Goal: Information Seeking & Learning: Learn about a topic

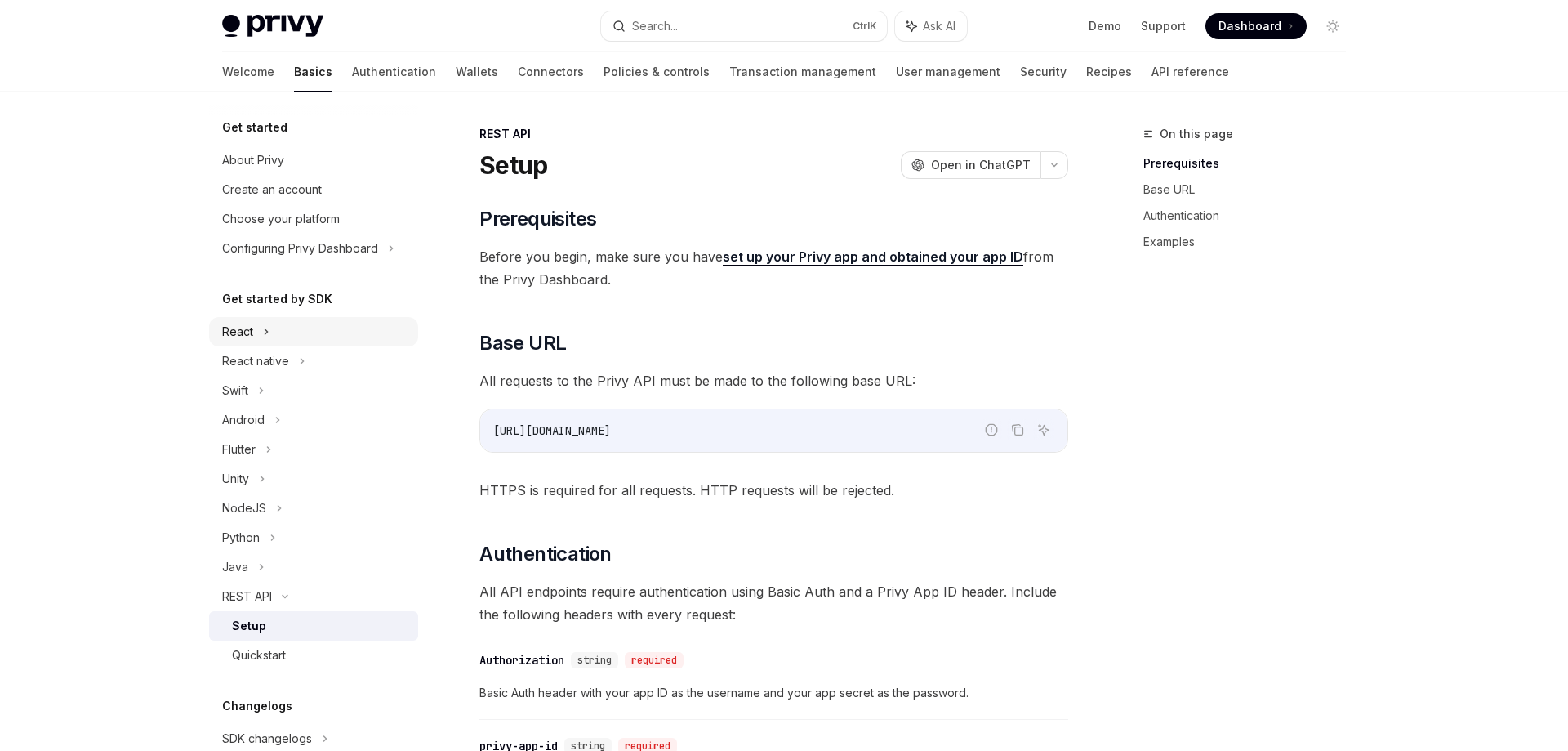
click at [269, 334] on div "React" at bounding box center [313, 331] width 209 height 30
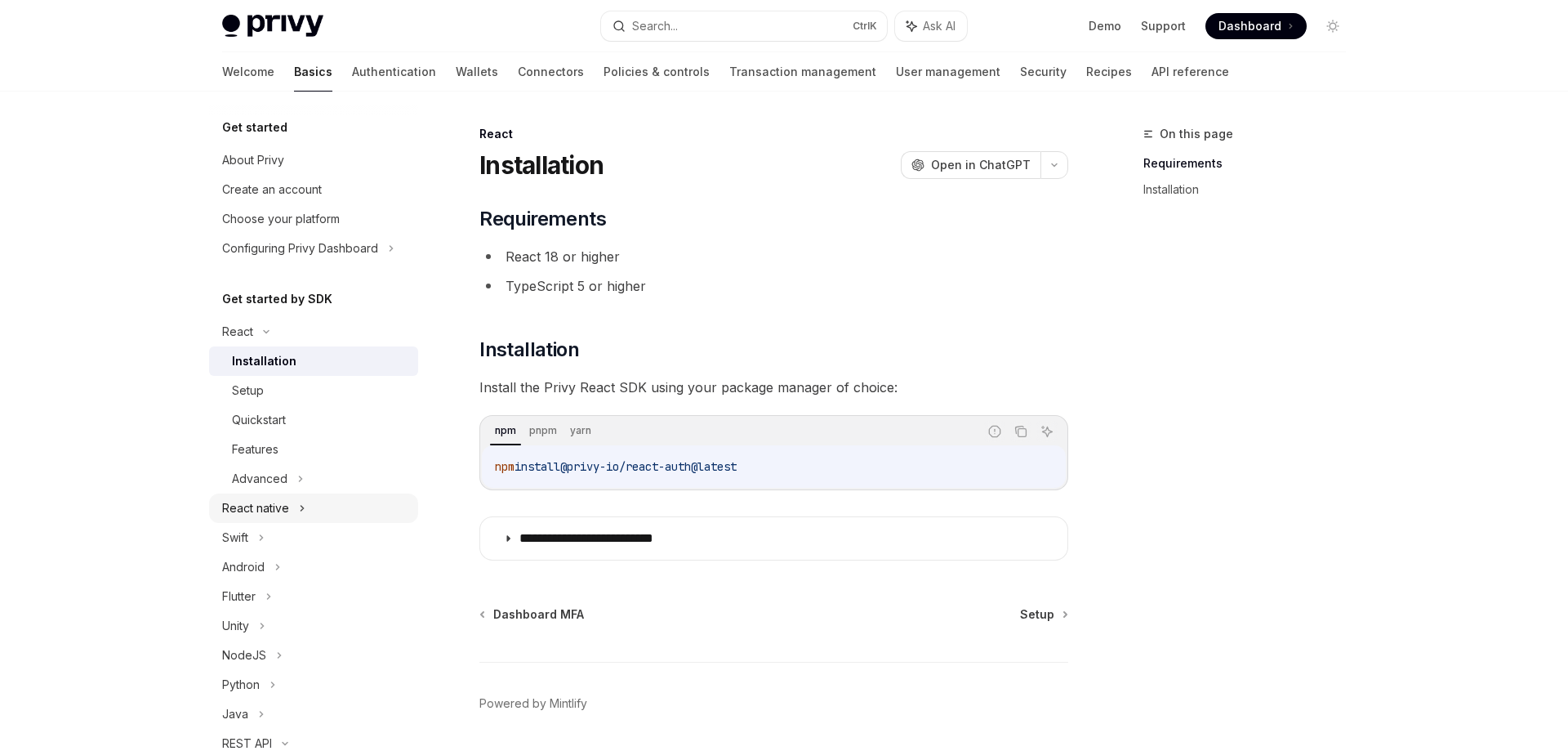
click at [277, 500] on div "React native" at bounding box center [255, 508] width 67 height 20
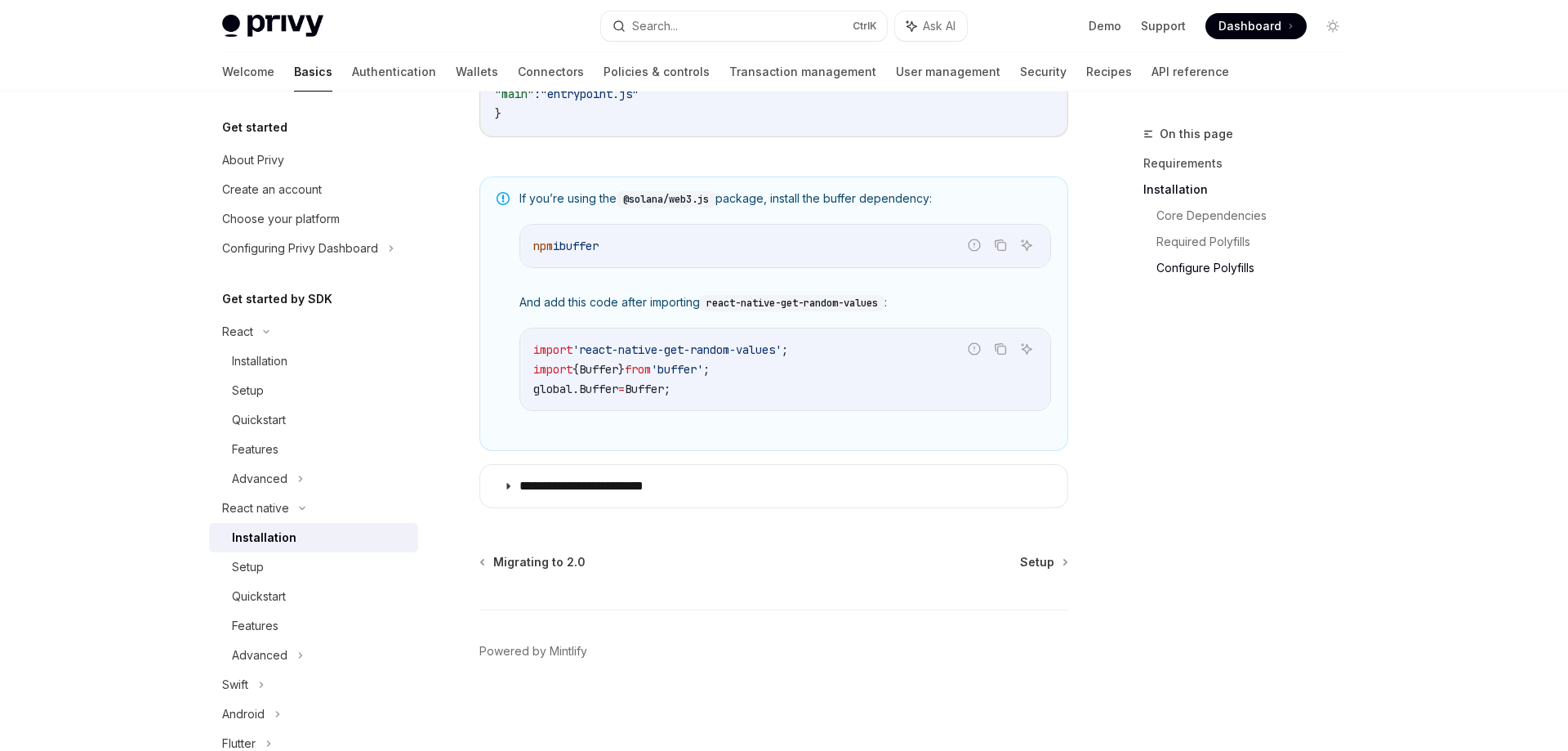
scroll to position [213, 0]
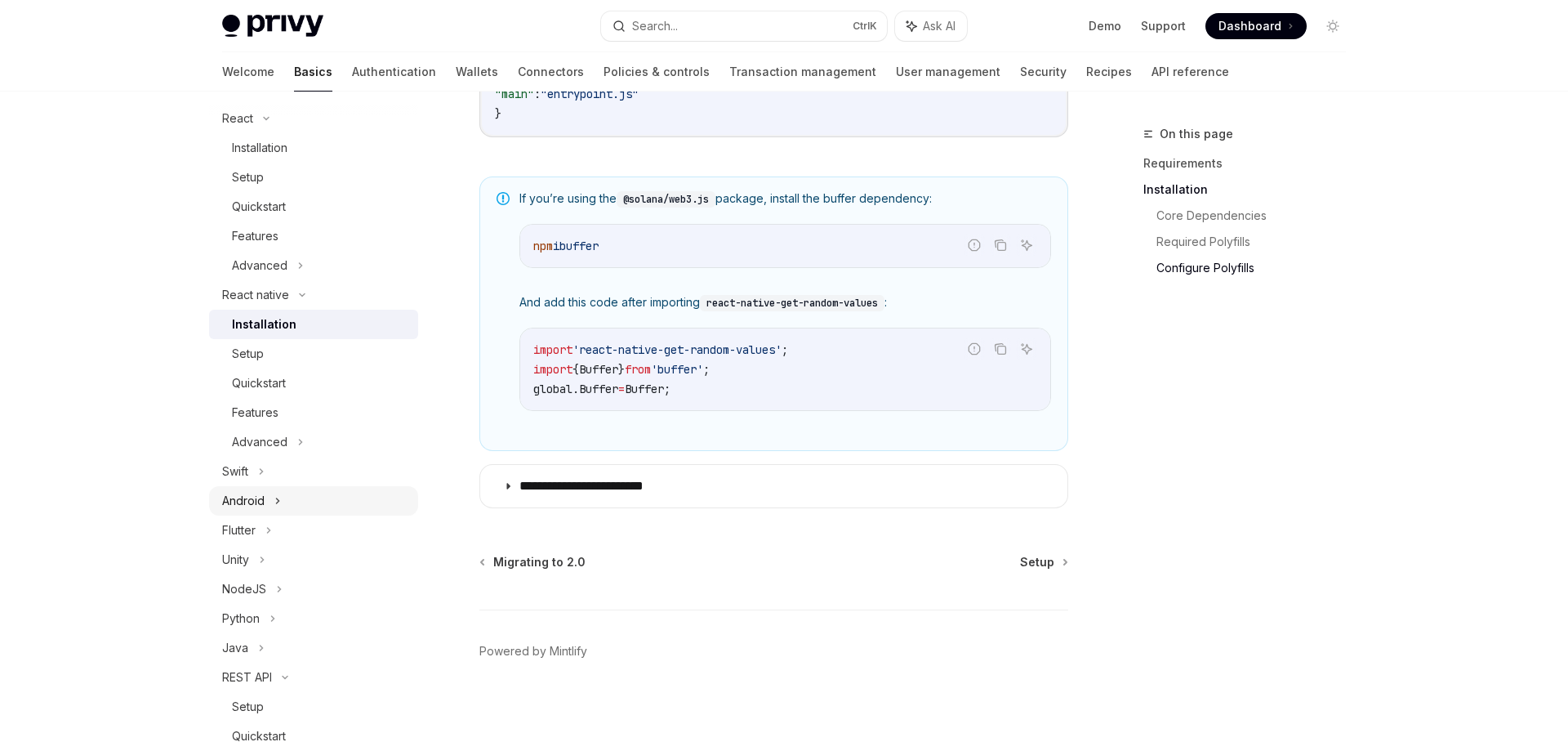
click at [268, 502] on div "Android" at bounding box center [313, 500] width 209 height 30
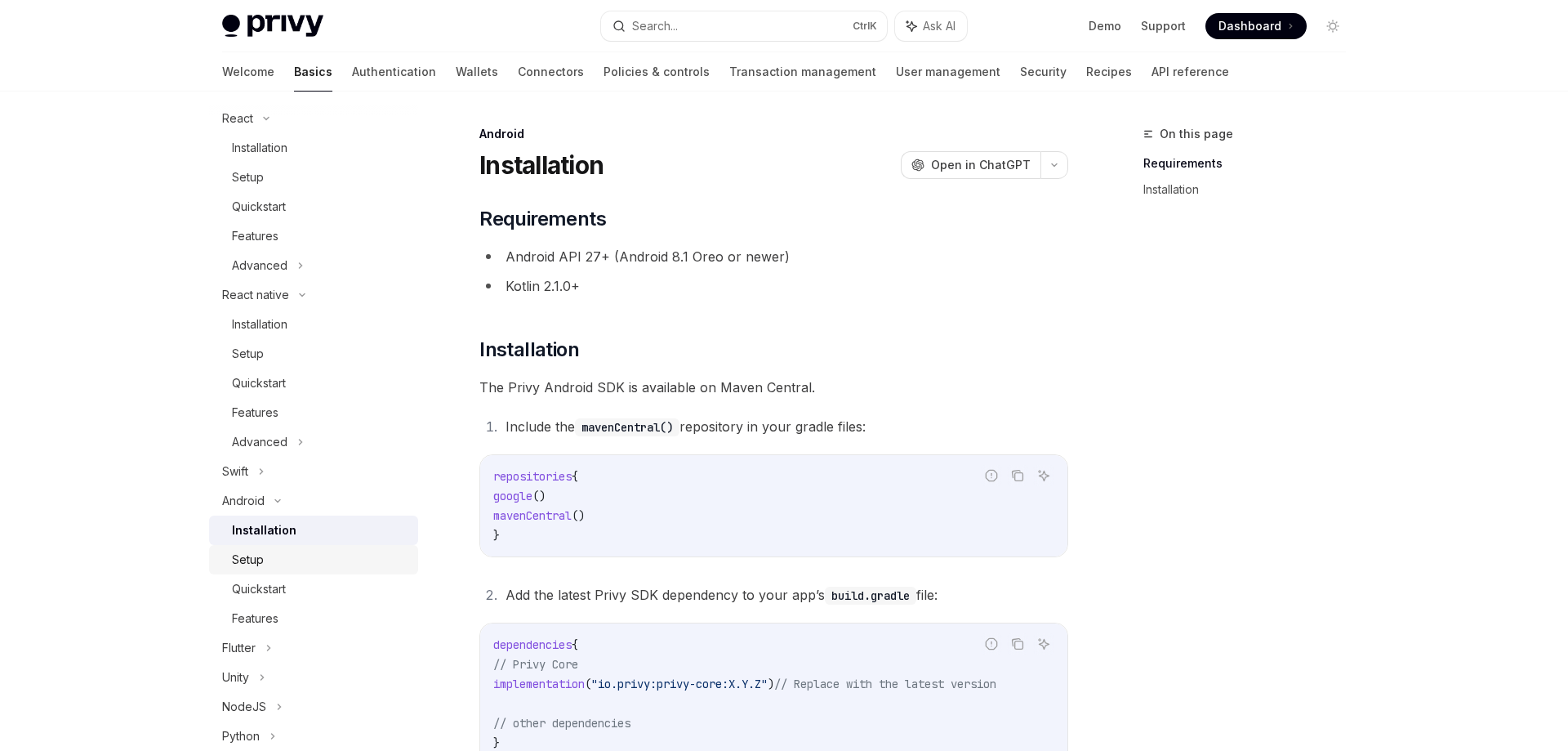
click at [256, 560] on div "Setup" at bounding box center [247, 560] width 31 height 20
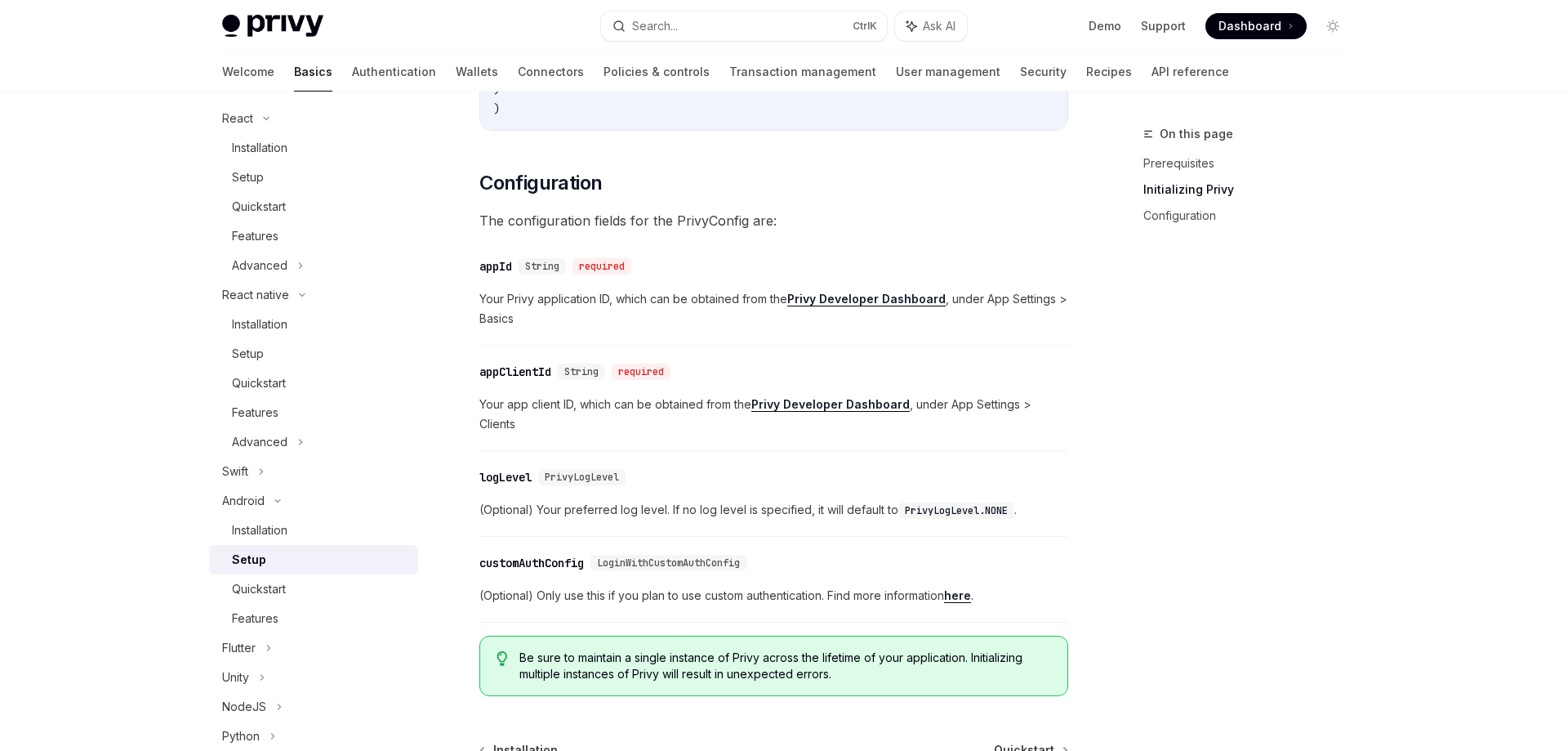
scroll to position [694, 0]
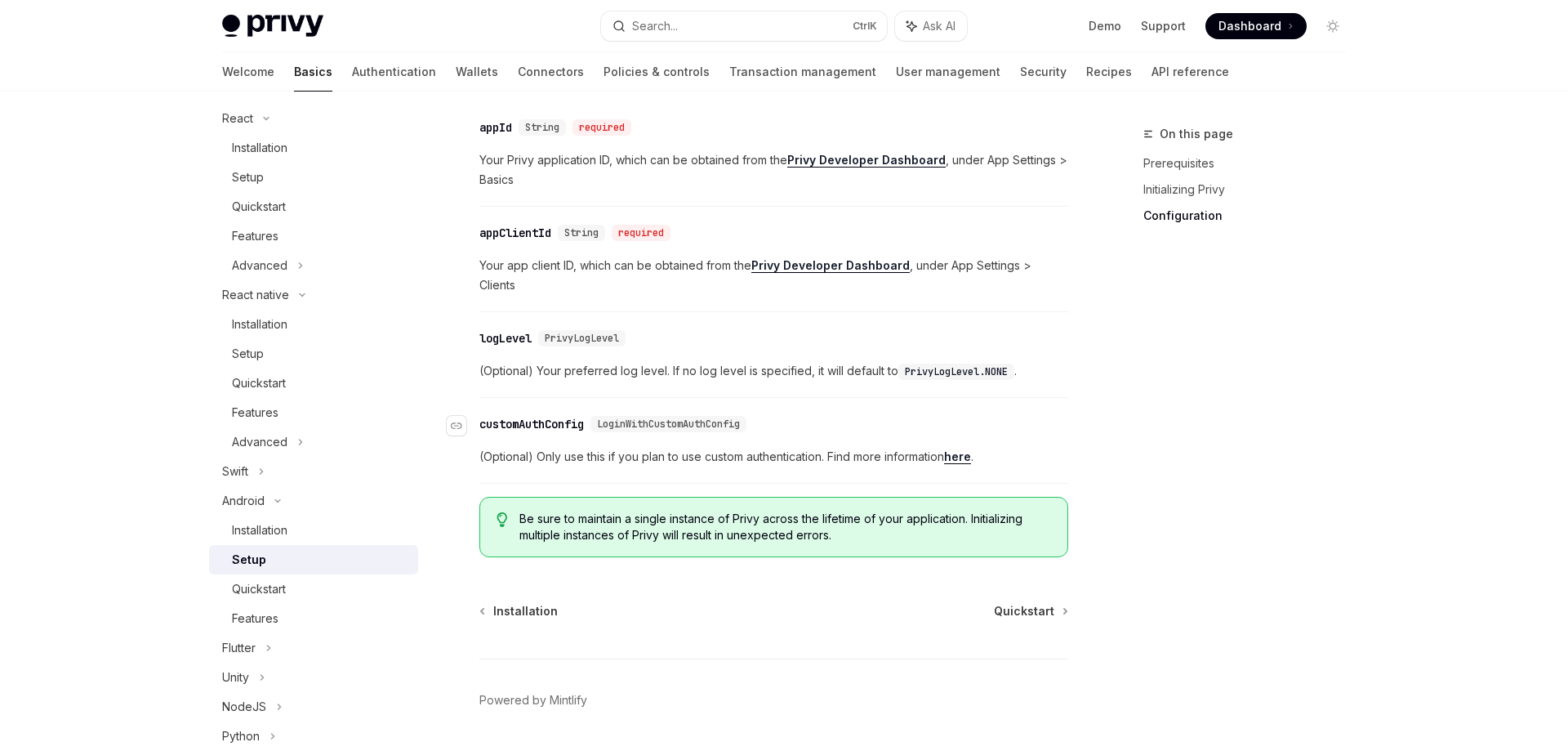
click at [660, 418] on span "LoginWithCustomAuthConfig" at bounding box center [668, 424] width 143 height 13
click at [702, 418] on span "LoginWithCustomAuthConfig" at bounding box center [668, 424] width 143 height 13
click at [265, 593] on div "Quickstart" at bounding box center [259, 589] width 54 height 20
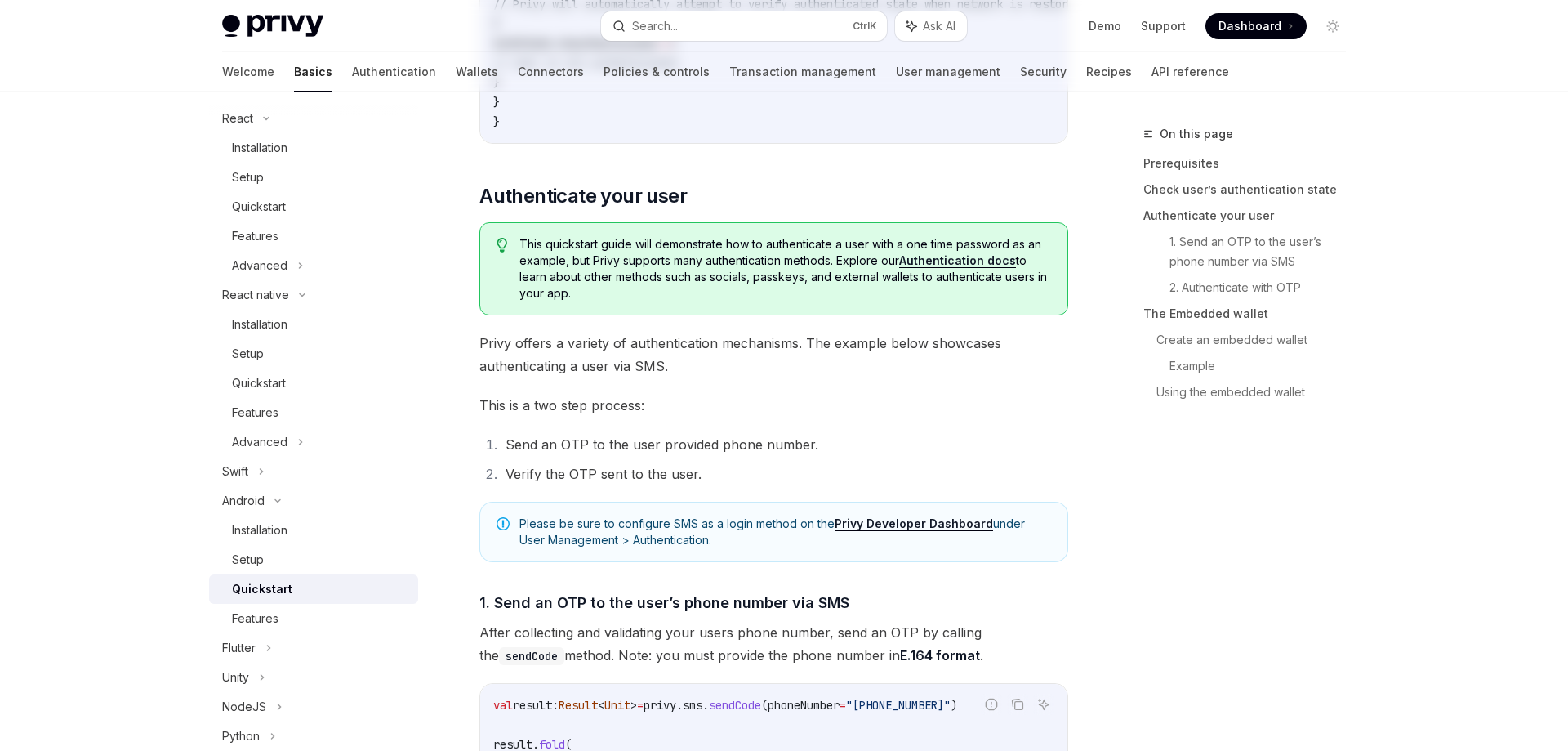
type textarea "*"
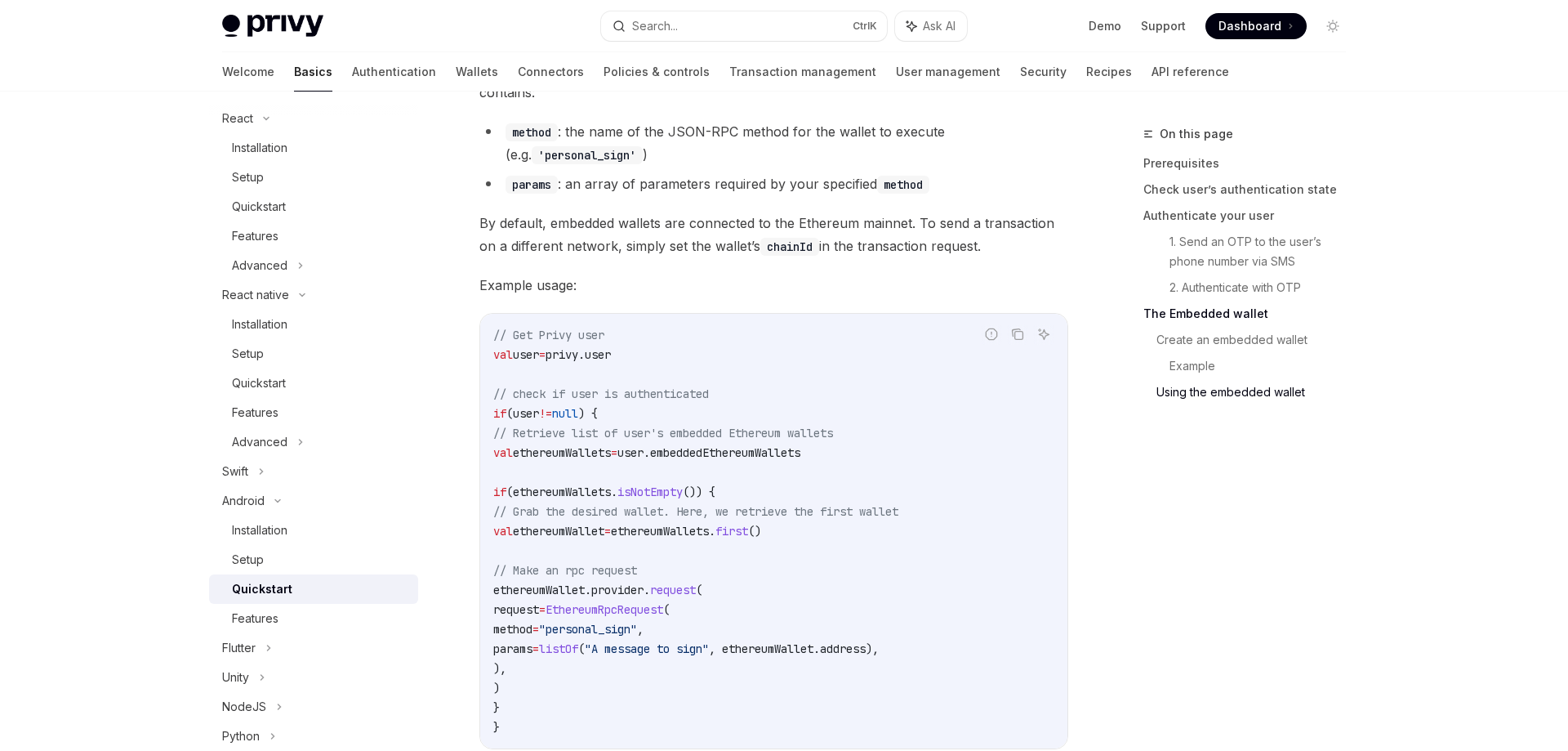
scroll to position [3877, 0]
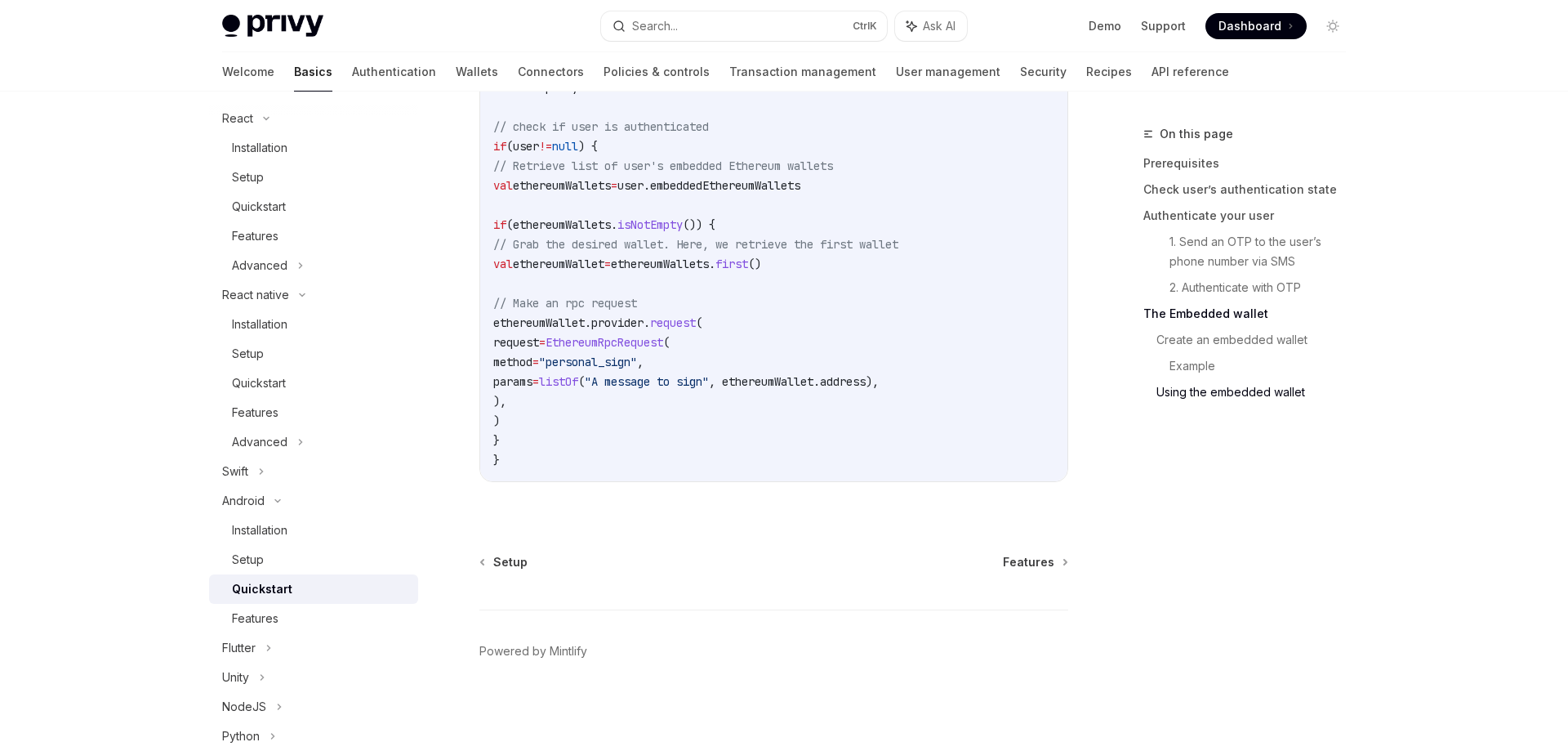
click at [627, 333] on code "// Get Privy user val user = privy.user // check if user is authenticated if (u…" at bounding box center [773, 264] width 561 height 411
click at [637, 368] on span ""personal_sign"" at bounding box center [587, 362] width 98 height 14
click at [637, 367] on span ""personal_sign"" at bounding box center [587, 362] width 98 height 14
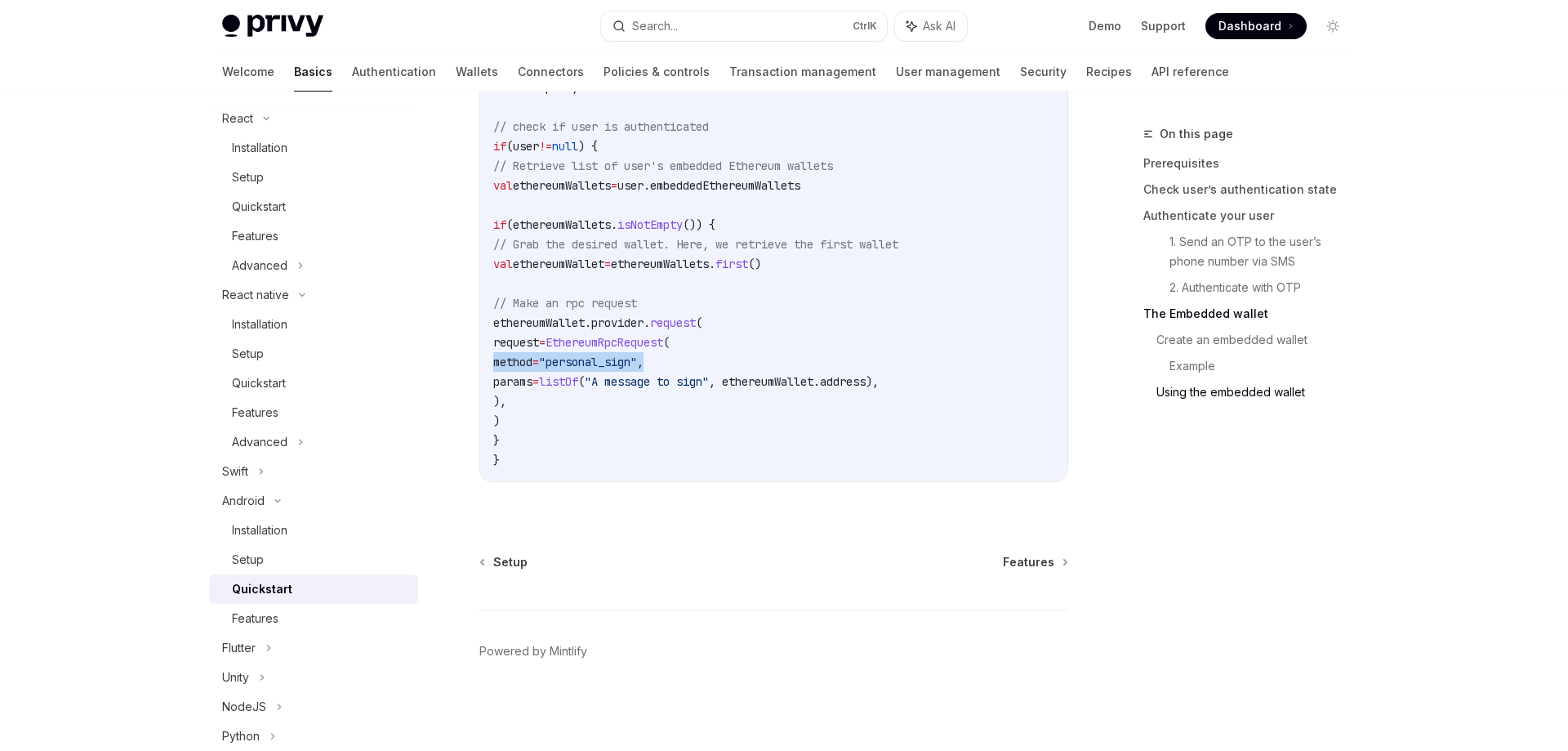
click at [637, 367] on span ""personal_sign"" at bounding box center [587, 362] width 98 height 14
click at [875, 381] on span ", ethereumWallet.address)," at bounding box center [793, 381] width 170 height 14
click at [797, 404] on code "// Get Privy user val user = privy.user // check if user is authenticated if (u…" at bounding box center [773, 264] width 561 height 411
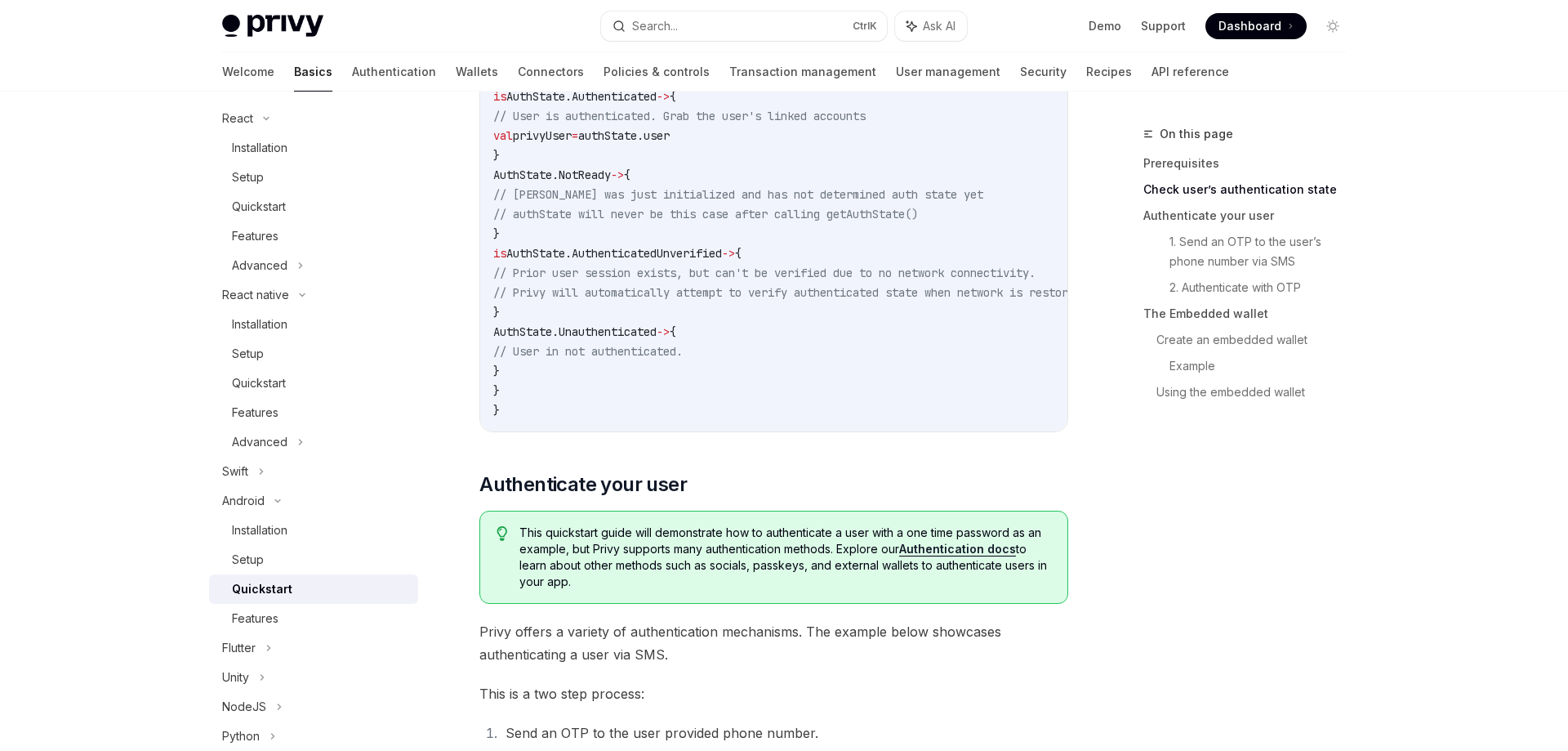
scroll to position [0, 0]
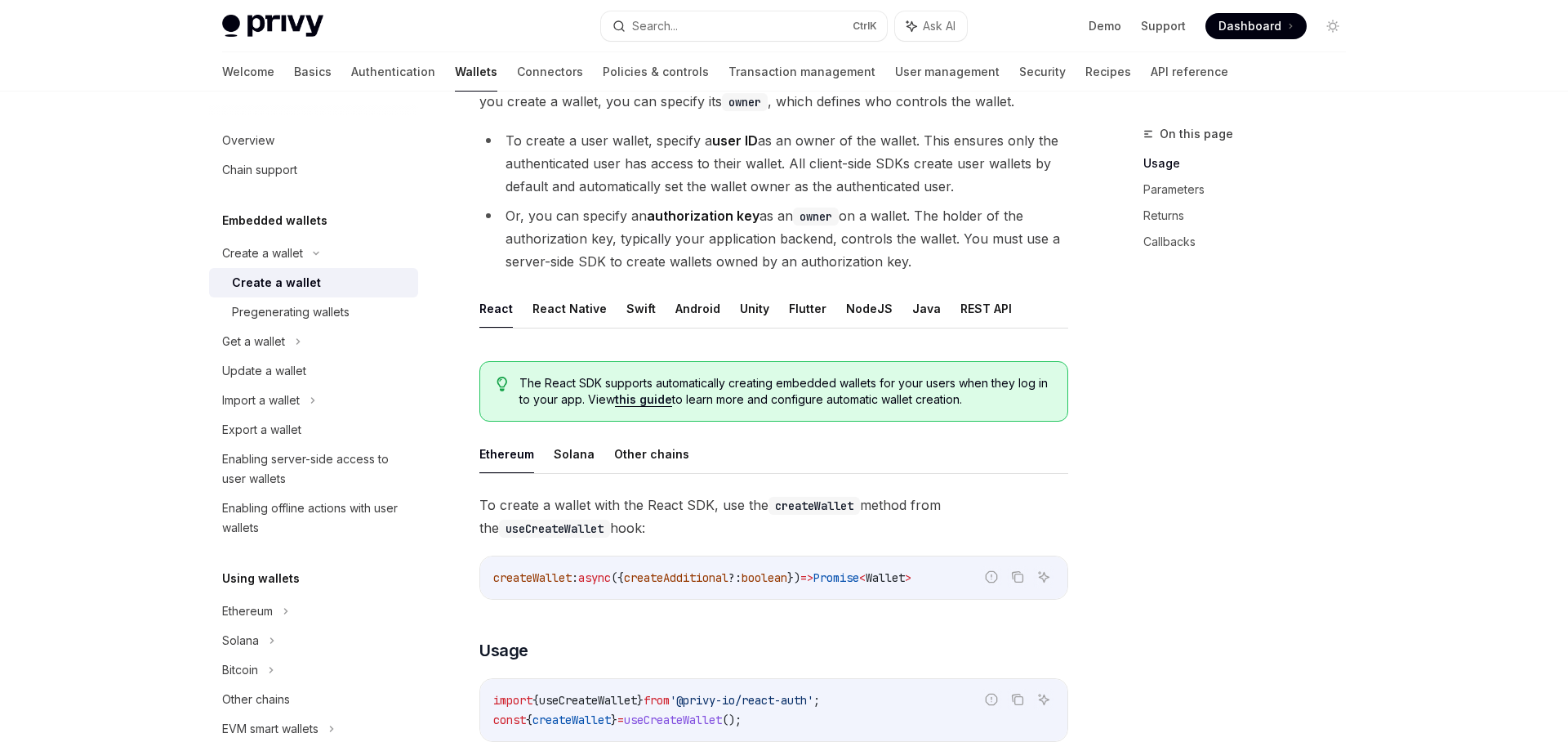
scroll to position [417, 0]
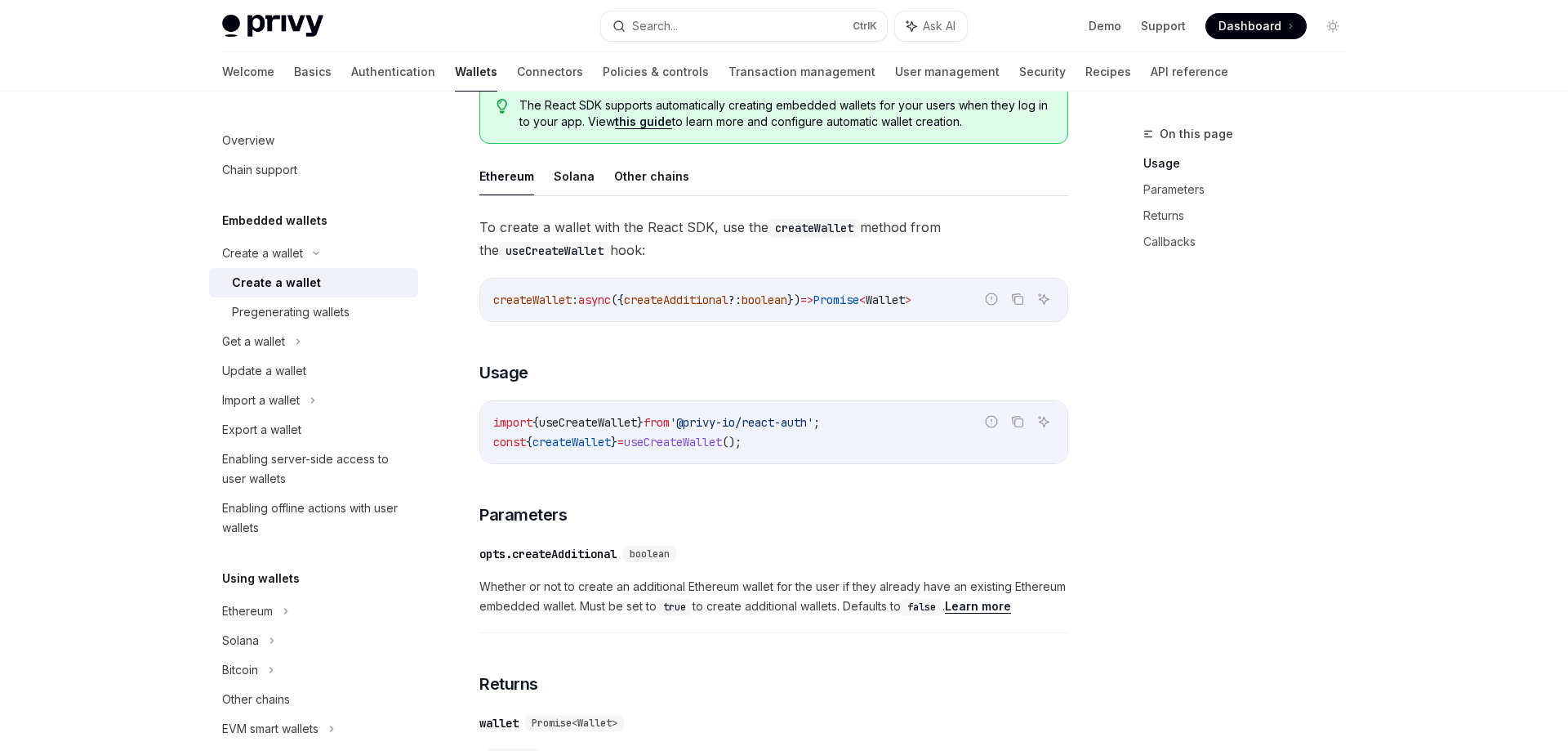
click at [749, 423] on span "'@privy-io/react-auth'" at bounding box center [742, 422] width 144 height 14
click at [295, 286] on div "Create a wallet" at bounding box center [276, 283] width 89 height 20
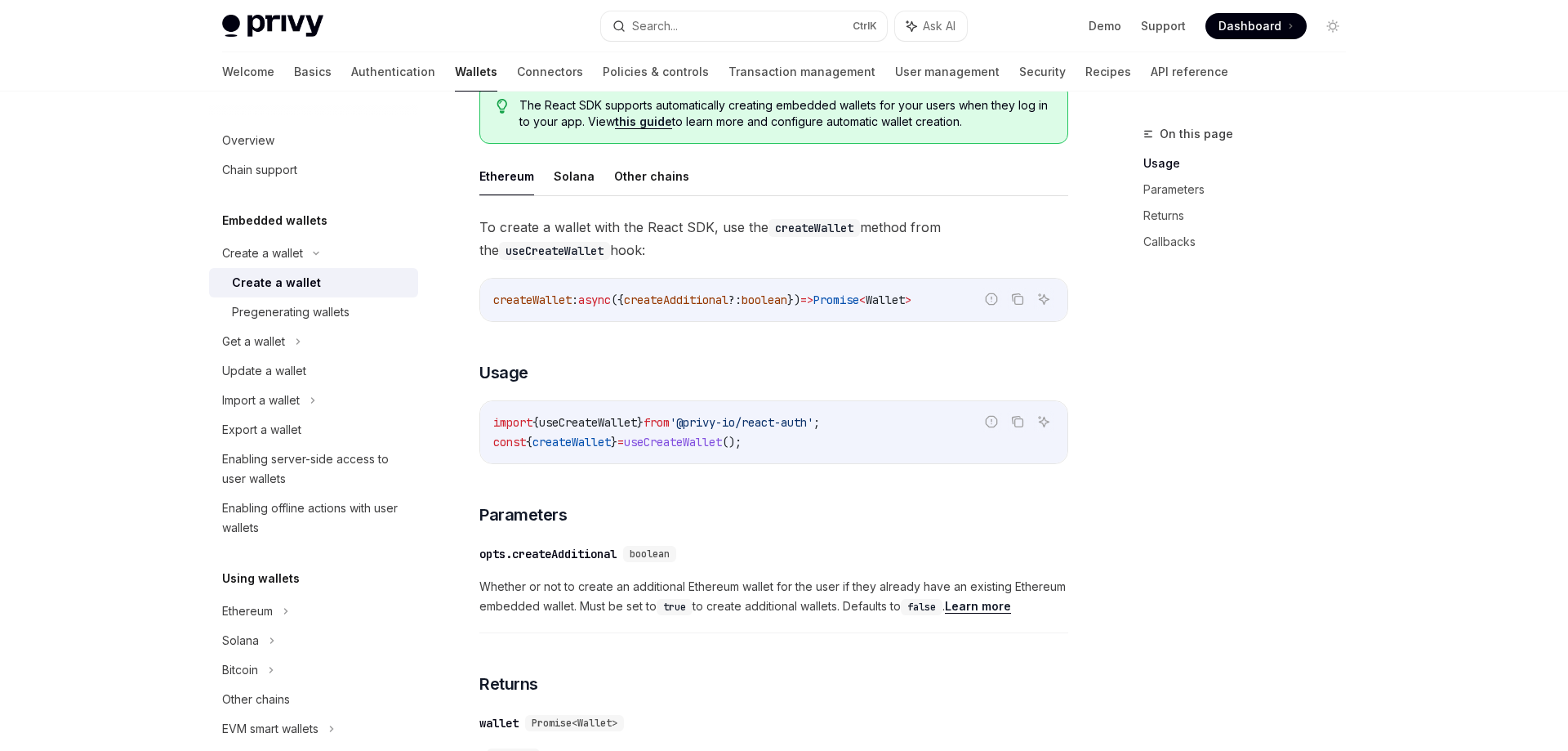
click at [745, 423] on span "'@privy-io/react-auth'" at bounding box center [742, 422] width 144 height 14
copy span "import { useCreateWallet } from '@privy-io/react-auth' ;"
click at [727, 376] on h3 "​ Usage" at bounding box center [774, 372] width 589 height 22
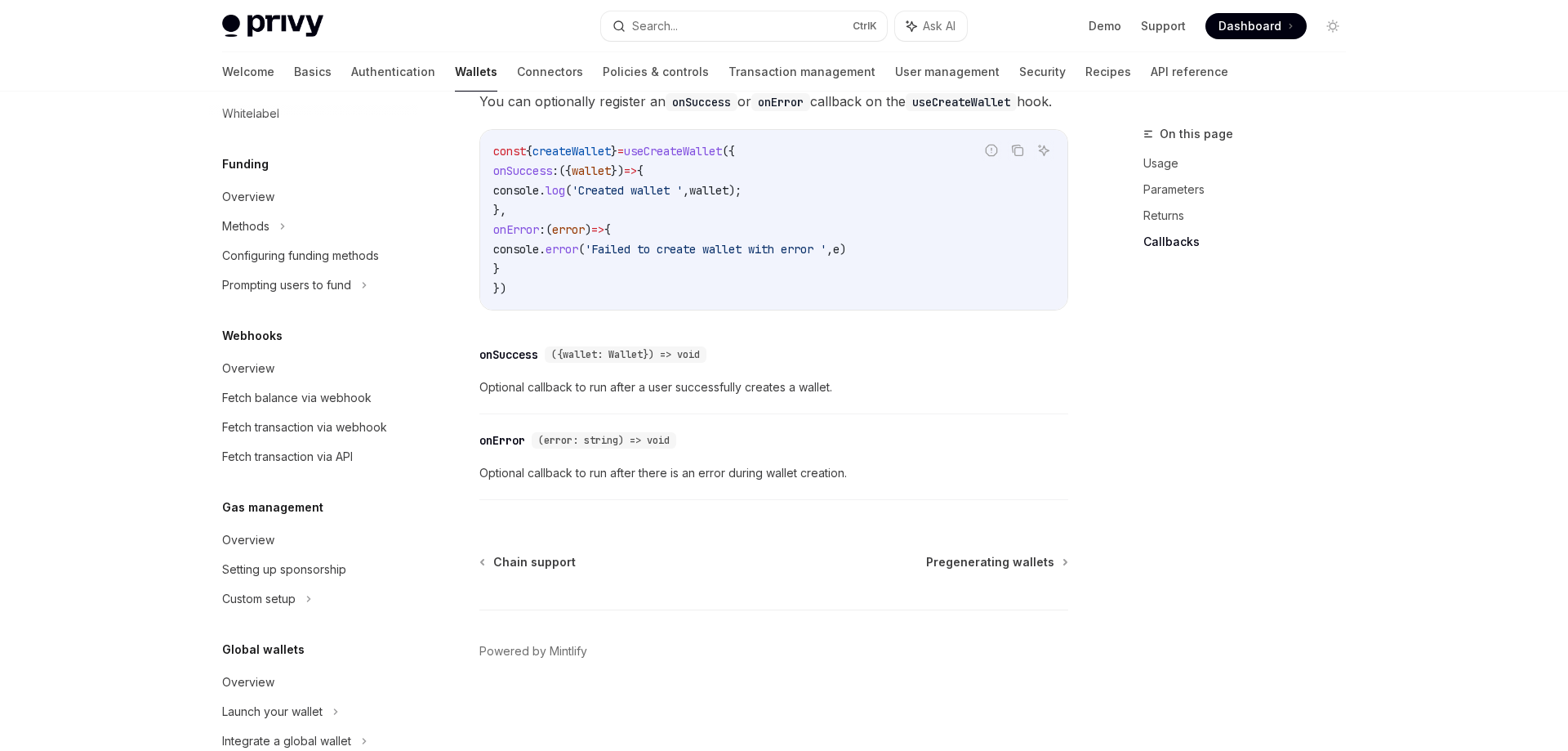
scroll to position [711, 0]
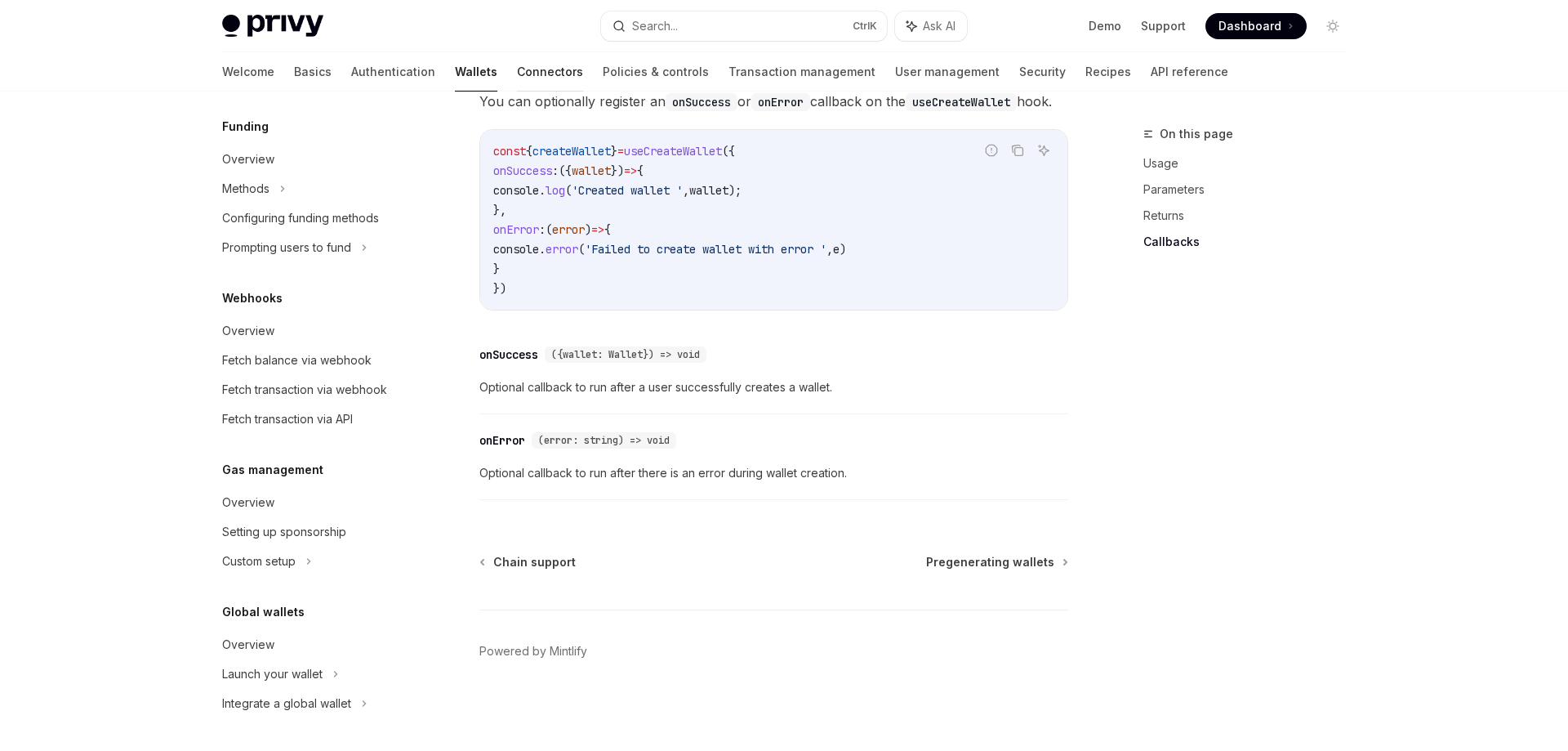
click at [517, 72] on link "Connectors" at bounding box center [551, 72] width 66 height 40
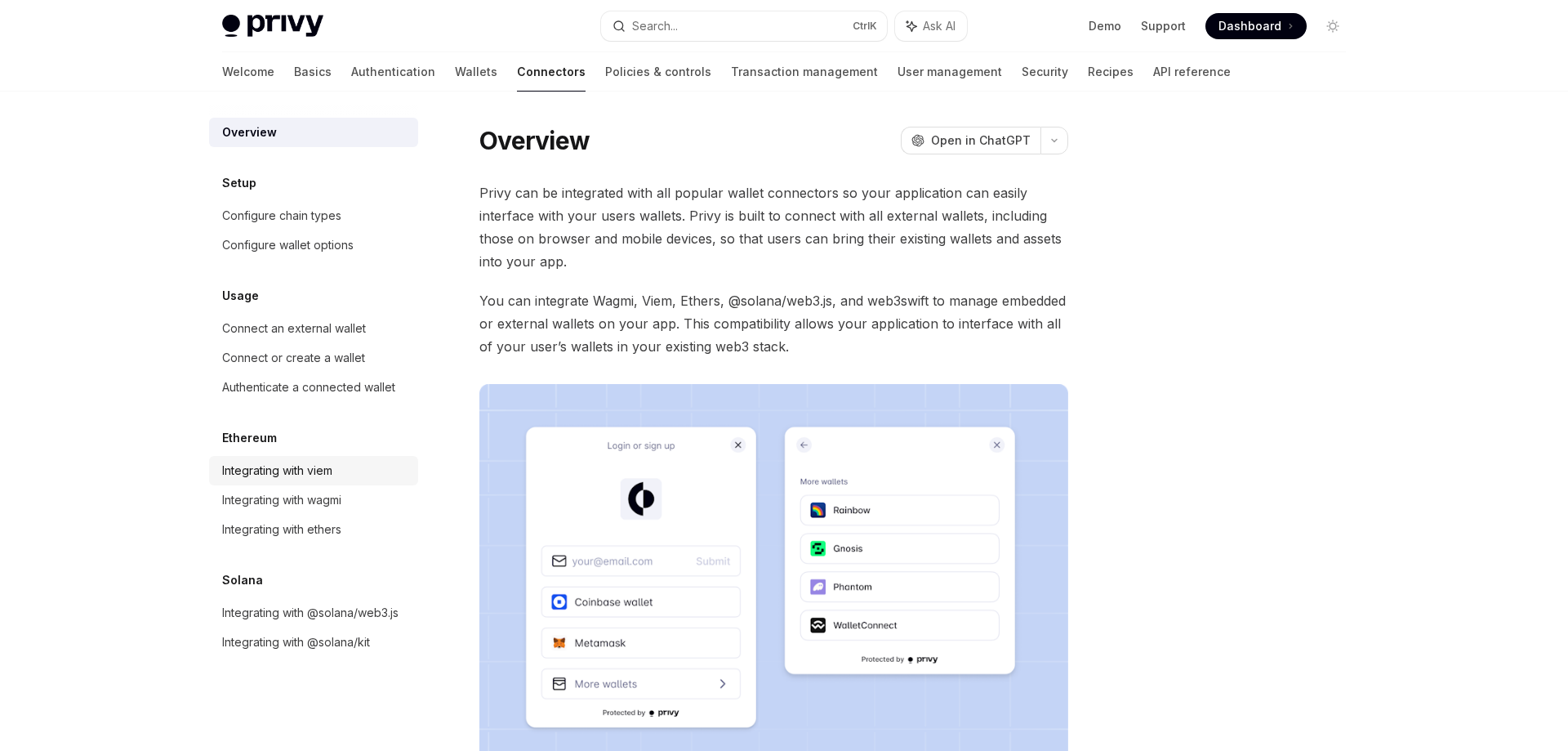
click at [321, 473] on div "Integrating with viem" at bounding box center [277, 471] width 110 height 20
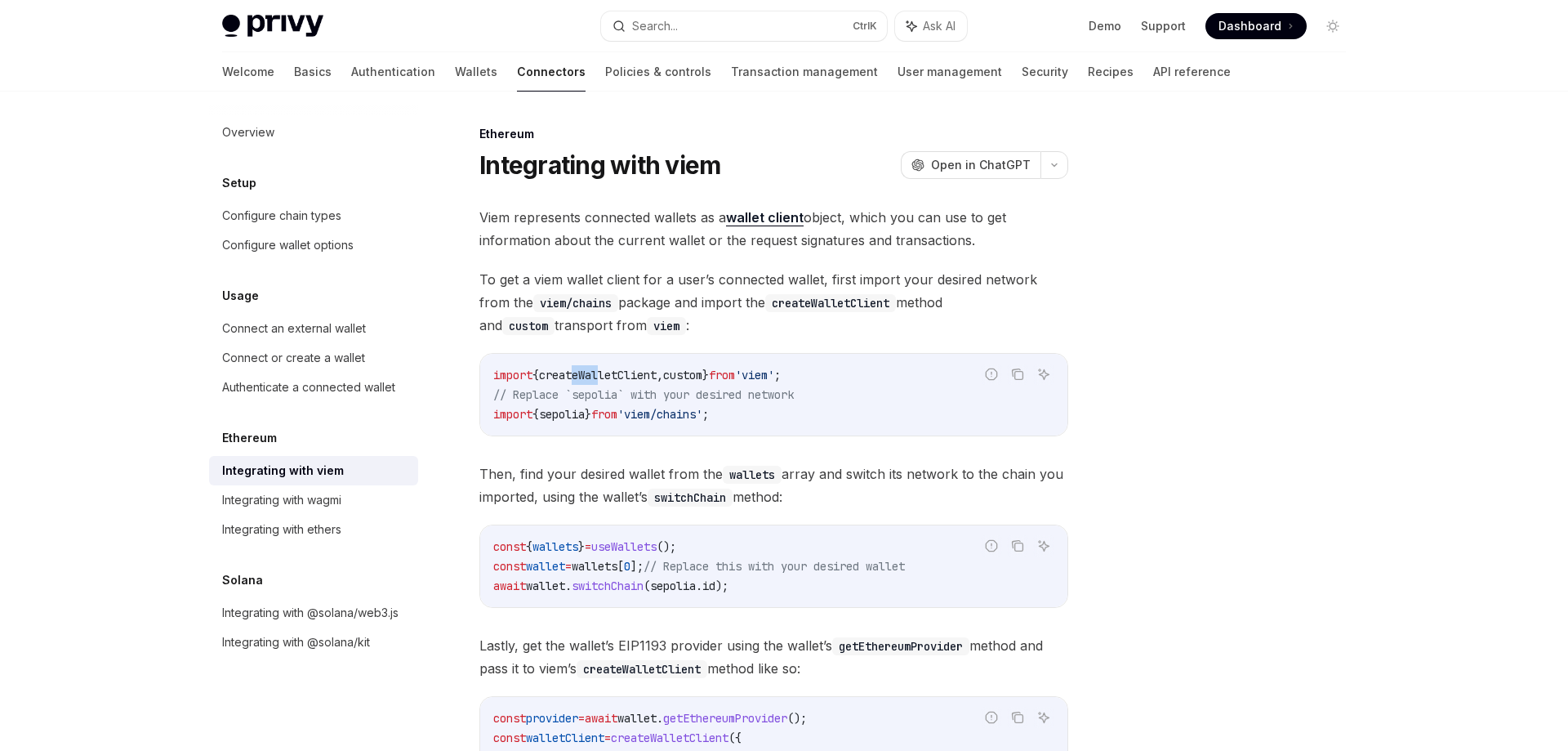
drag, startPoint x: 580, startPoint y: 376, endPoint x: 635, endPoint y: 370, distance: 55.3
click at [628, 371] on span "createWalletClient" at bounding box center [597, 375] width 118 height 14
click at [635, 370] on span "createWalletClient" at bounding box center [597, 375] width 118 height 14
click at [585, 380] on span "createWalletClient" at bounding box center [597, 375] width 118 height 14
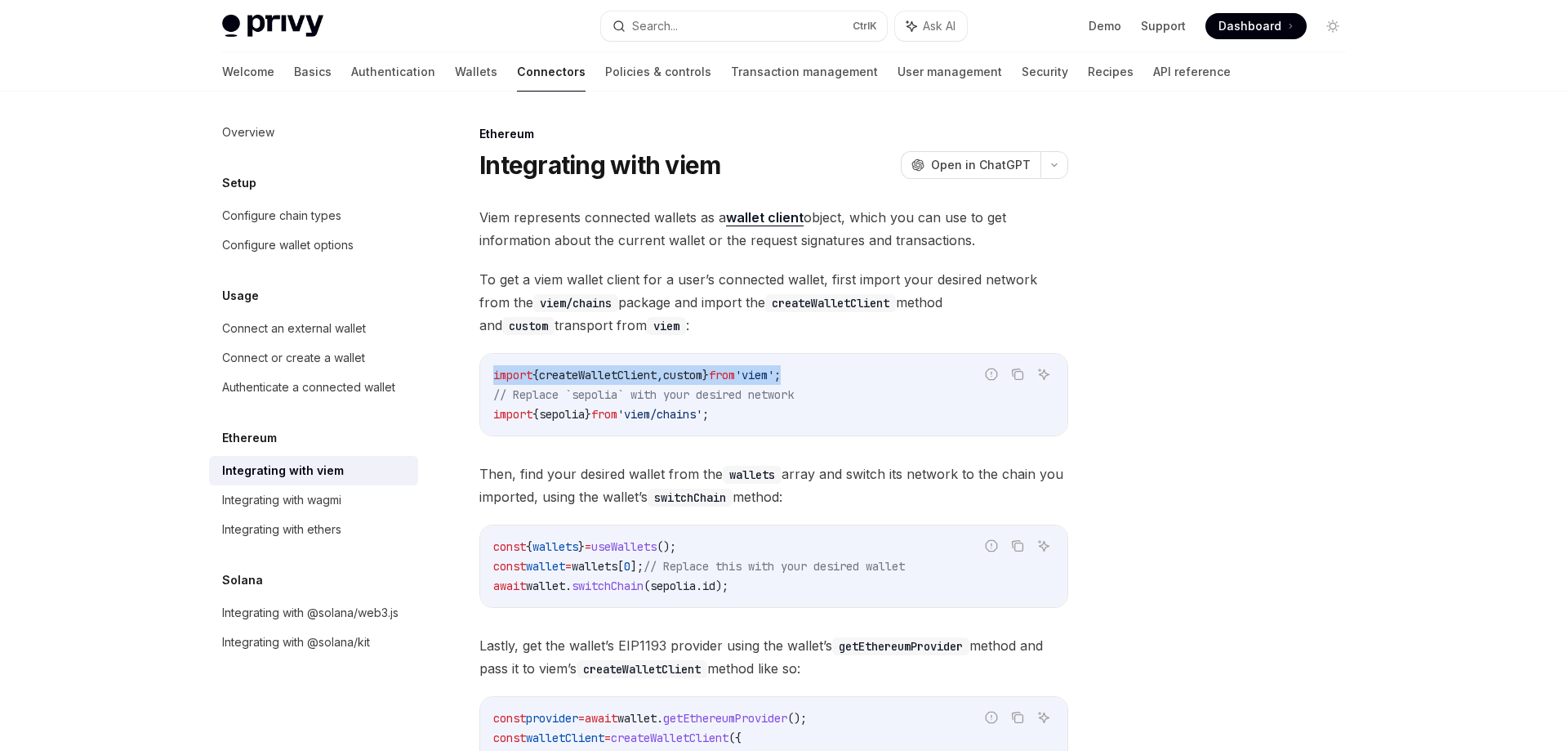
click at [585, 380] on span "createWalletClient" at bounding box center [597, 375] width 118 height 14
click at [901, 426] on div "import { createWalletClient , custom } from 'viem' ; // Replace `sepolia` with …" at bounding box center [774, 394] width 587 height 82
click at [605, 79] on link "Policies & controls" at bounding box center [658, 72] width 106 height 40
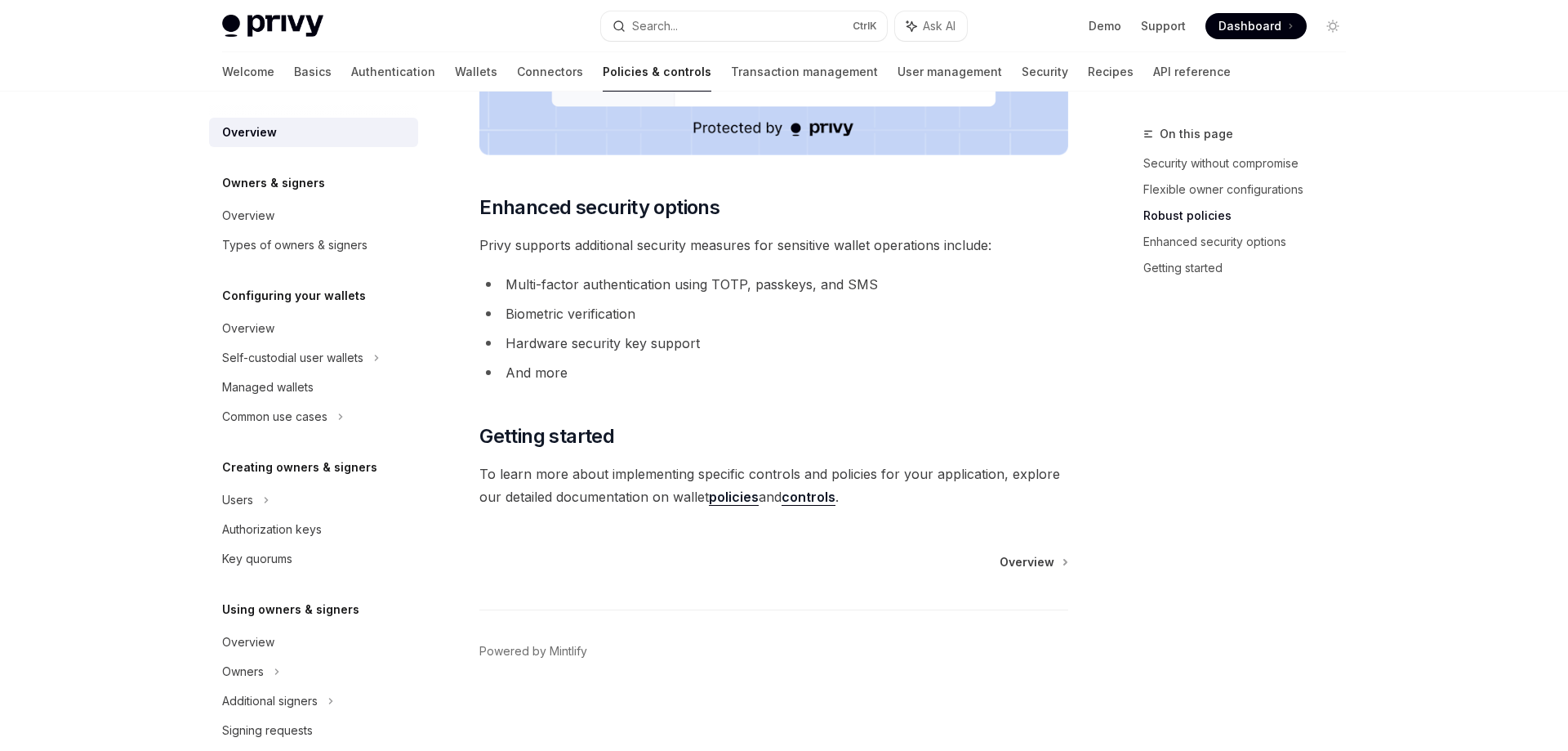
scroll to position [490, 0]
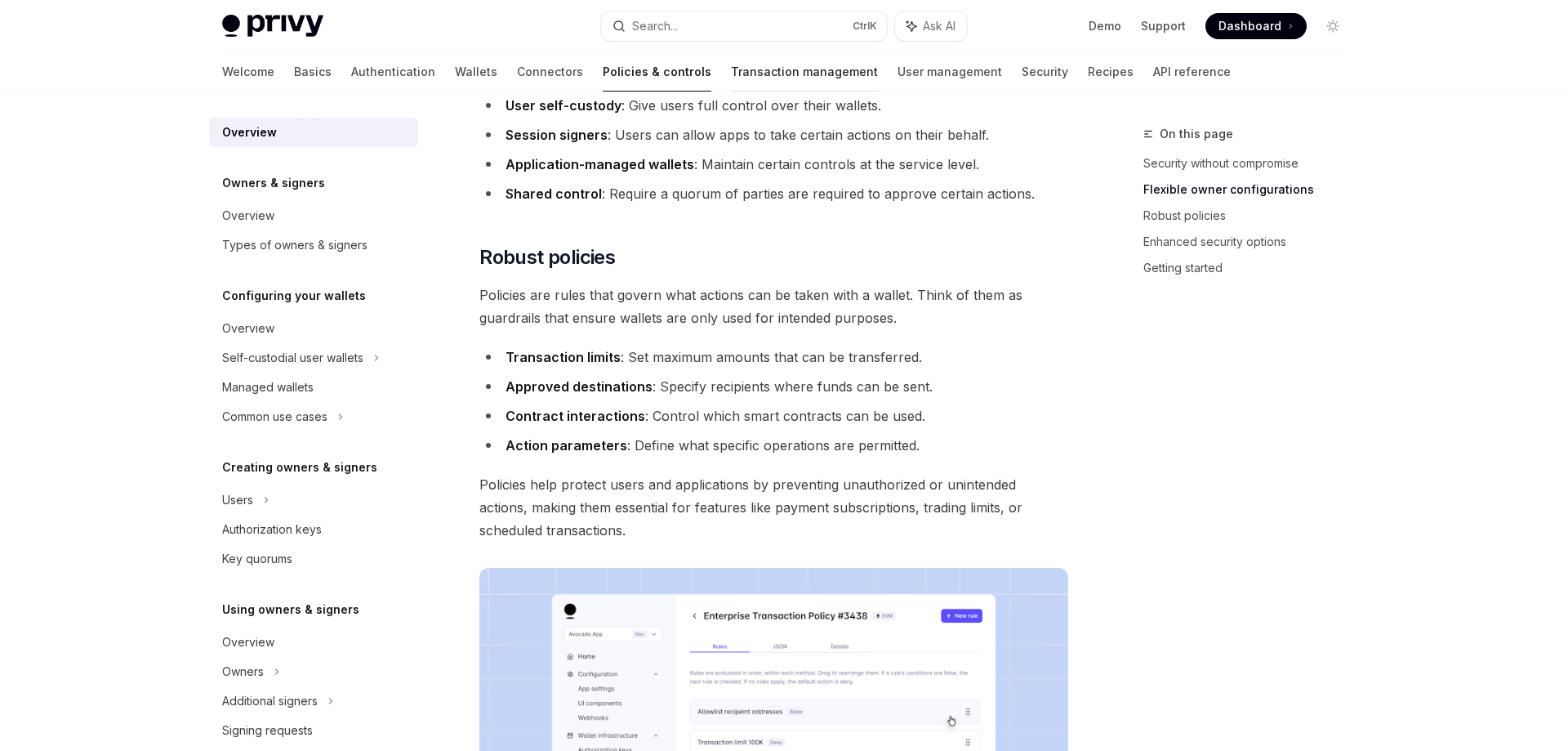
click at [731, 75] on link "Transaction management" at bounding box center [805, 72] width 147 height 40
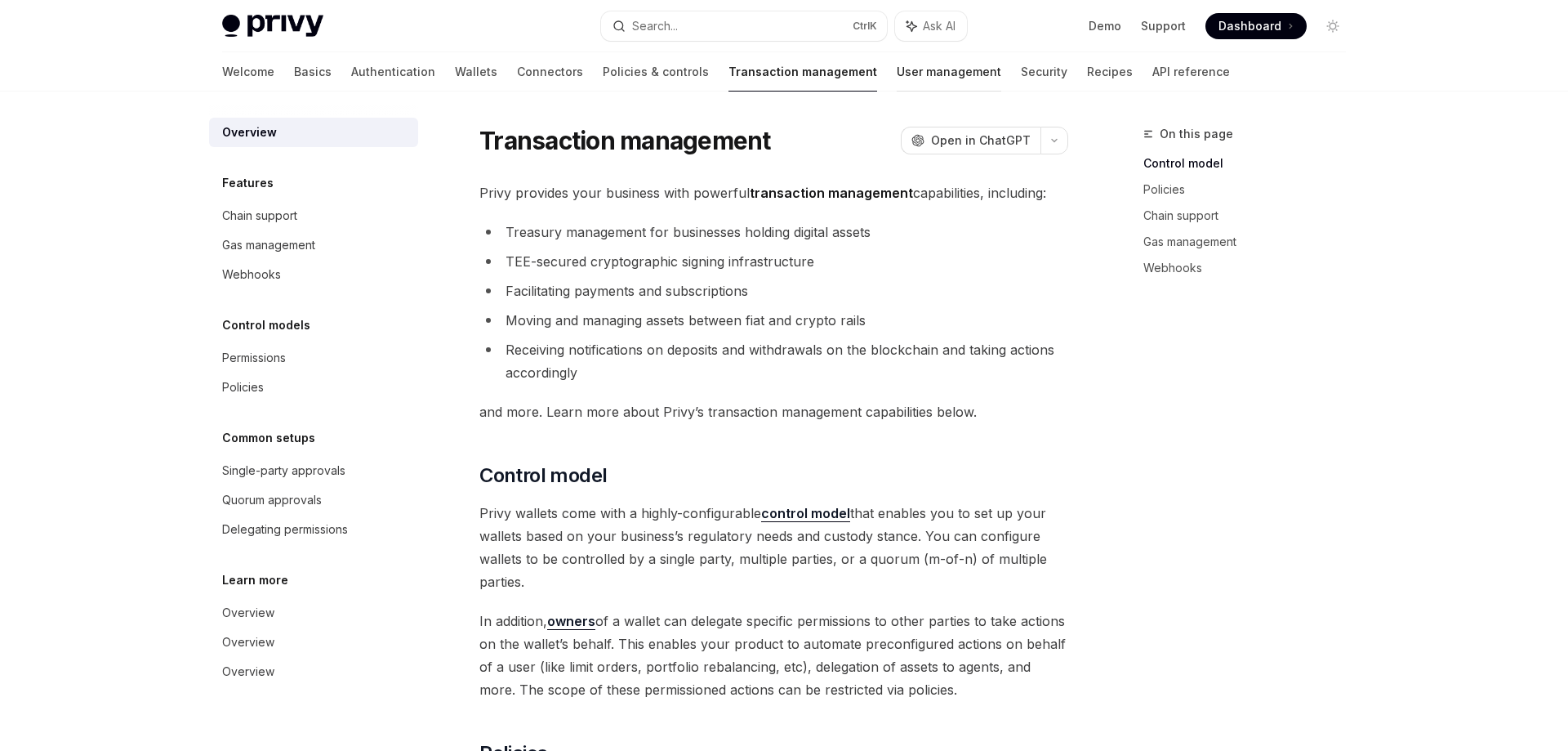
click at [896, 68] on link "User management" at bounding box center [948, 72] width 104 height 40
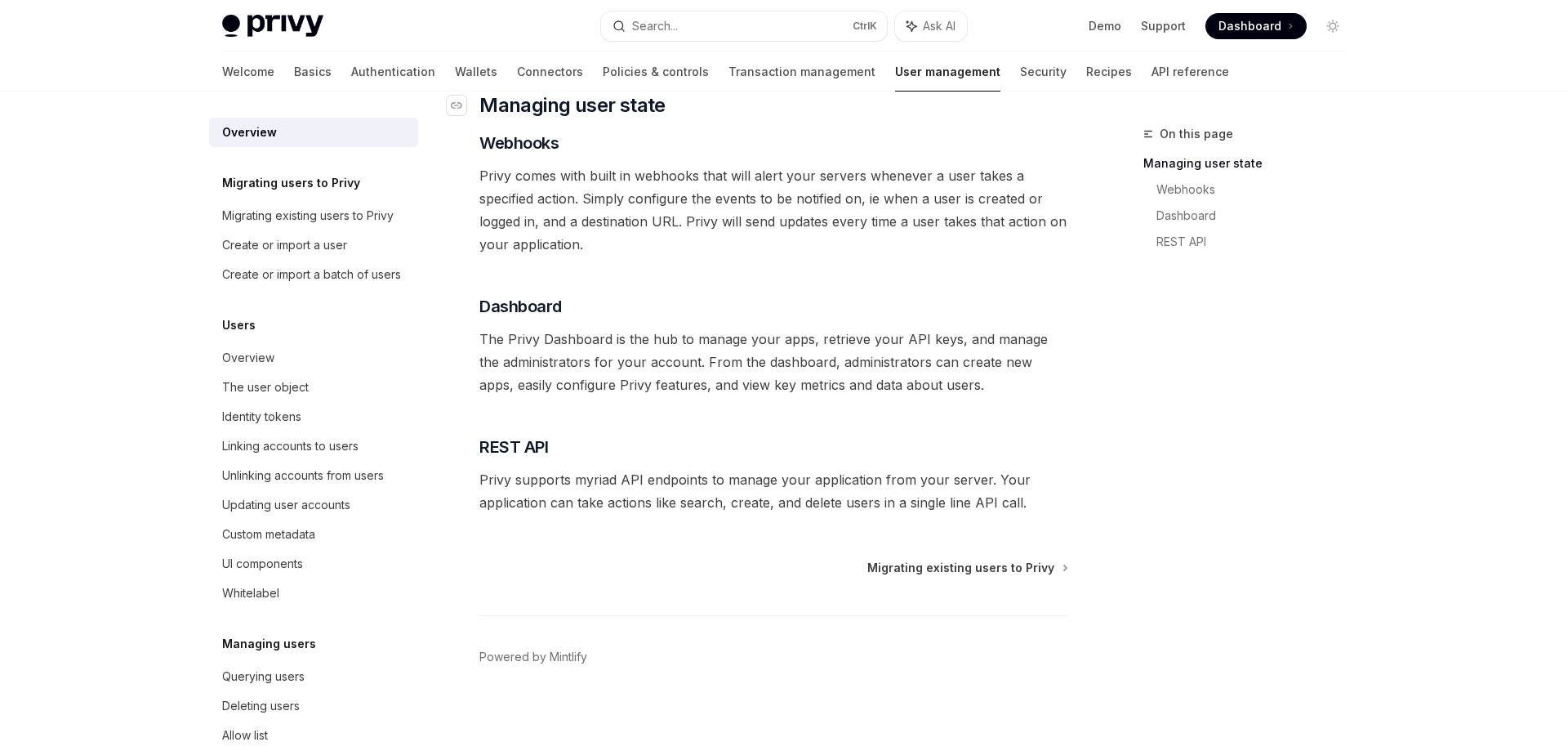
scroll to position [265, 0]
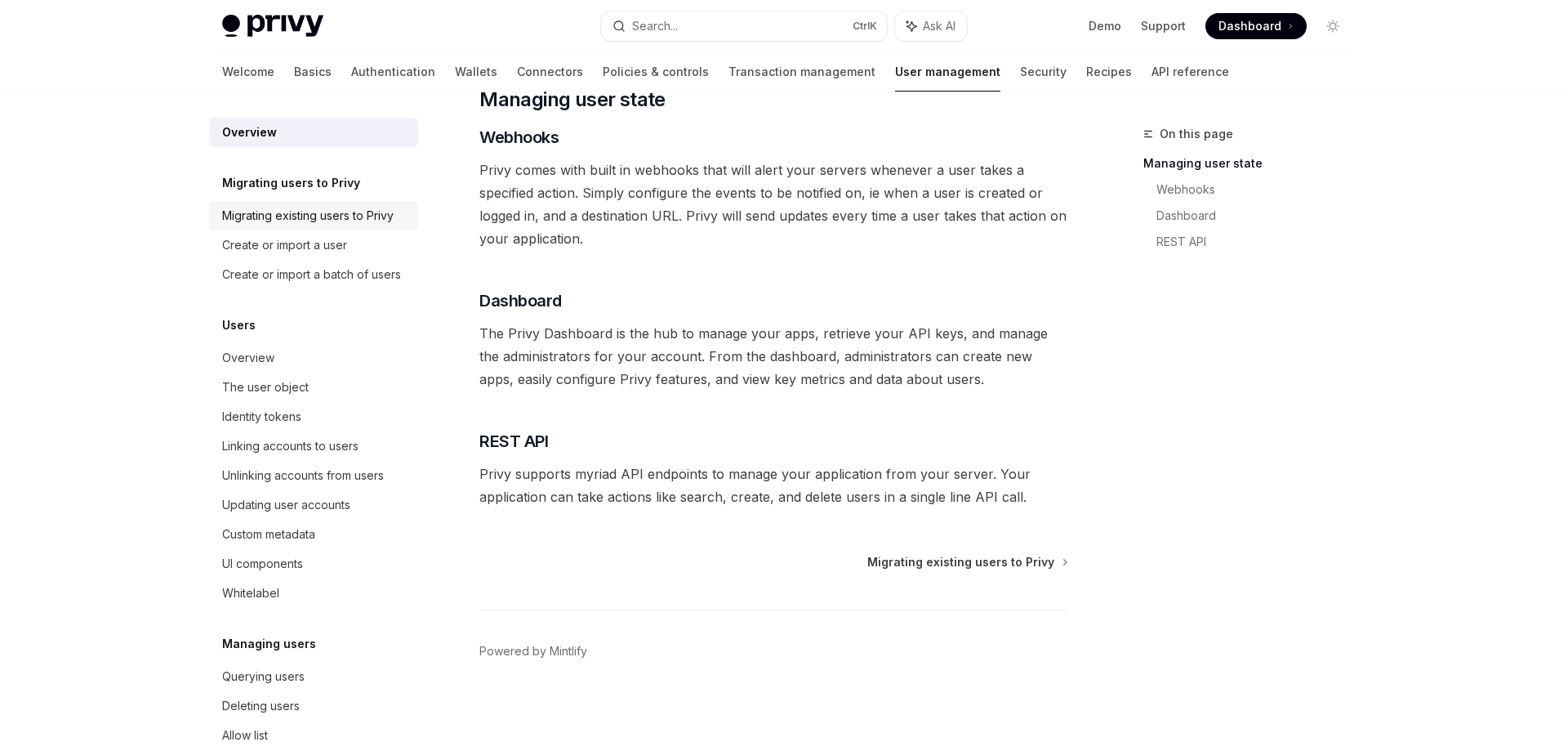
click at [313, 211] on div "Migrating existing users to Privy" at bounding box center [307, 216] width 172 height 20
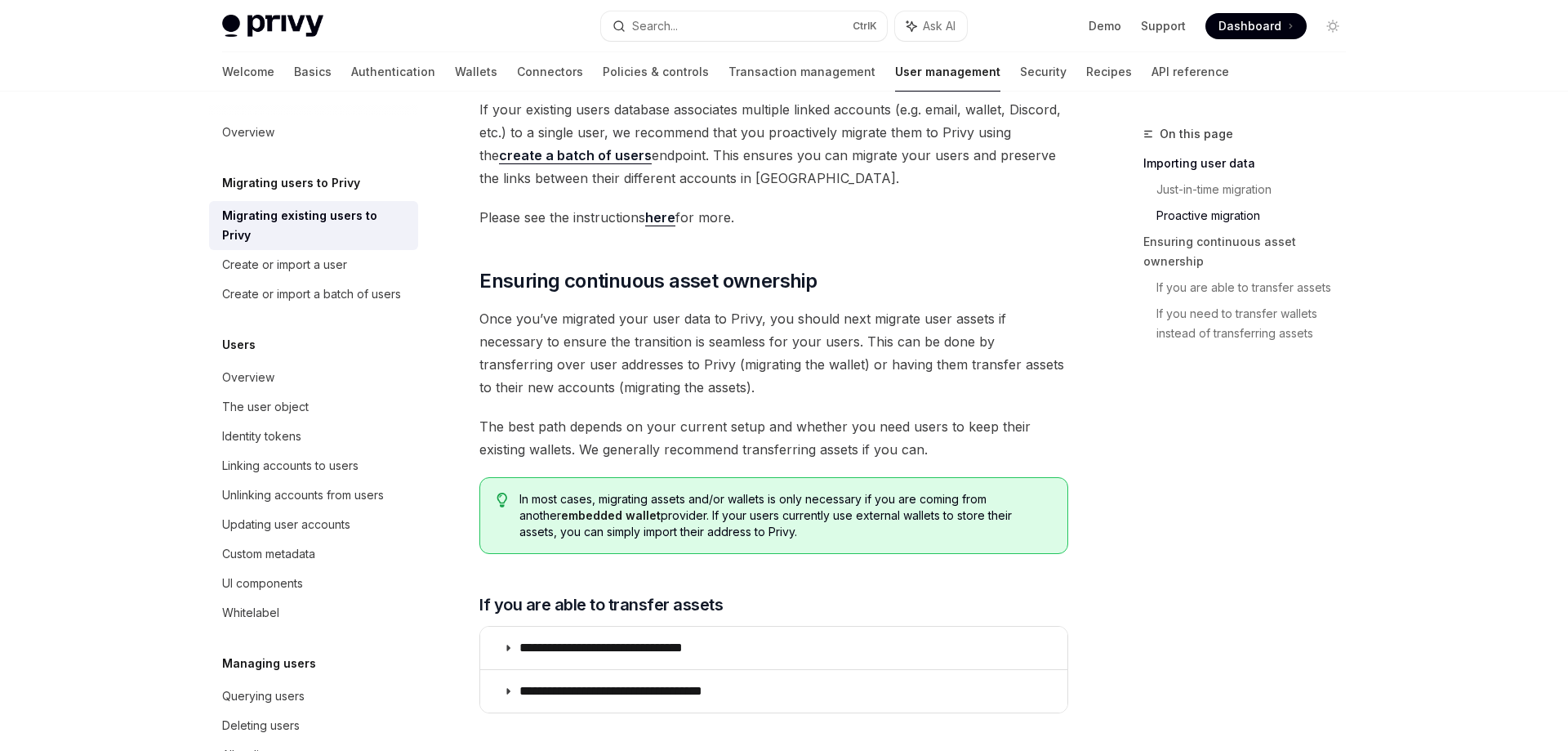
scroll to position [1965, 0]
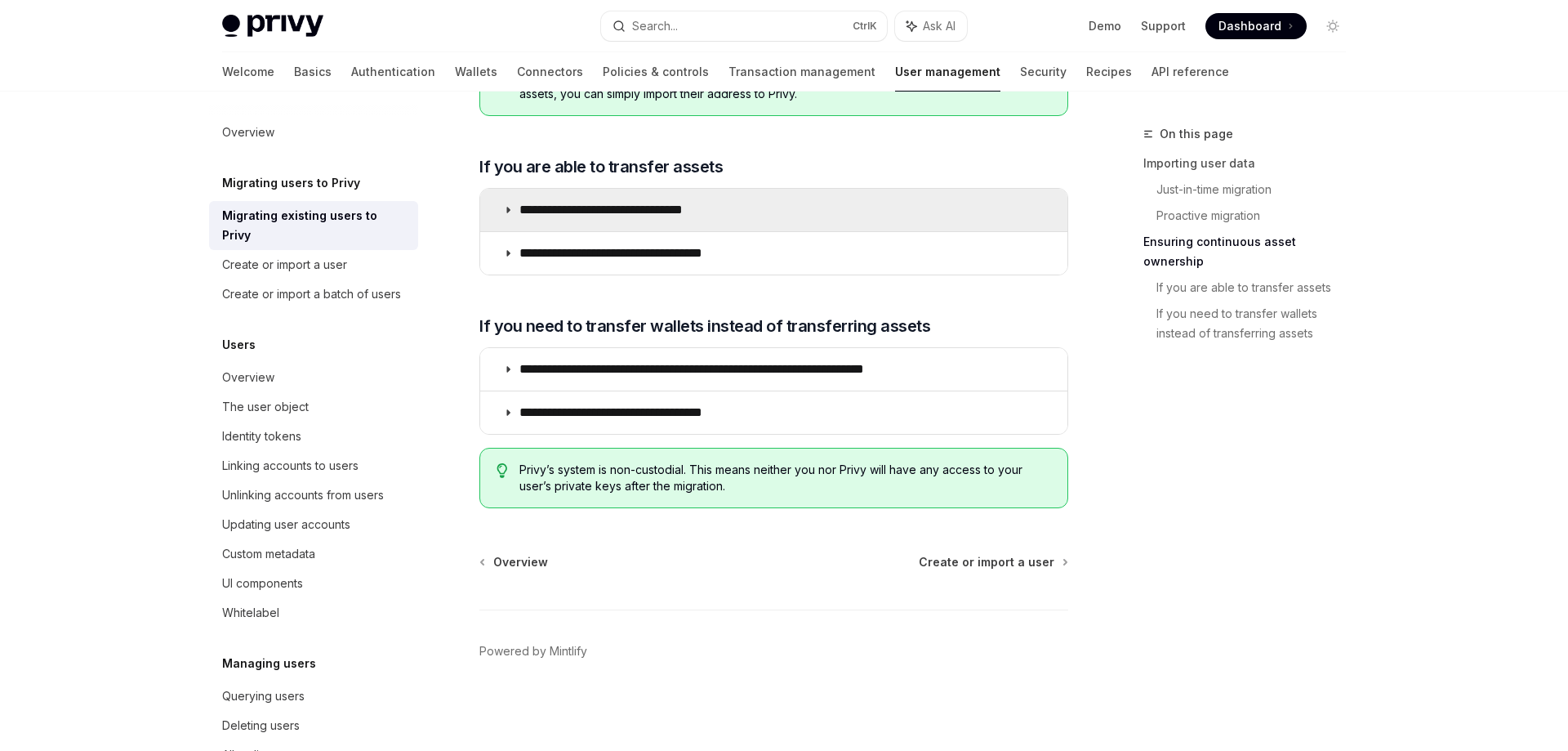
click at [499, 208] on summary "**********" at bounding box center [774, 209] width 587 height 42
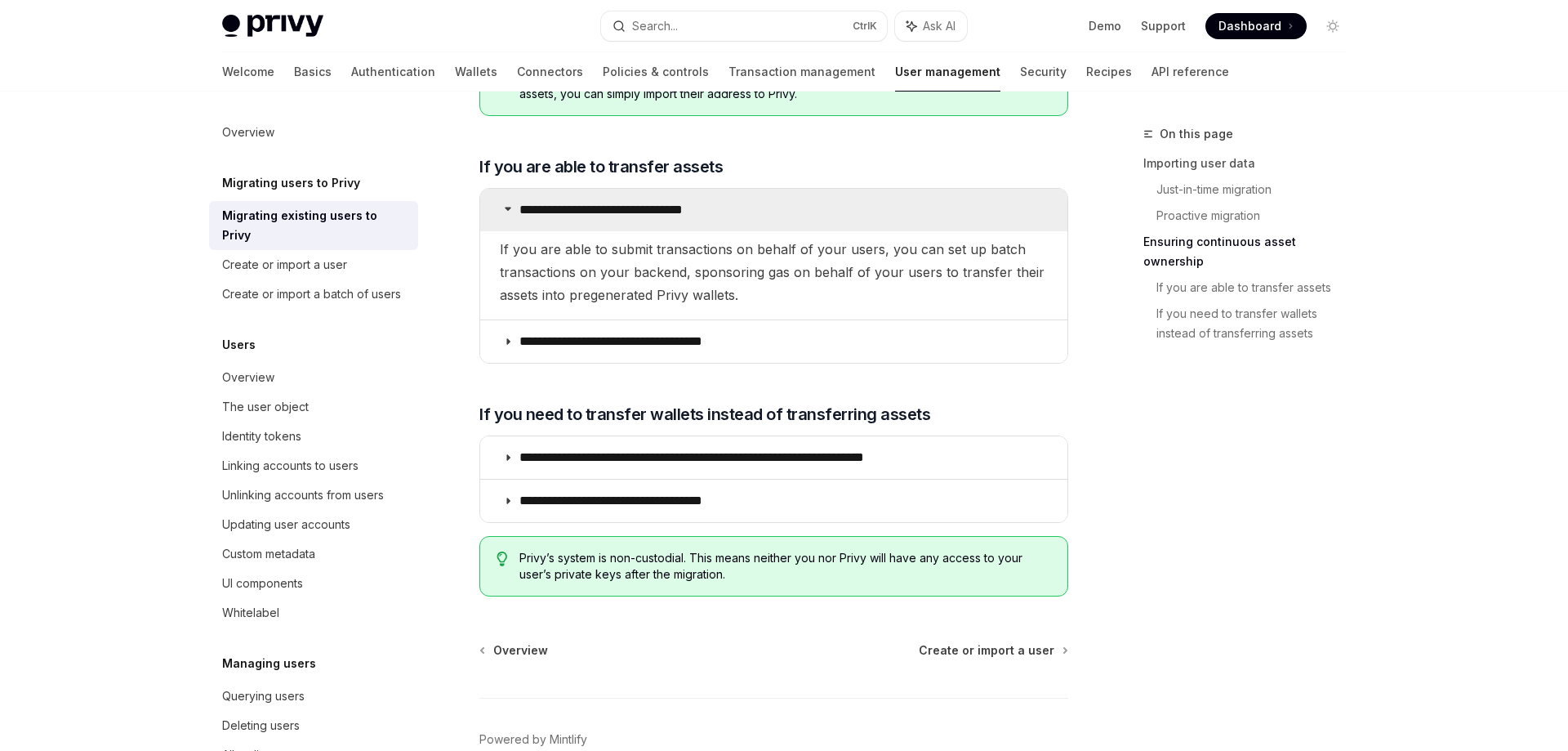
click at [499, 208] on summary "**********" at bounding box center [774, 209] width 587 height 42
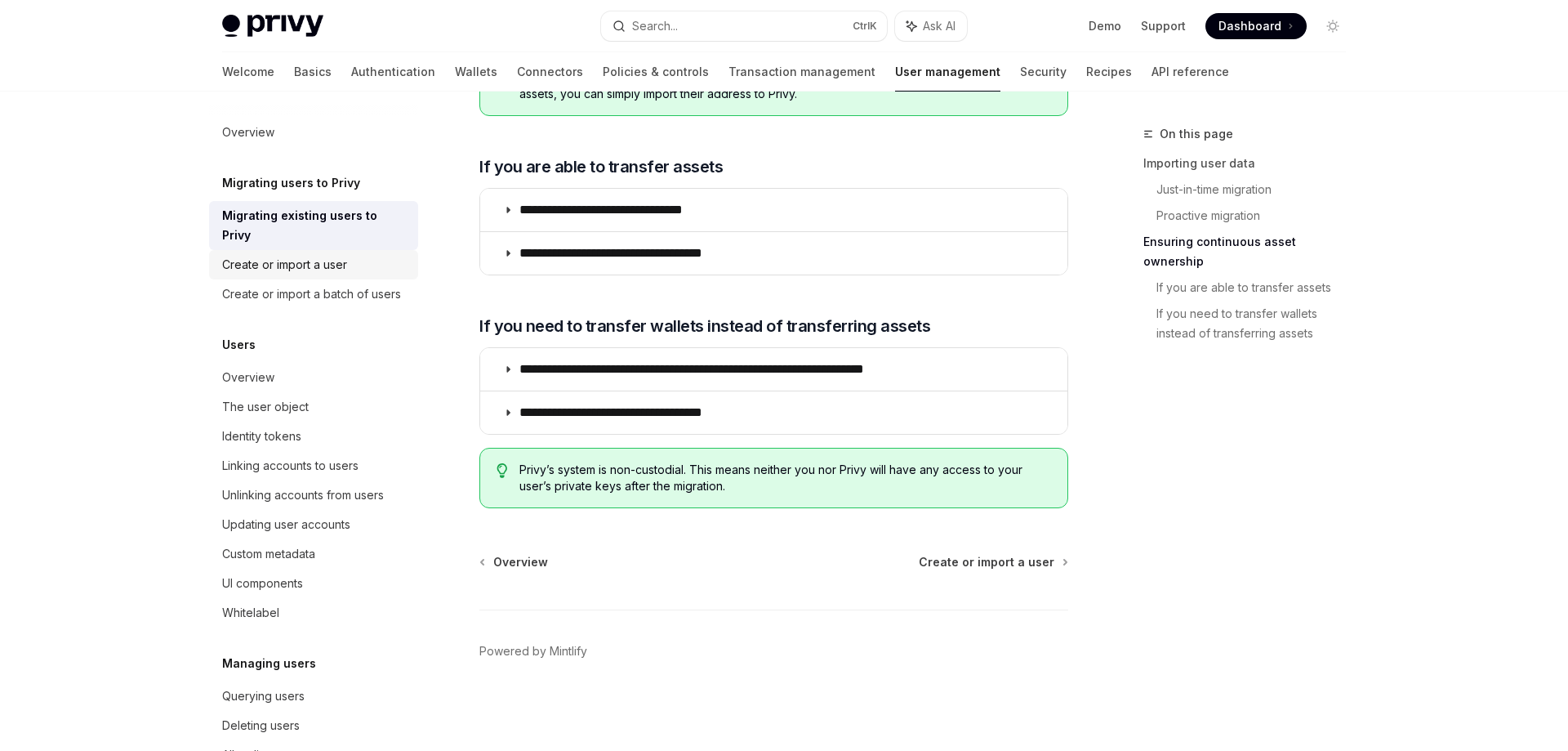
click at [326, 255] on div "Create or import a user" at bounding box center [284, 265] width 125 height 20
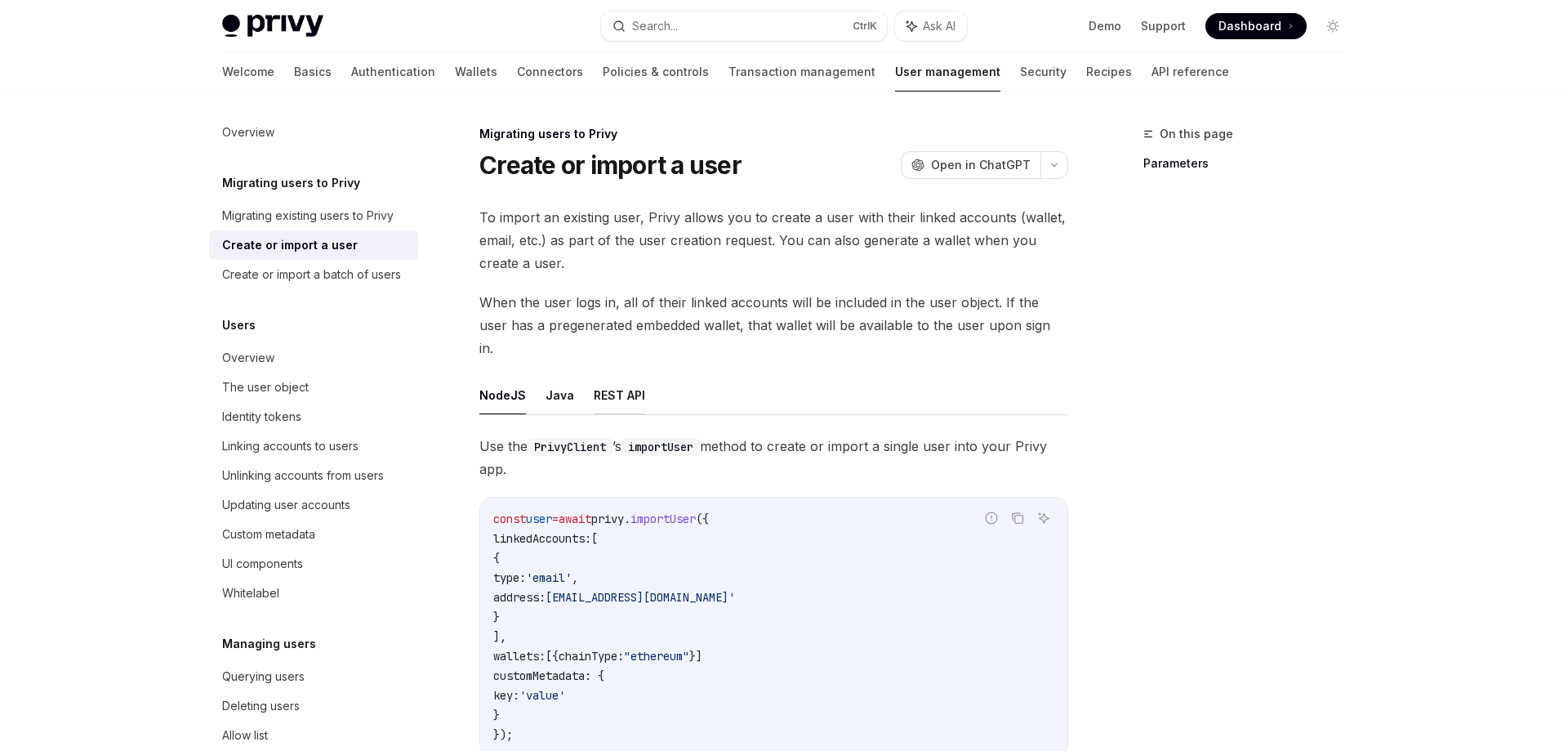
click at [617, 376] on button "REST API" at bounding box center [619, 394] width 51 height 39
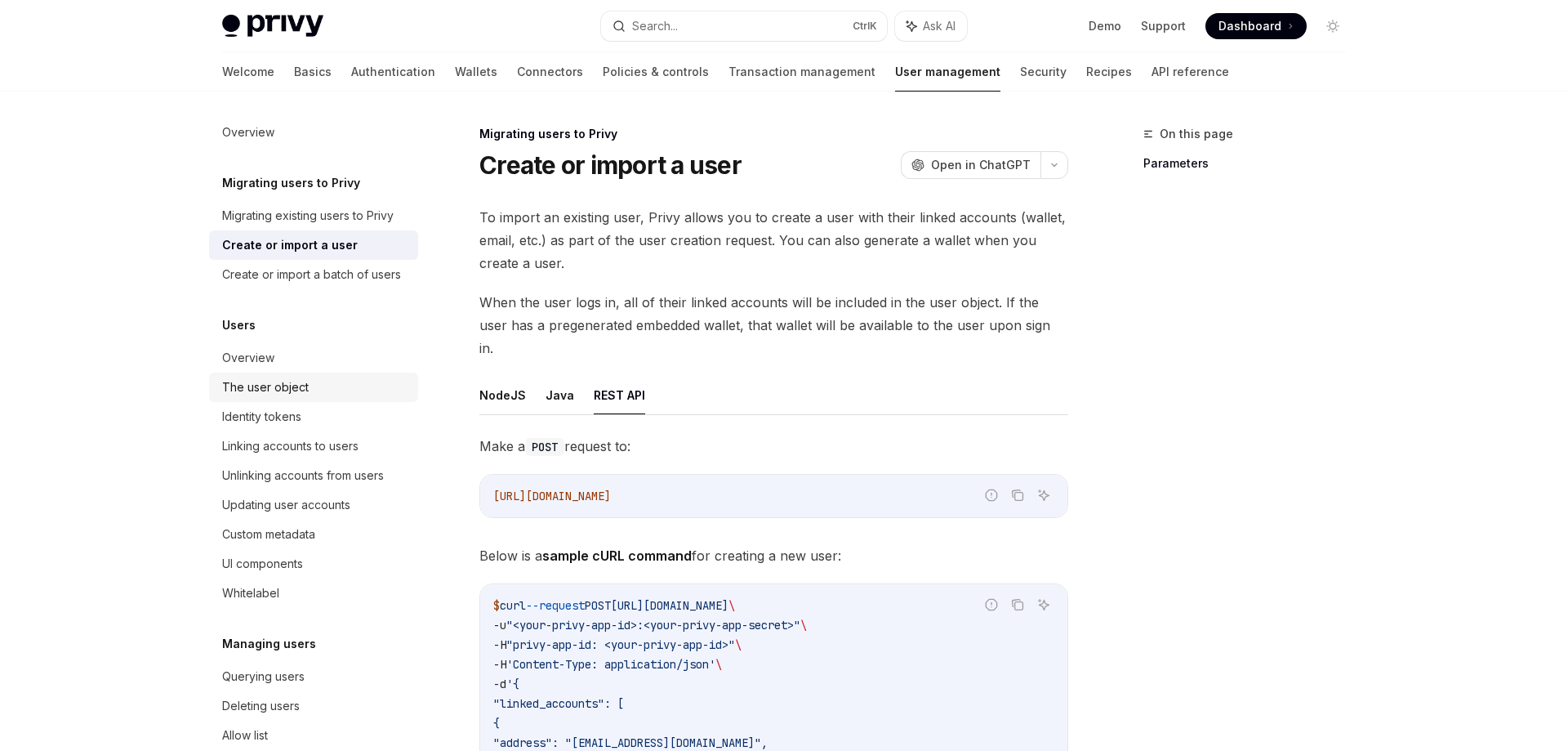
click at [291, 384] on div "The user object" at bounding box center [265, 387] width 86 height 20
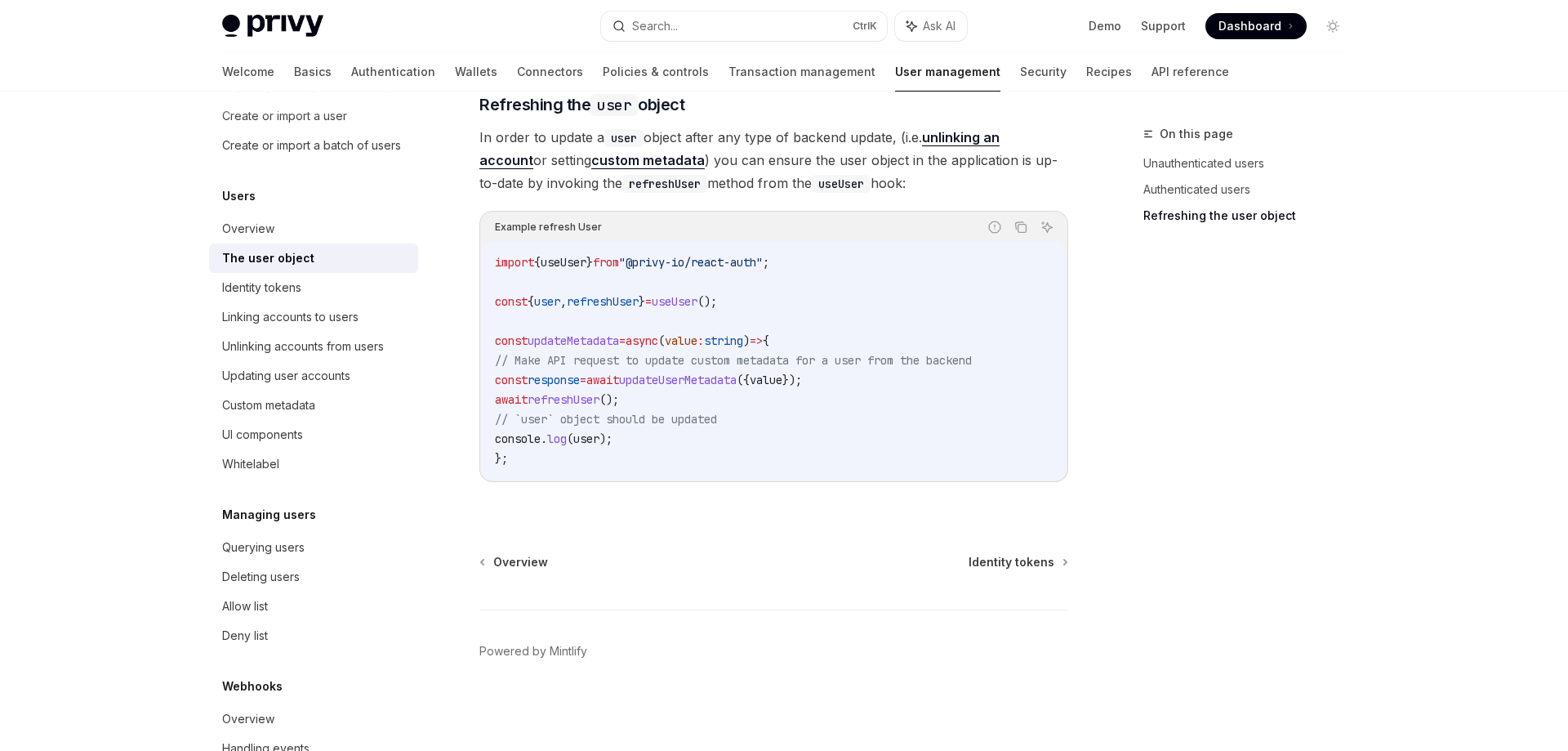
scroll to position [174, 0]
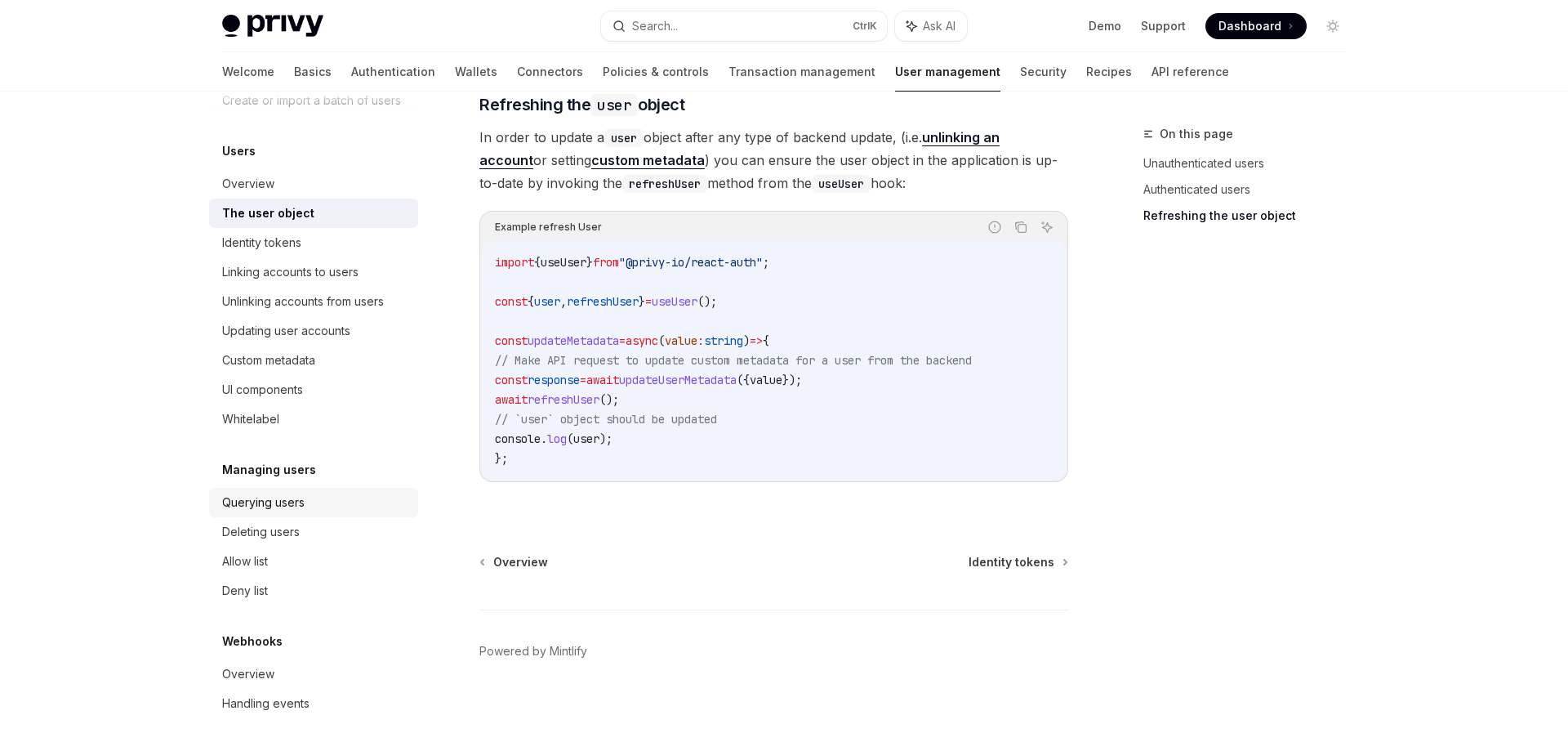
click at [298, 505] on div "Querying users" at bounding box center [263, 502] width 83 height 20
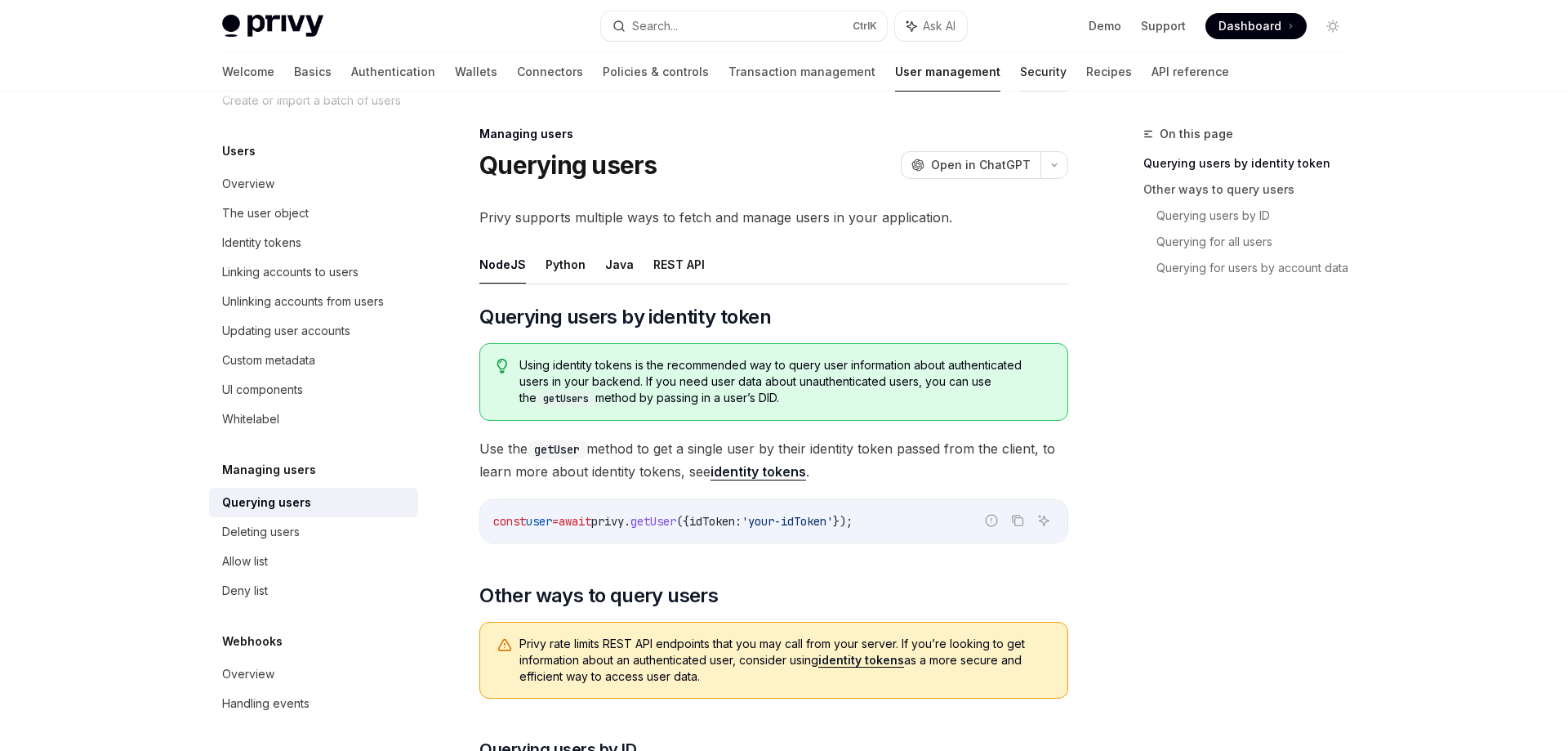
click at [1020, 72] on link "Security" at bounding box center [1044, 72] width 47 height 40
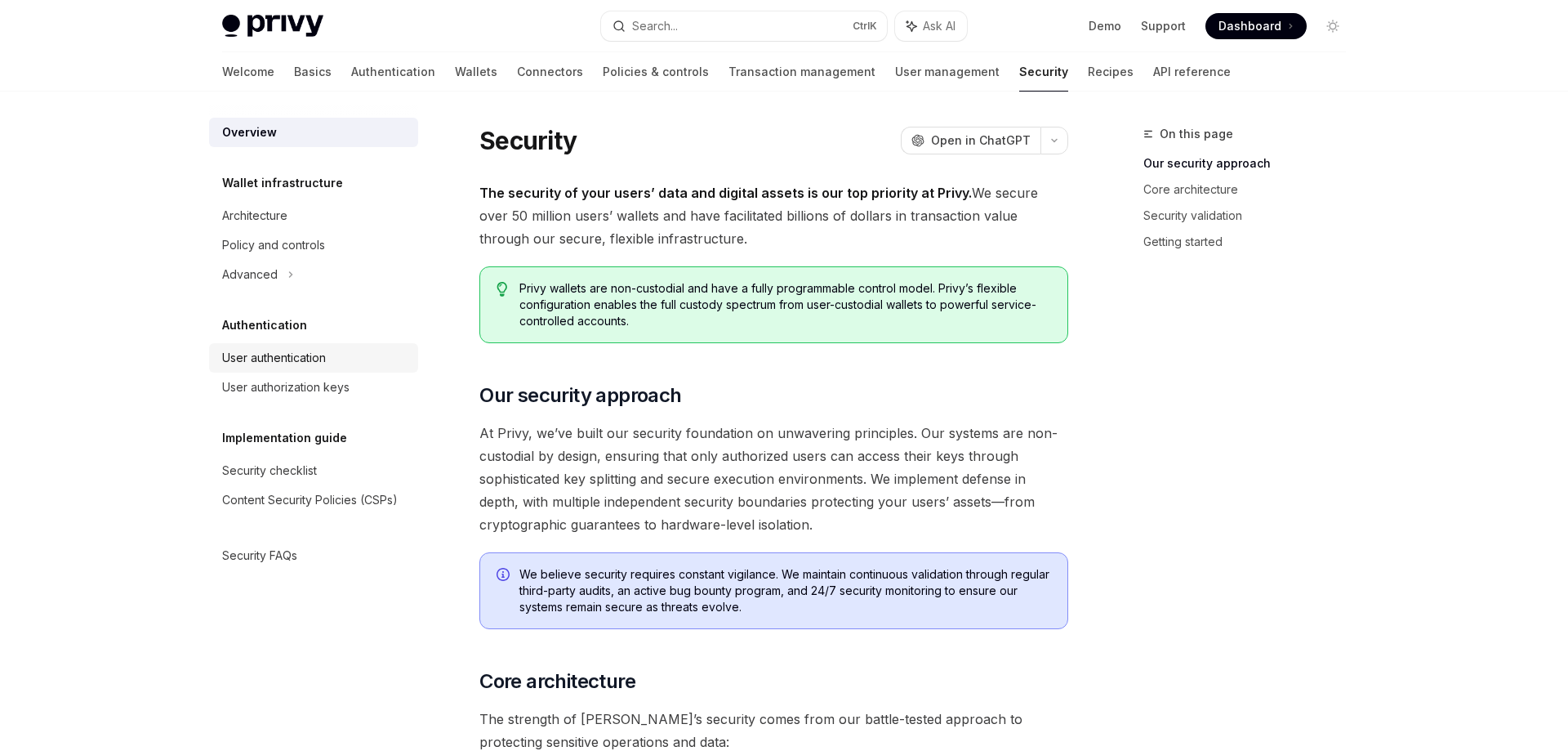
click at [285, 361] on div "User authentication" at bounding box center [273, 358] width 103 height 20
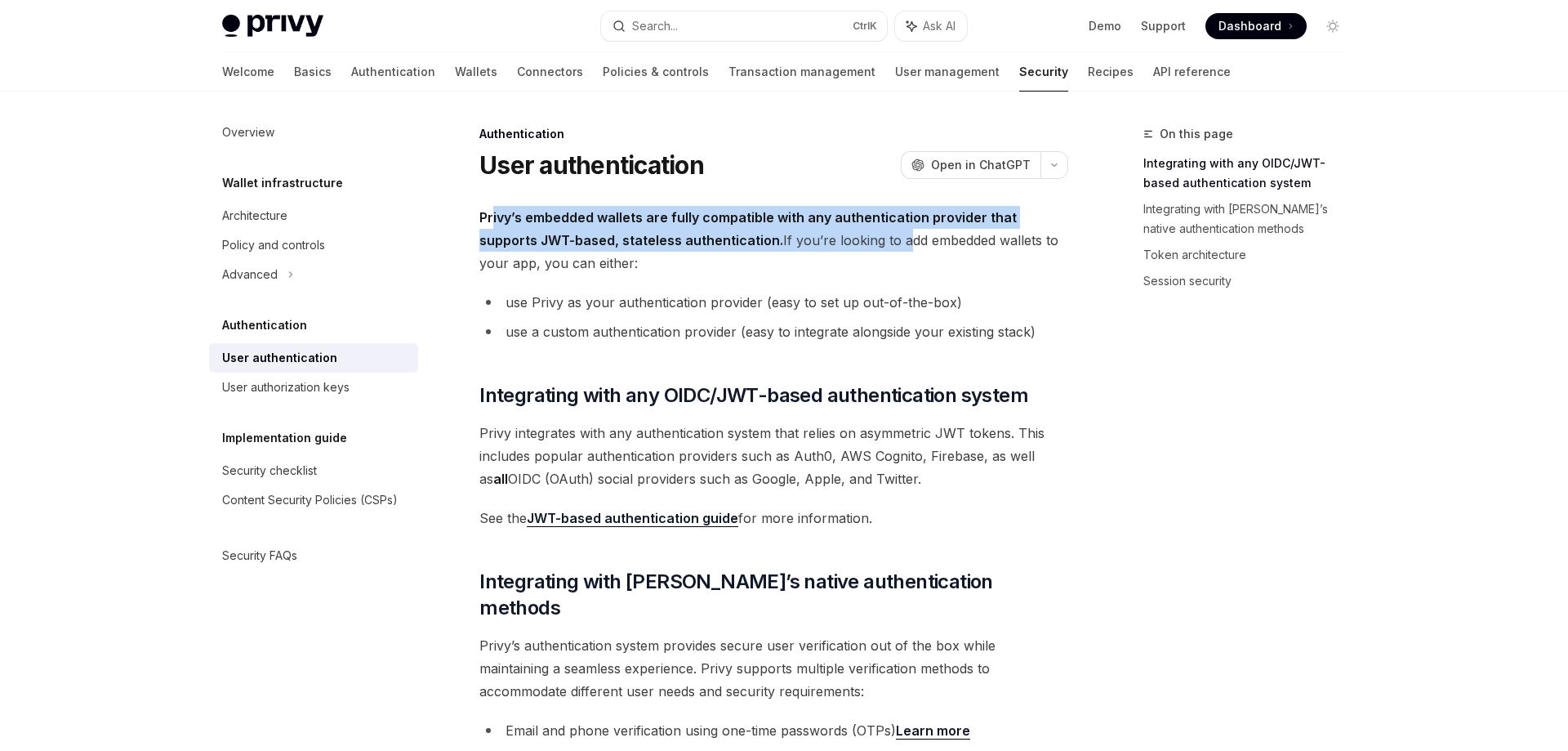
drag, startPoint x: 490, startPoint y: 212, endPoint x: 771, endPoint y: 225, distance: 281.3
click at [843, 245] on span "Privy’s embedded wallets are fully compatible with any authentication provider …" at bounding box center [774, 240] width 589 height 68
click at [737, 225] on strong "Privy’s embedded wallets are fully compatible with any authentication provider …" at bounding box center [748, 229] width 537 height 40
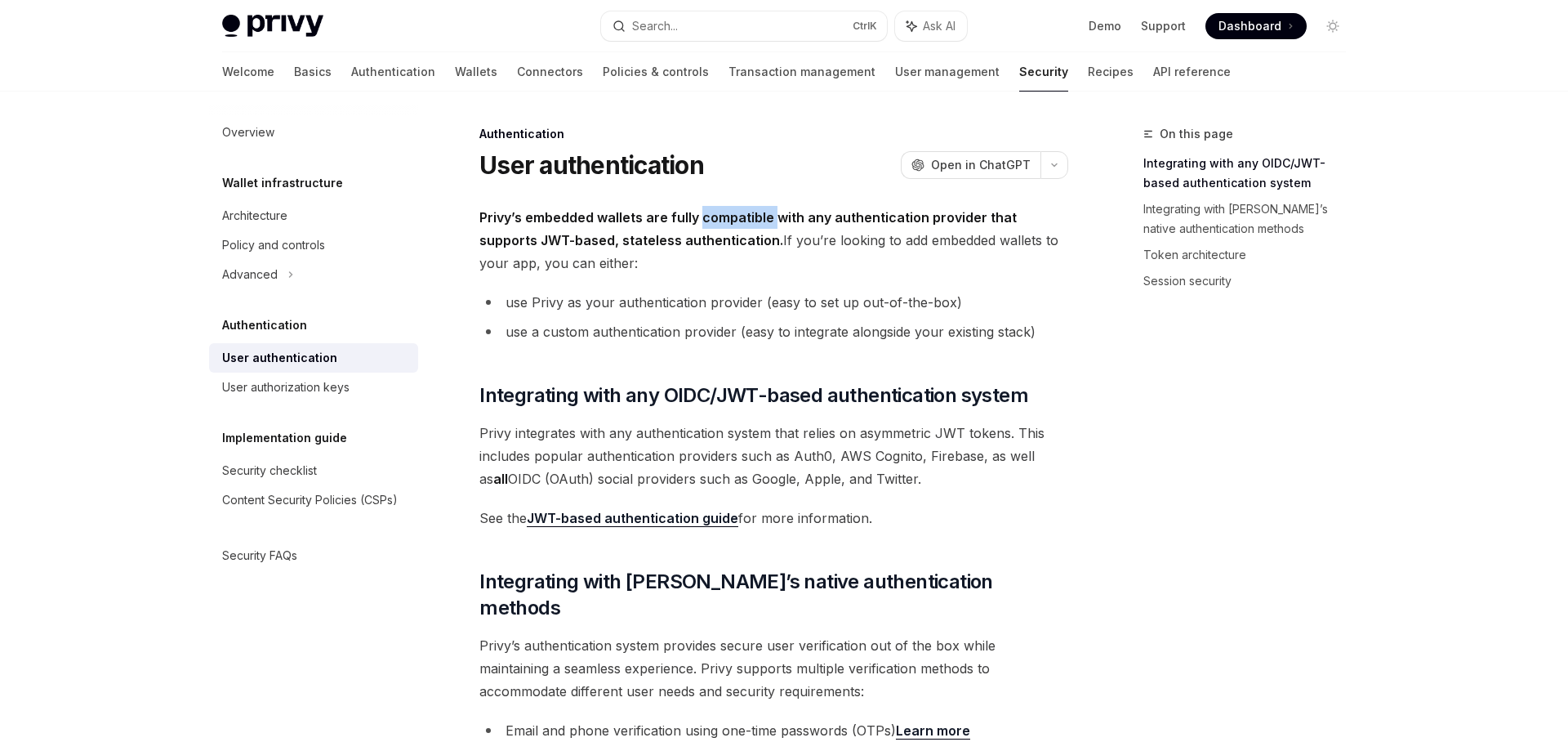
click at [737, 225] on strong "Privy’s embedded wallets are fully compatible with any authentication provider …" at bounding box center [748, 229] width 537 height 40
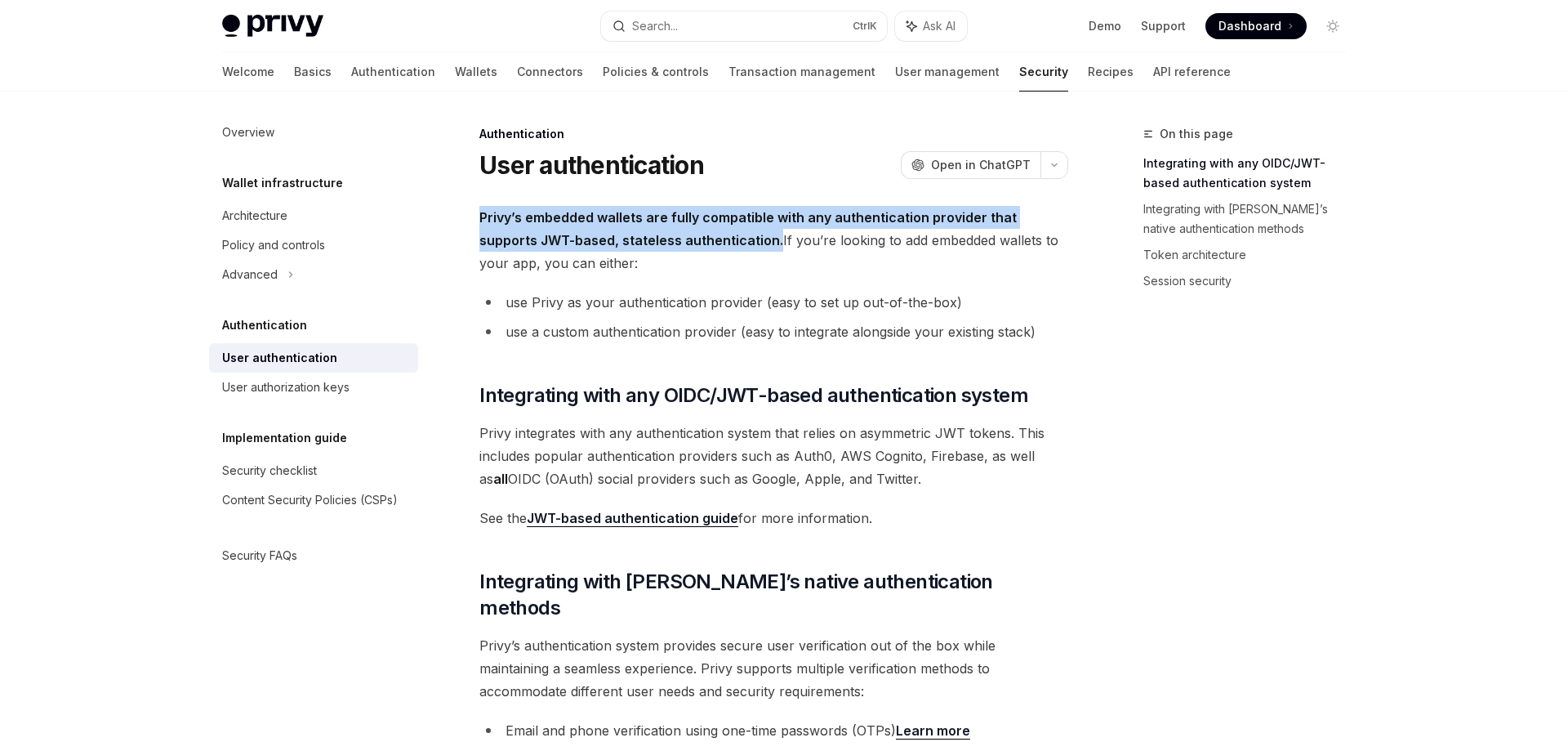
click at [737, 225] on strong "Privy’s embedded wallets are fully compatible with any authentication provider …" at bounding box center [748, 229] width 537 height 40
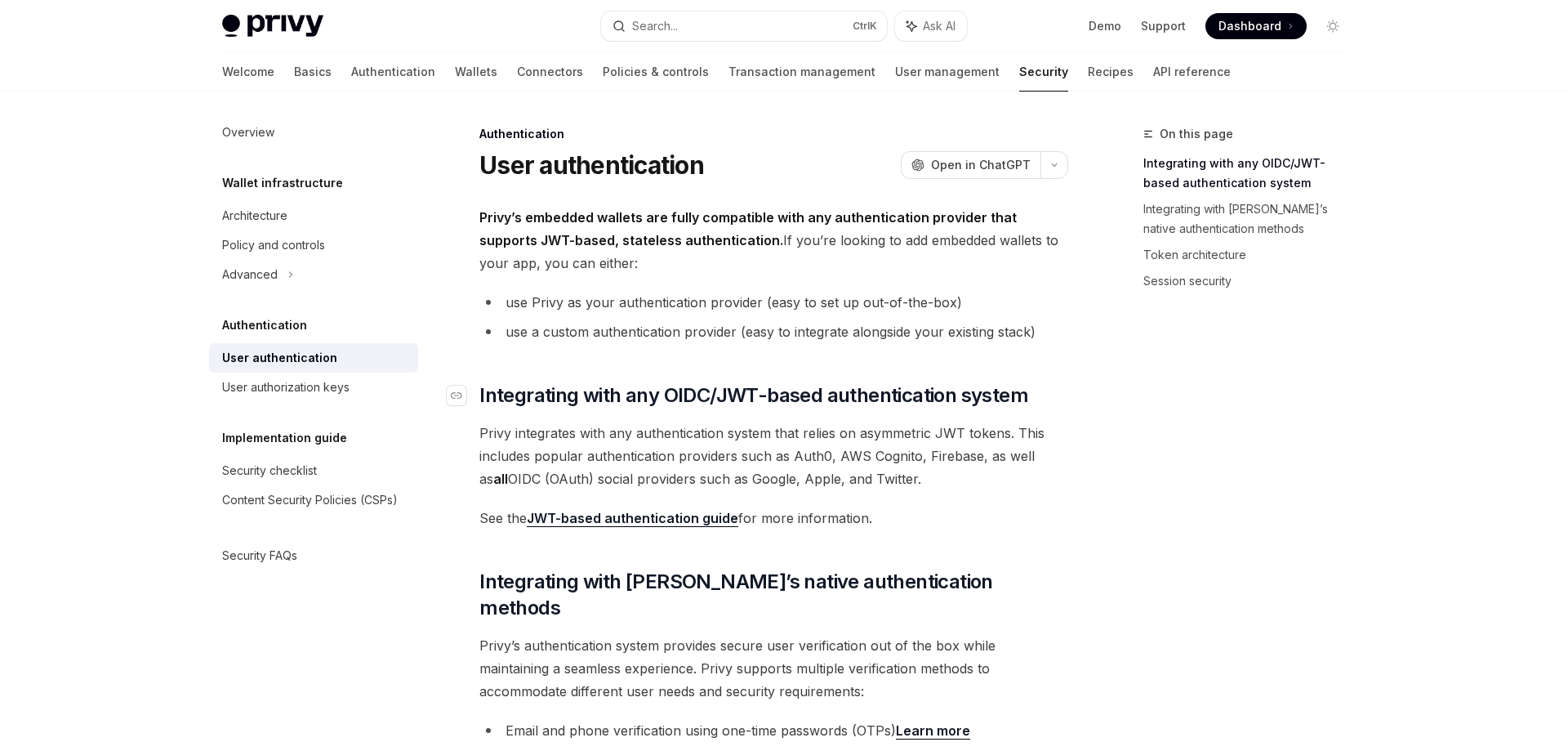
click at [671, 404] on span "Integrating with any OIDC/JWT-based authentication system" at bounding box center [753, 394] width 549 height 26
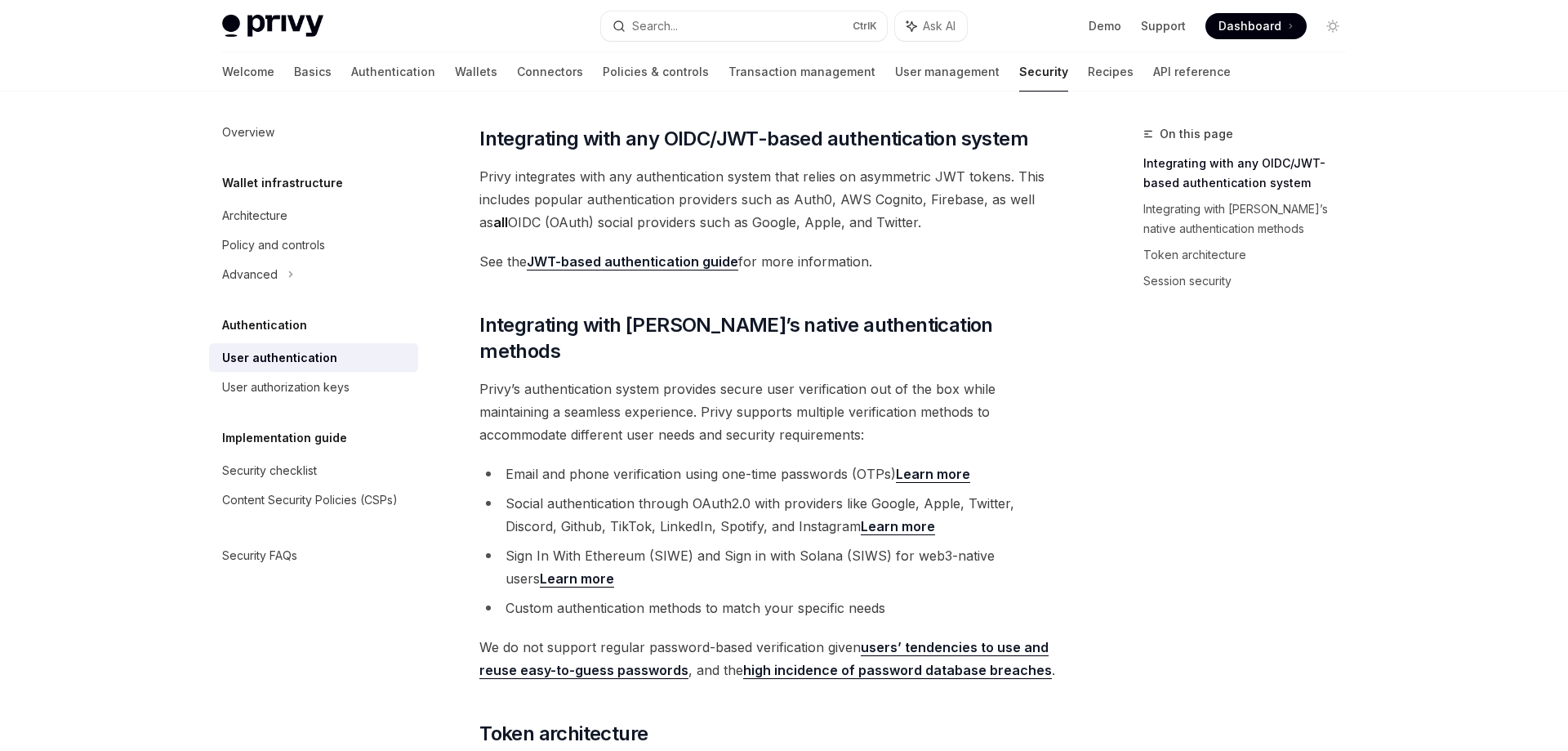
scroll to position [258, 0]
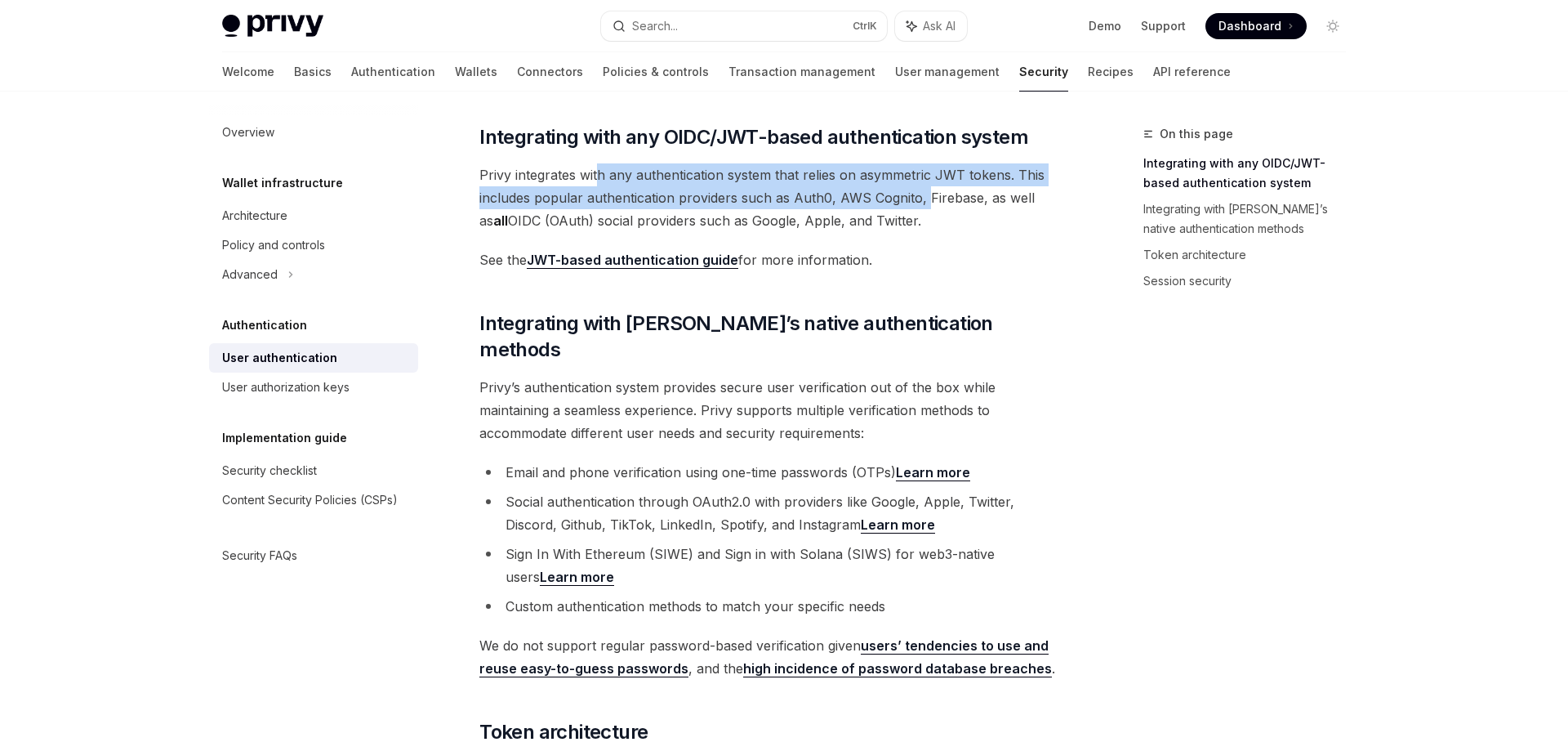
drag, startPoint x: 596, startPoint y: 172, endPoint x: 924, endPoint y: 190, distance: 328.5
click at [924, 190] on span "Privy integrates with any authentication system that relies on asymmetric JWT t…" at bounding box center [774, 198] width 589 height 68
click at [762, 192] on span "Privy integrates with any authentication system that relies on asymmetric JWT t…" at bounding box center [774, 198] width 589 height 68
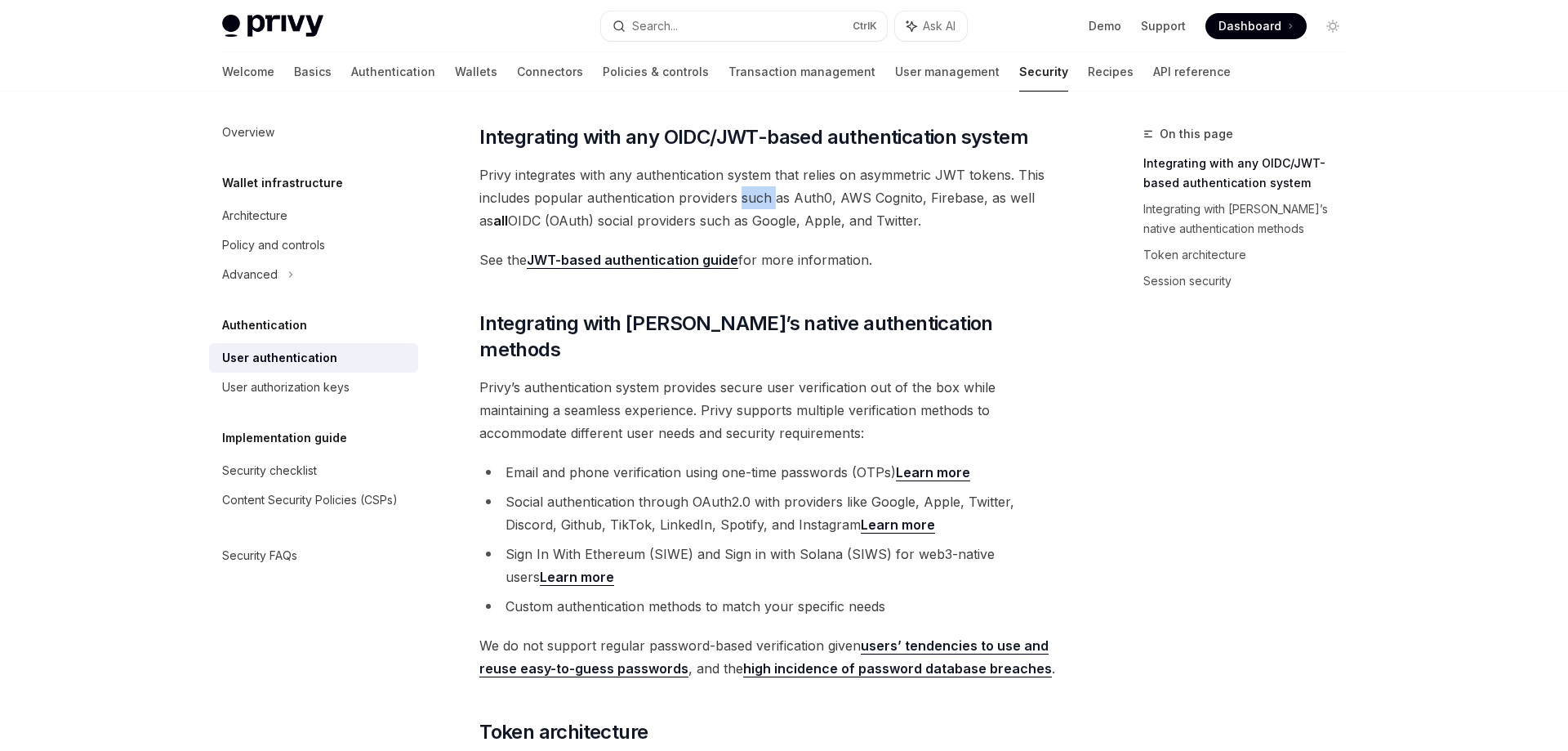
click at [762, 192] on span "Privy integrates with any authentication system that relies on asymmetric JWT t…" at bounding box center [774, 198] width 589 height 68
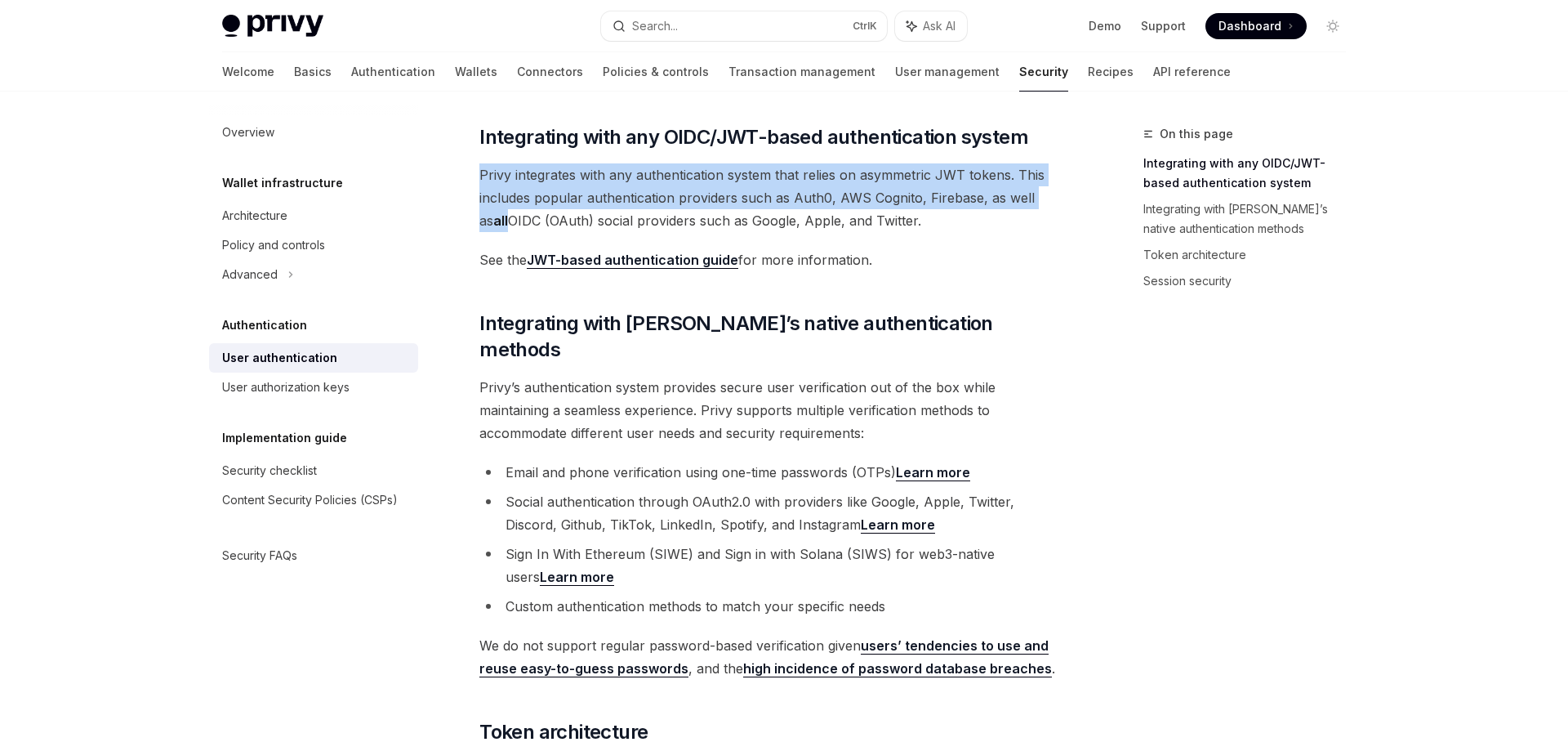
click at [762, 192] on span "Privy integrates with any authentication system that relies on asymmetric JWT t…" at bounding box center [774, 198] width 589 height 68
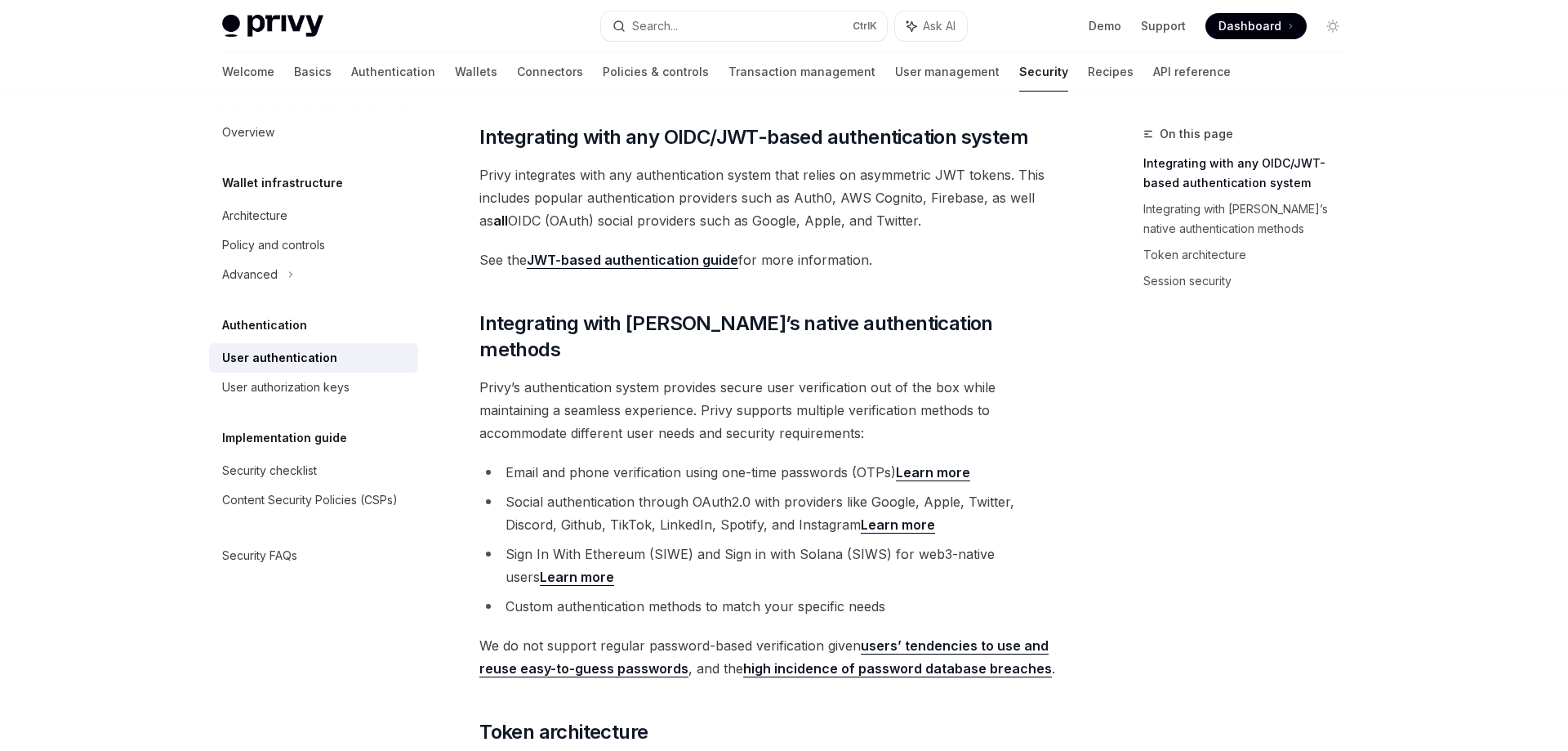
click at [656, 376] on span "Privy’s authentication system provides secure user verification out of the box …" at bounding box center [774, 410] width 589 height 68
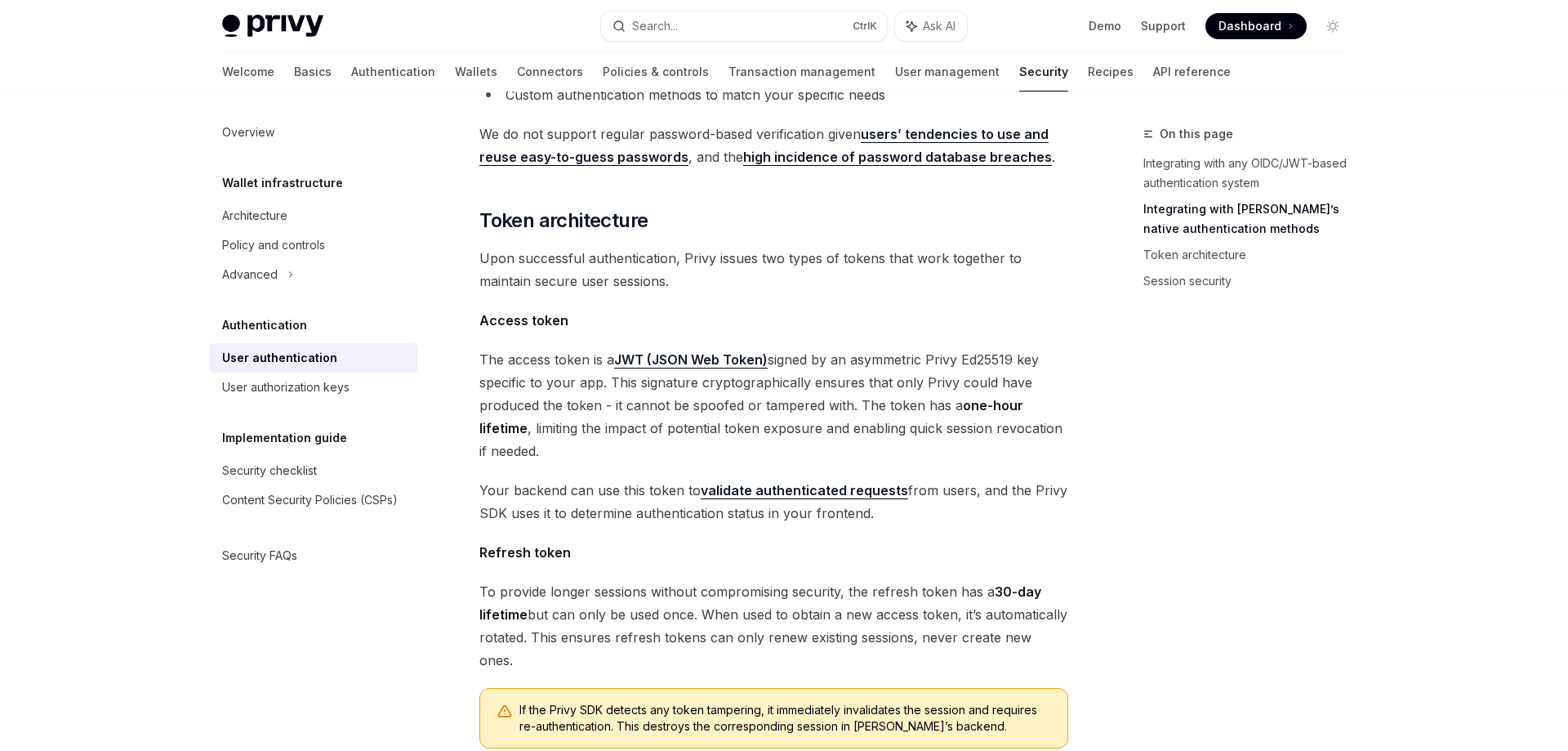
scroll to position [814, 0]
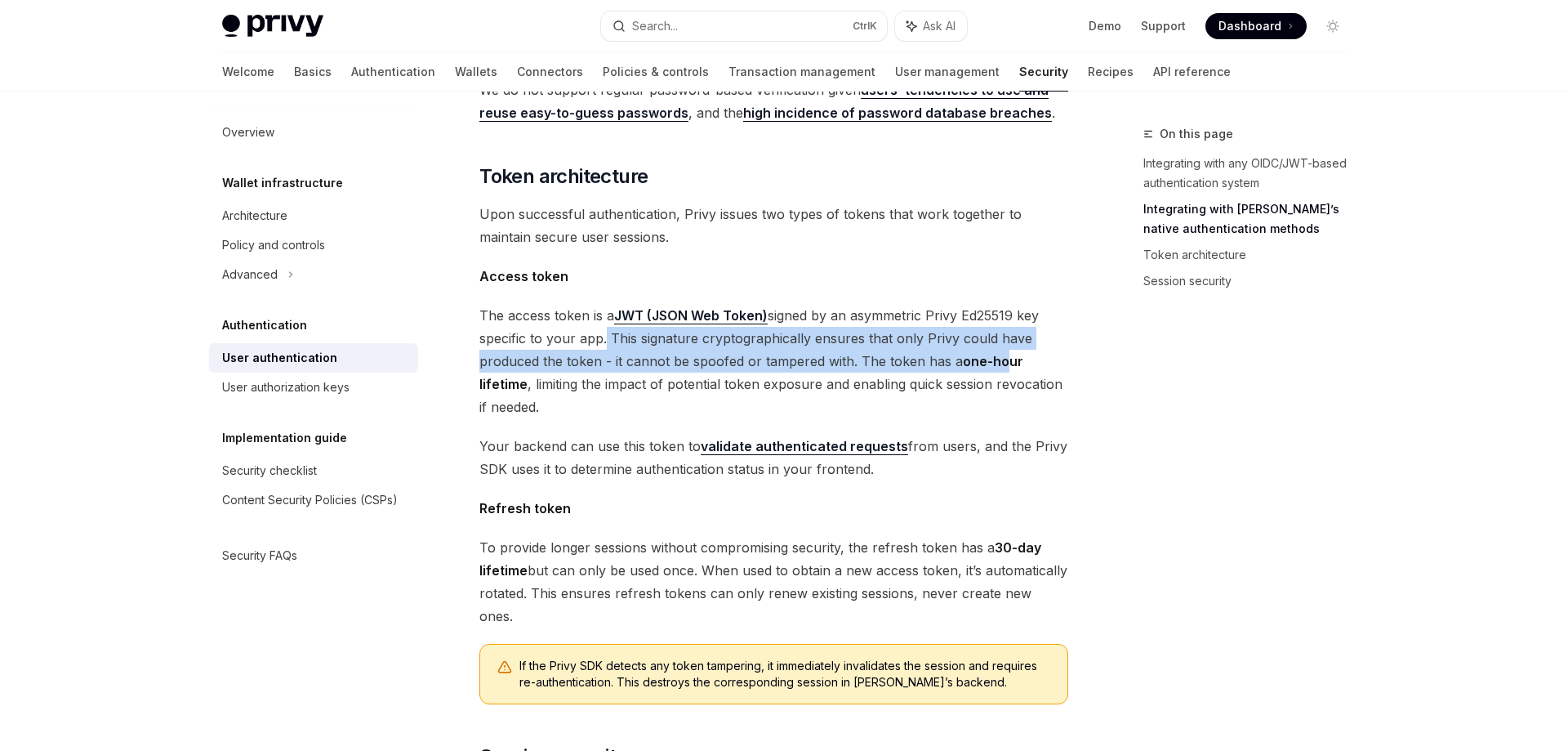
drag, startPoint x: 602, startPoint y: 320, endPoint x: 1009, endPoint y: 339, distance: 407.4
click at [1009, 339] on span "The access token is a JWT (JSON Web Token) signed by an asymmetric Privy Ed2551…" at bounding box center [774, 360] width 589 height 114
click at [781, 339] on span "The access token is a JWT (JSON Web Token) signed by an asymmetric Privy Ed2551…" at bounding box center [774, 360] width 589 height 114
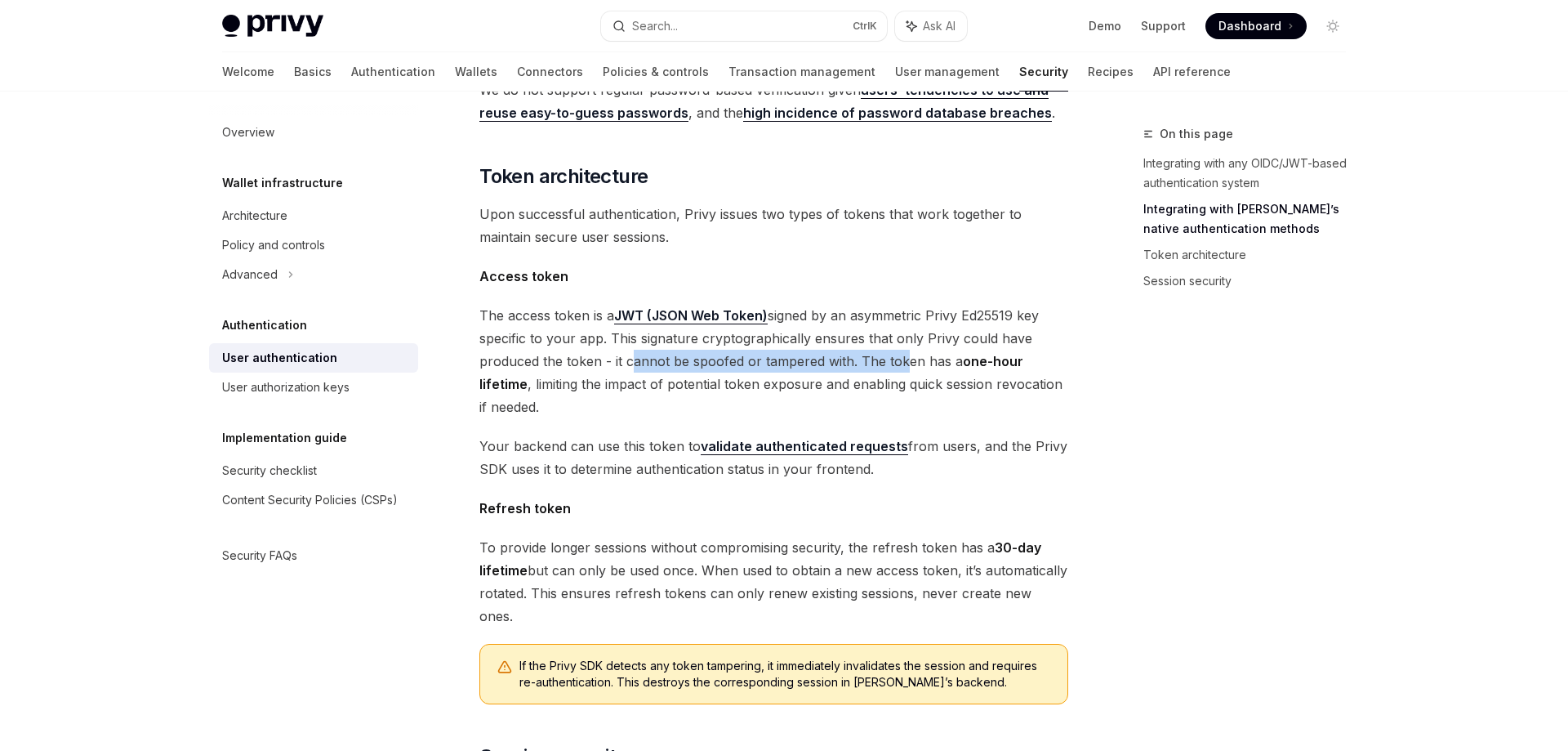
drag, startPoint x: 625, startPoint y: 336, endPoint x: 893, endPoint y: 326, distance: 268.2
click at [893, 326] on span "The access token is a JWT (JSON Web Token) signed by an asymmetric Privy Ed2551…" at bounding box center [774, 360] width 589 height 114
click at [950, 326] on span "The access token is a JWT (JSON Web Token) signed by an asymmetric Privy Ed2551…" at bounding box center [774, 360] width 589 height 114
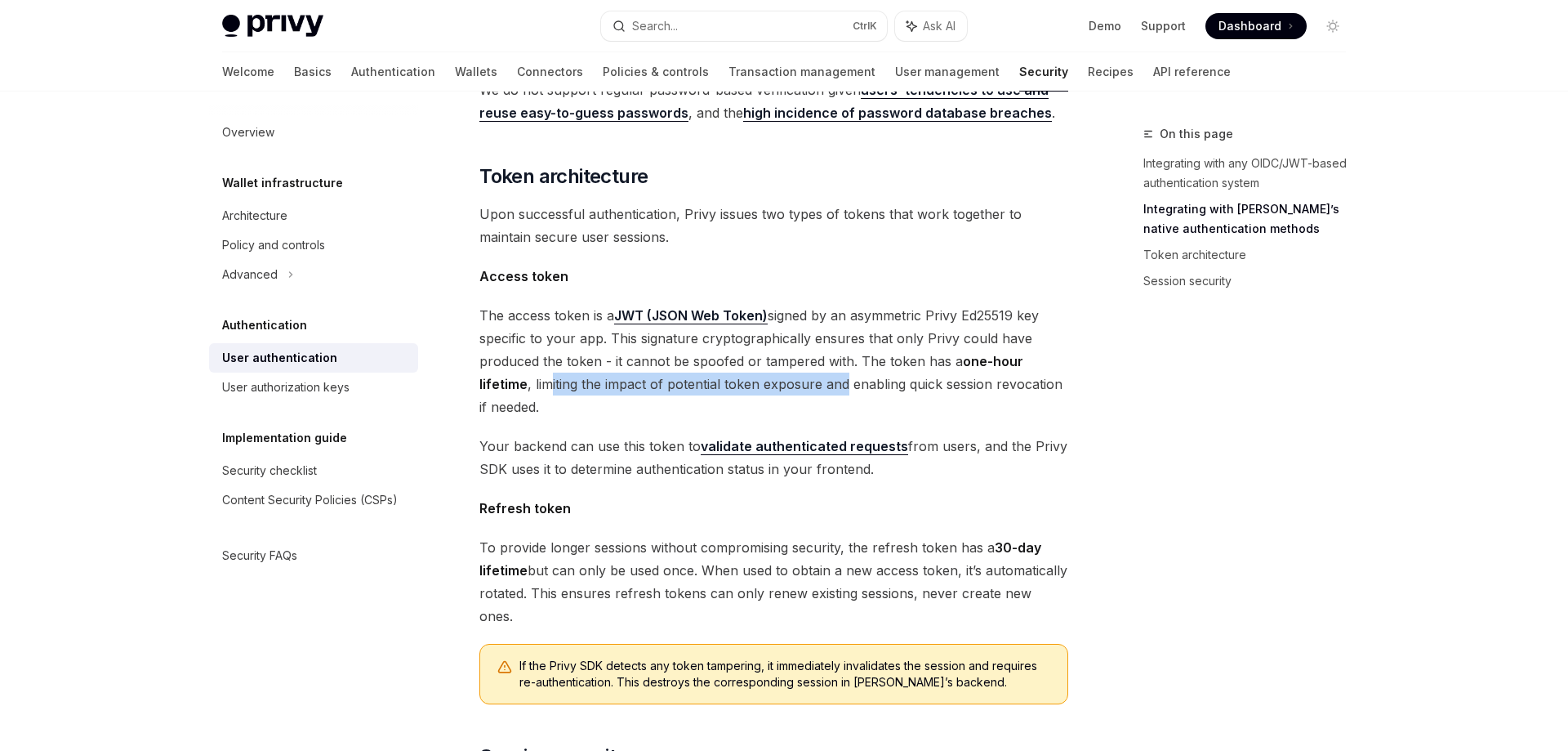
drag, startPoint x: 550, startPoint y: 355, endPoint x: 846, endPoint y: 358, distance: 296.0
click at [846, 358] on span "The access token is a JWT (JSON Web Token) signed by an asymmetric Privy Ed2551…" at bounding box center [774, 360] width 589 height 114
click at [871, 351] on span "The access token is a JWT (JSON Web Token) signed by an asymmetric Privy Ed2551…" at bounding box center [774, 360] width 589 height 114
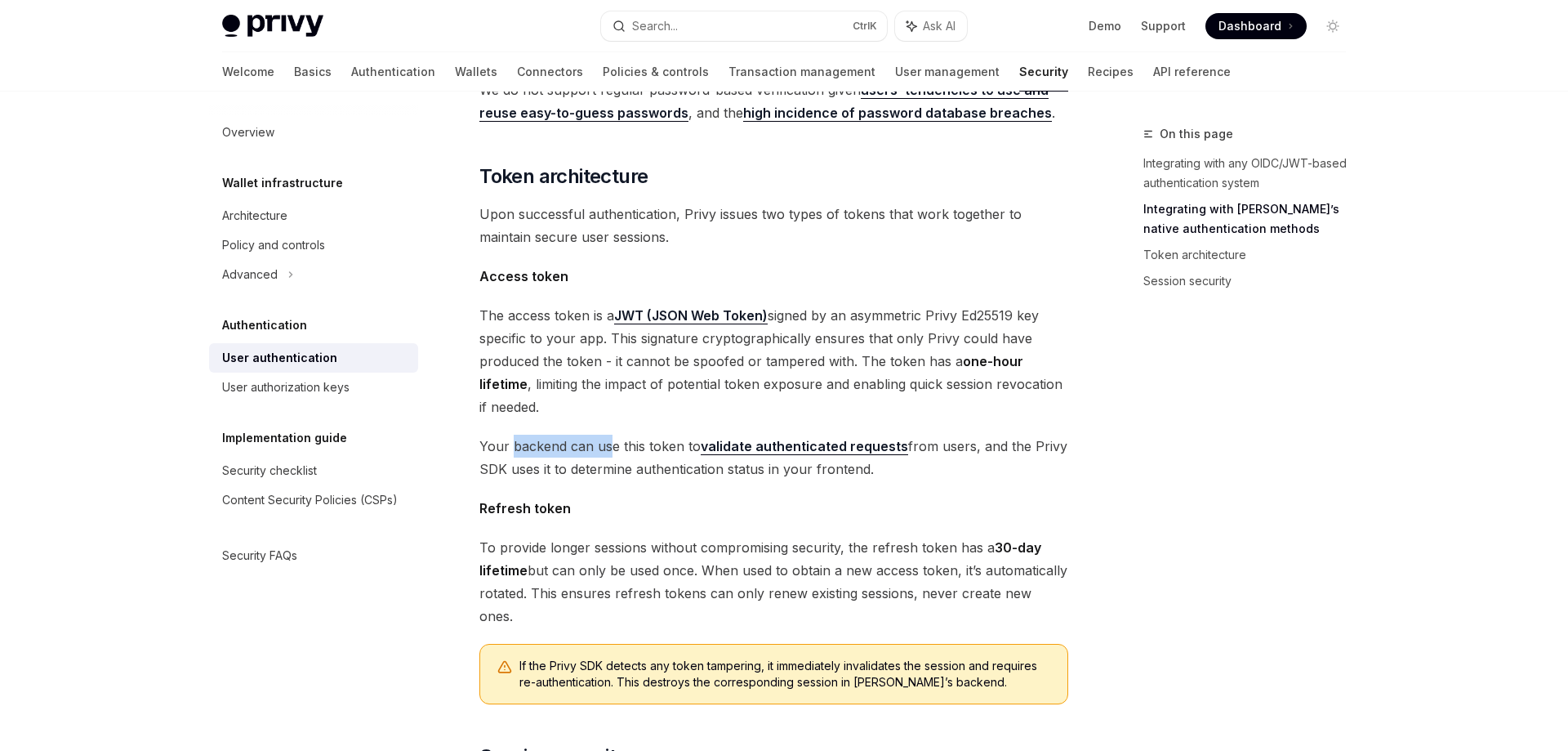
drag, startPoint x: 514, startPoint y: 416, endPoint x: 613, endPoint y: 427, distance: 99.6
click at [613, 435] on span "Your backend can use this token to validate authenticated requests from users, …" at bounding box center [774, 457] width 589 height 46
click at [612, 435] on span "Your backend can use this token to validate authenticated requests from users, …" at bounding box center [774, 457] width 589 height 46
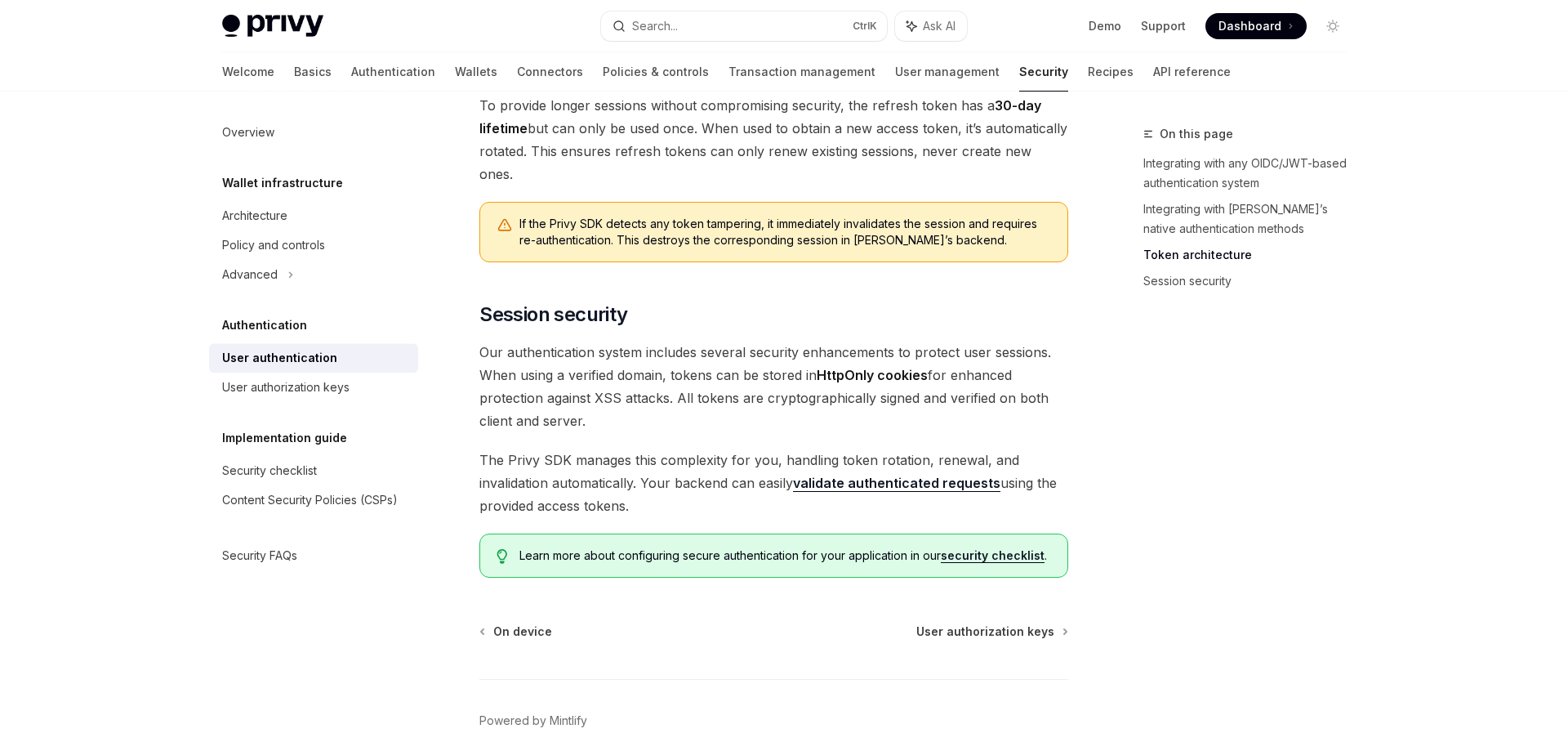
scroll to position [1276, 0]
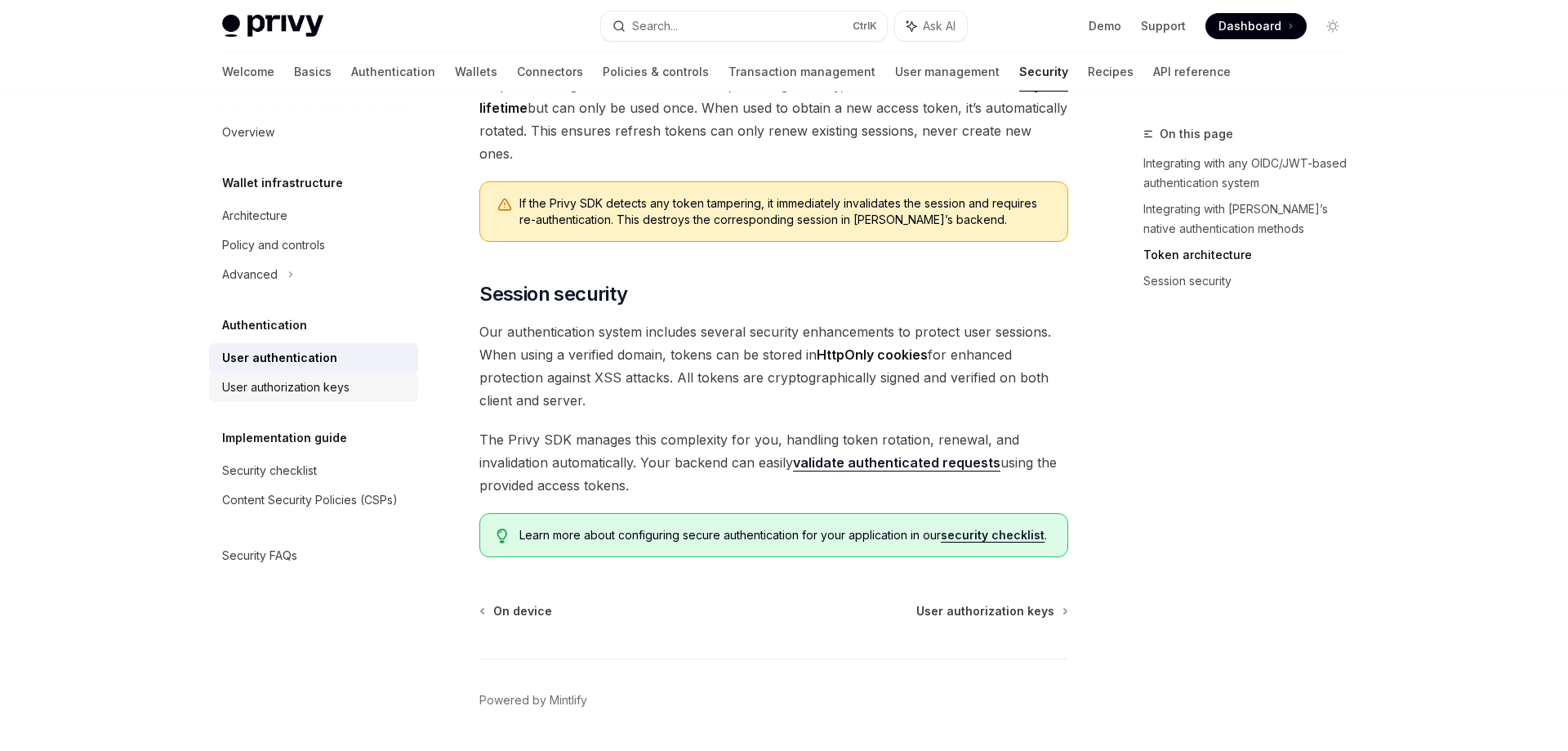
click at [305, 394] on div "User authorization keys" at bounding box center [286, 387] width 128 height 20
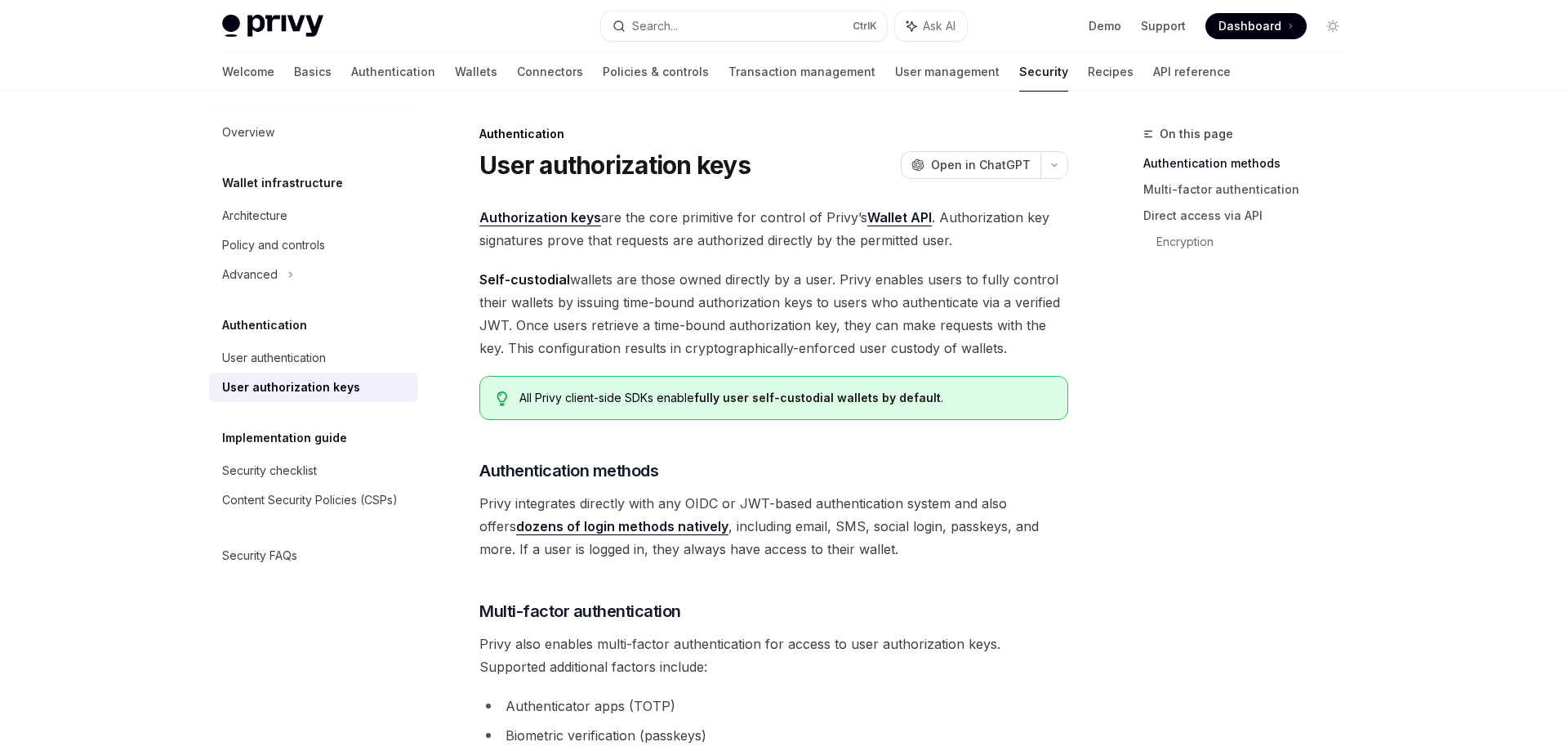
click at [700, 221] on span "Authorization keys are the core primitive for control of Privy’s Wallet API . A…" at bounding box center [774, 228] width 589 height 46
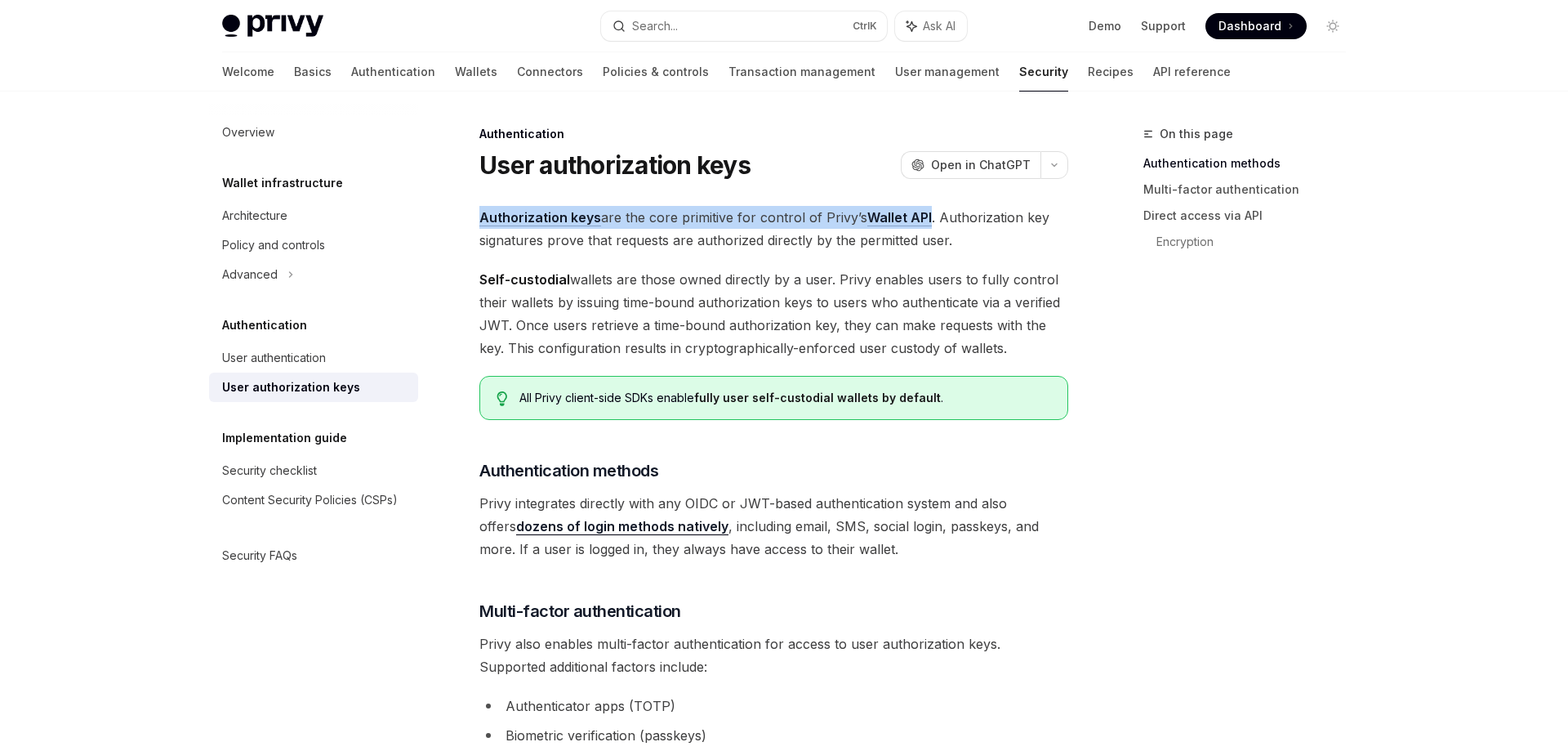
click at [700, 221] on span "Authorization keys are the core primitive for control of Privy’s Wallet API . A…" at bounding box center [774, 228] width 589 height 46
click at [618, 224] on span "Authorization keys are the core primitive for control of Privy’s Wallet API . A…" at bounding box center [774, 228] width 589 height 46
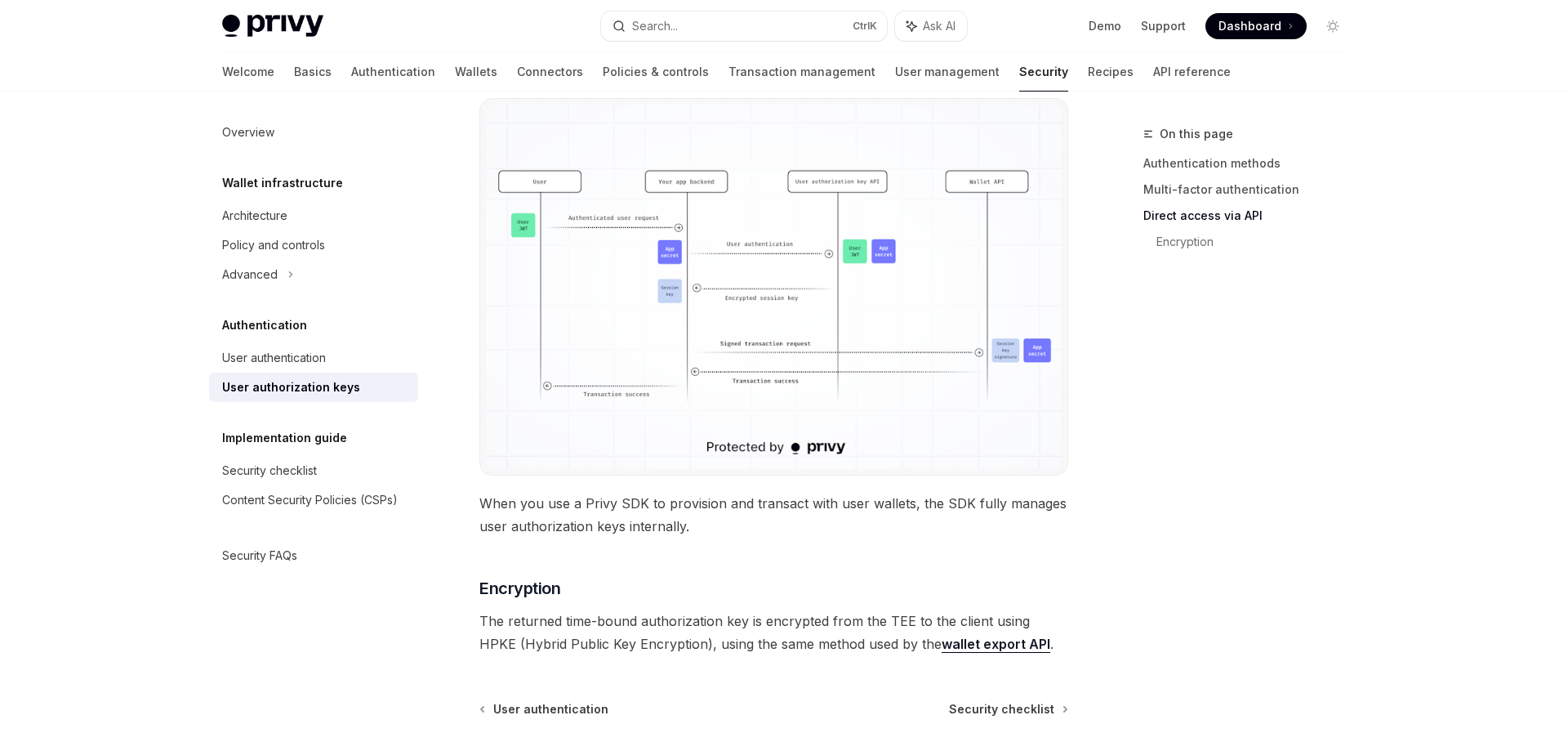
scroll to position [1401, 0]
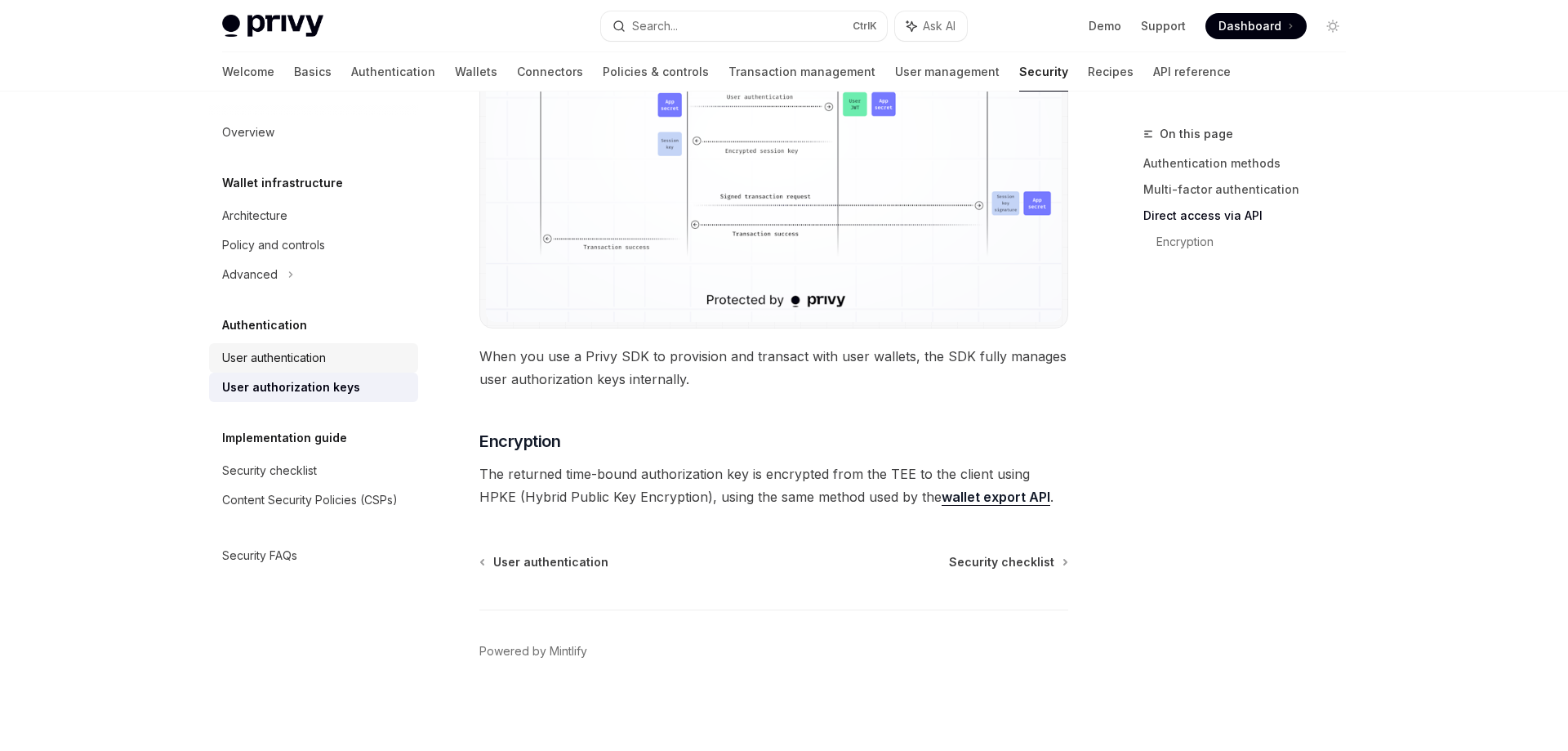
click at [299, 361] on div "User authentication" at bounding box center [273, 358] width 103 height 20
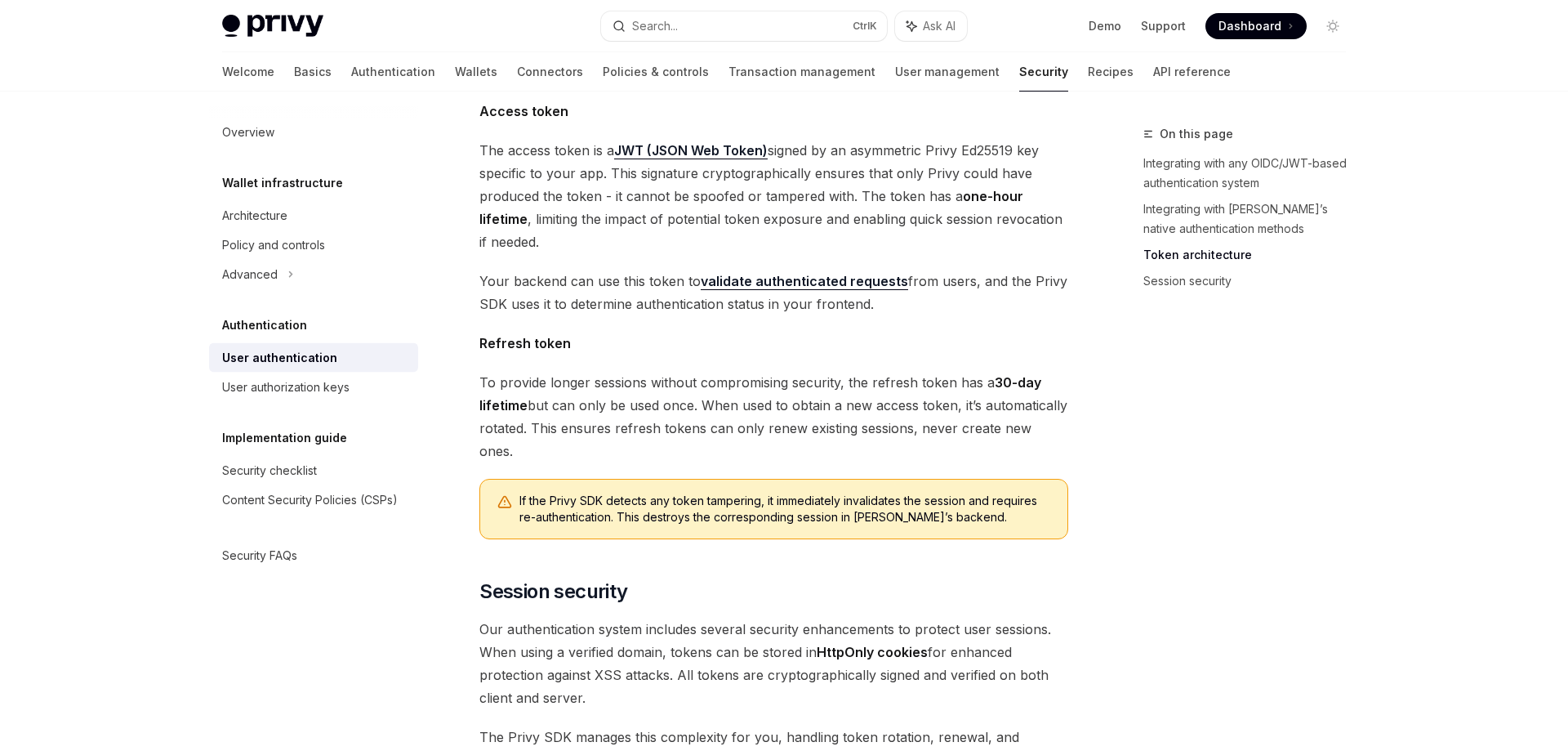
scroll to position [581, 0]
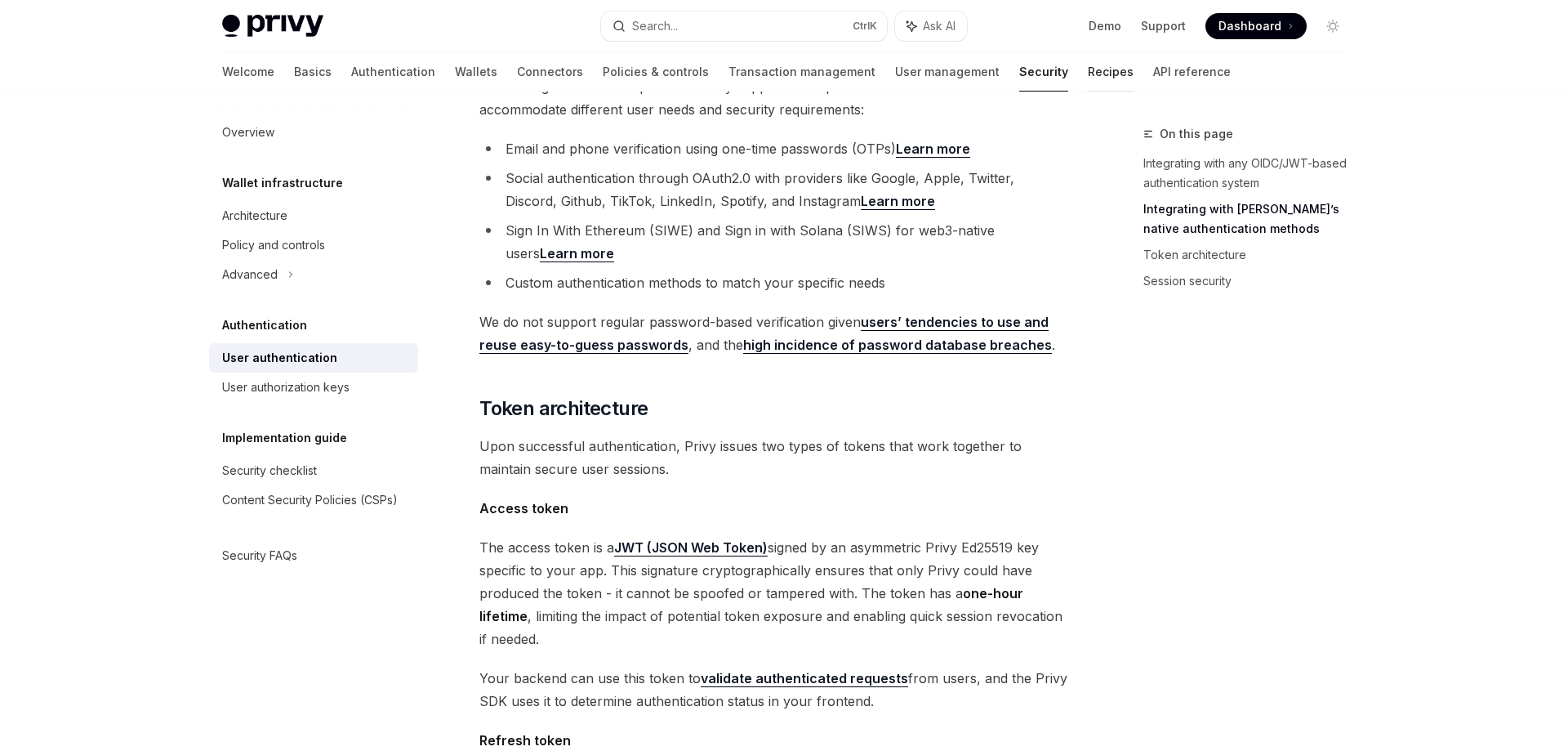
click at [1088, 71] on link "Recipes" at bounding box center [1110, 72] width 46 height 40
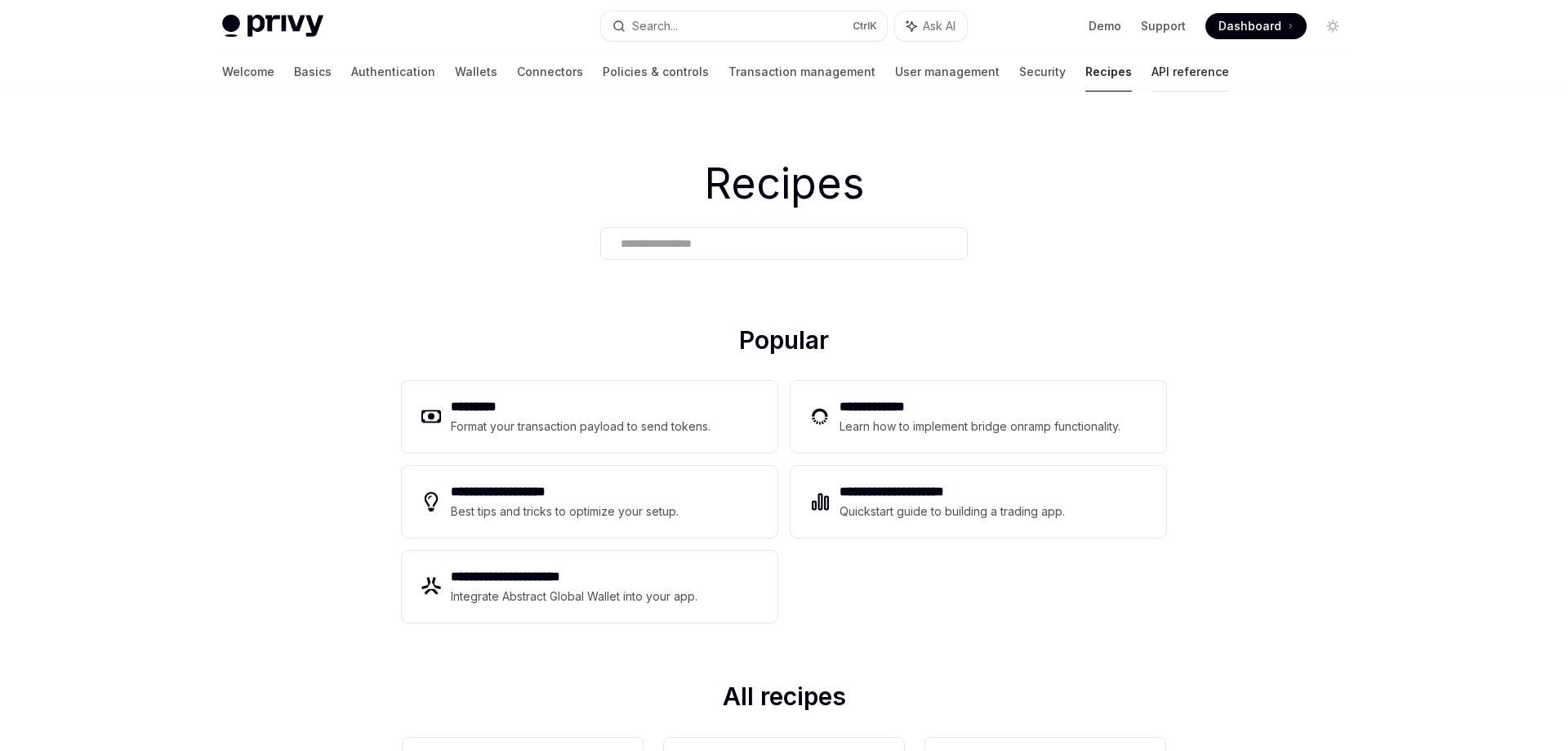
click at [1151, 75] on link "API reference" at bounding box center [1190, 72] width 77 height 40
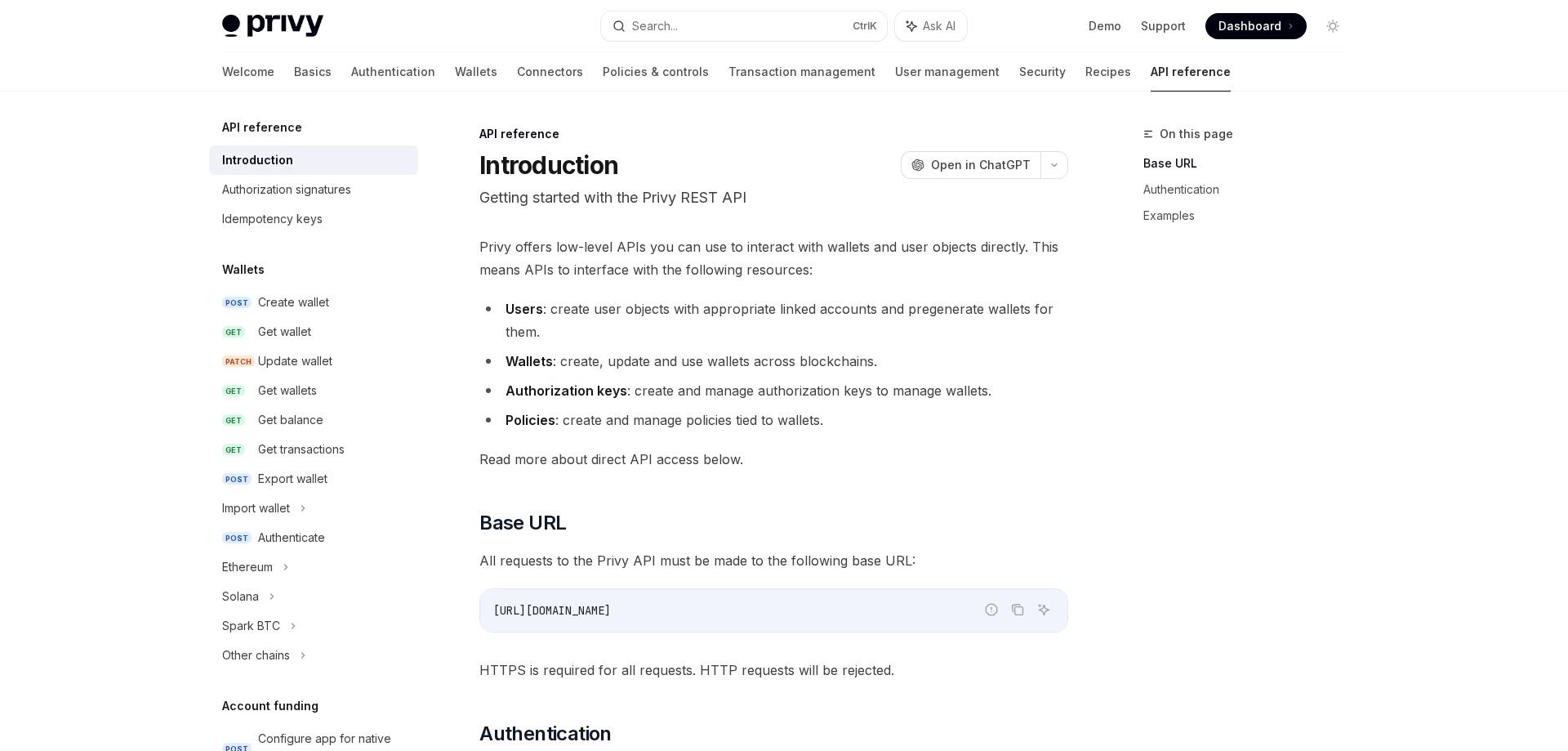
click at [740, 315] on li "Users : create user objects with appropriate linked accounts and pregenerate wa…" at bounding box center [774, 320] width 589 height 46
click at [775, 309] on li "Users : create user objects with appropriate linked accounts and pregenerate wa…" at bounding box center [774, 320] width 589 height 46
click at [637, 363] on li "Wallets : create, update and use wallets across blockchains." at bounding box center [774, 360] width 589 height 22
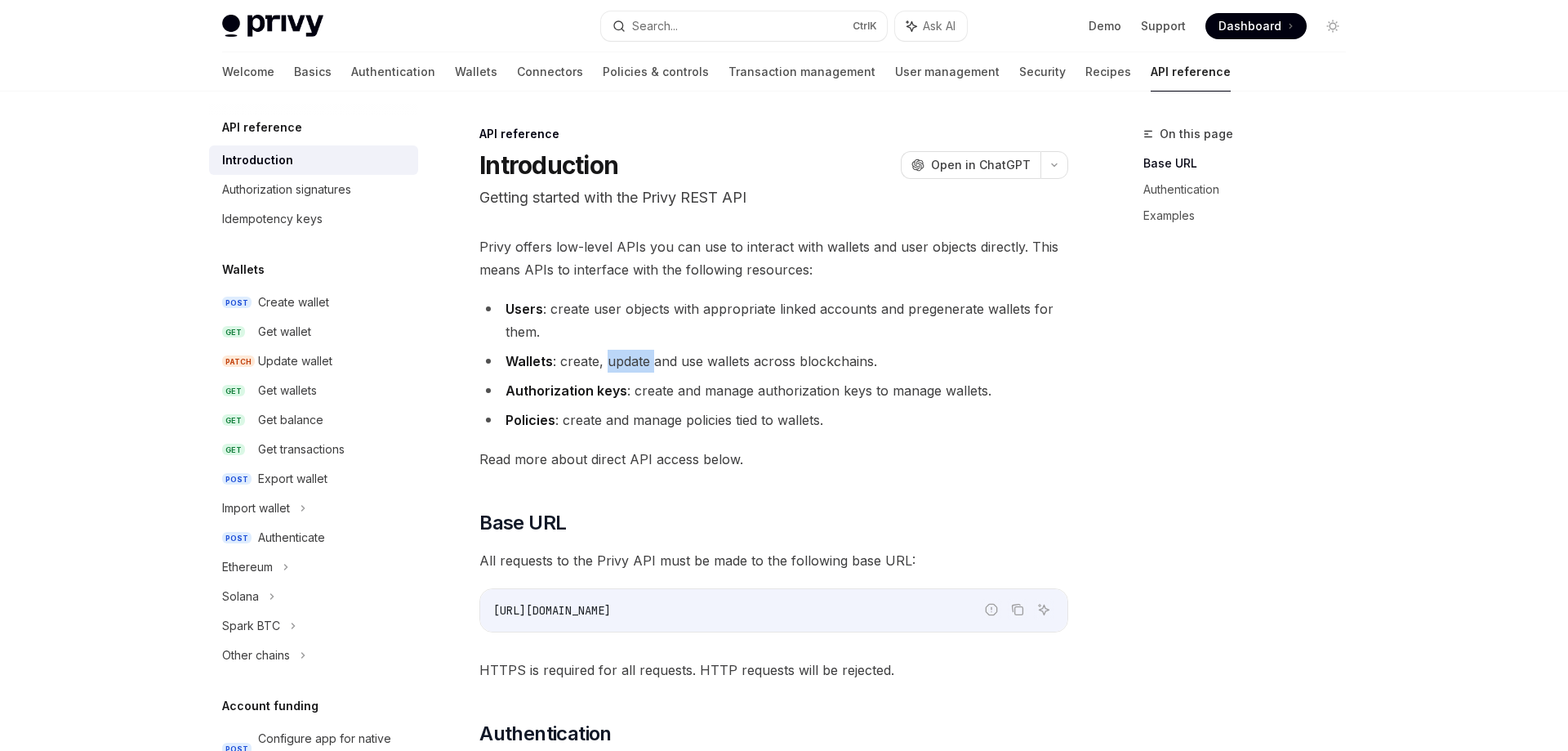
click at [637, 363] on li "Wallets : create, update and use wallets across blockchains." at bounding box center [774, 360] width 589 height 22
click at [817, 361] on li "Wallets : create, update and use wallets across blockchains." at bounding box center [774, 360] width 589 height 22
click at [688, 391] on li "Authorization keys : create and manage authorization keys to manage wallets." at bounding box center [774, 390] width 589 height 22
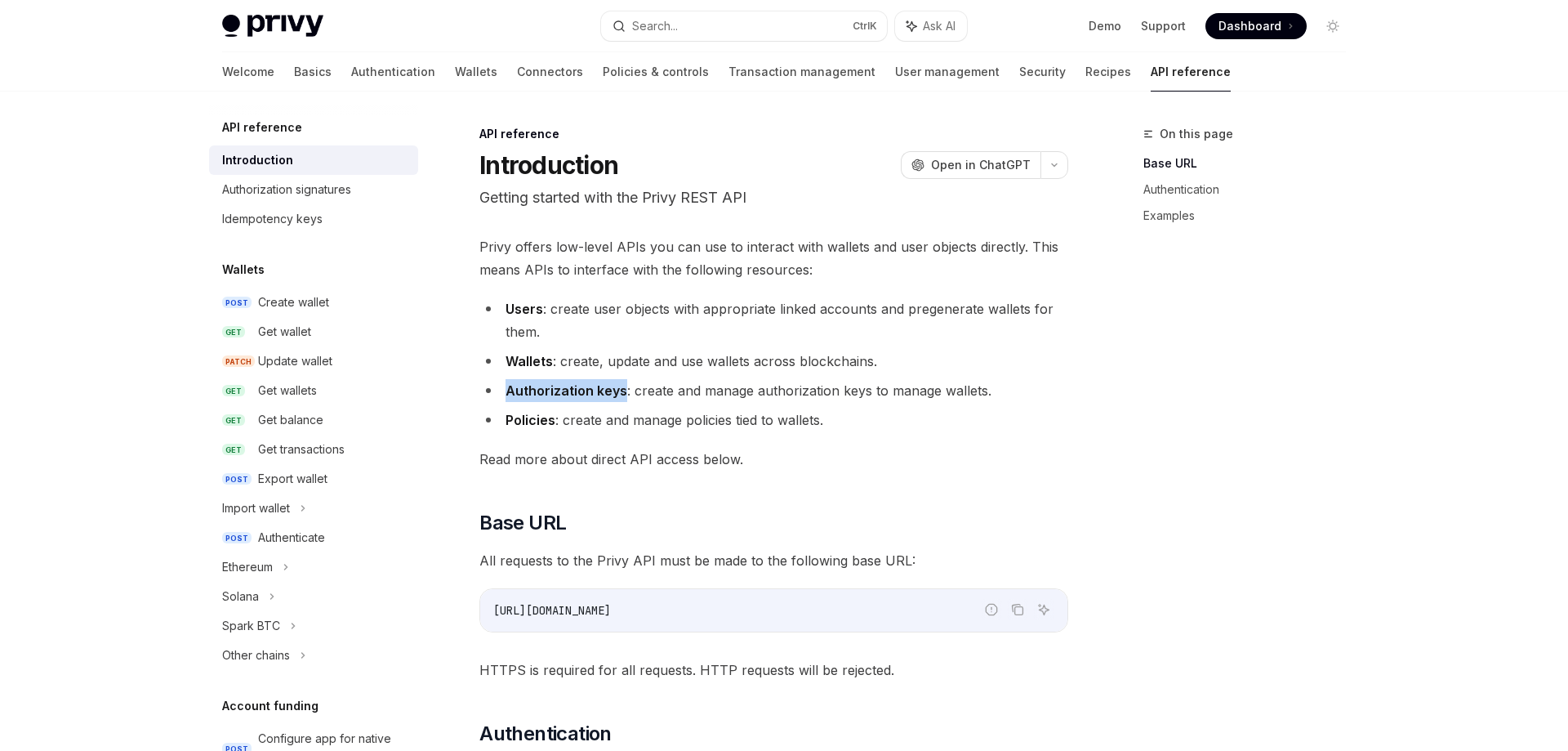
click at [688, 391] on li "Authorization keys : create and manage authorization keys to manage wallets." at bounding box center [774, 390] width 589 height 22
click at [298, 296] on div "Create wallet" at bounding box center [293, 302] width 71 height 20
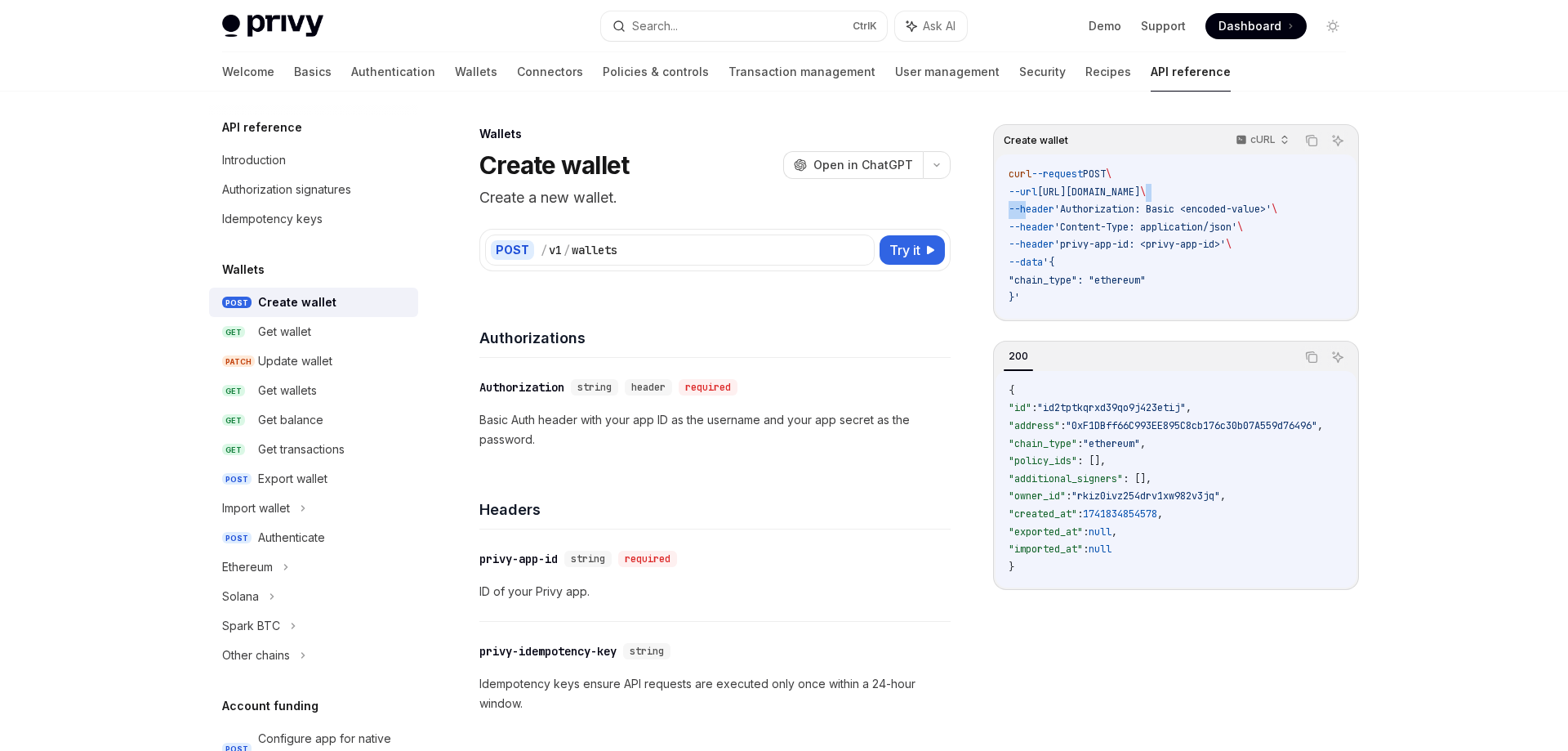
drag, startPoint x: 1026, startPoint y: 209, endPoint x: 1251, endPoint y: 200, distance: 225.2
click at [1251, 200] on code "curl --request POST \ --url https://api.privy.io/v1/wallets \ --header 'Authori…" at bounding box center [1176, 236] width 335 height 141
click at [1192, 199] on code "curl --request POST \ --url https://api.privy.io/v1/wallets \ --header 'Authori…" at bounding box center [1176, 236] width 335 height 141
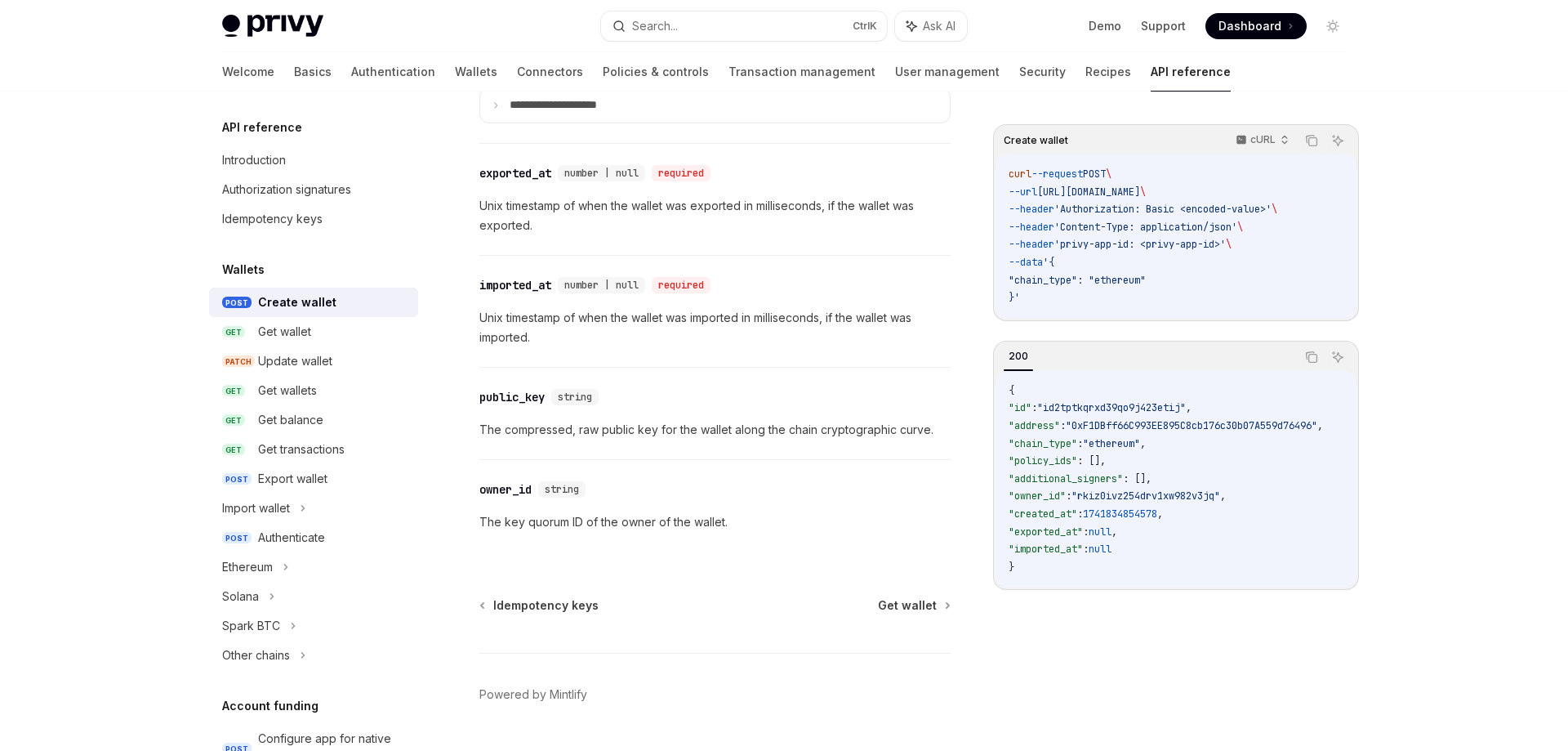
scroll to position [2247, 0]
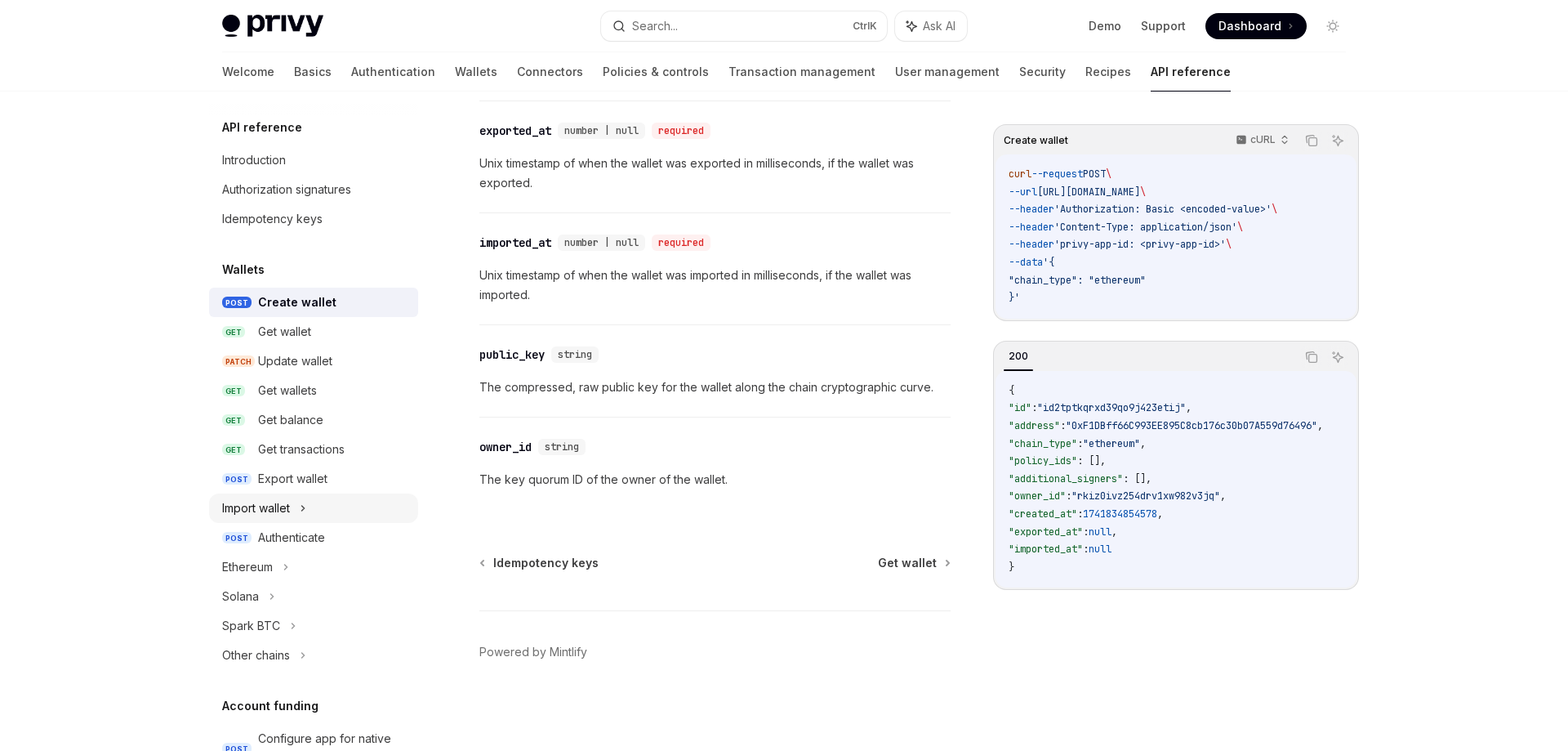
click at [303, 508] on icon at bounding box center [303, 508] width 6 height 20
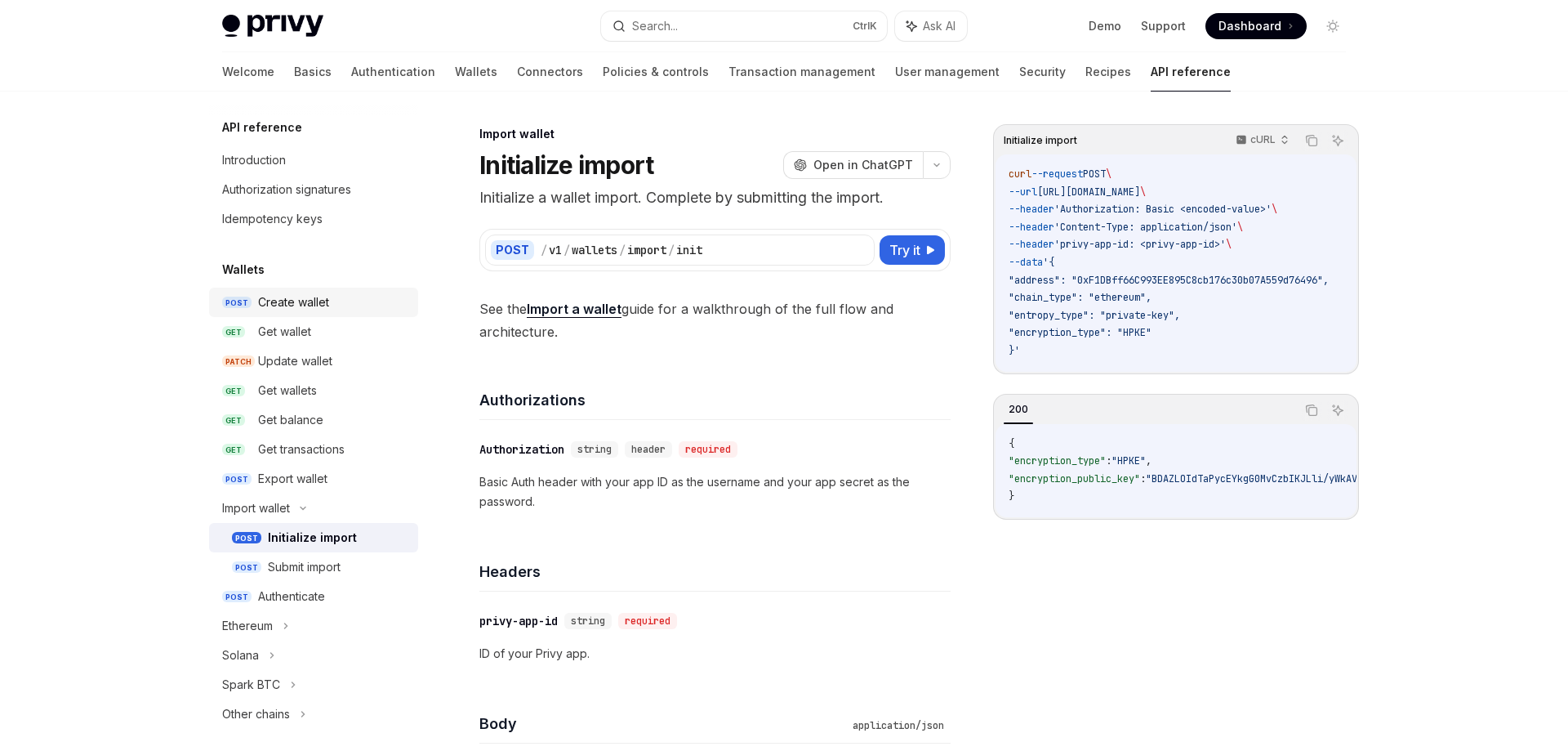
click at [289, 305] on div "Create wallet" at bounding box center [293, 302] width 71 height 20
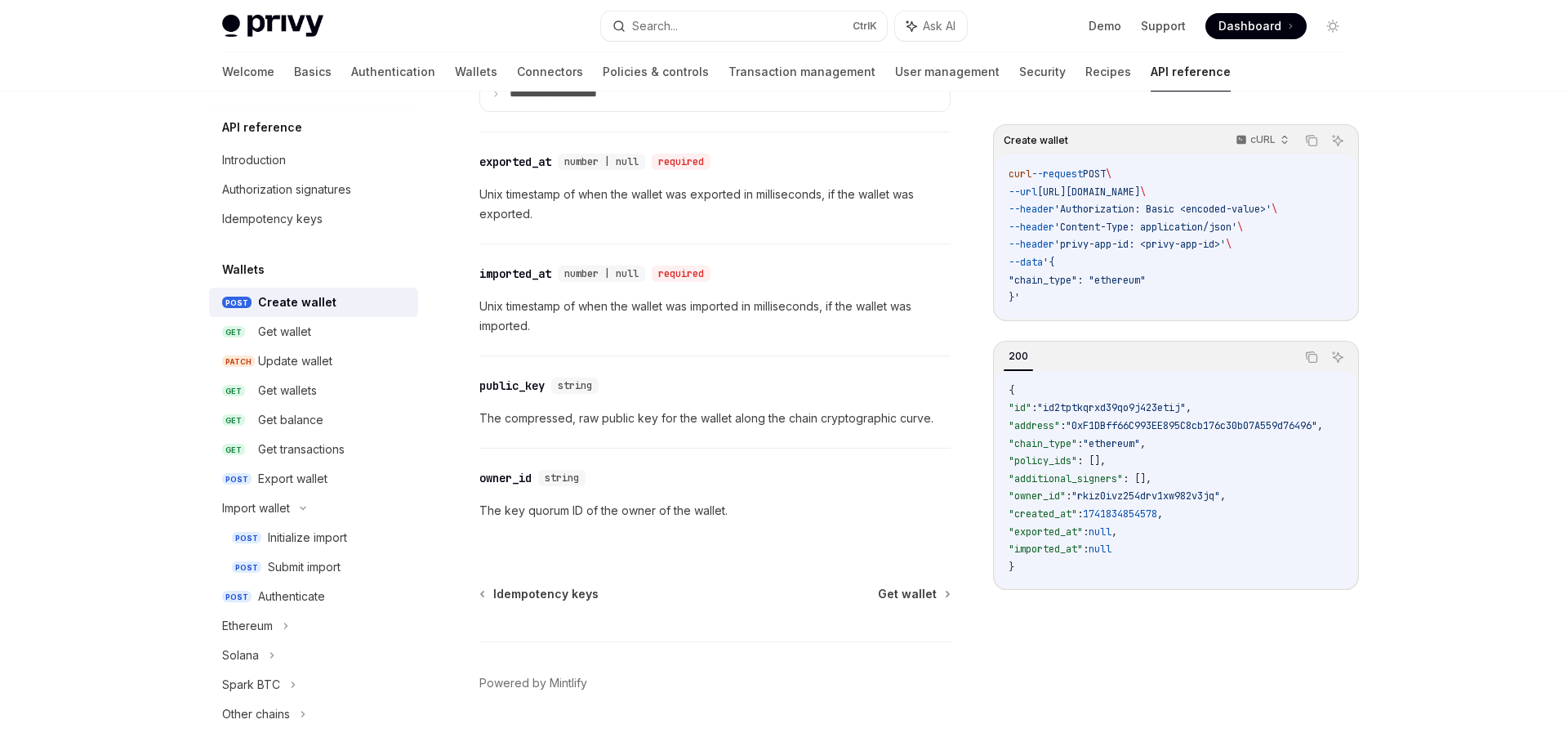
scroll to position [2247, 0]
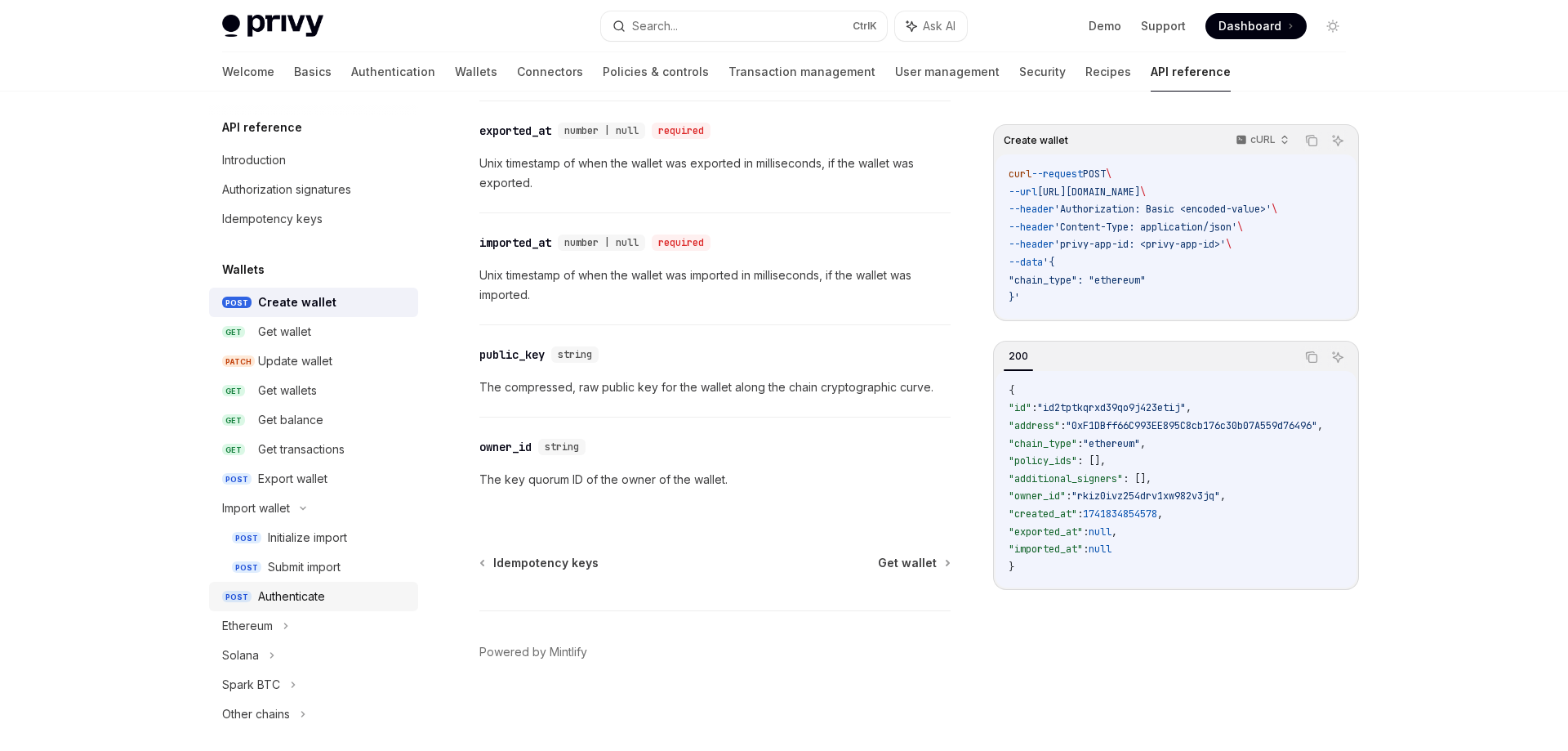
click at [287, 603] on div "Authenticate" at bounding box center [291, 596] width 67 height 20
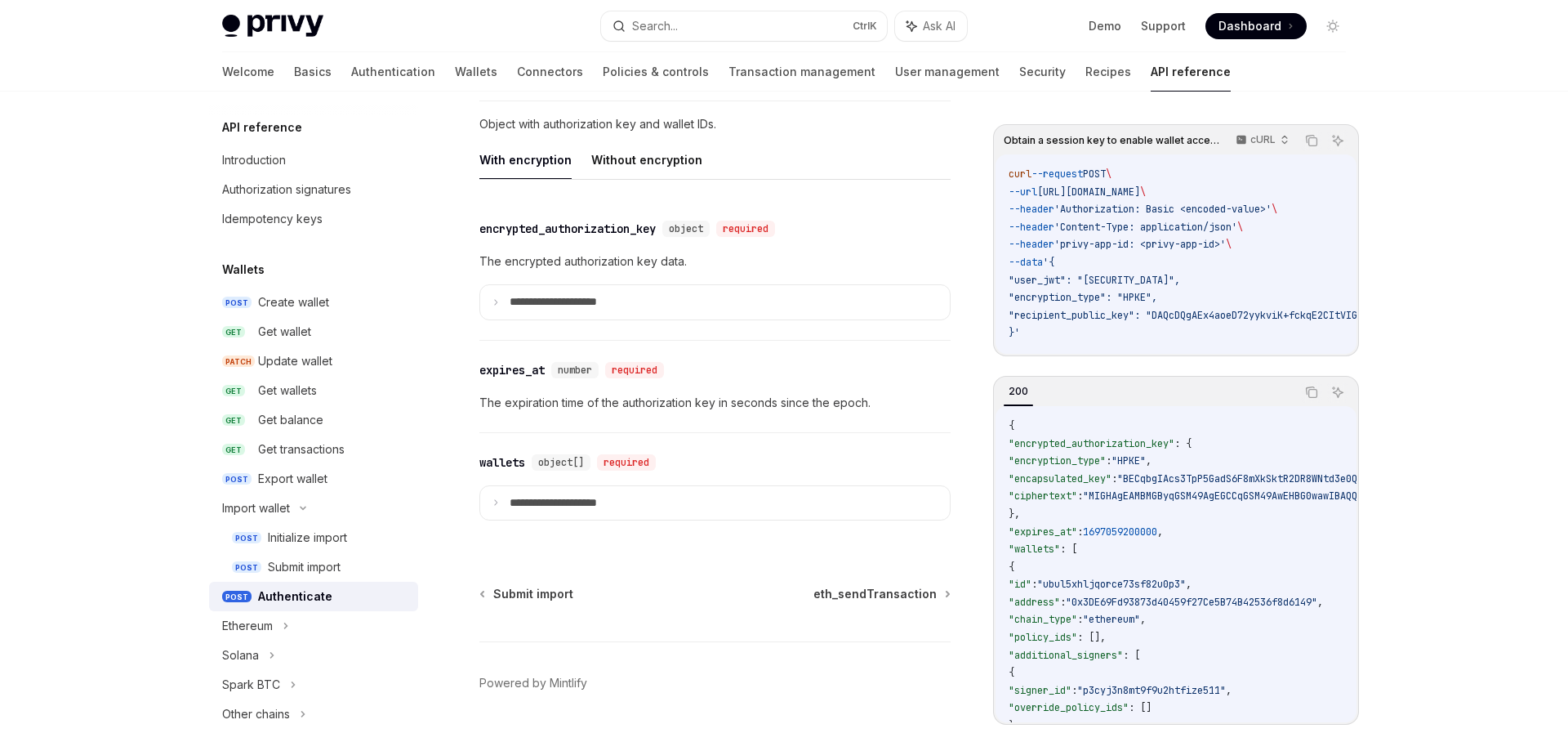
scroll to position [1414, 0]
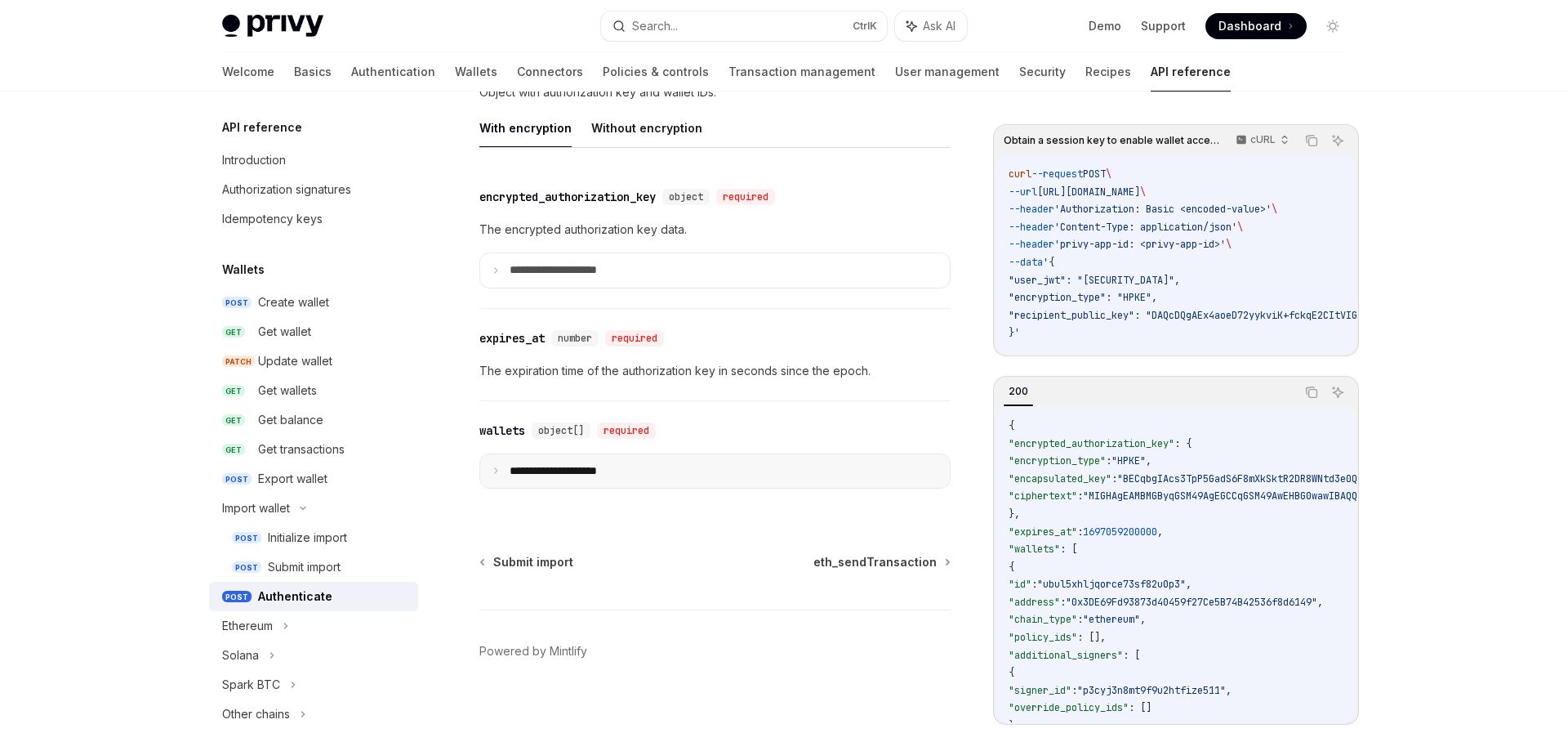
click at [494, 469] on icon at bounding box center [495, 470] width 8 height 8
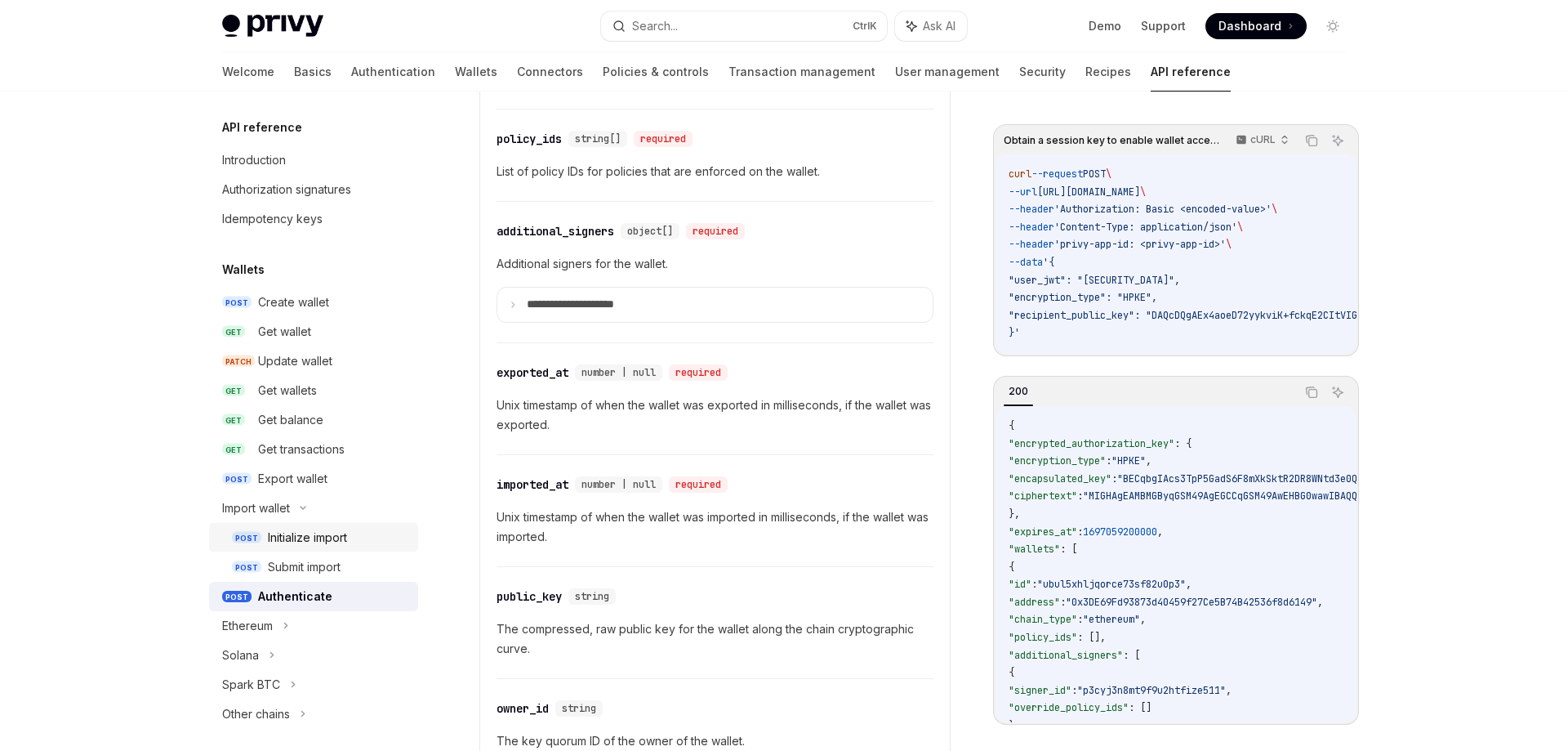
scroll to position [2247, 0]
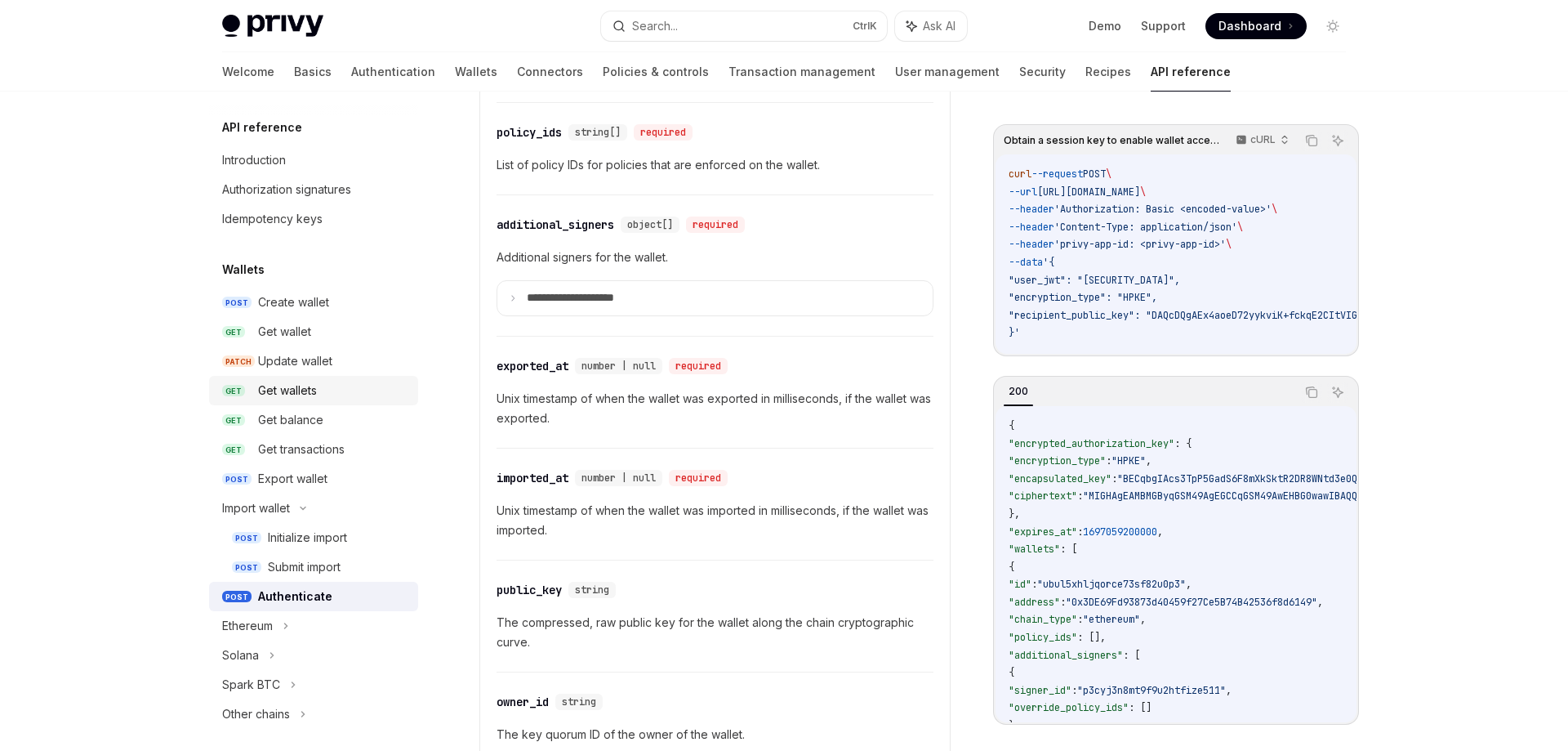
click at [324, 398] on div "Get wallets" at bounding box center [332, 391] width 150 height 20
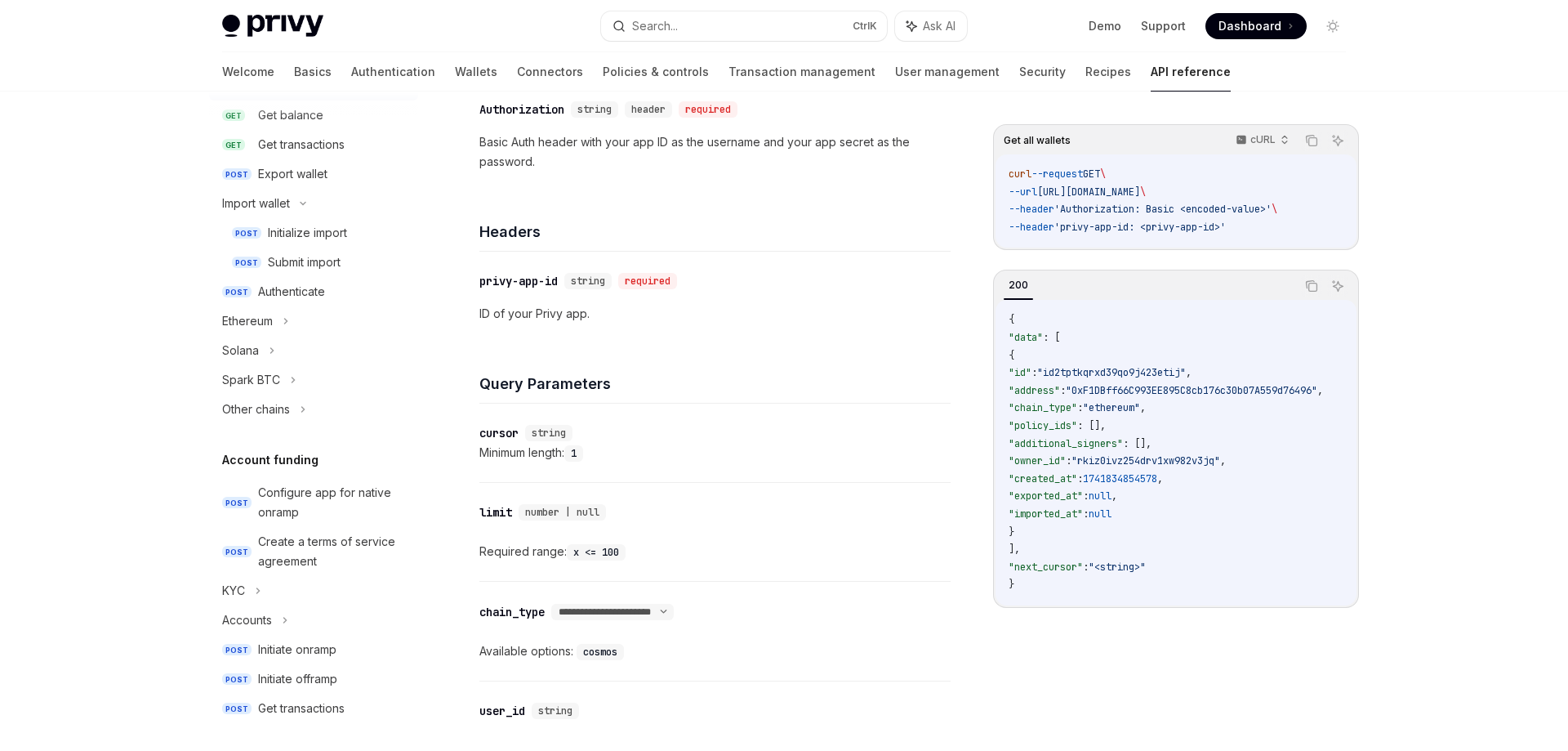
scroll to position [384, 0]
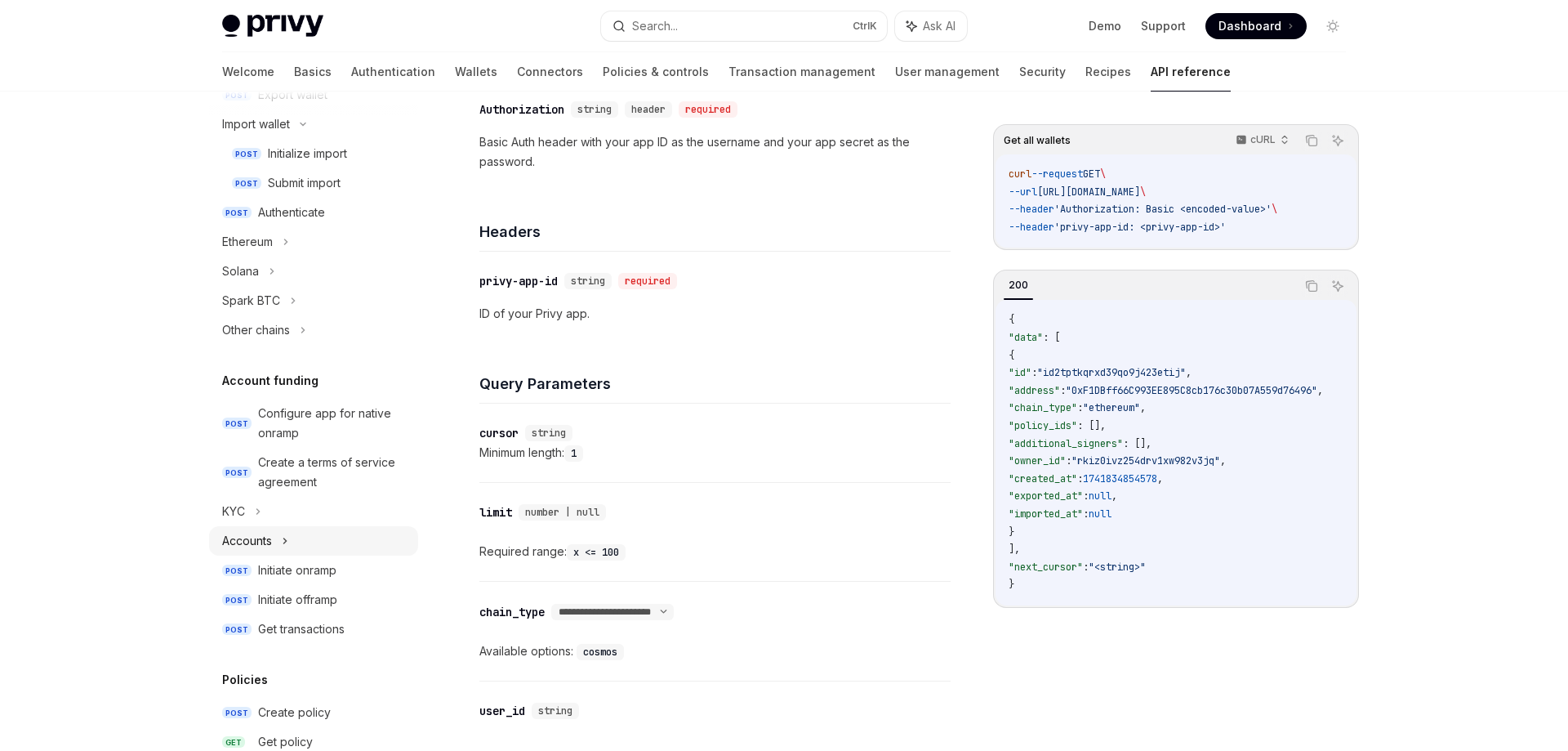
click at [288, 542] on icon at bounding box center [285, 541] width 6 height 20
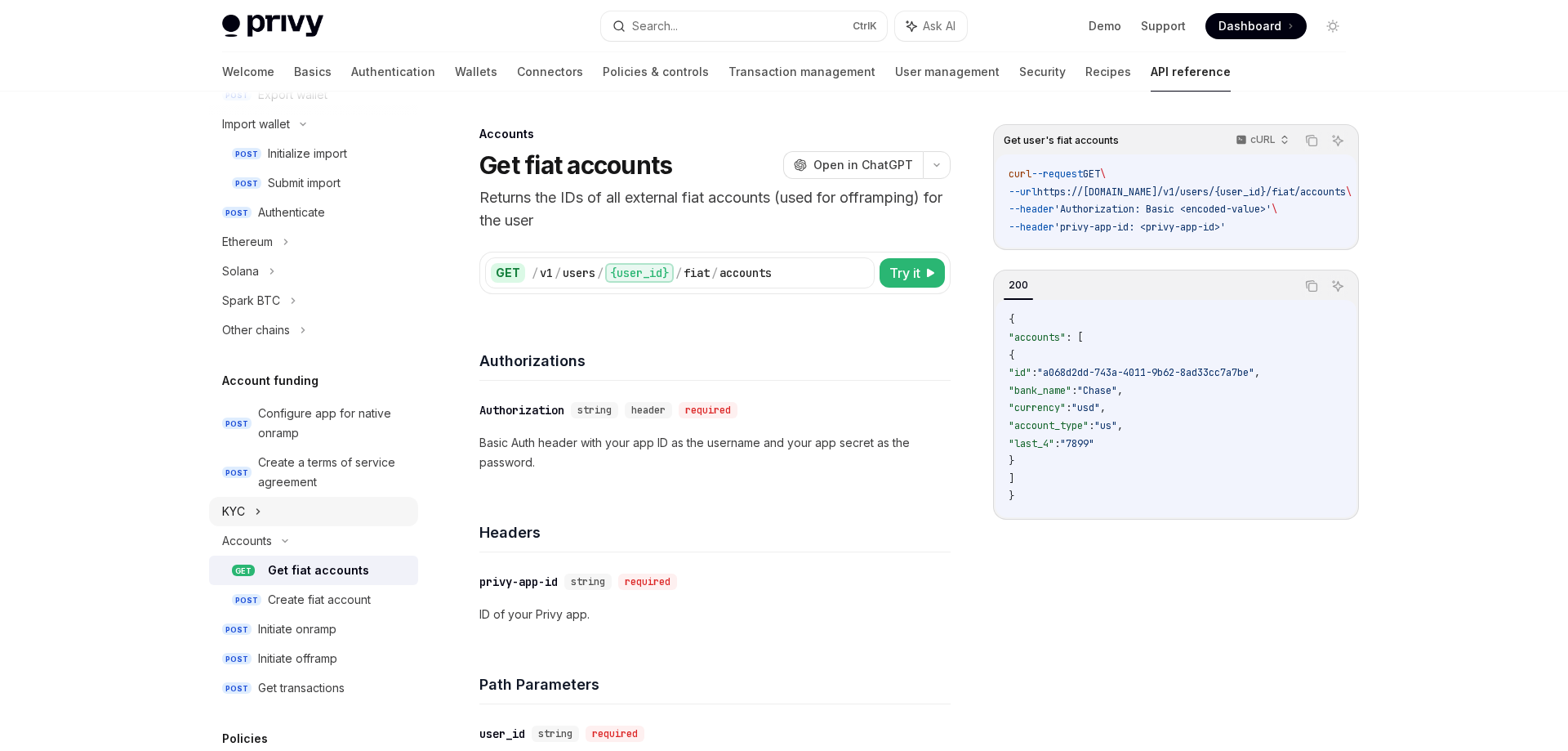
click at [262, 508] on div "KYC" at bounding box center [313, 511] width 209 height 30
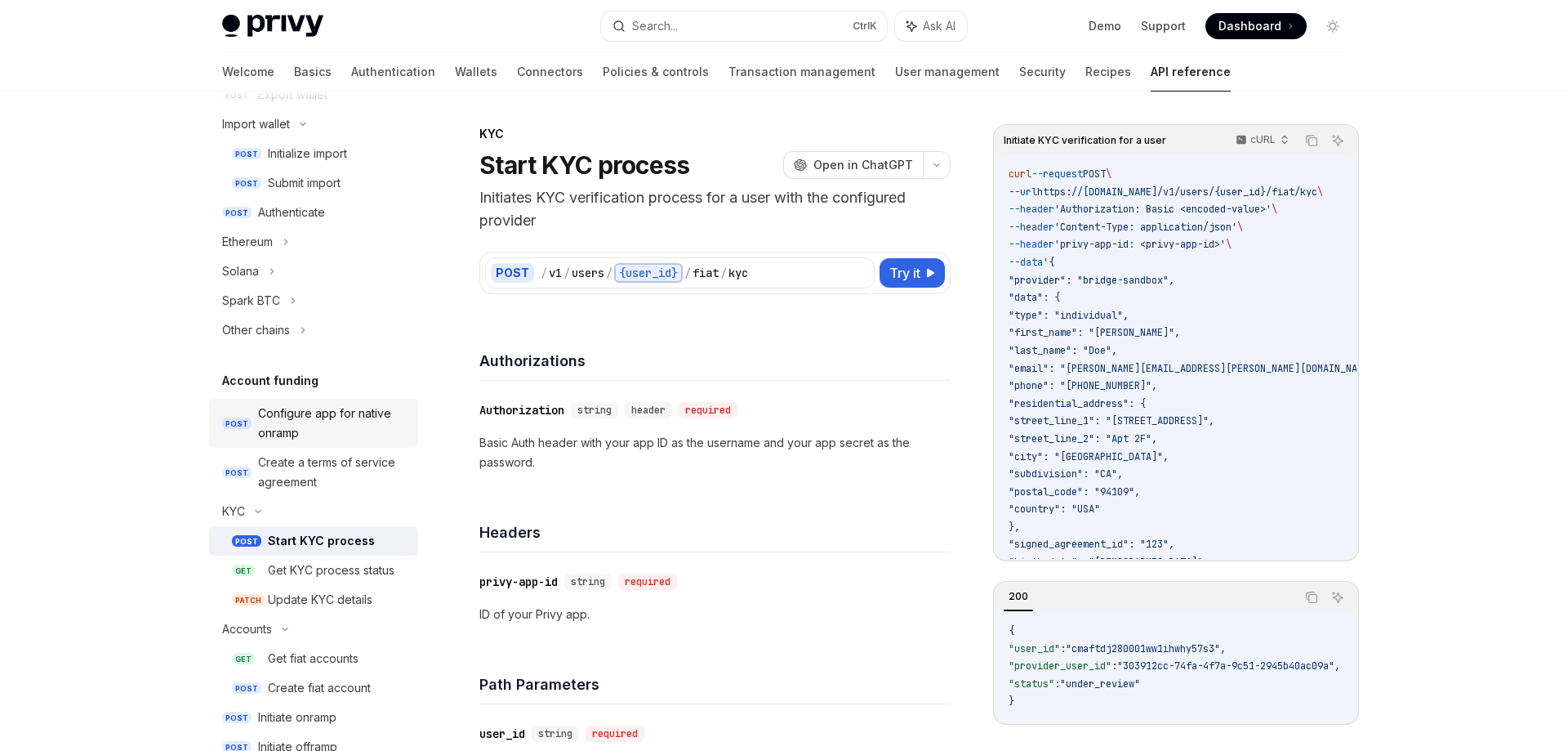
click at [304, 426] on div "Configure app for native onramp" at bounding box center [332, 423] width 150 height 40
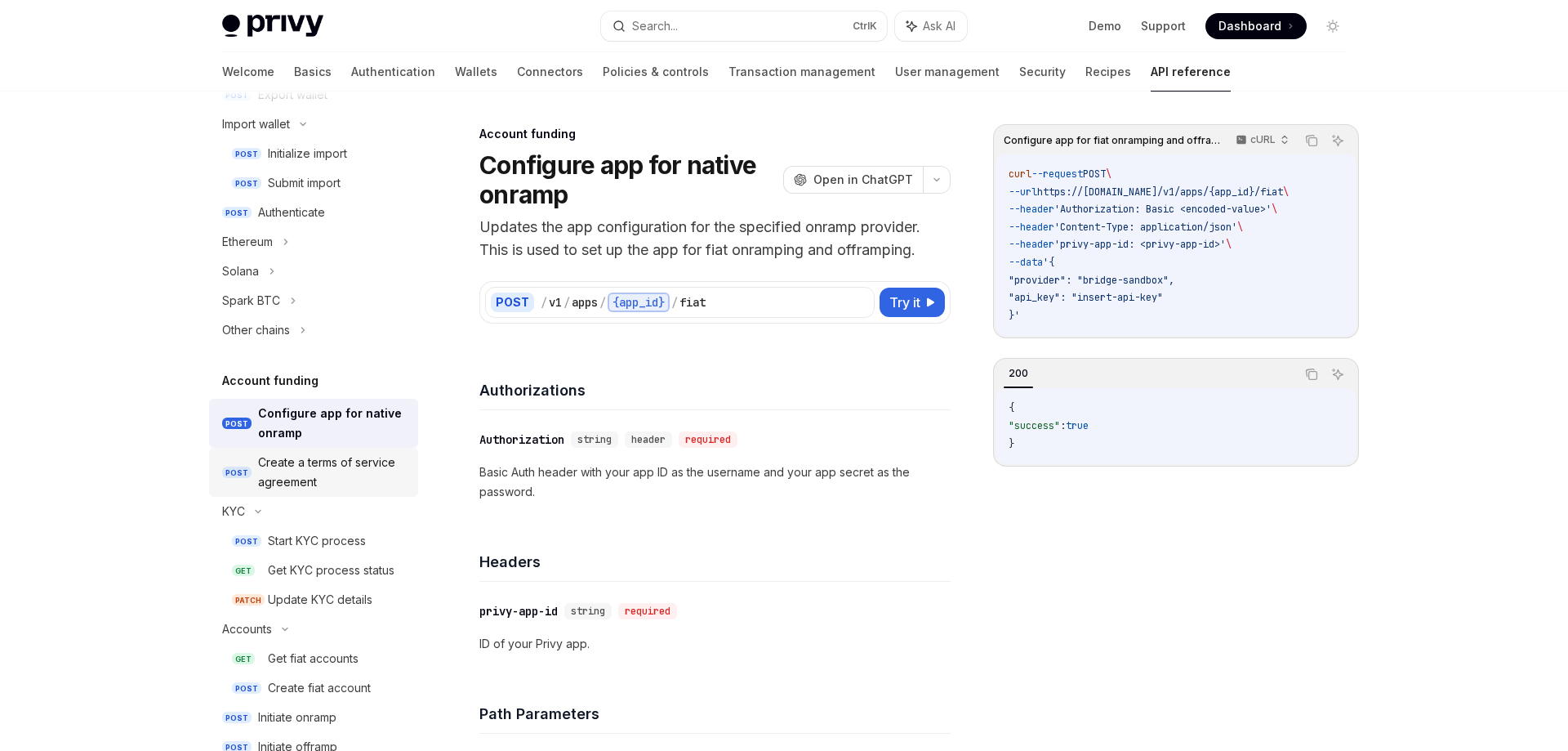
click at [328, 468] on div "Create a terms of service agreement" at bounding box center [332, 473] width 150 height 40
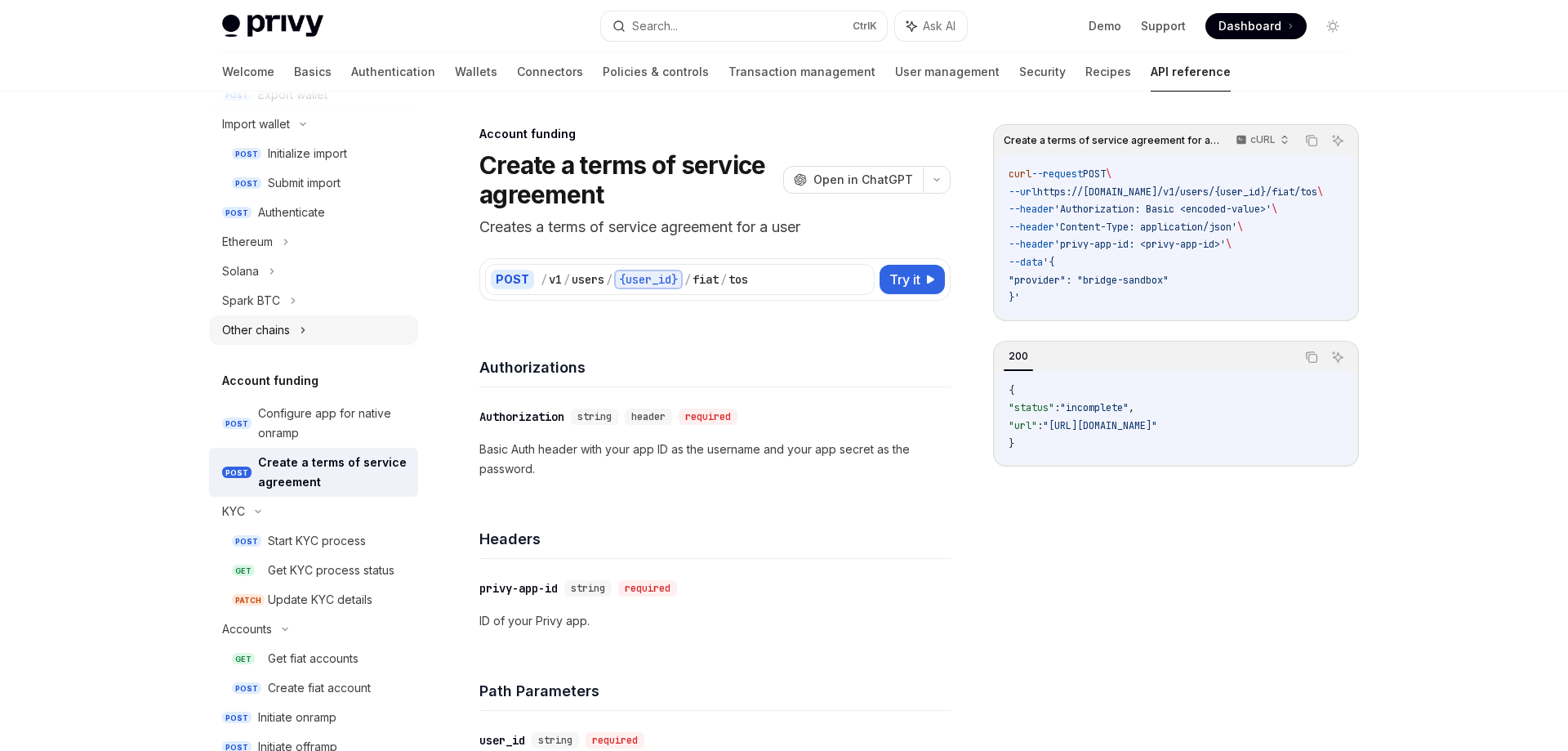
click at [301, 331] on div "Other chains" at bounding box center [313, 330] width 209 height 30
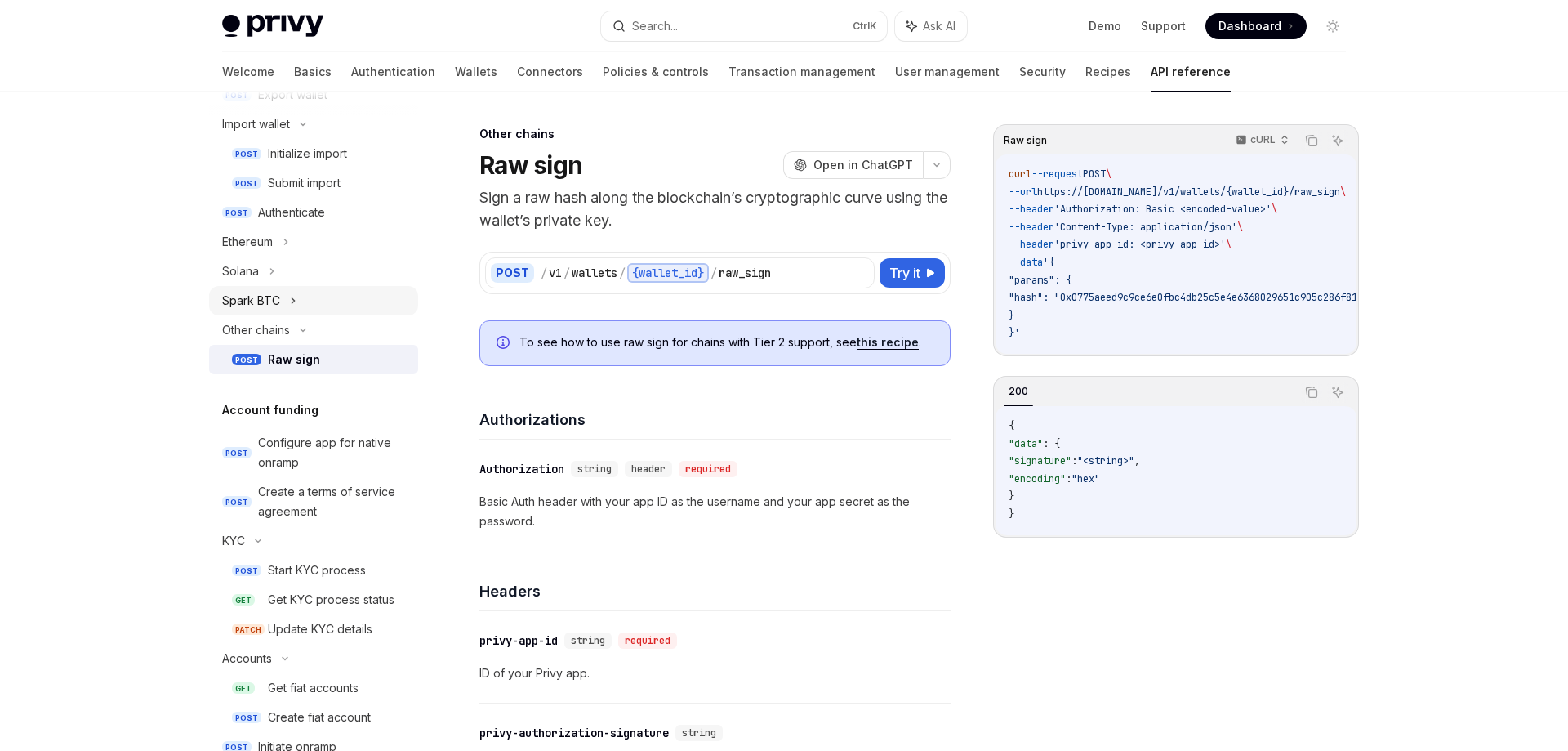
click at [292, 301] on icon at bounding box center [293, 301] width 6 height 20
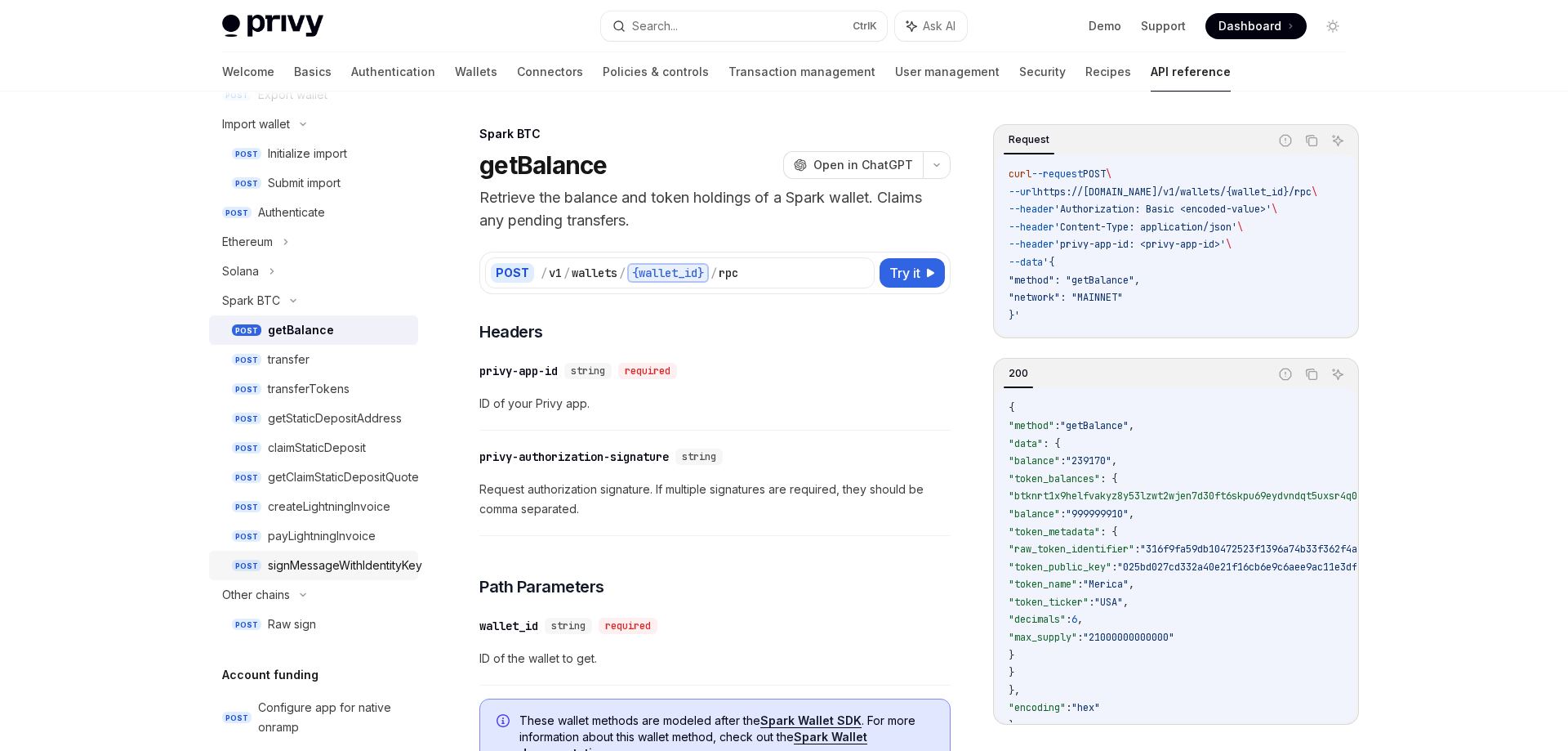
click at [351, 562] on div "signMessageWithIdentityKey" at bounding box center [345, 565] width 154 height 20
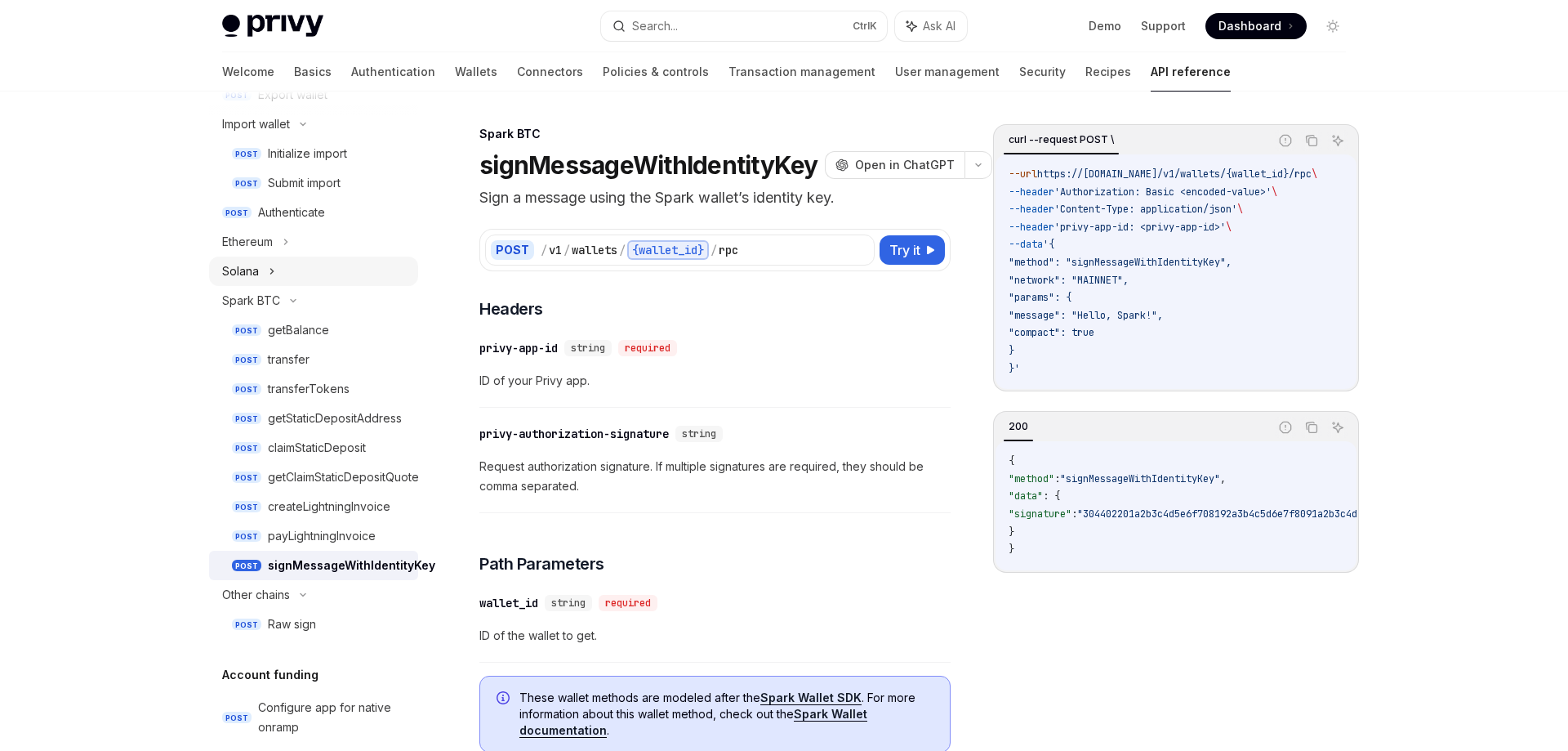
click at [269, 274] on icon at bounding box center [271, 271] width 6 height 20
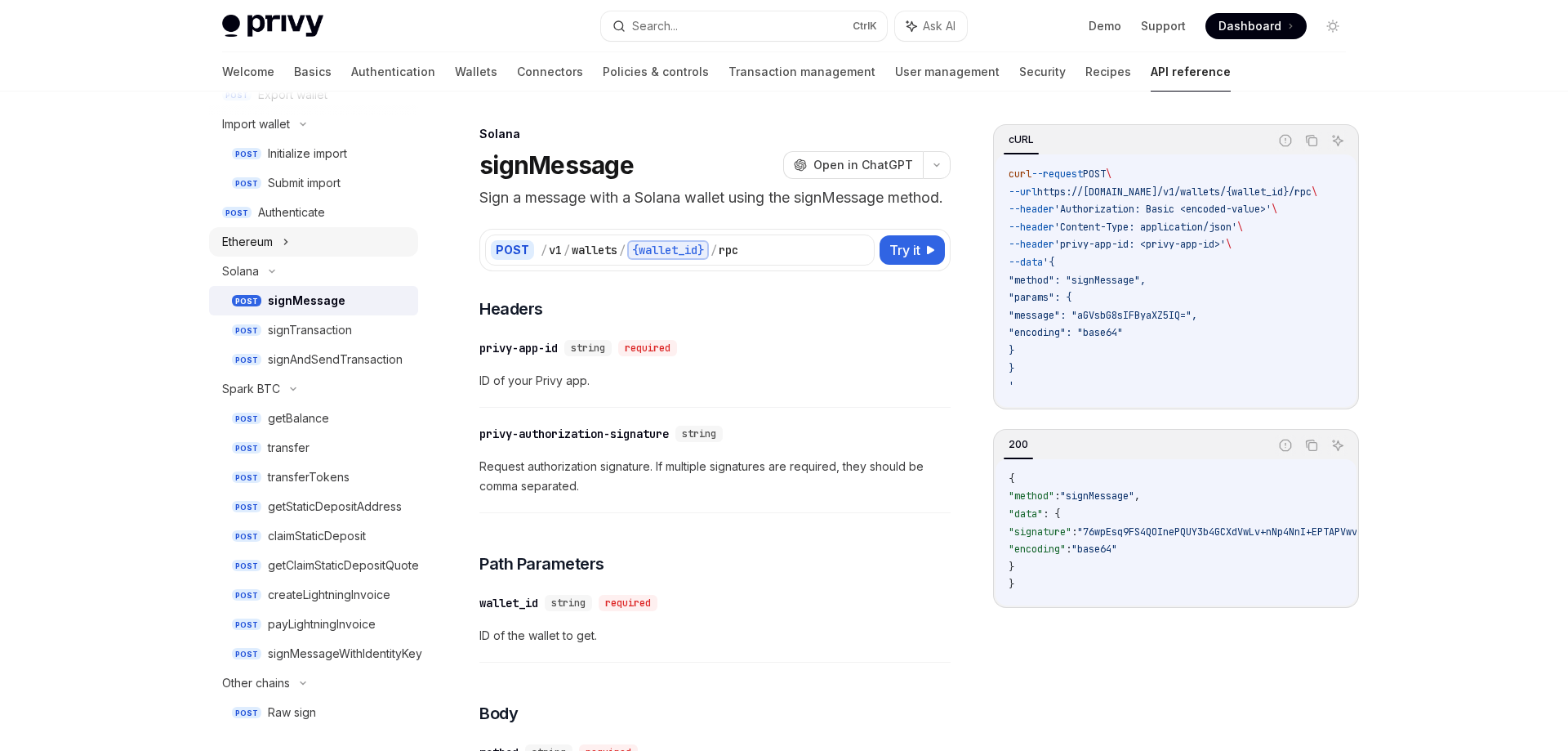
click at [284, 245] on icon at bounding box center [286, 242] width 6 height 20
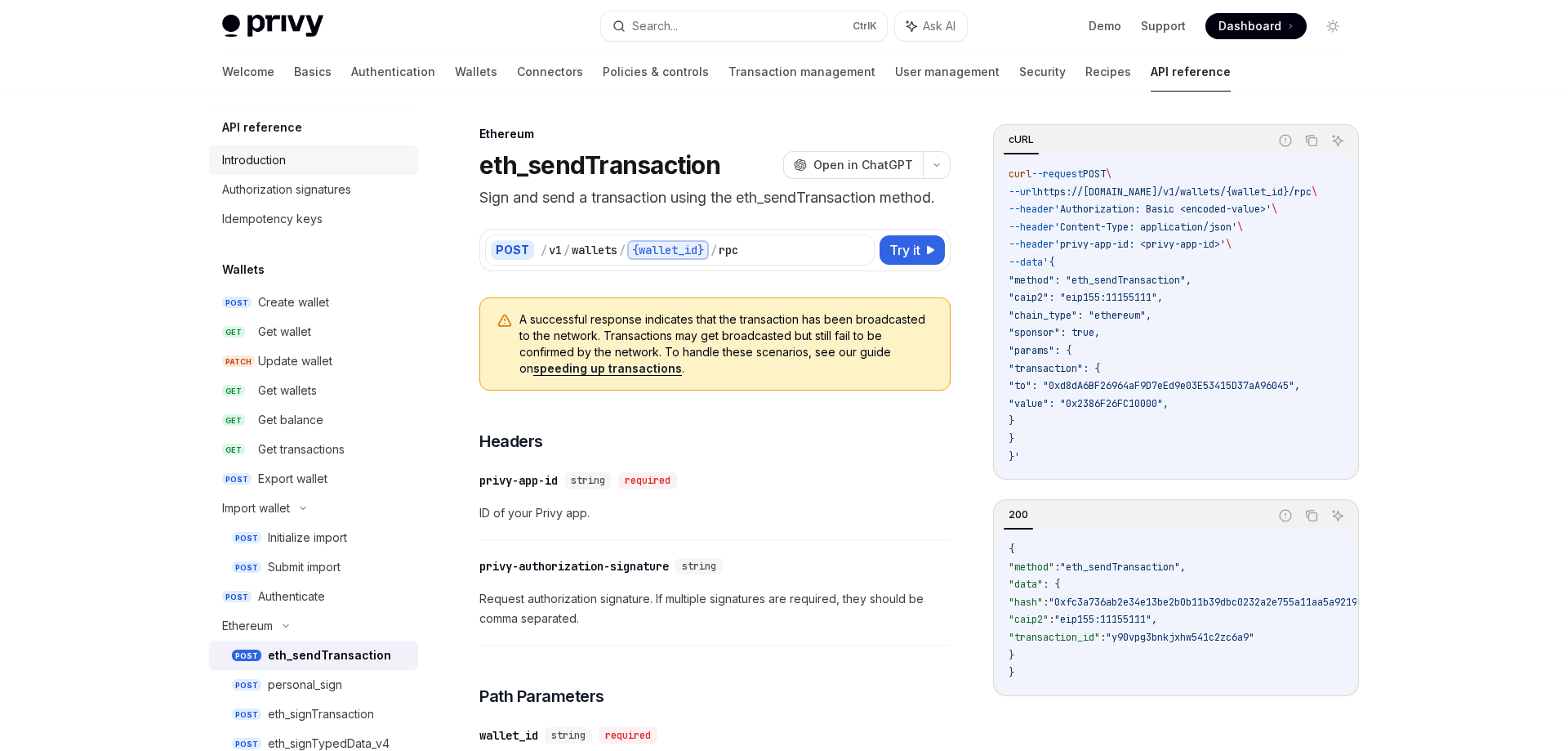
click at [234, 163] on div "Introduction" at bounding box center [253, 160] width 64 height 20
type textarea "*"
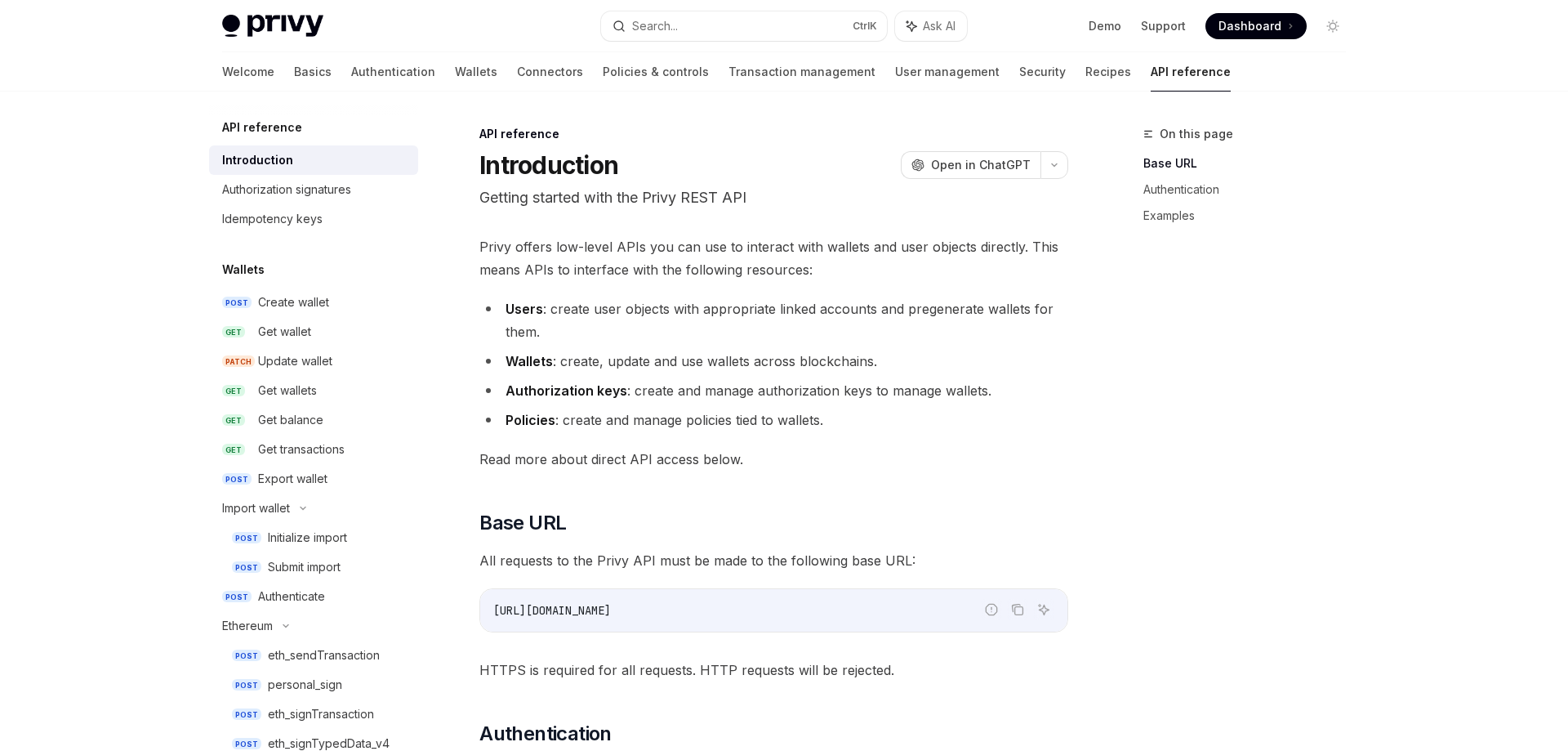
click at [610, 360] on li "Wallets : create, update and use wallets across blockchains." at bounding box center [774, 360] width 589 height 22
click at [731, 367] on li "Wallets : create, update and use wallets across blockchains." at bounding box center [774, 360] width 589 height 22
click at [568, 384] on strong "Authorization keys" at bounding box center [566, 390] width 121 height 16
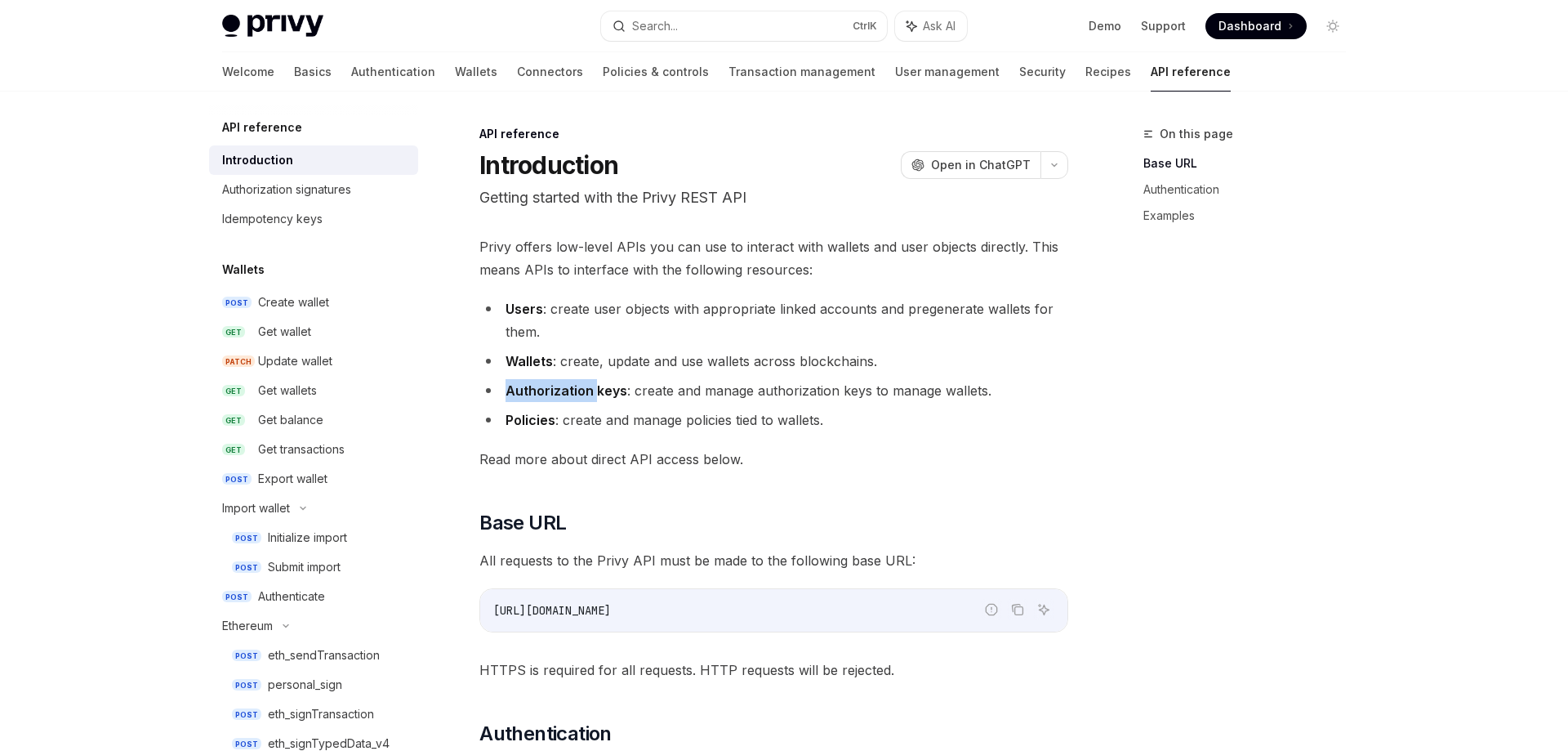
click at [568, 384] on strong "Authorization keys" at bounding box center [566, 390] width 121 height 16
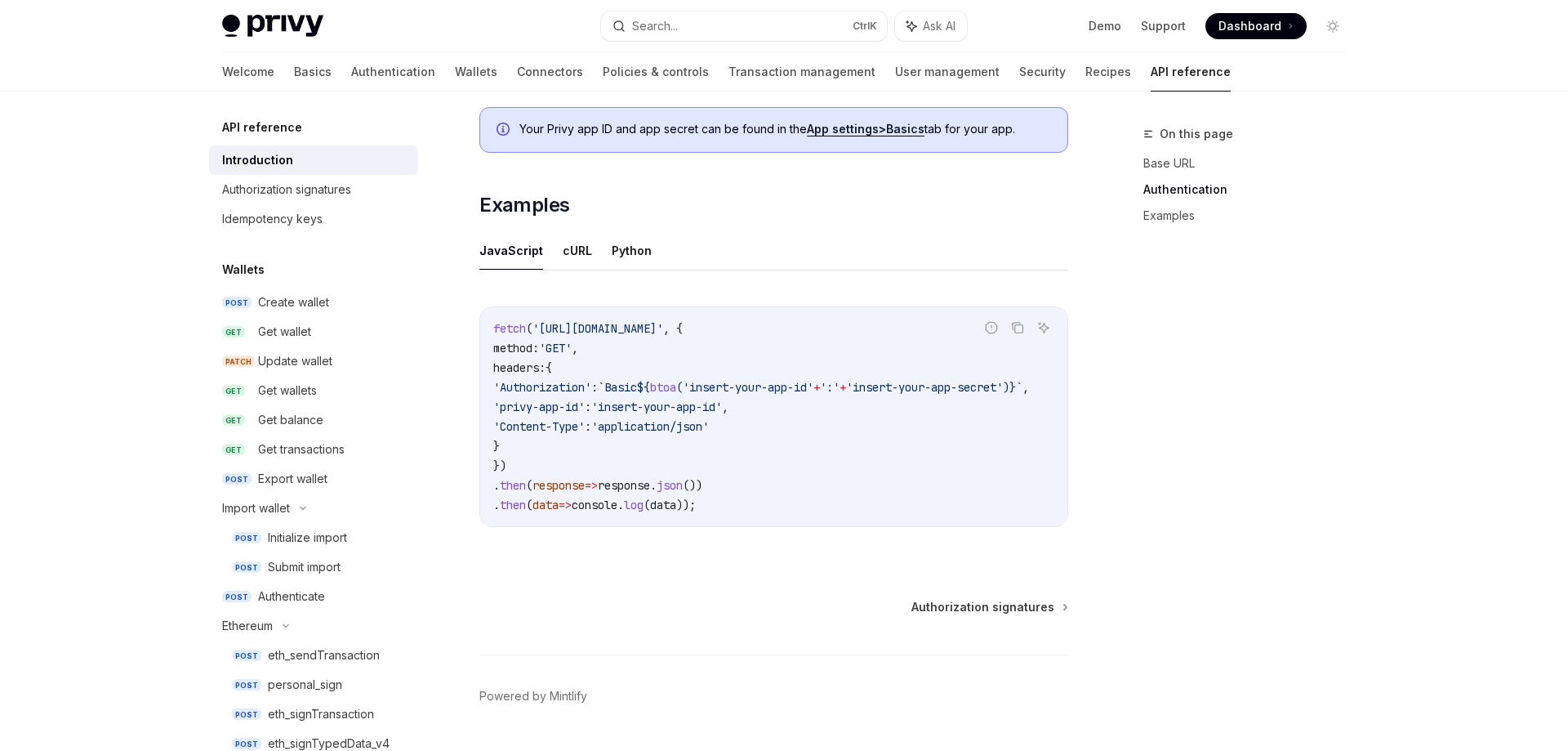
scroll to position [978, 0]
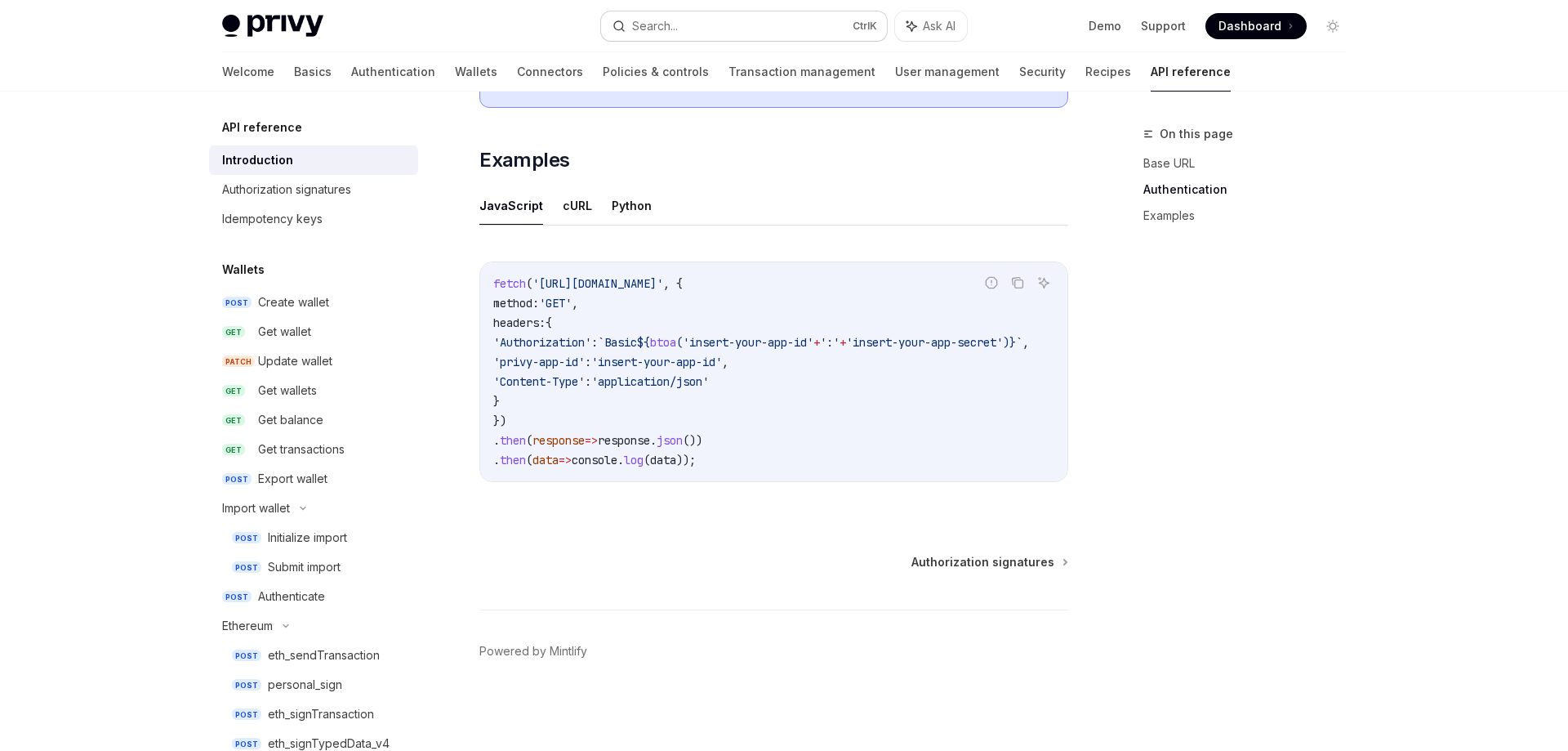
click at [665, 21] on div "Search..." at bounding box center [655, 26] width 46 height 20
type input "**********"
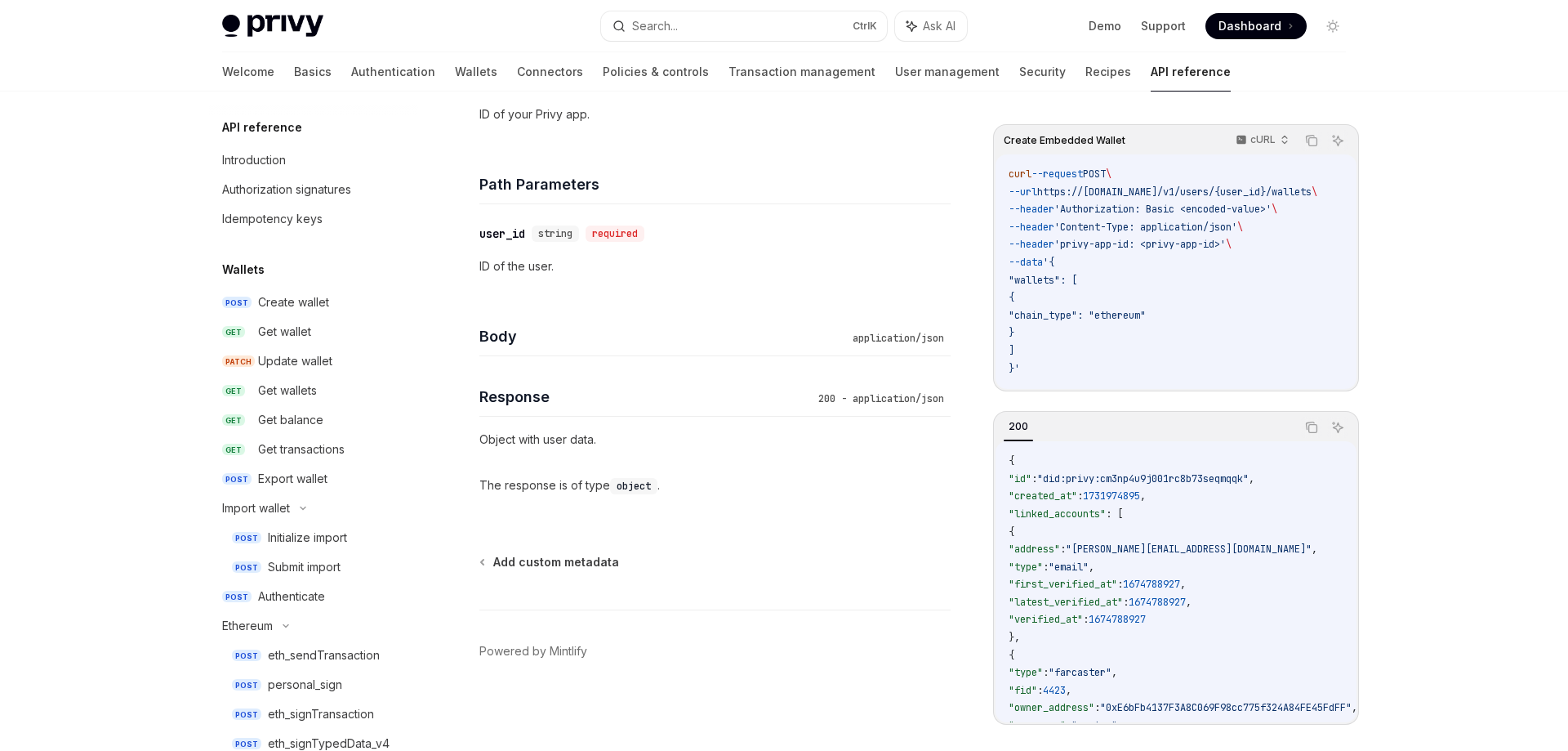
type textarea "*"
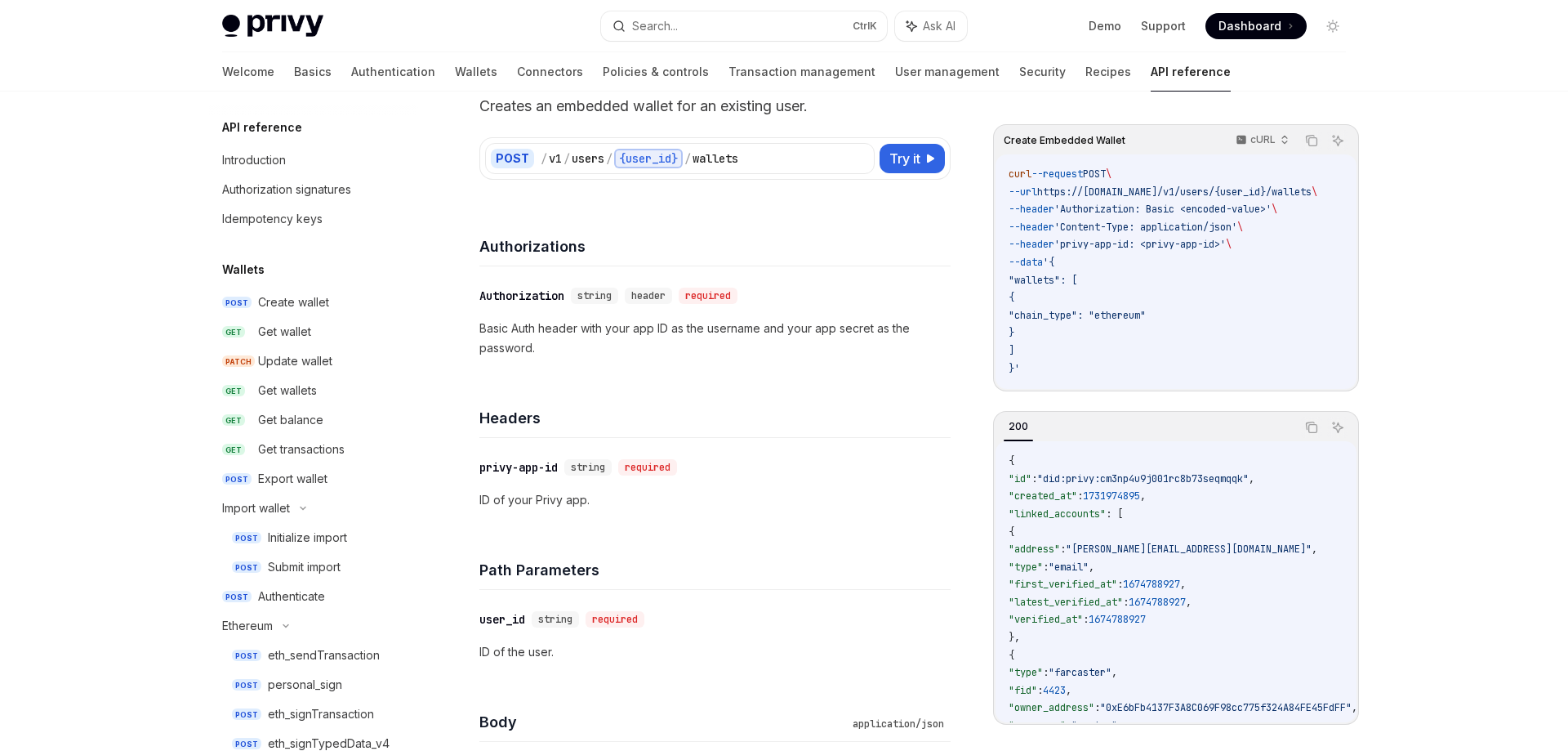
scroll to position [1731, 0]
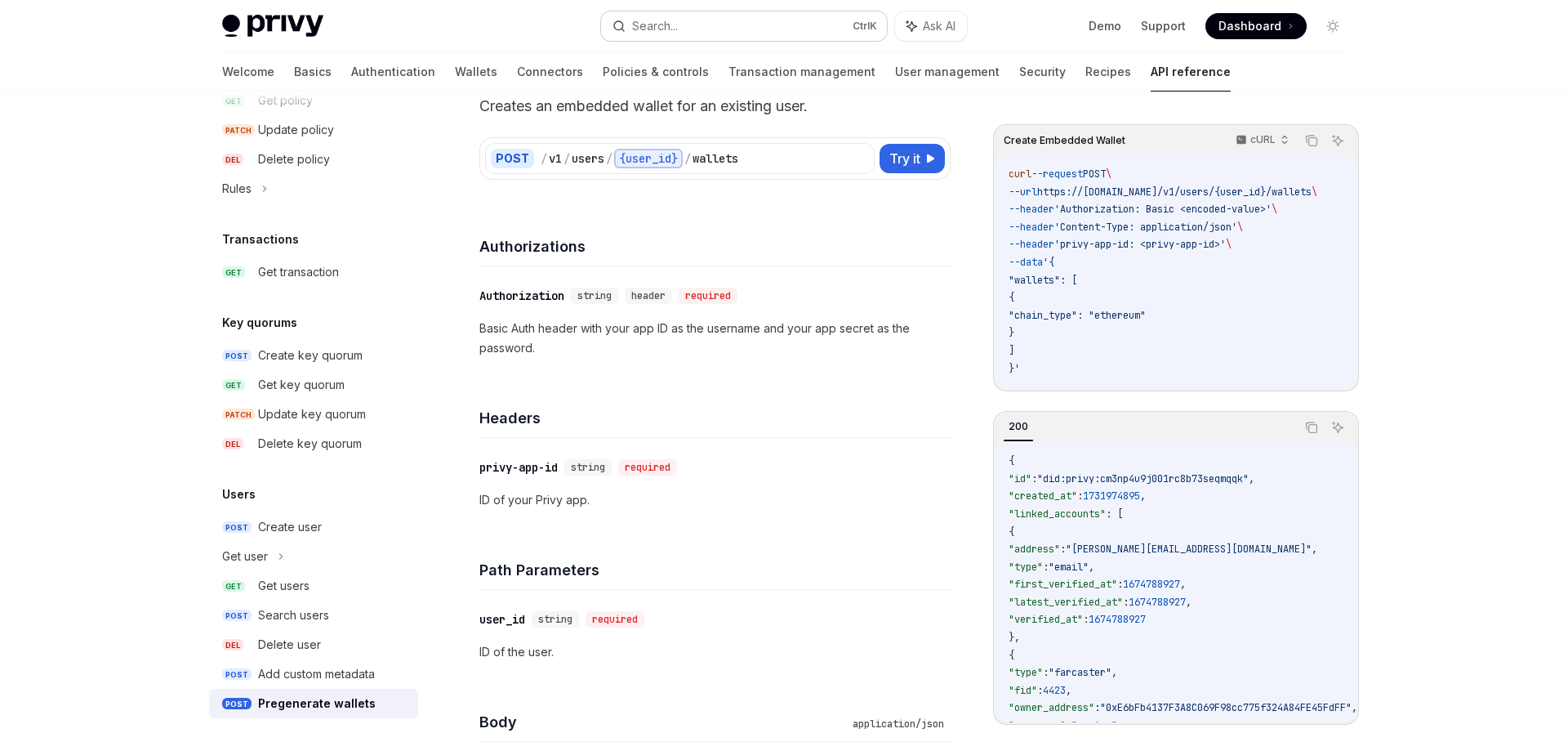
click at [704, 22] on button "Search... Ctrl K" at bounding box center [744, 26] width 286 height 30
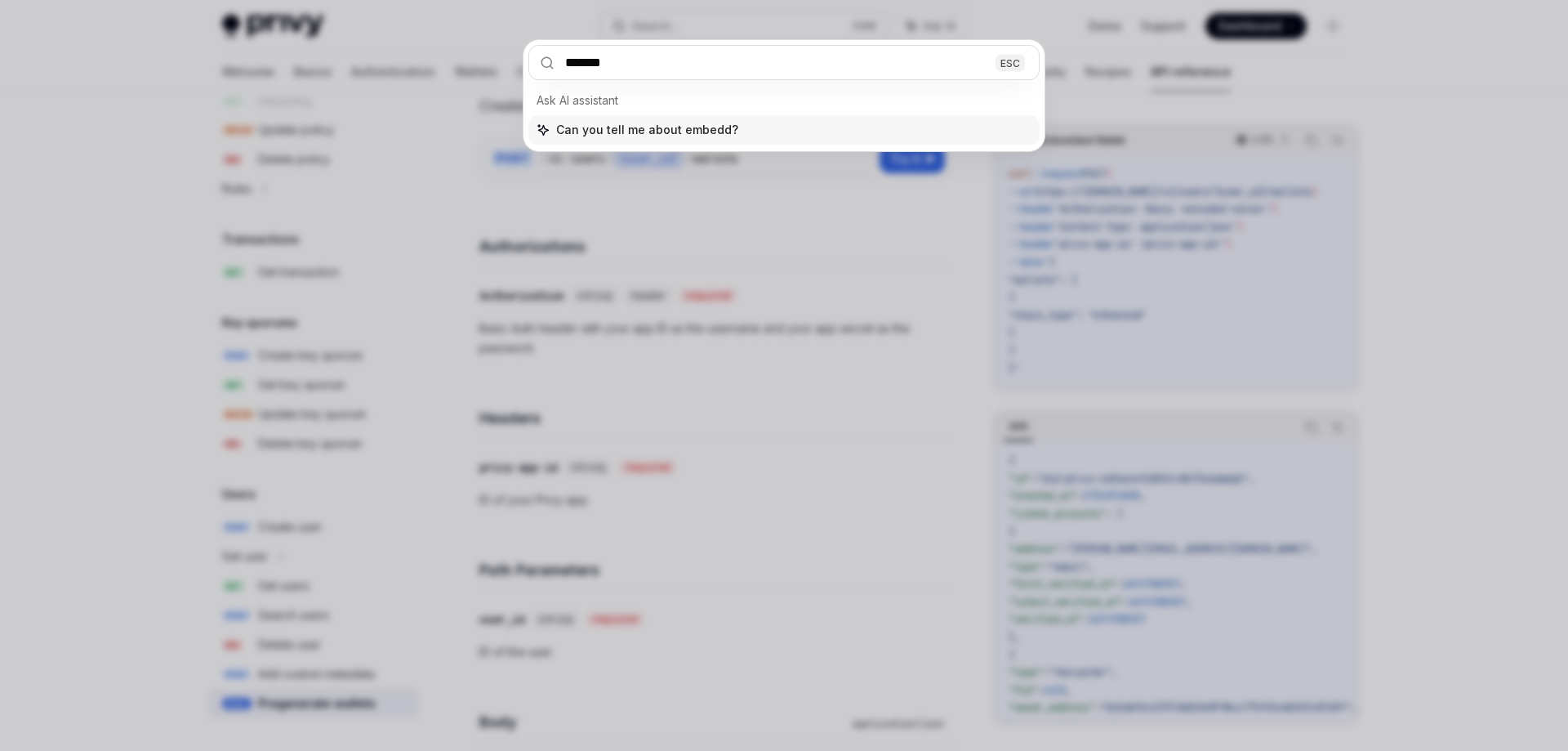
type input "********"
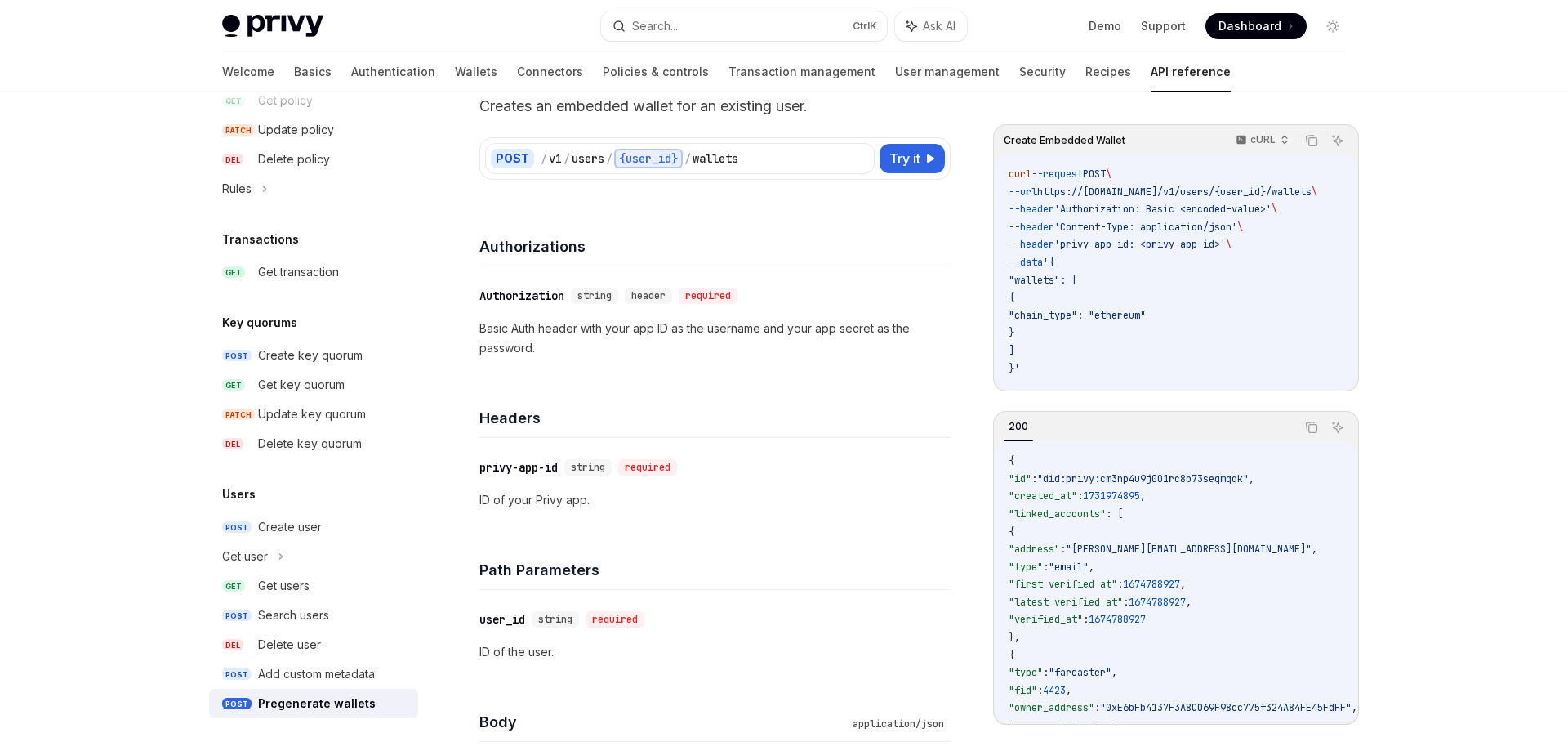
type textarea "*"
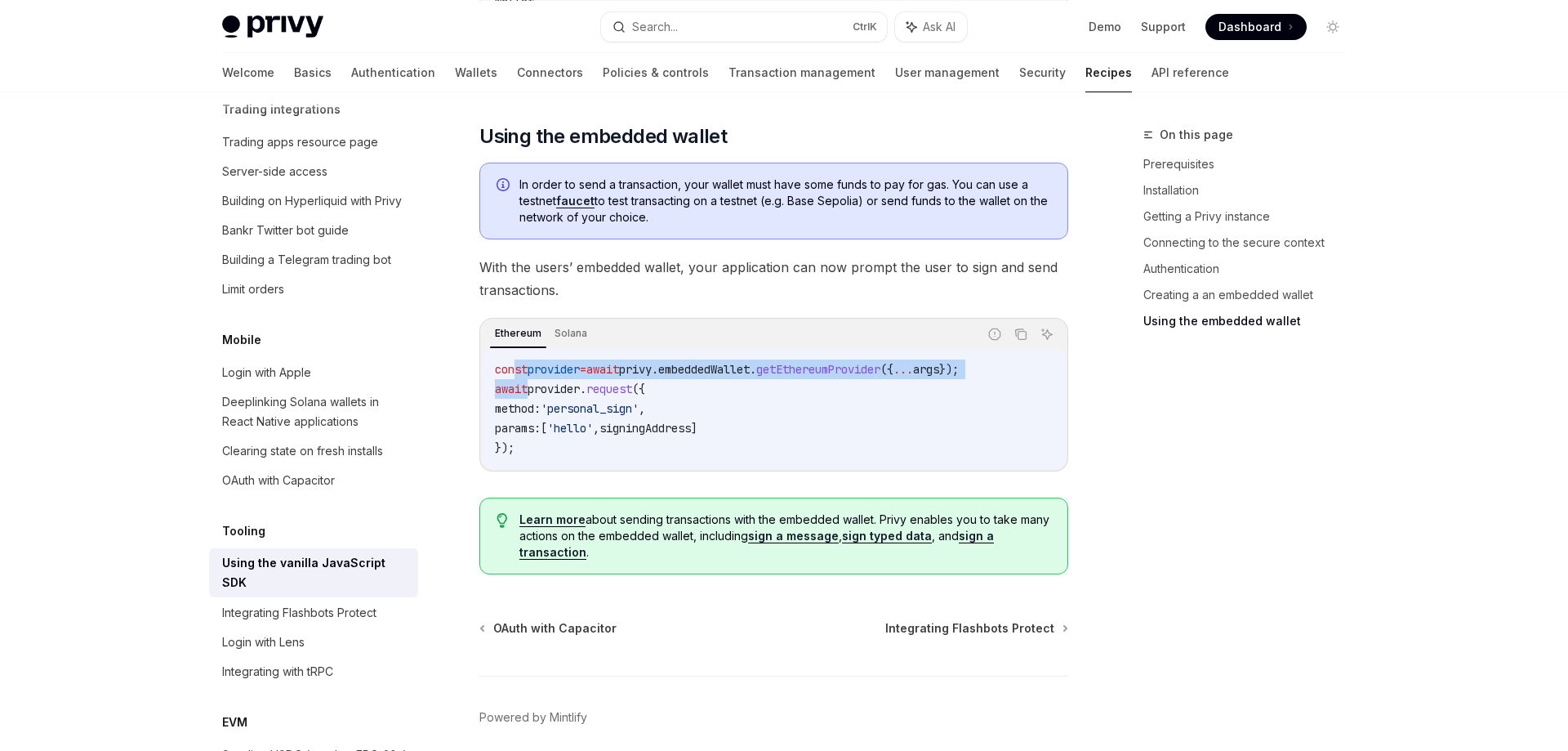
scroll to position [2188, 0]
drag, startPoint x: 597, startPoint y: 395, endPoint x: 788, endPoint y: 436, distance: 195.4
click at [788, 436] on code "const provider = await privy . embeddedWallet . getEthereumProvider ({ ... args…" at bounding box center [773, 409] width 558 height 98
click at [809, 414] on code "const provider = await privy . embeddedWallet . getEthereumProvider ({ ... args…" at bounding box center [773, 409] width 558 height 98
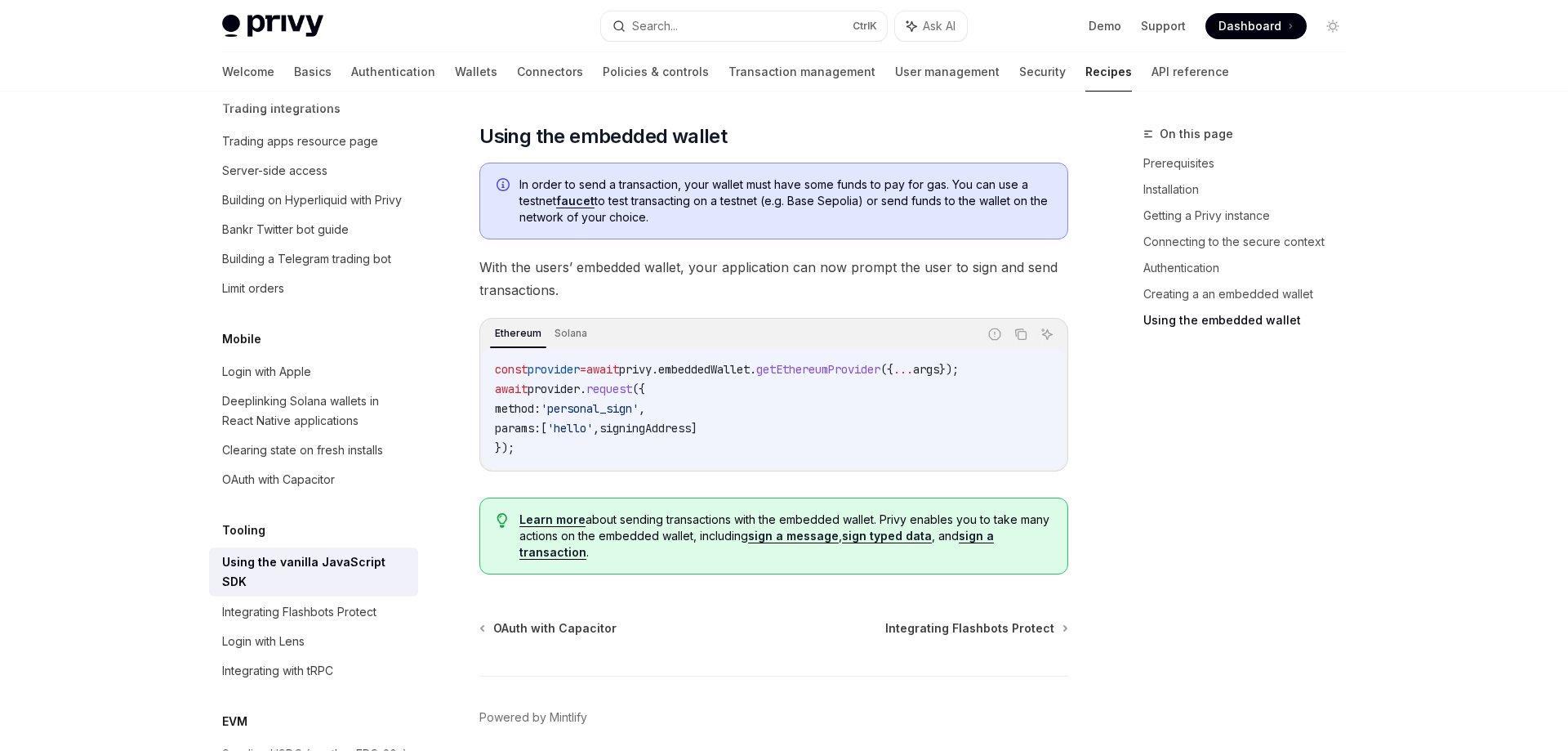
click at [750, 376] on span "embeddedWallet" at bounding box center [704, 370] width 92 height 14
drag, startPoint x: 616, startPoint y: 180, endPoint x: 1022, endPoint y: 215, distance: 407.5
click at [1022, 215] on span "In order to send a transaction, your wallet must have some funds to pay for gas…" at bounding box center [785, 201] width 532 height 49
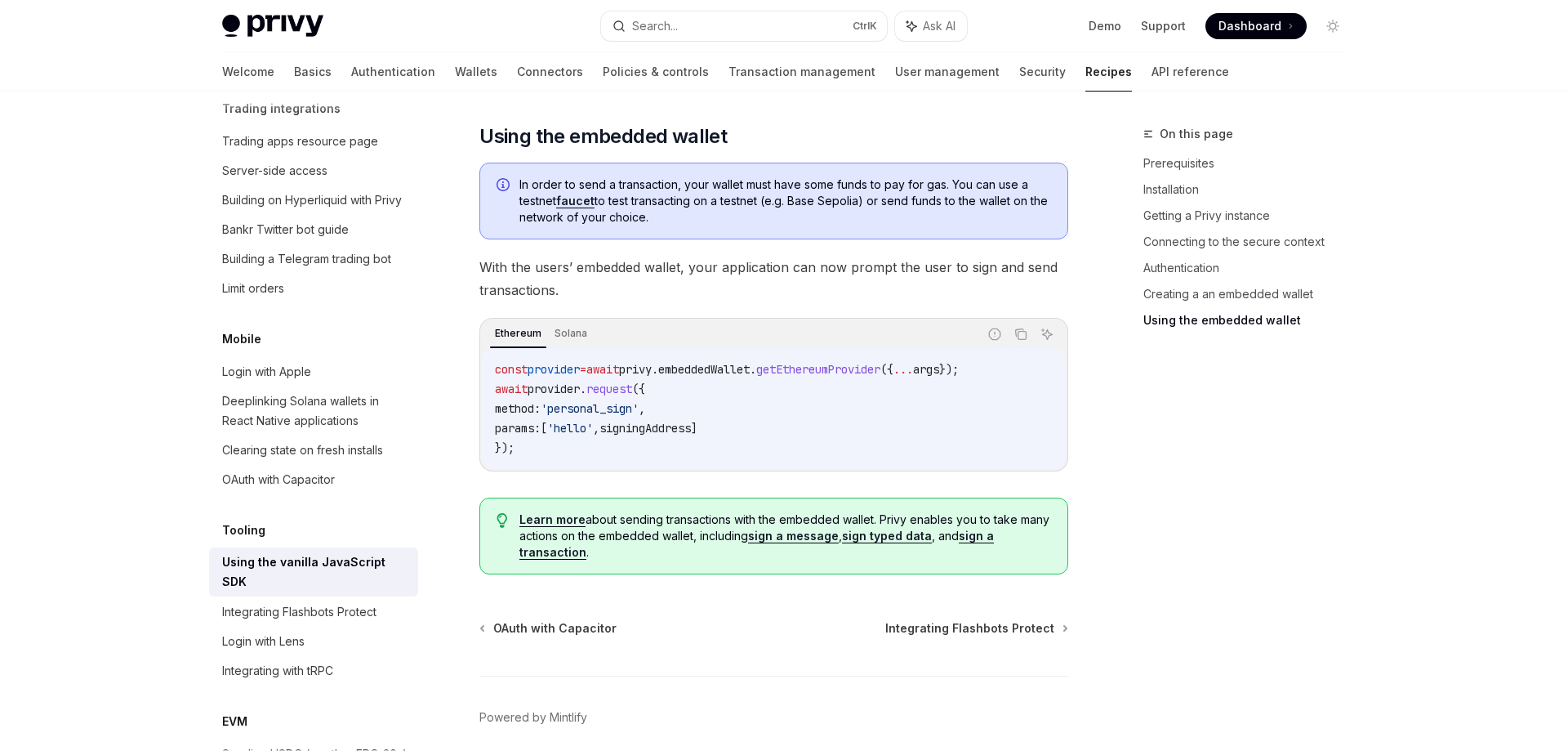
click at [628, 275] on span "With the users’ embedded wallet, your application can now prompt the user to si…" at bounding box center [774, 278] width 589 height 46
click at [814, 289] on span "With the users’ embedded wallet, your application can now prompt the user to si…" at bounding box center [774, 278] width 589 height 46
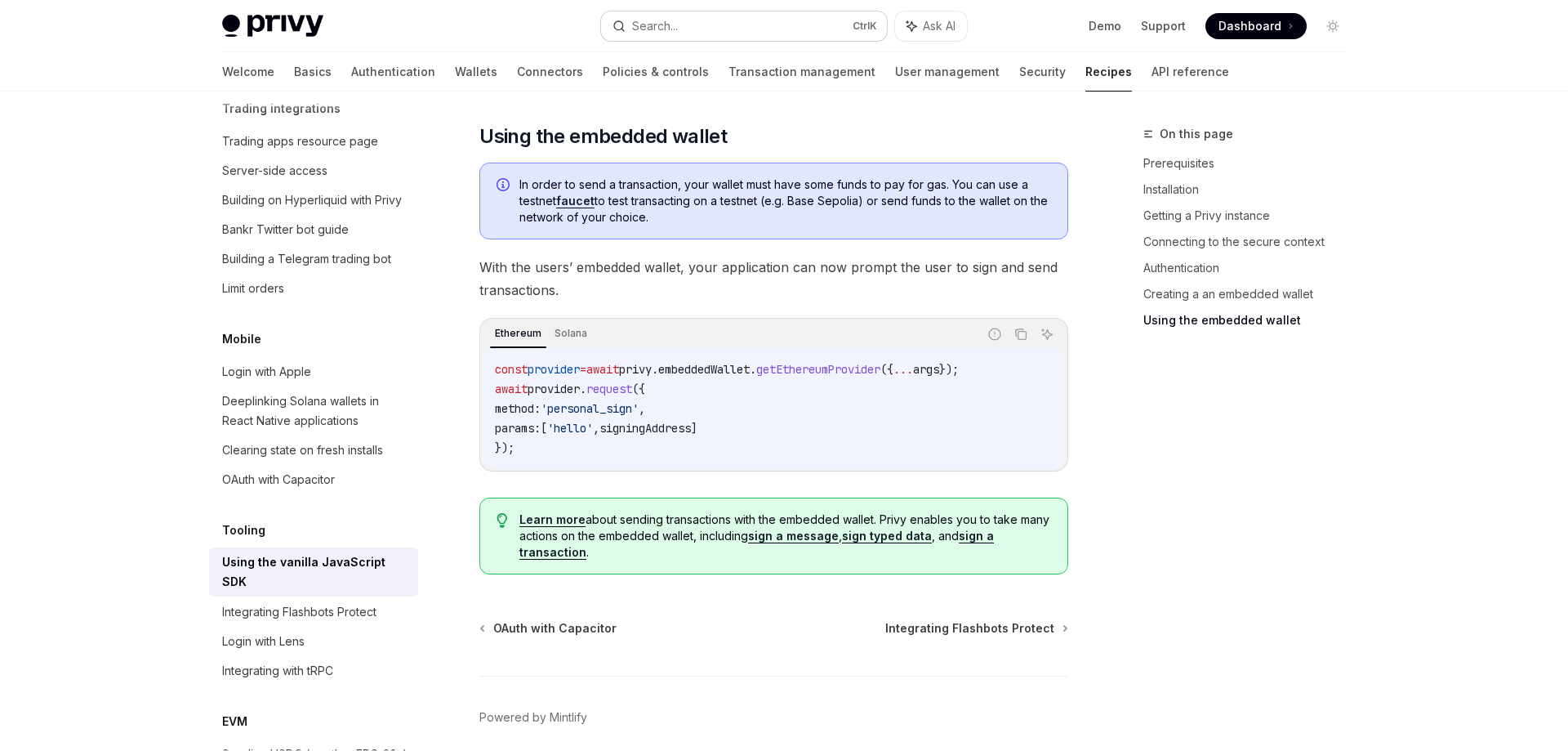
click at [682, 22] on button "Search... Ctrl K" at bounding box center [744, 26] width 286 height 30
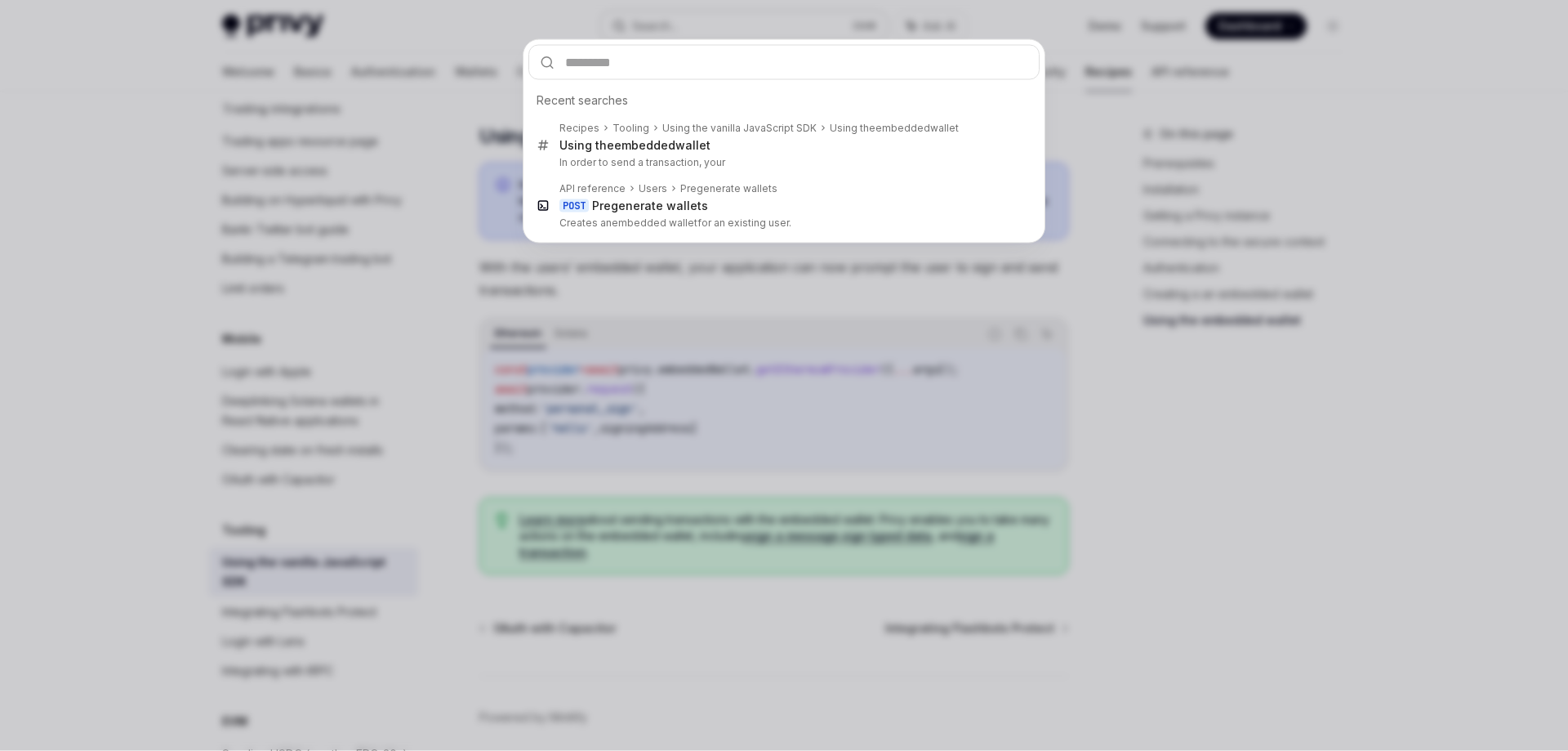
scroll to position [2256, 0]
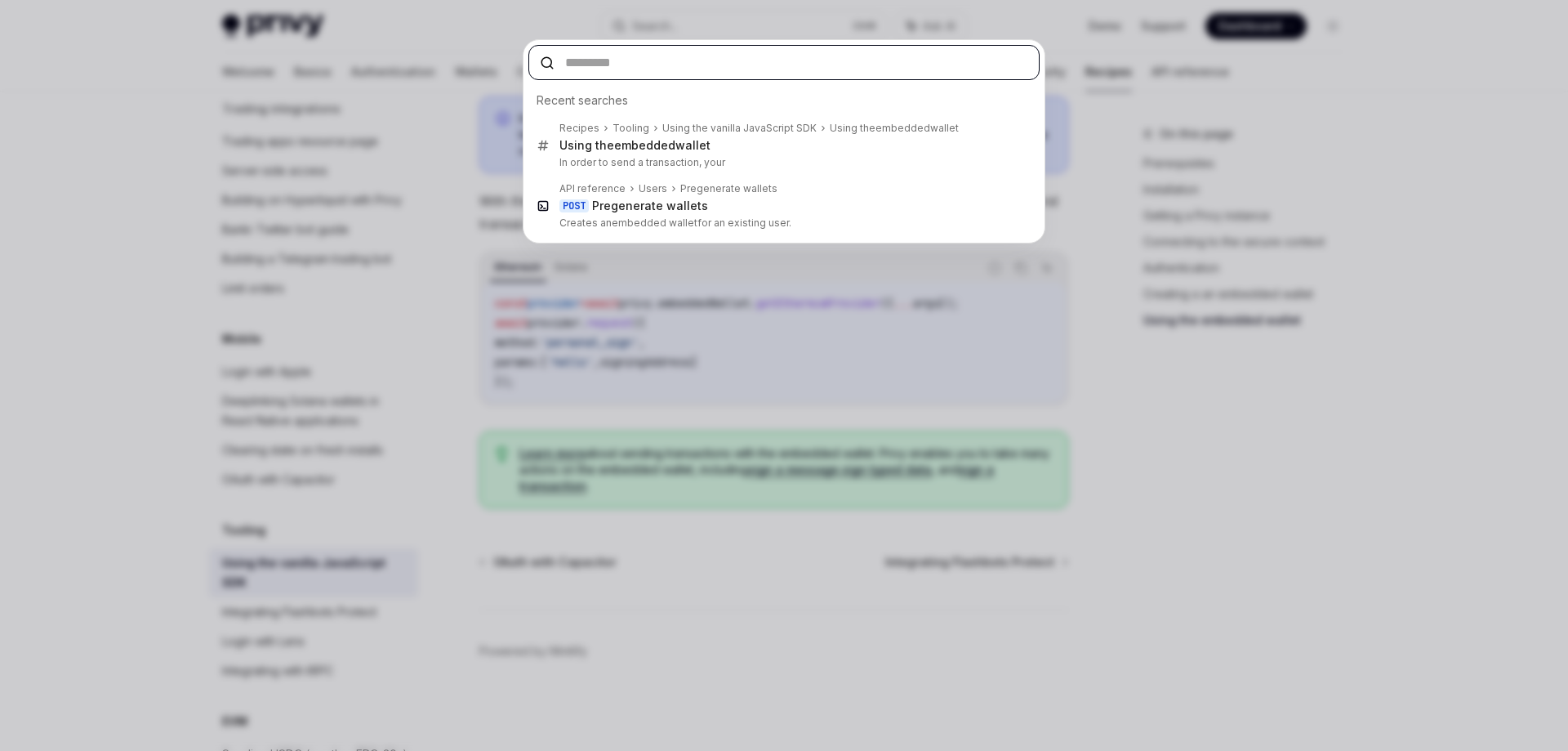
click at [668, 51] on input "text" at bounding box center [783, 62] width 511 height 35
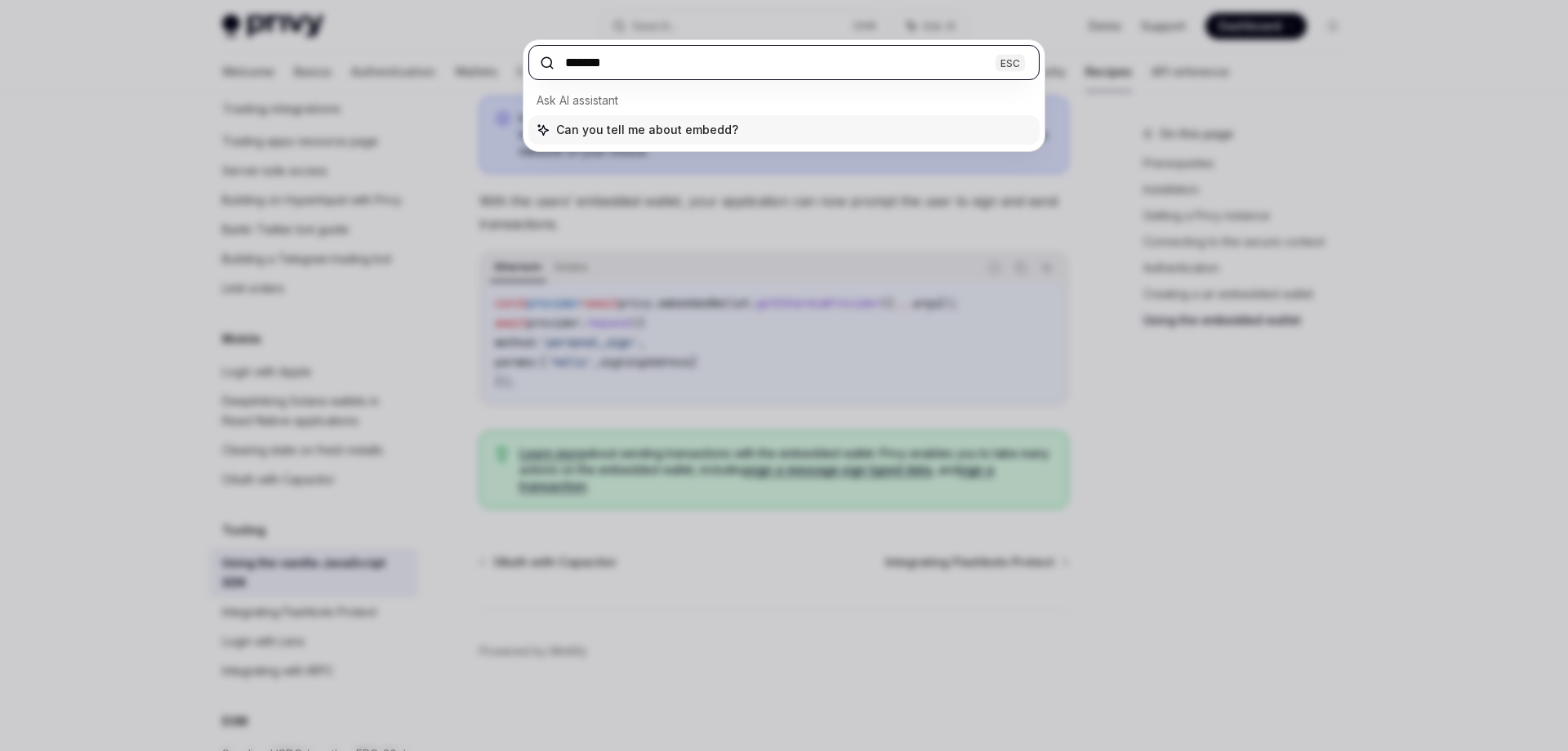
type input "********"
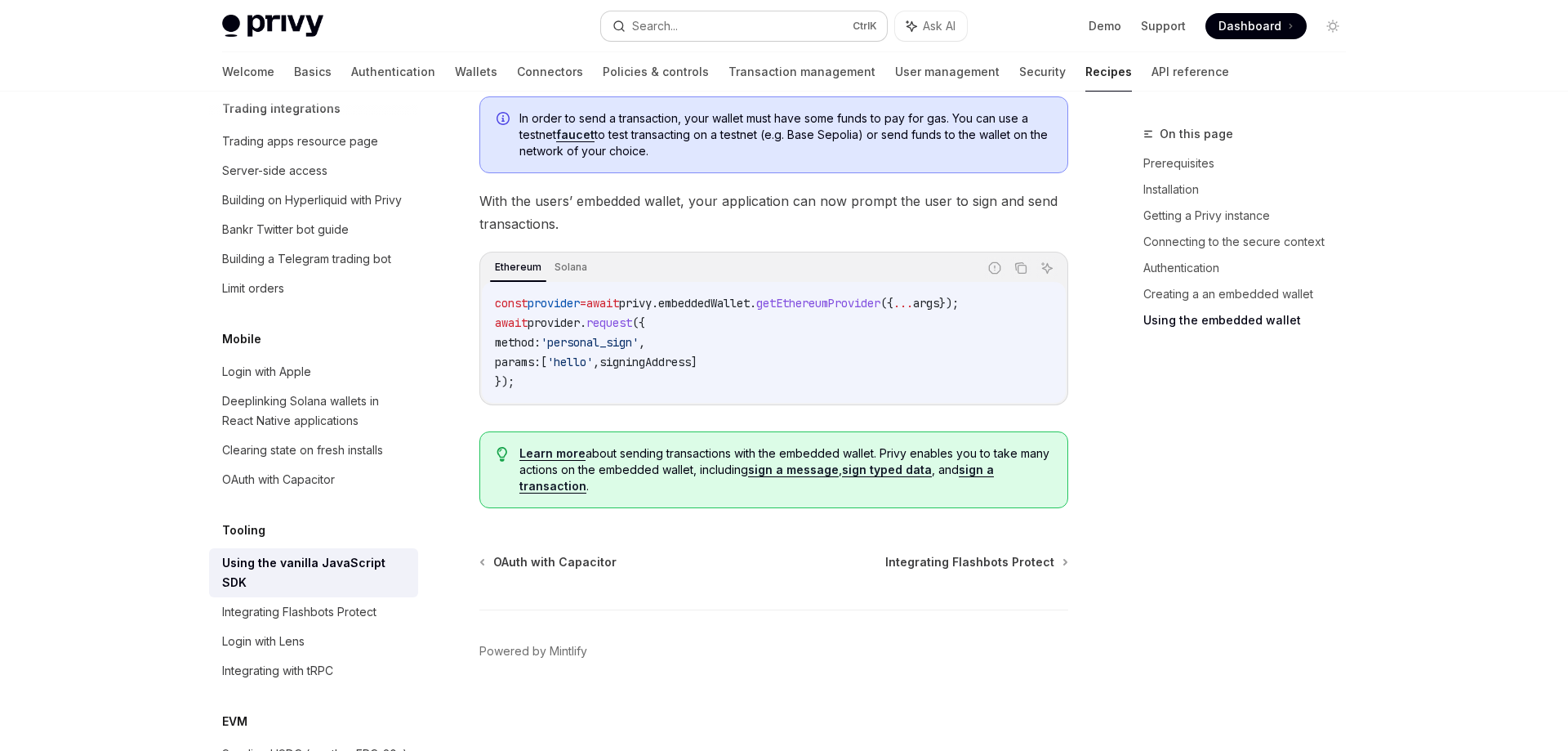
click at [689, 24] on button "Search... Ctrl K" at bounding box center [744, 26] width 286 height 30
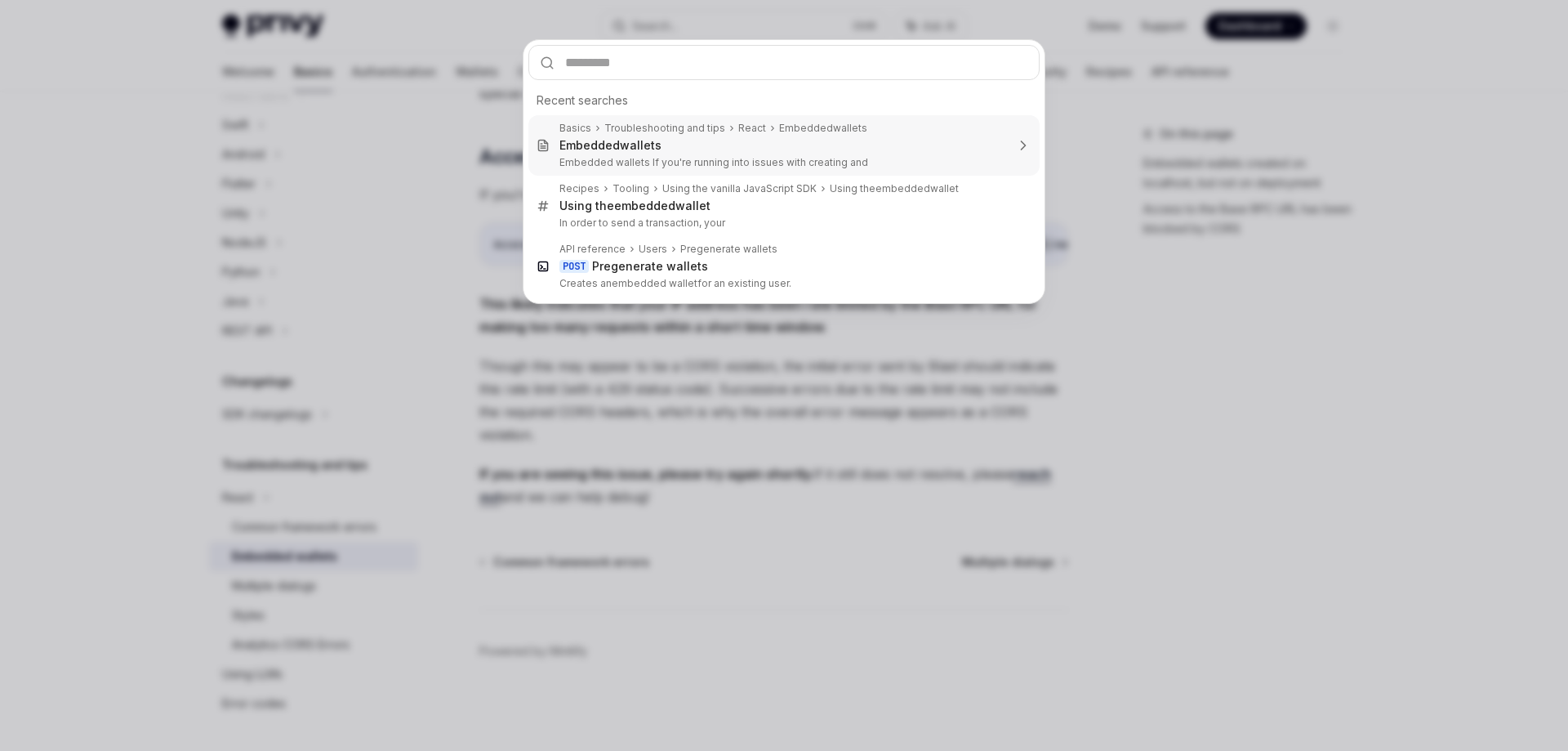
type textarea "*"
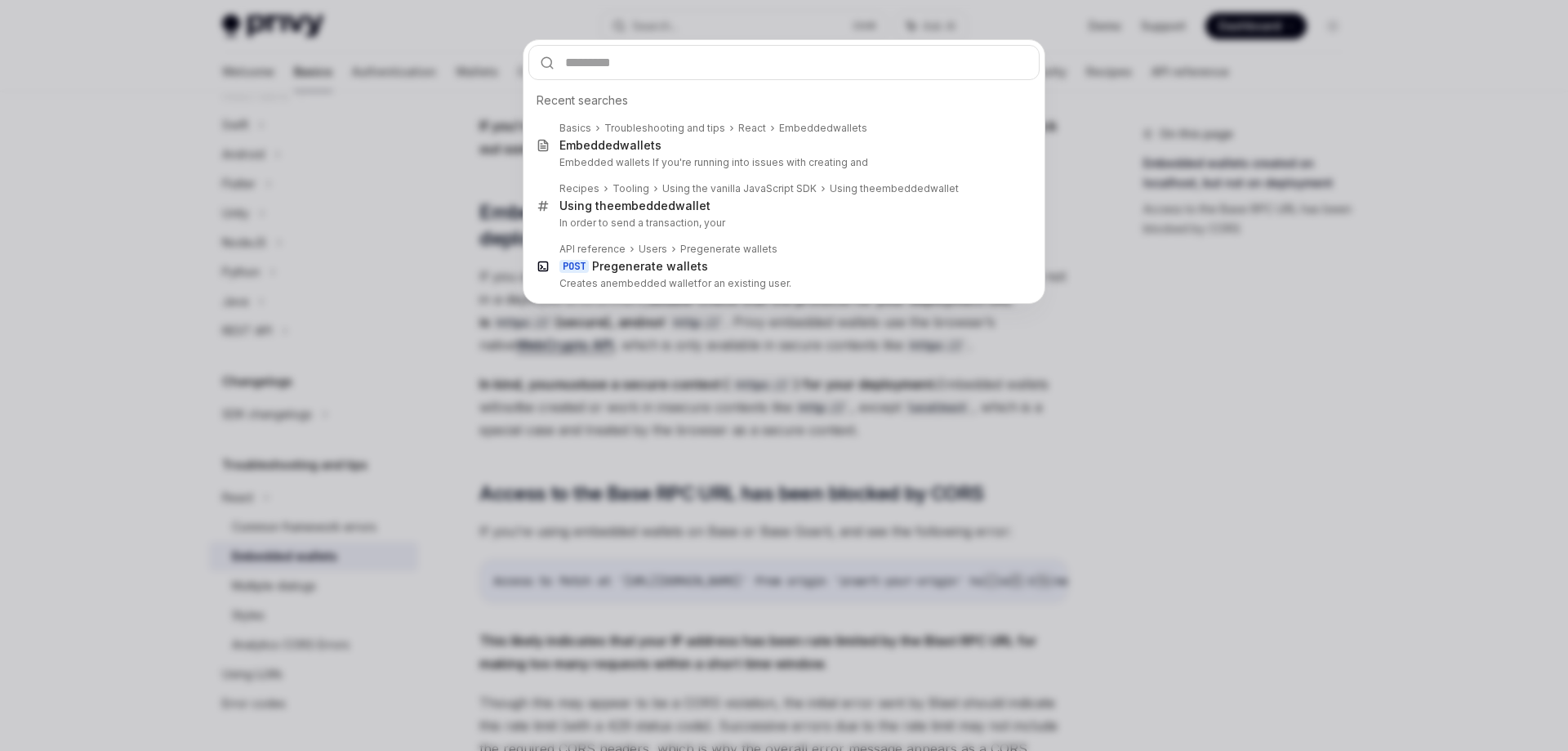
click at [1245, 369] on div "Recent searches Basics Troubleshooting and tips React Embedded wallets Embedded…" at bounding box center [784, 376] width 1568 height 751
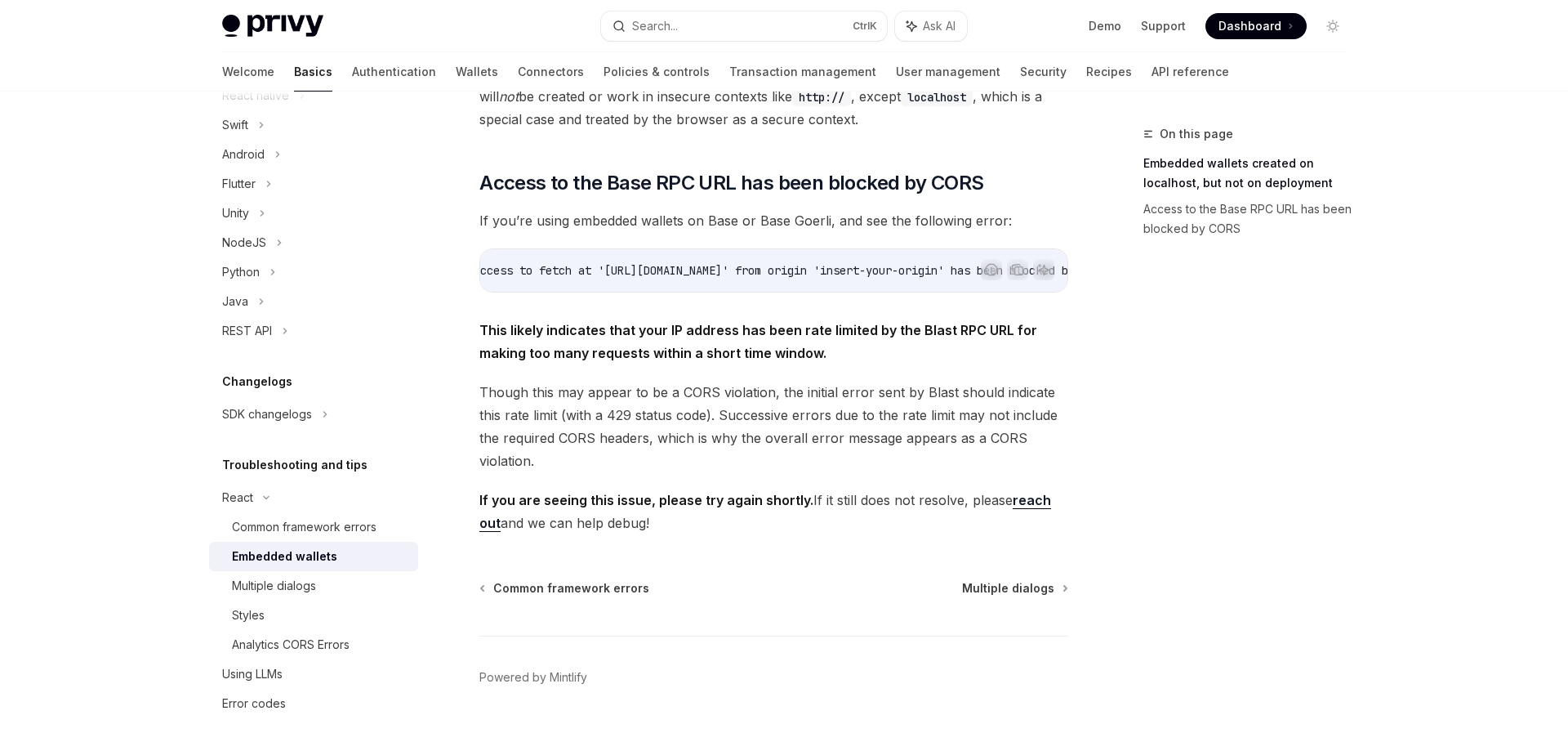
scroll to position [0, 0]
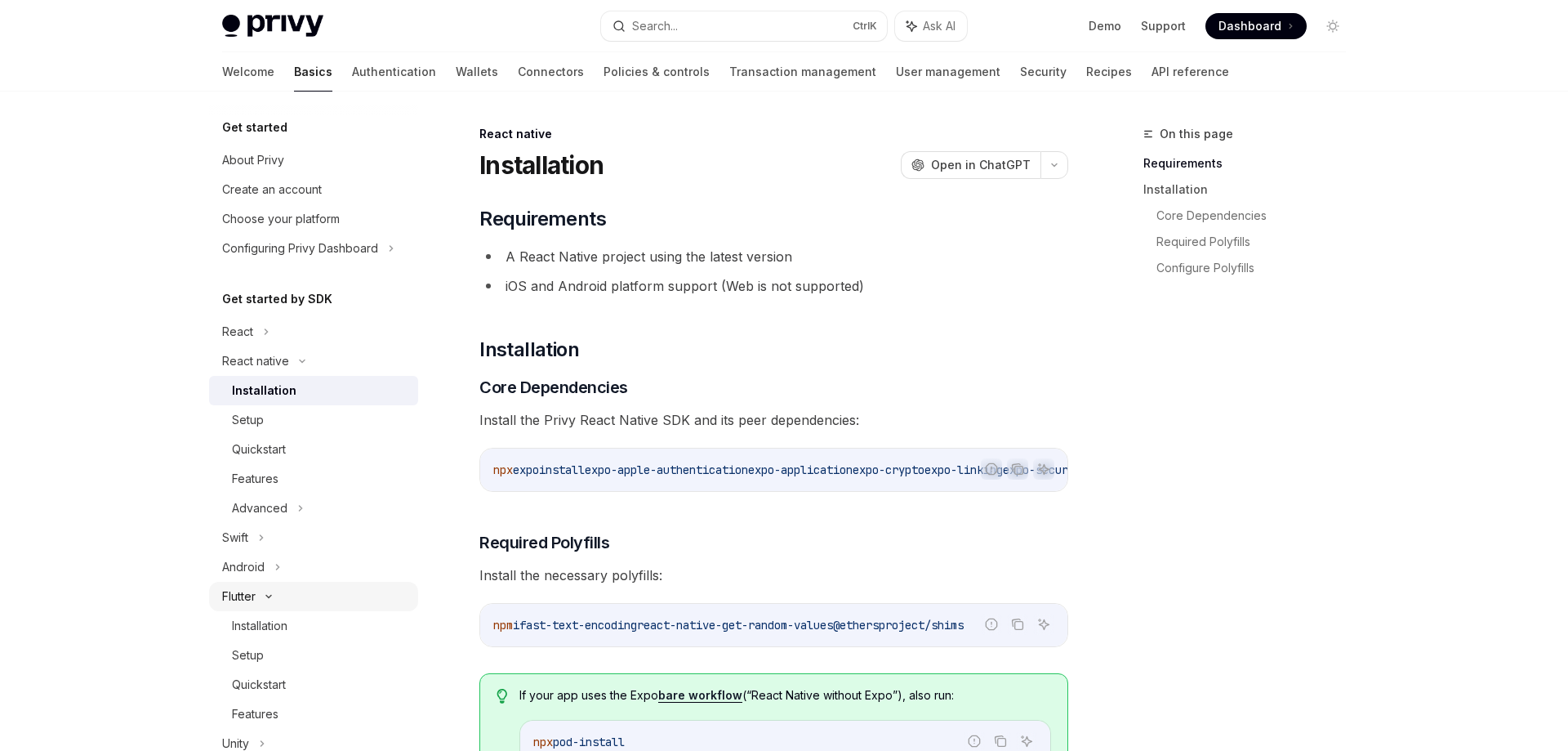
type textarea "*"
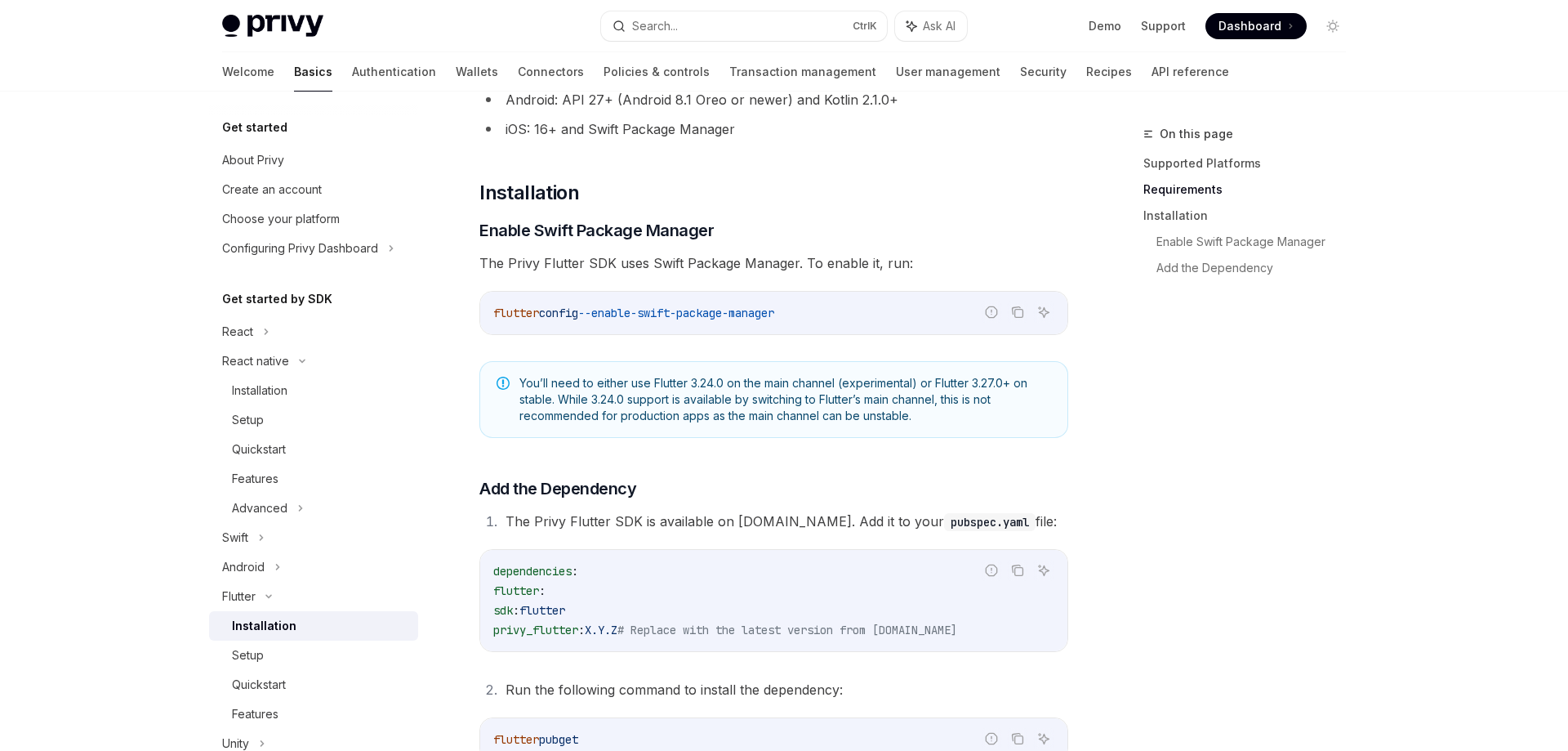
scroll to position [417, 0]
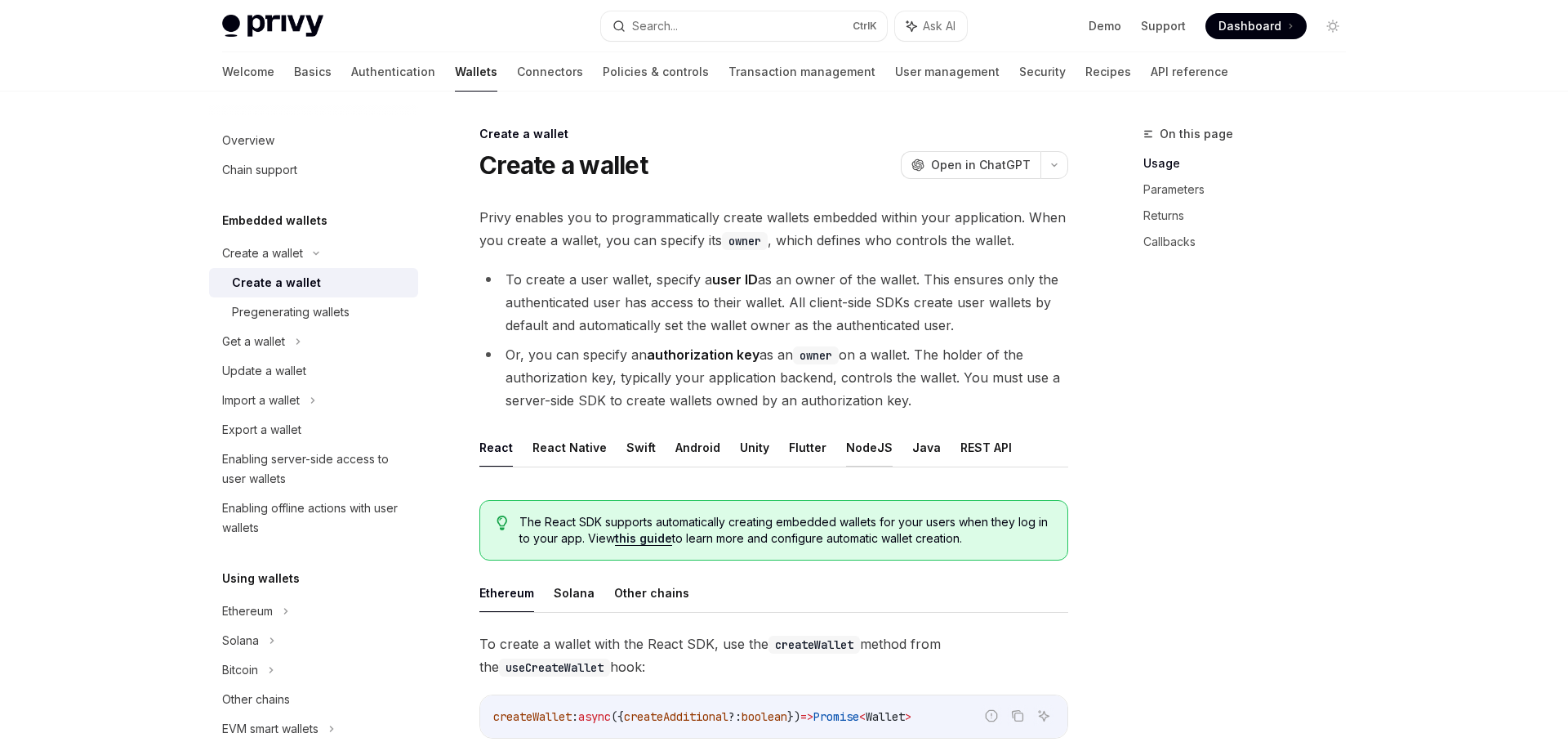
click at [851, 449] on button "NodeJS" at bounding box center [869, 446] width 47 height 39
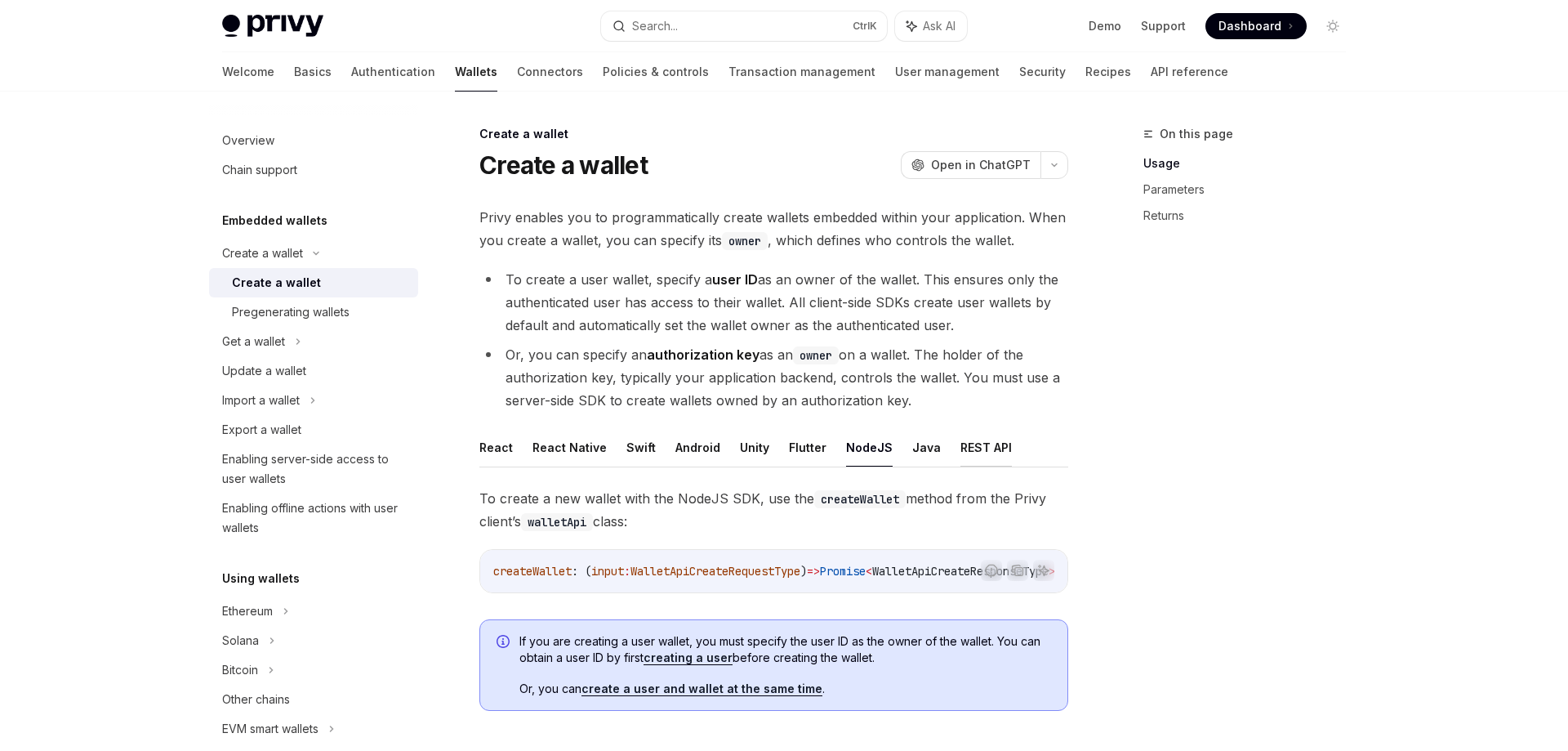
click at [975, 451] on button "REST API" at bounding box center [985, 446] width 51 height 39
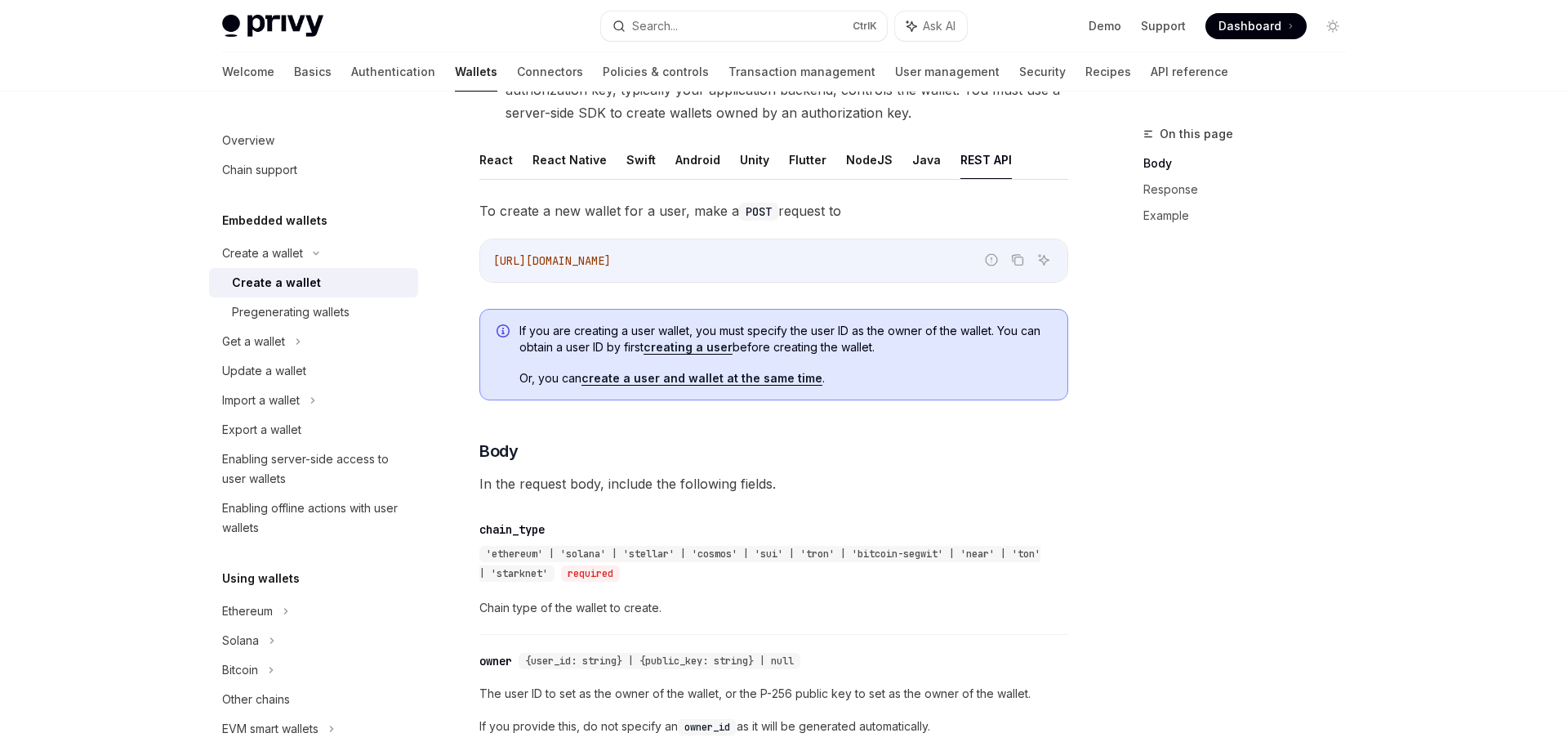
scroll to position [278, 0]
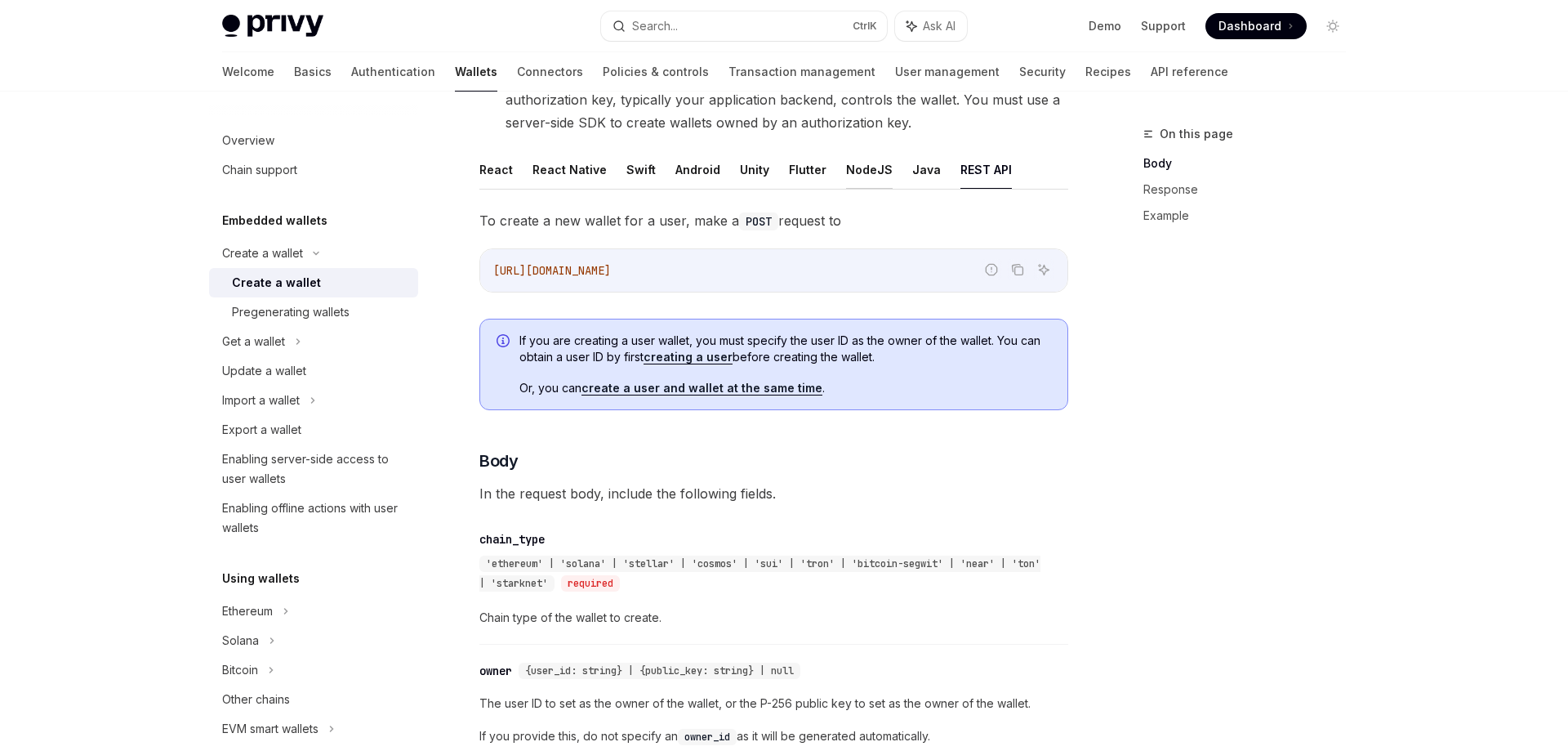
click at [860, 169] on button "NodeJS" at bounding box center [869, 169] width 47 height 39
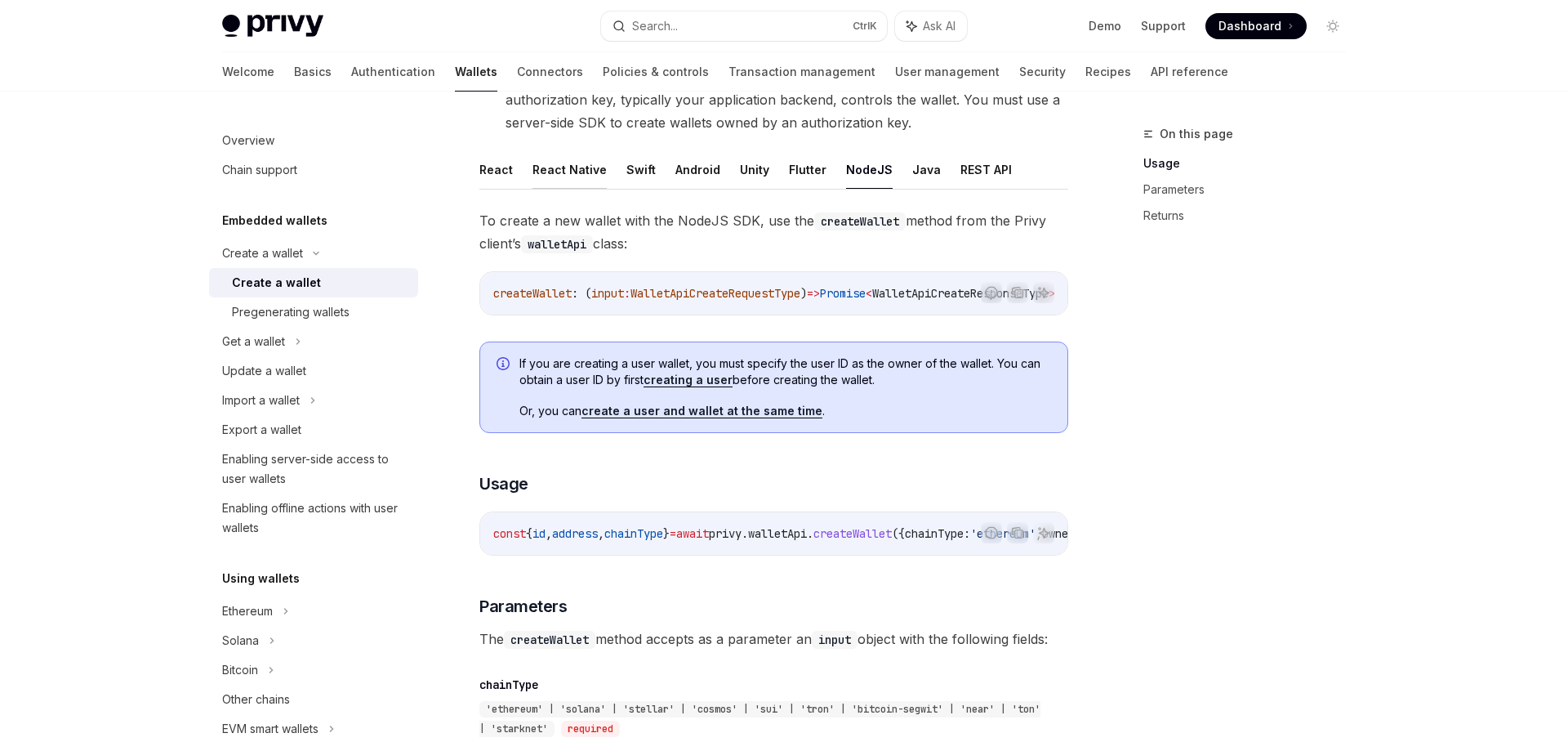
click at [555, 166] on button "React Native" at bounding box center [569, 169] width 75 height 39
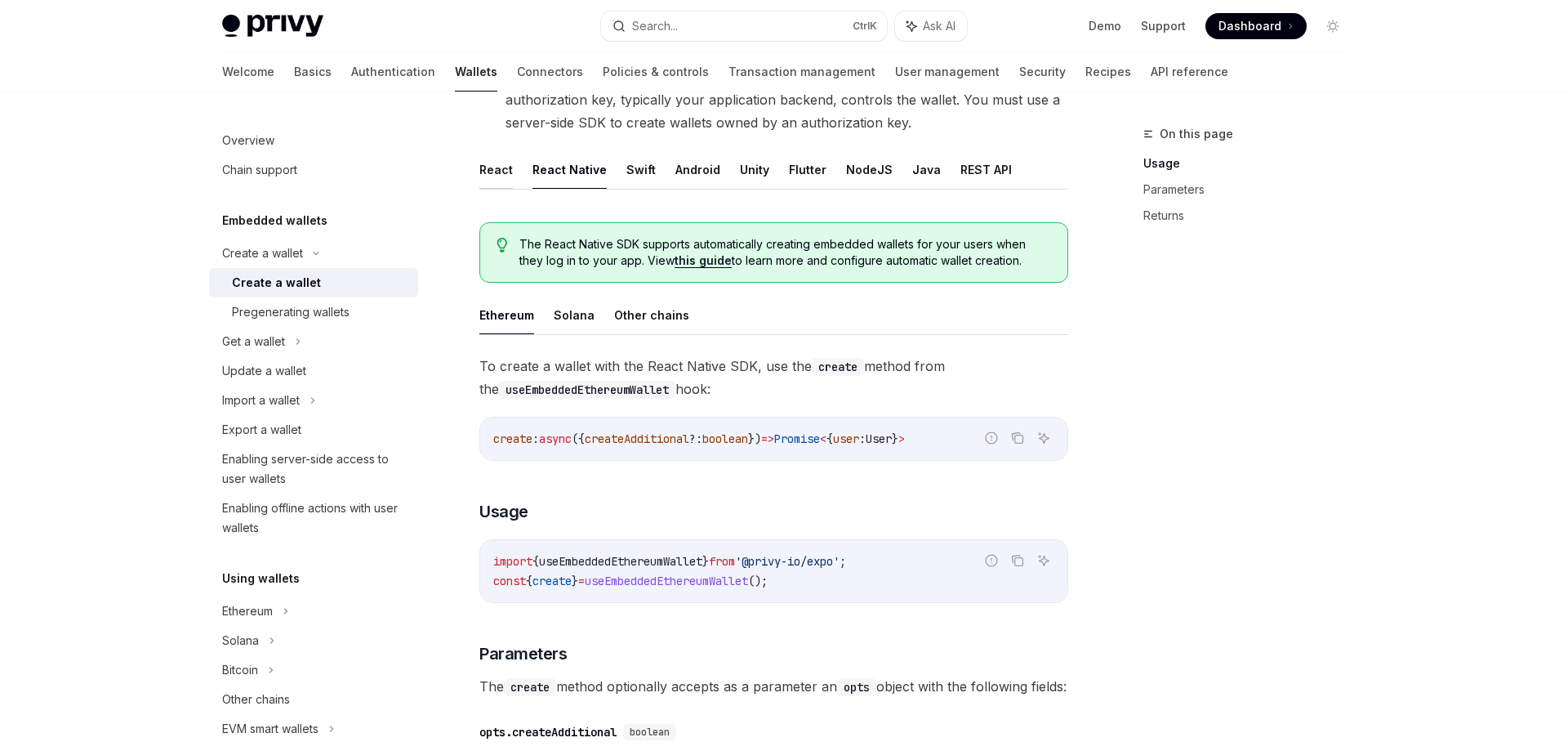
click at [483, 166] on button "React" at bounding box center [496, 169] width 33 height 39
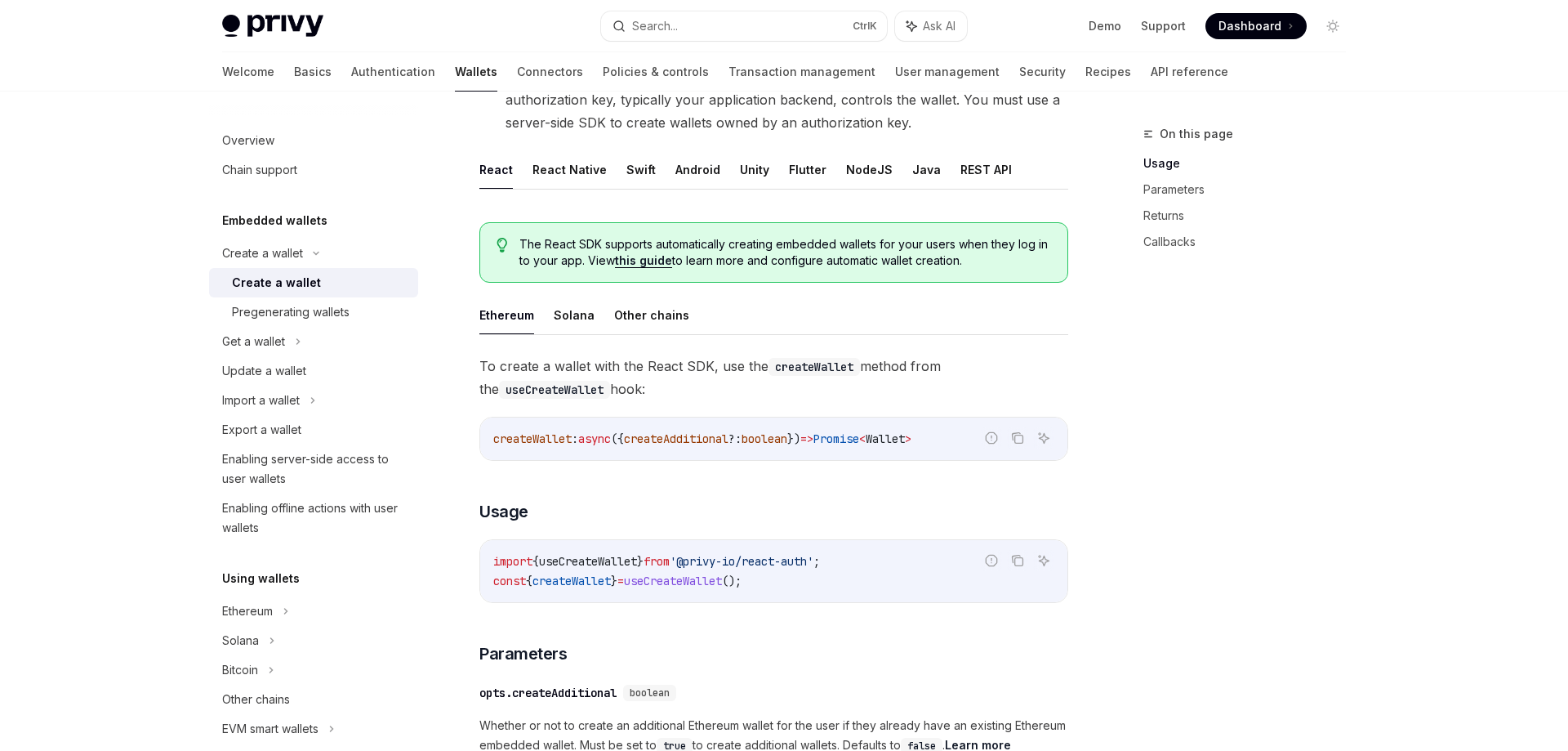
click at [785, 560] on span "'@privy-io/react-auth'" at bounding box center [742, 561] width 144 height 14
copy span "import { useCreateWallet } from '@privy-io/react-auth' ;"
click at [277, 314] on div "Pregenerating wallets" at bounding box center [290, 312] width 118 height 20
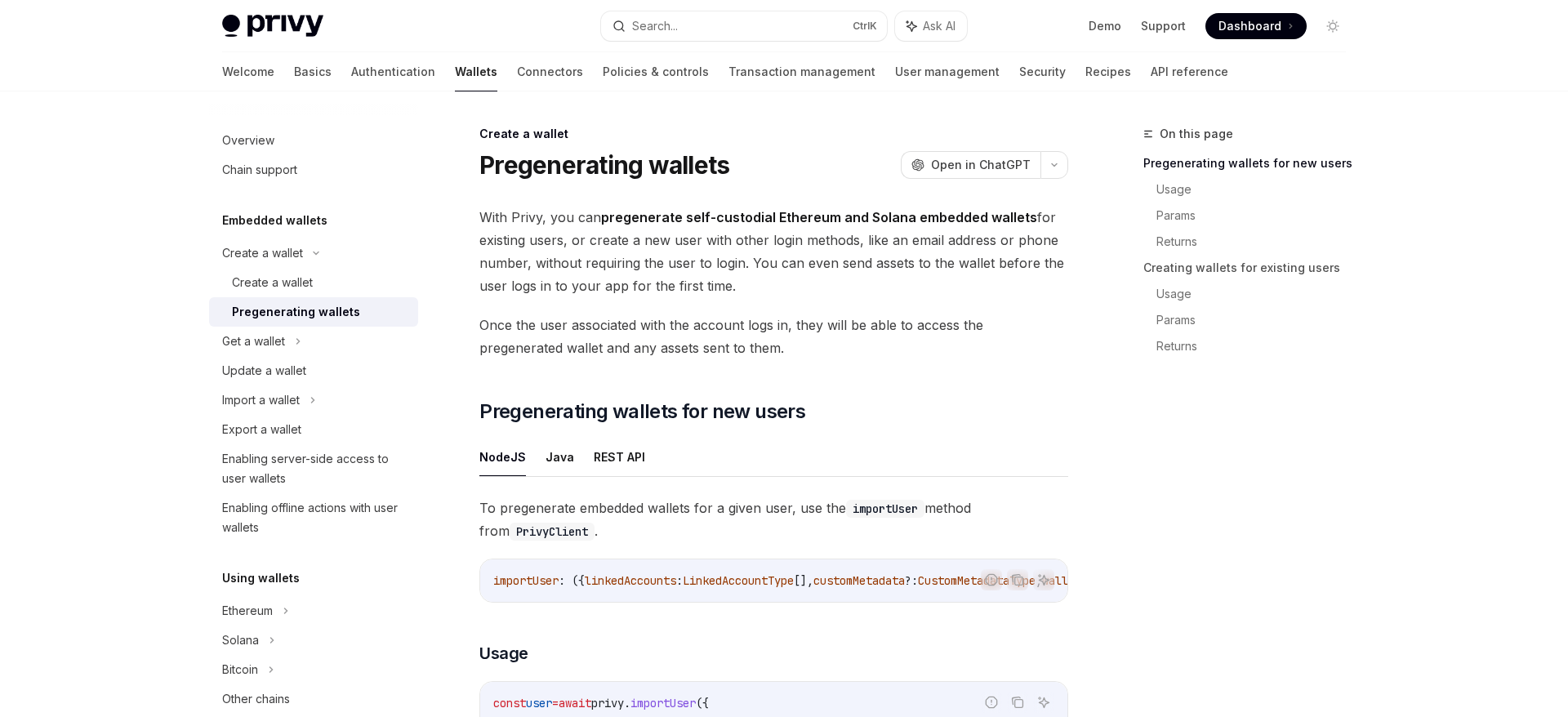
click at [287, 227] on h5 "Embedded wallets" at bounding box center [274, 221] width 105 height 20
click at [305, 220] on h5 "Embedded wallets" at bounding box center [274, 221] width 105 height 20
click at [546, 225] on span "With Privy, you can pregenerate self-custodial Ethereum and Solana embedded wal…" at bounding box center [774, 252] width 589 height 92
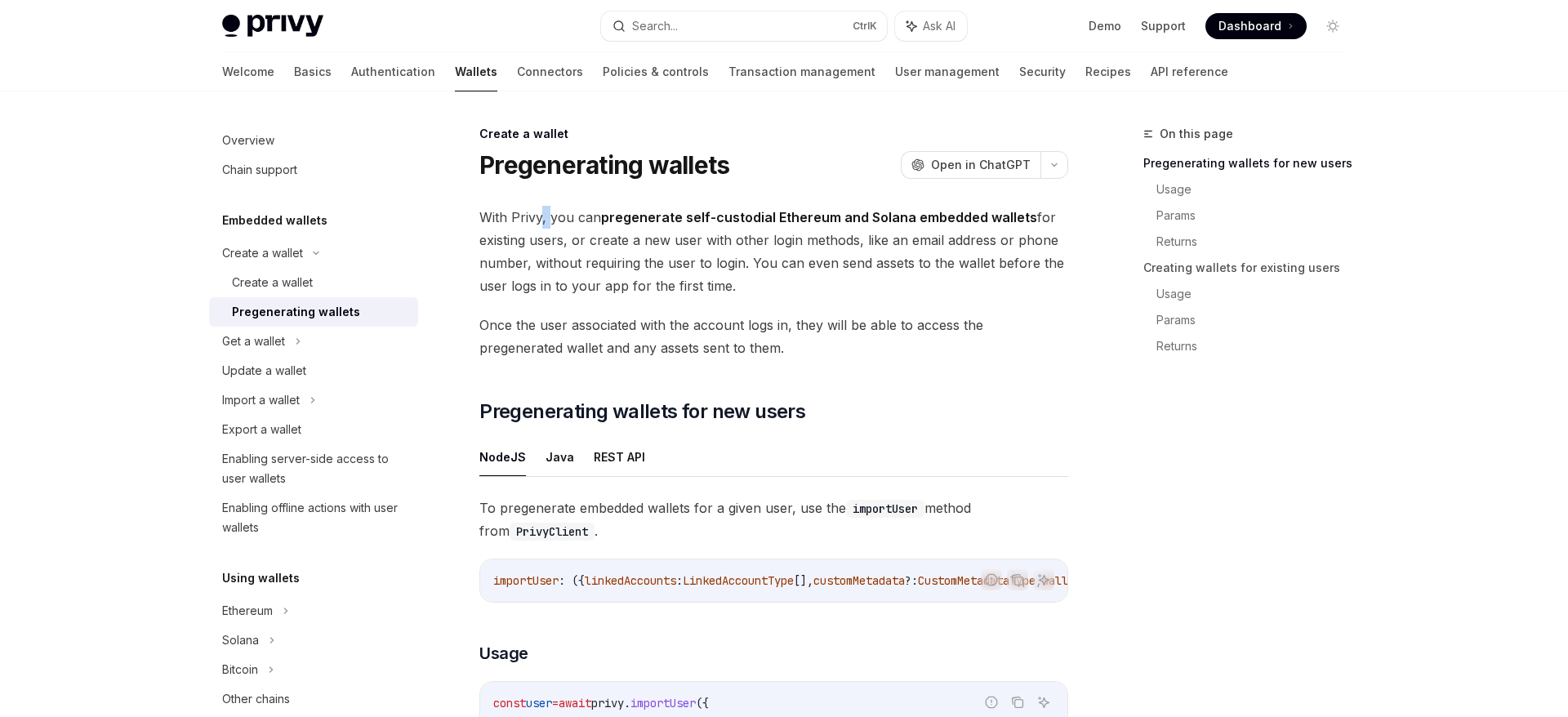
click at [546, 225] on span "With Privy, you can pregenerate self-custodial Ethereum and Solana embedded wal…" at bounding box center [774, 252] width 589 height 92
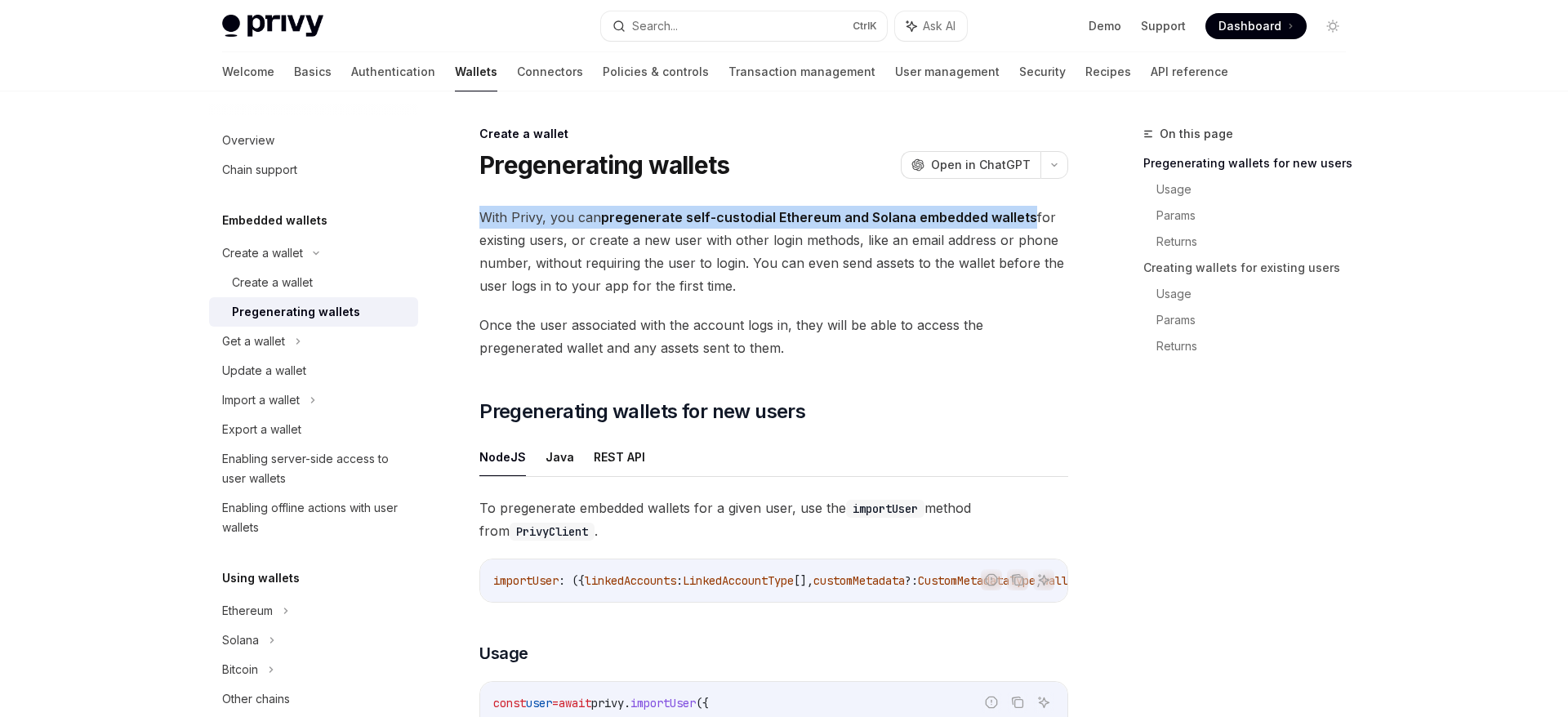
click at [546, 225] on span "With Privy, you can pregenerate self-custodial Ethereum and Solana embedded wal…" at bounding box center [774, 252] width 589 height 92
click at [711, 230] on span "With Privy, you can pregenerate self-custodial Ethereum and Solana embedded wal…" at bounding box center [774, 252] width 589 height 92
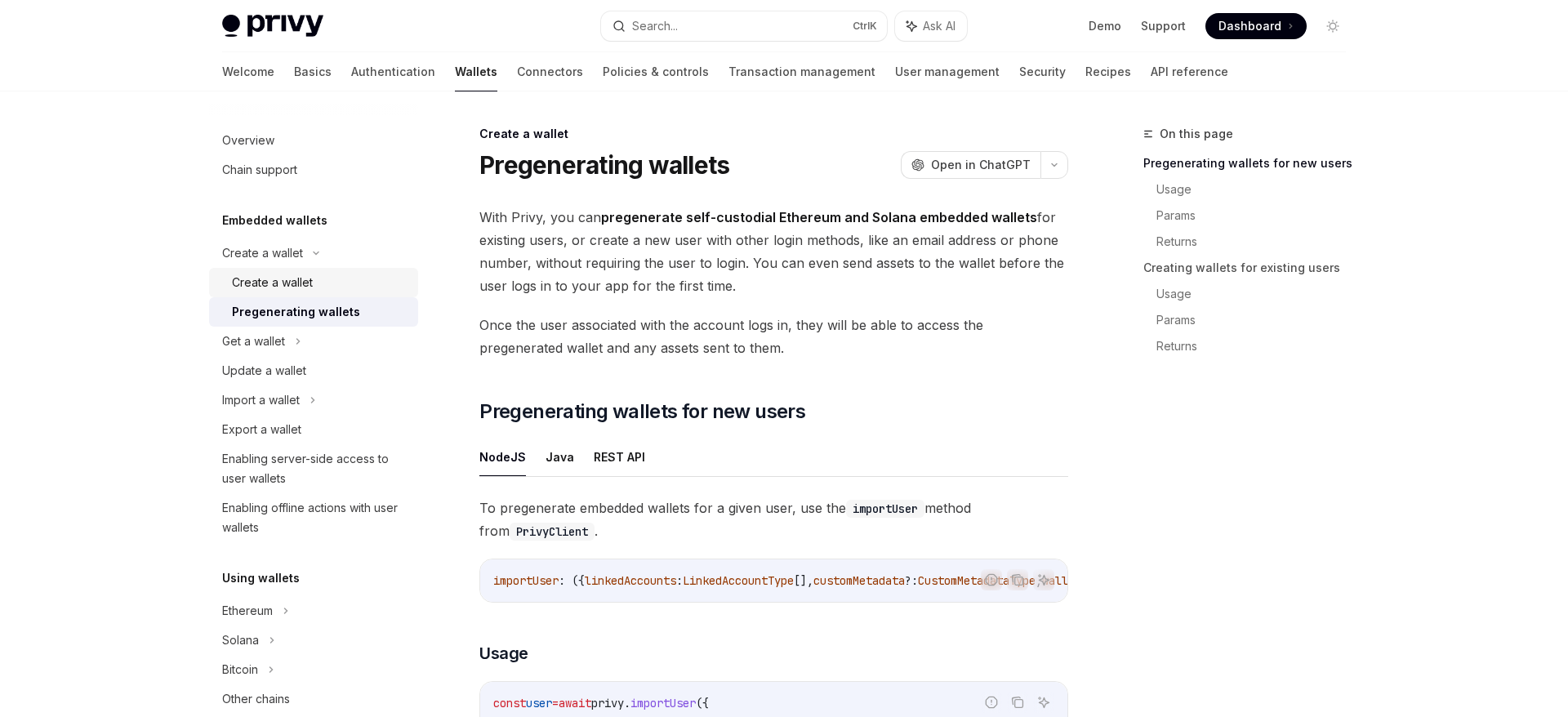
click at [309, 284] on div "Create a wallet" at bounding box center [272, 283] width 81 height 20
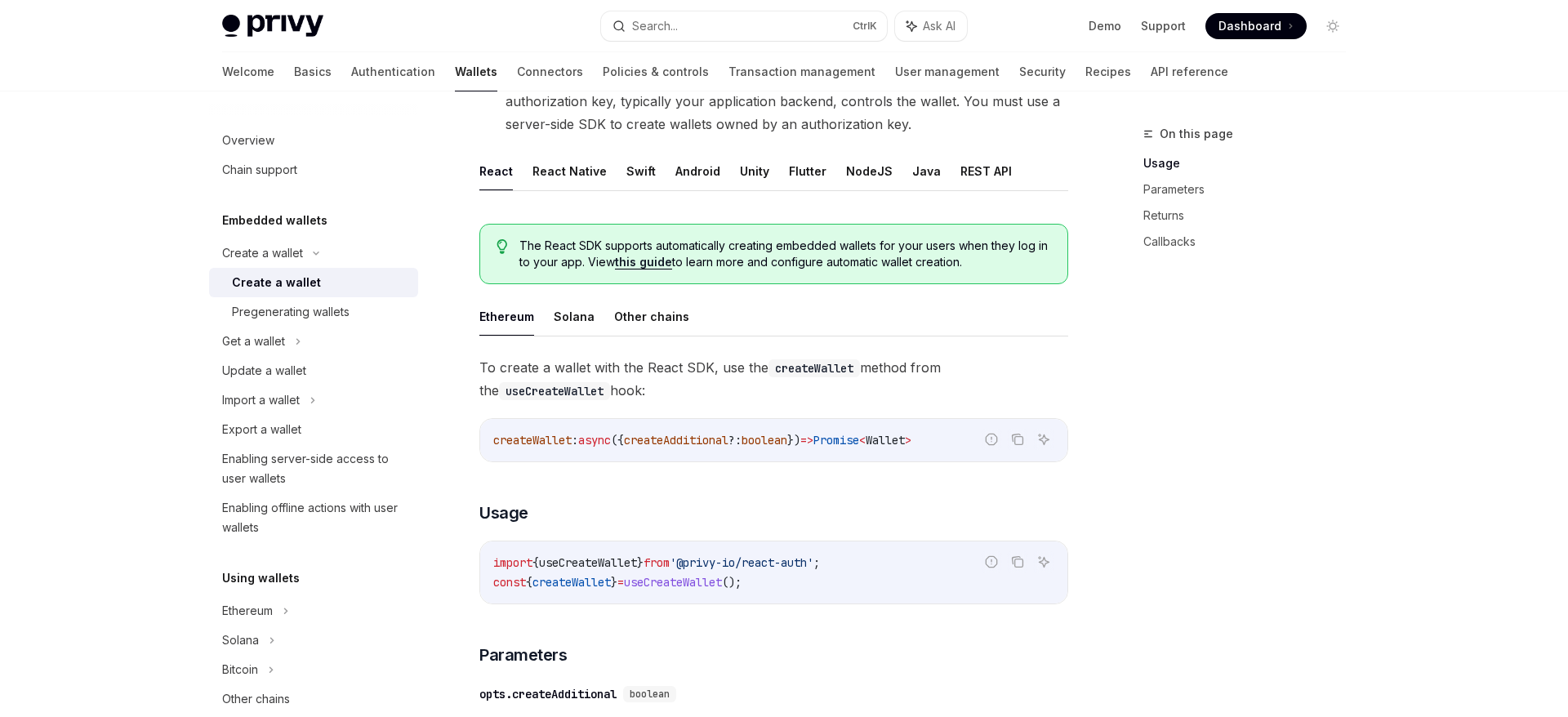
scroll to position [278, 0]
click at [973, 173] on button "REST API" at bounding box center [985, 169] width 51 height 39
type textarea "*"
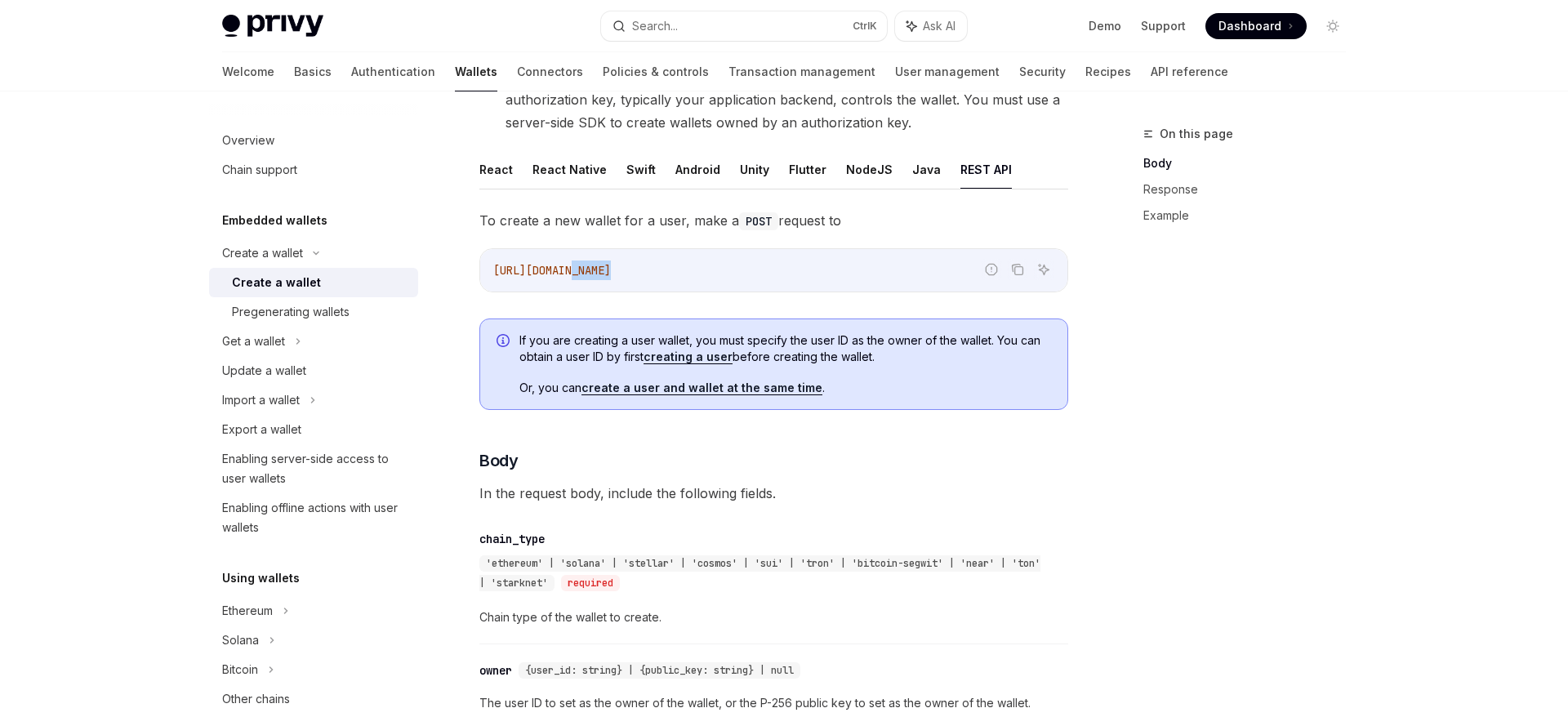
drag, startPoint x: 575, startPoint y: 273, endPoint x: 760, endPoint y: 276, distance: 185.0
click at [760, 276] on code "https://api.privy.io/v1/wallets" at bounding box center [773, 270] width 561 height 20
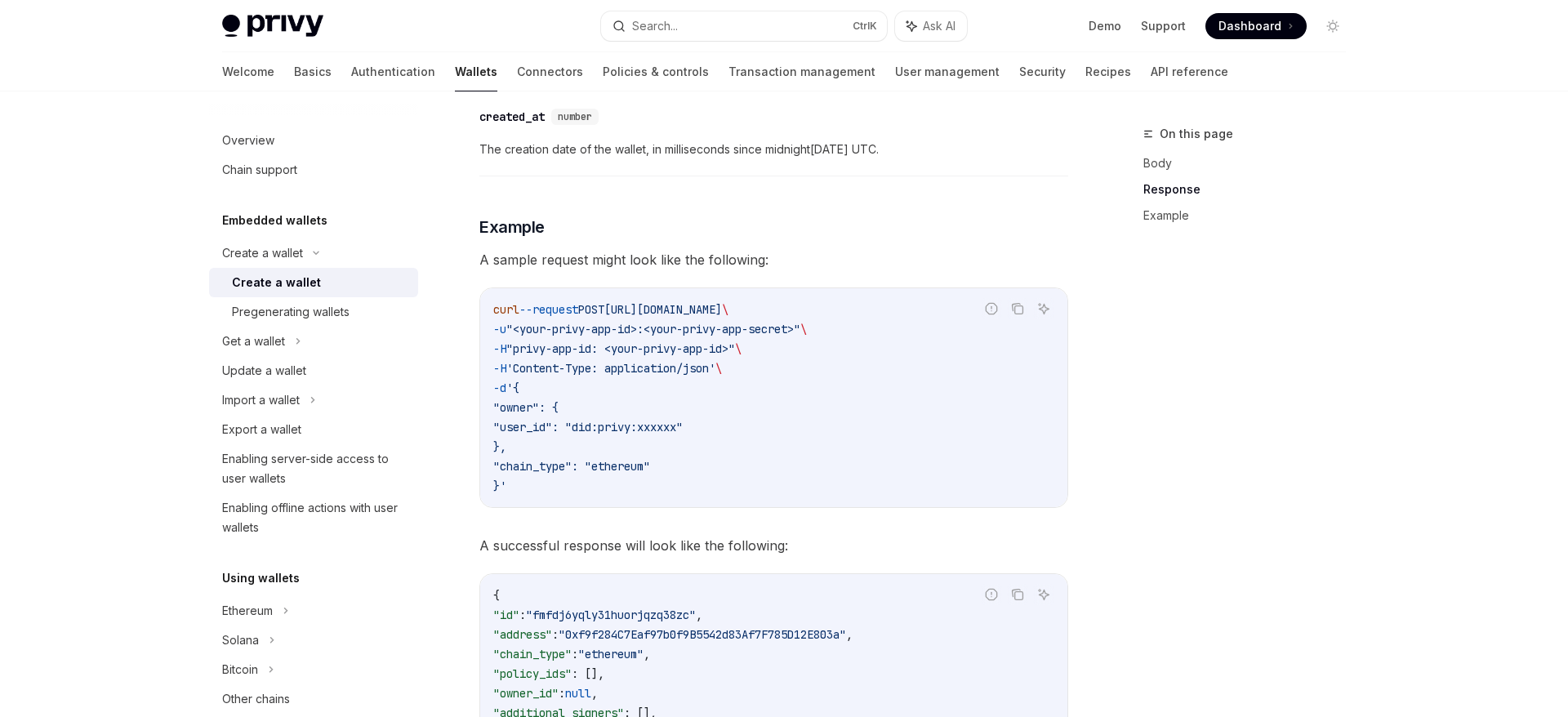
scroll to position [2083, 0]
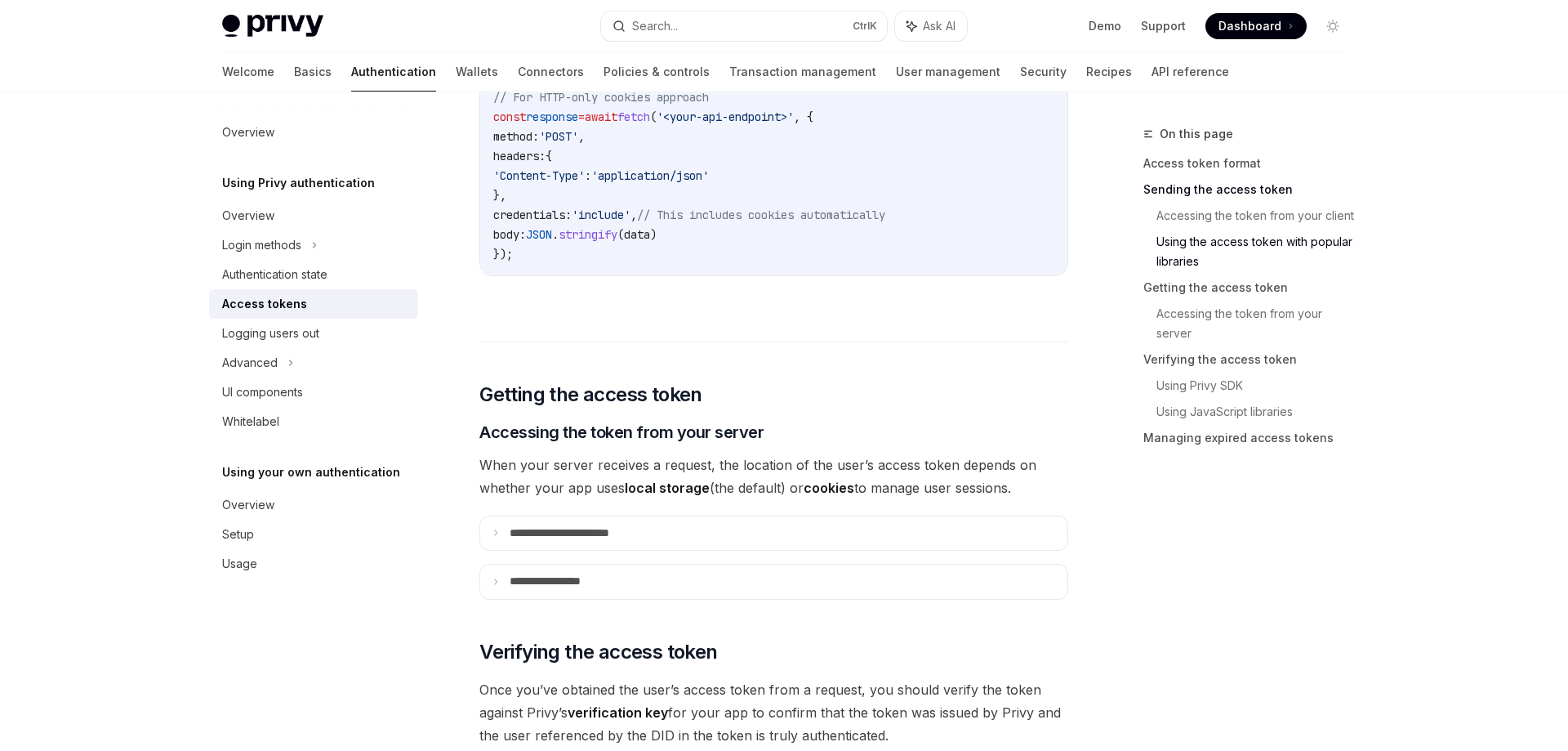
scroll to position [1944, 0]
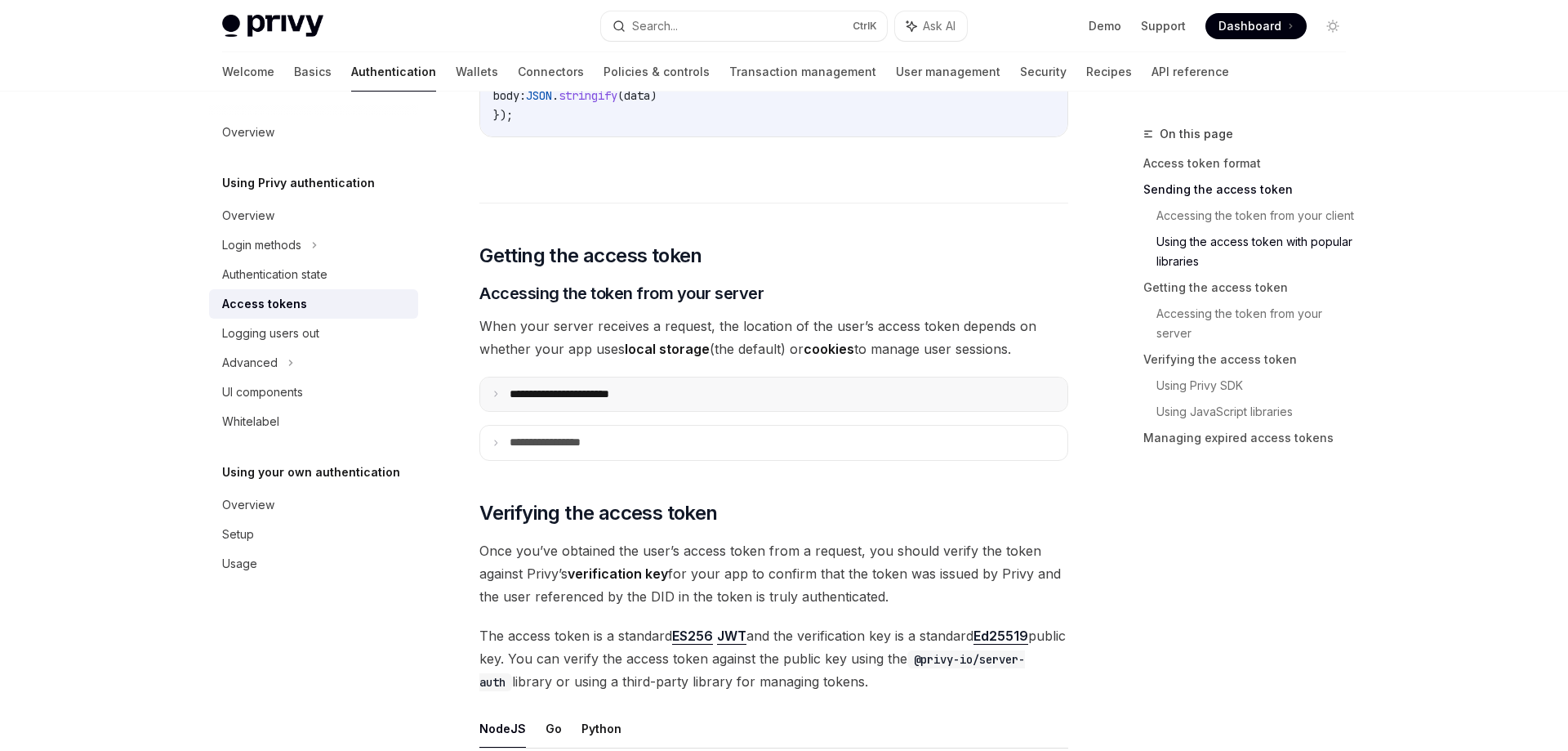
click at [499, 393] on icon at bounding box center [495, 393] width 8 height 8
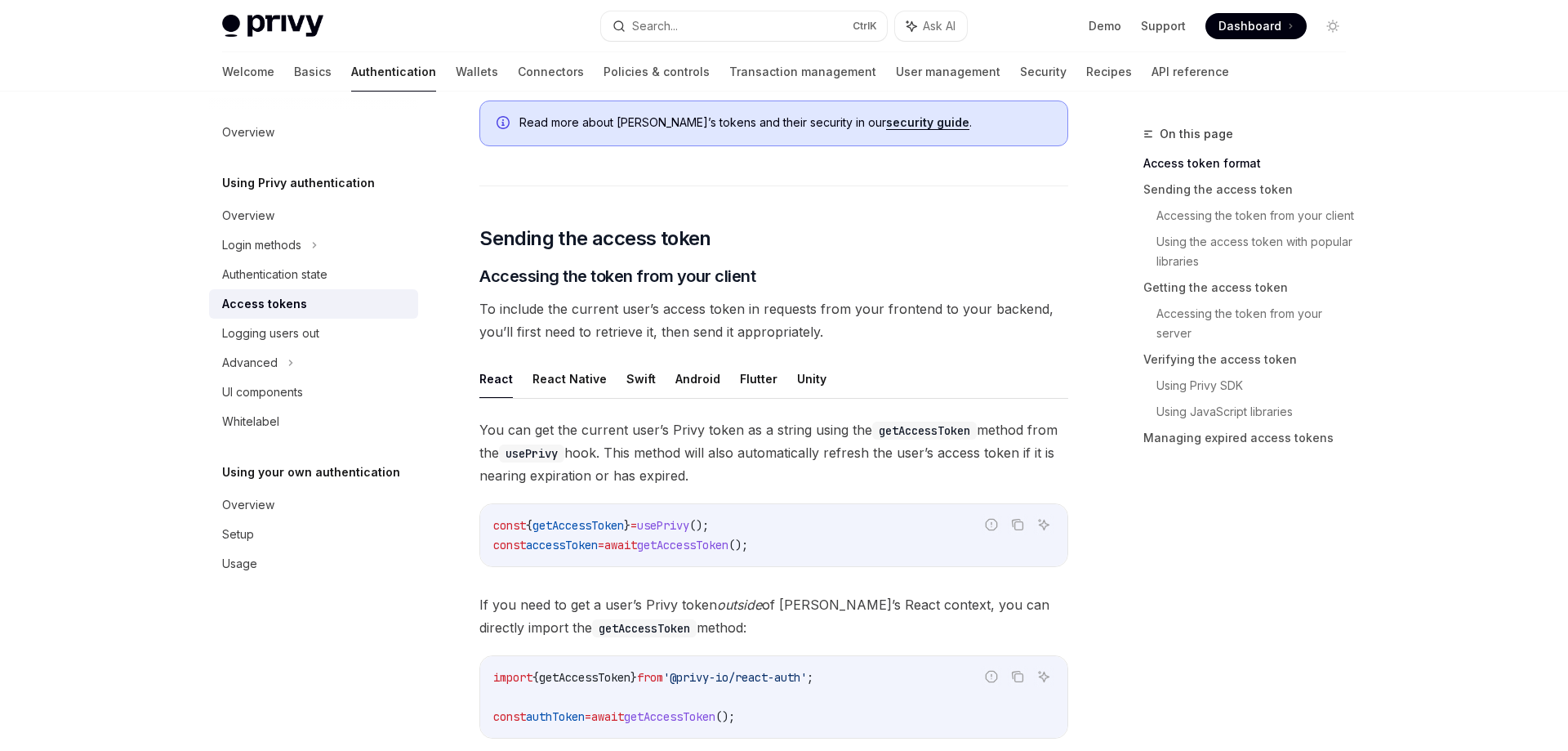
scroll to position [416, 0]
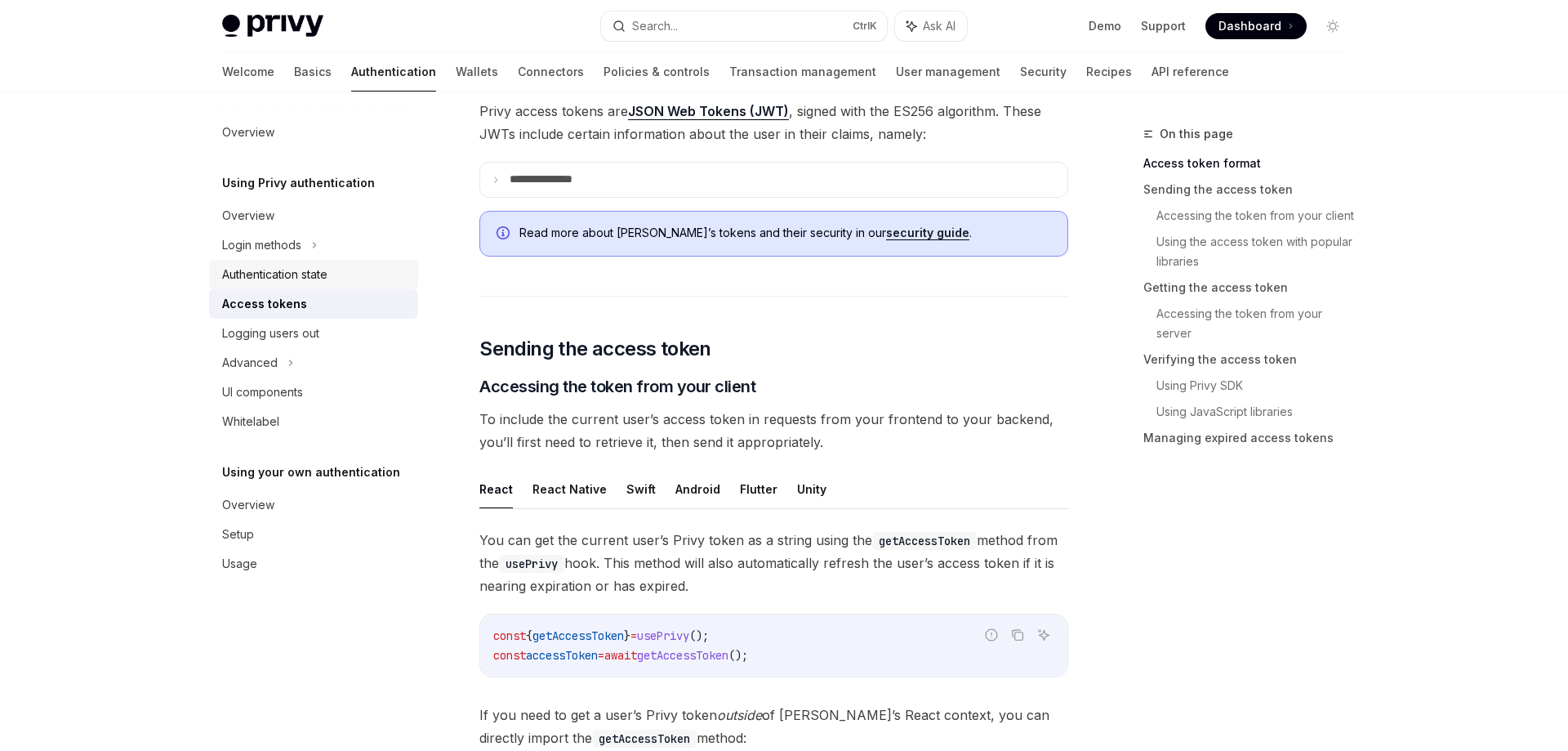
click at [301, 273] on div "Authentication state" at bounding box center [274, 275] width 105 height 20
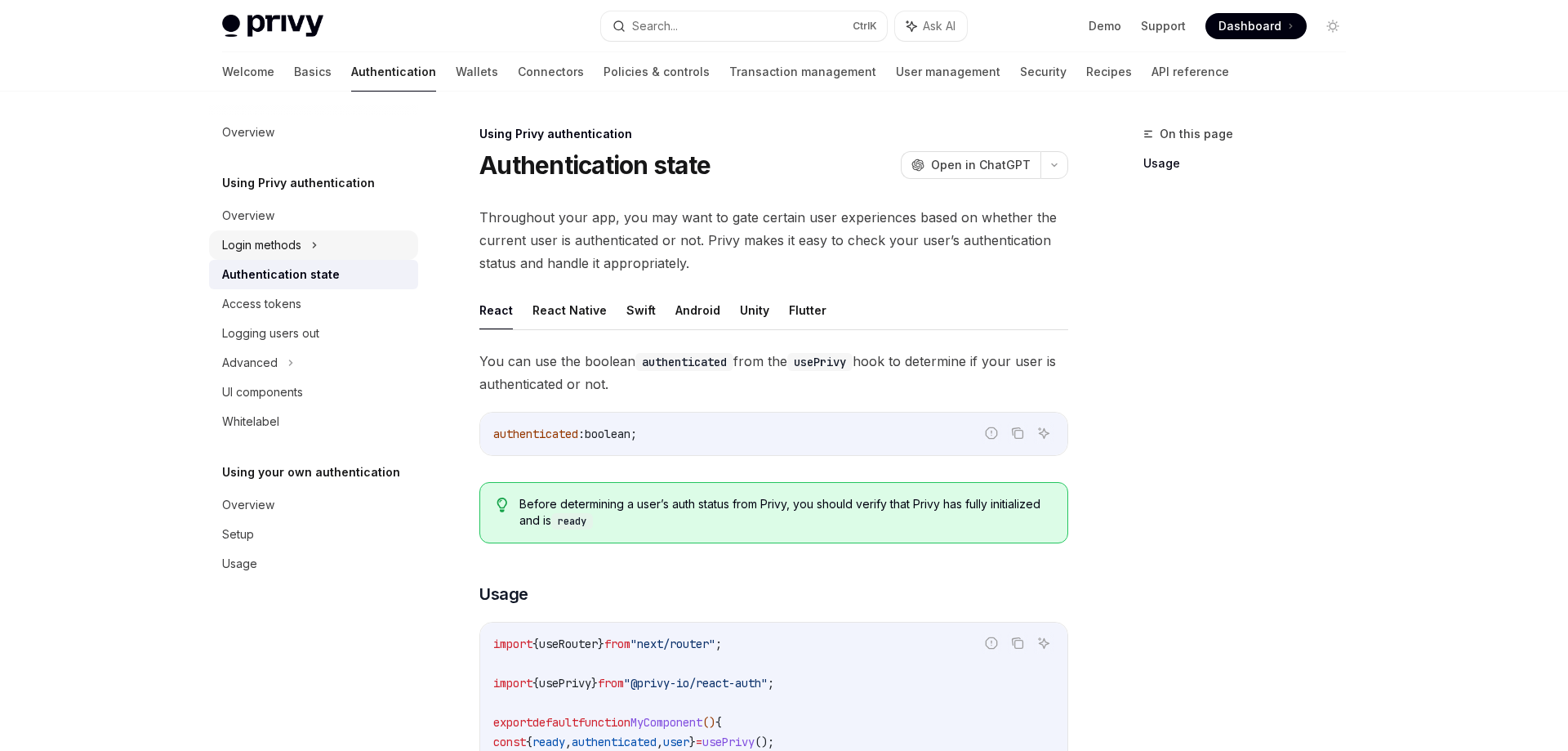
click at [317, 252] on icon at bounding box center [313, 245] width 6 height 20
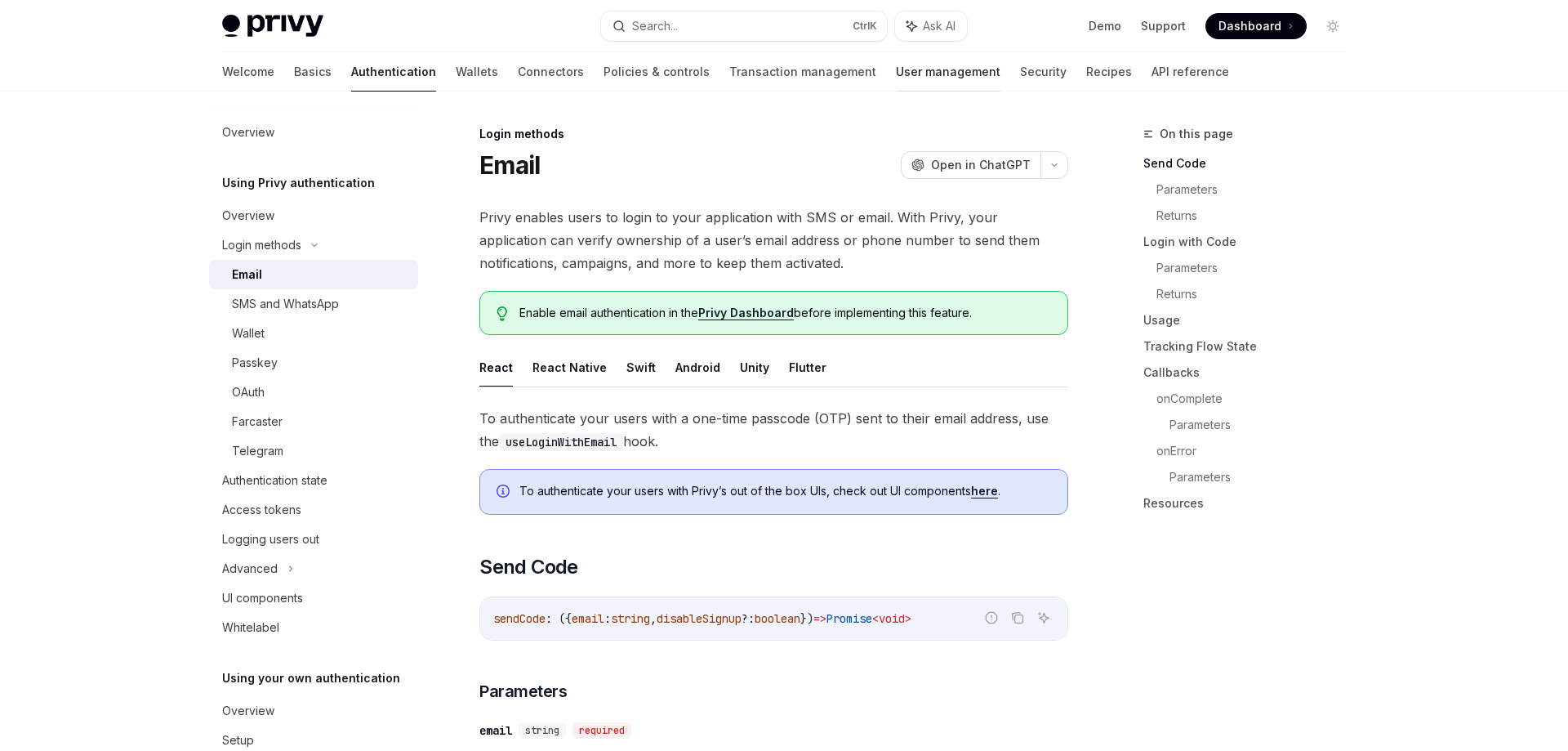
click at [895, 75] on link "User management" at bounding box center [947, 72] width 104 height 40
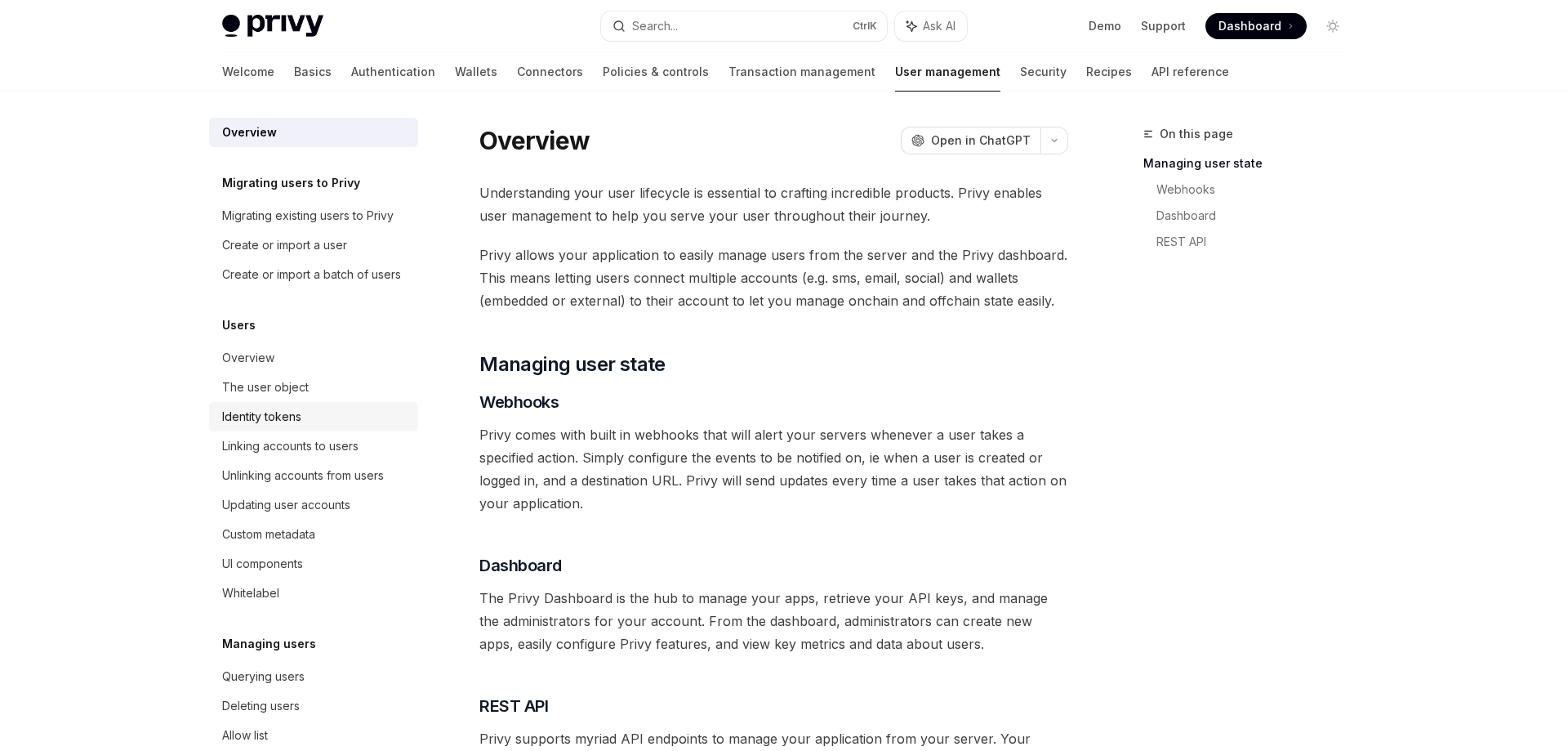
click at [269, 411] on div "Identity tokens" at bounding box center [261, 417] width 79 height 20
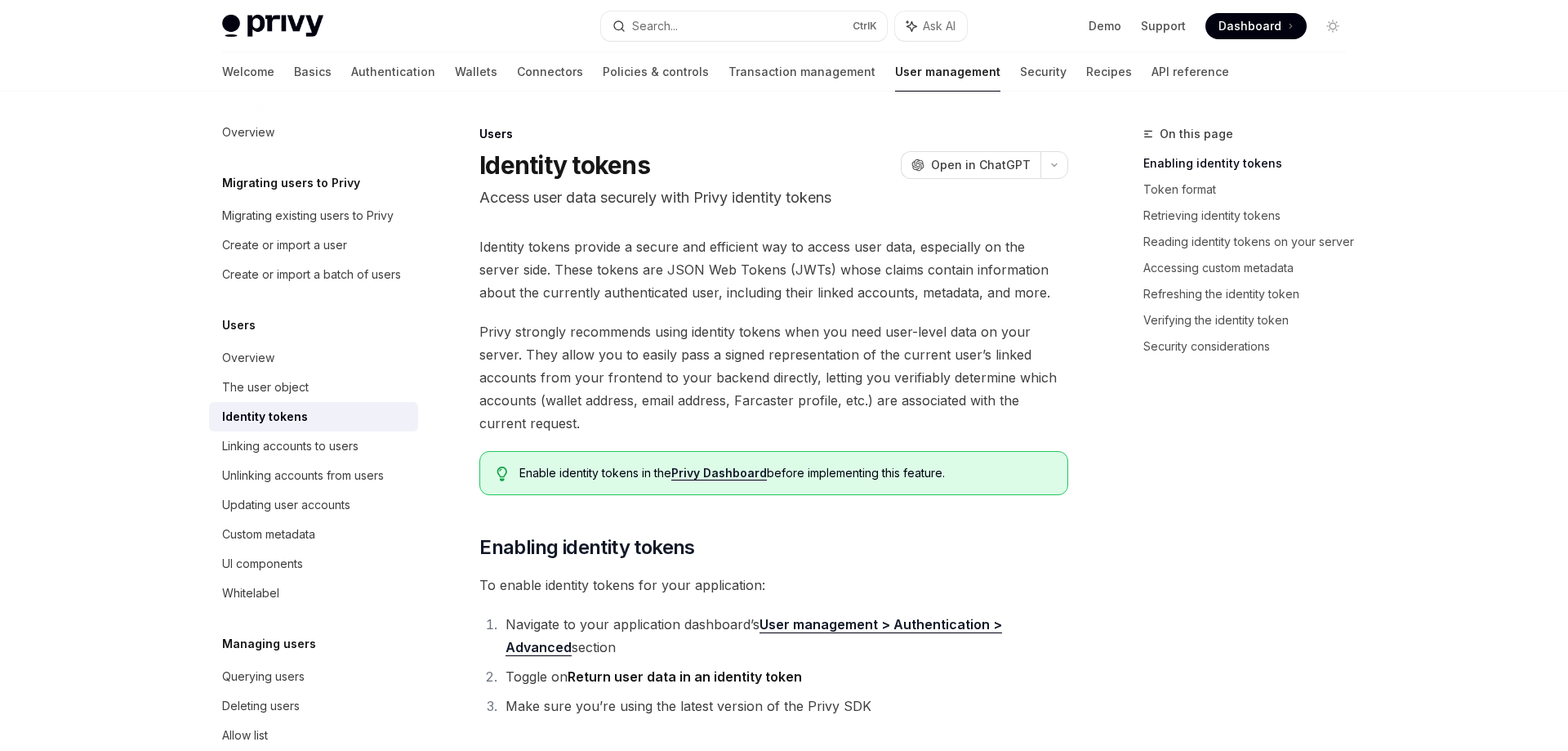
scroll to position [174, 0]
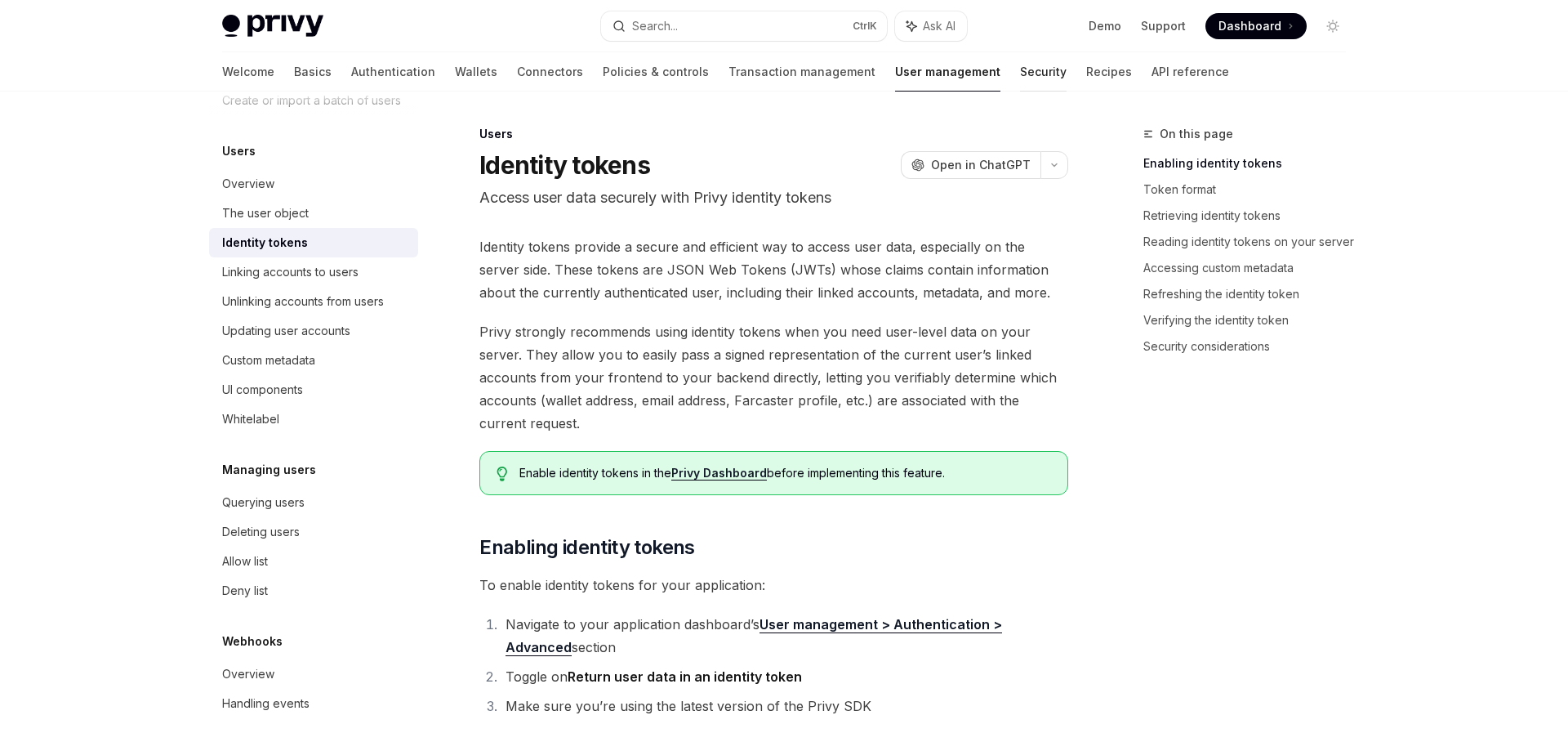
click at [1020, 75] on link "Security" at bounding box center [1044, 72] width 47 height 40
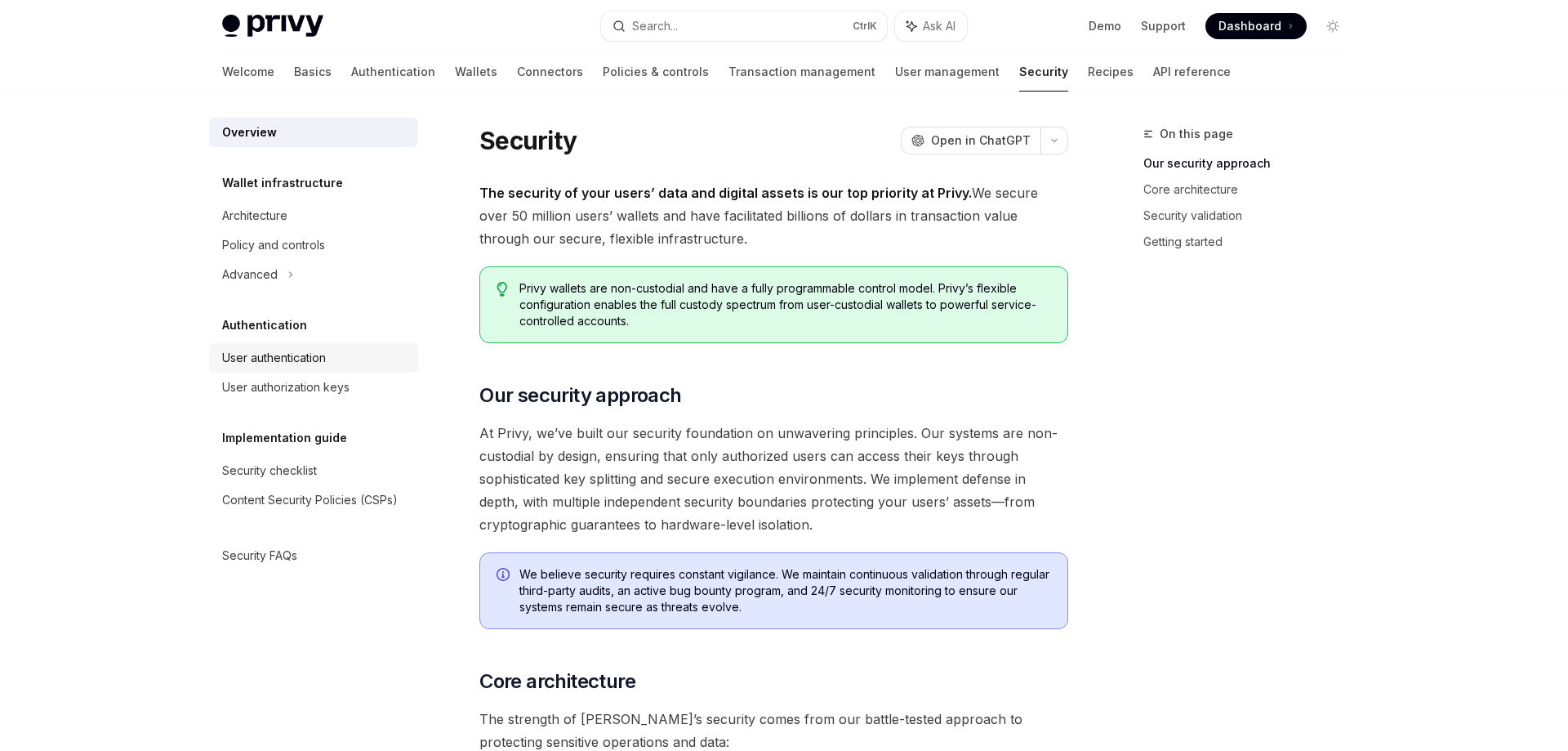
click at [274, 364] on div "User authentication" at bounding box center [273, 358] width 103 height 20
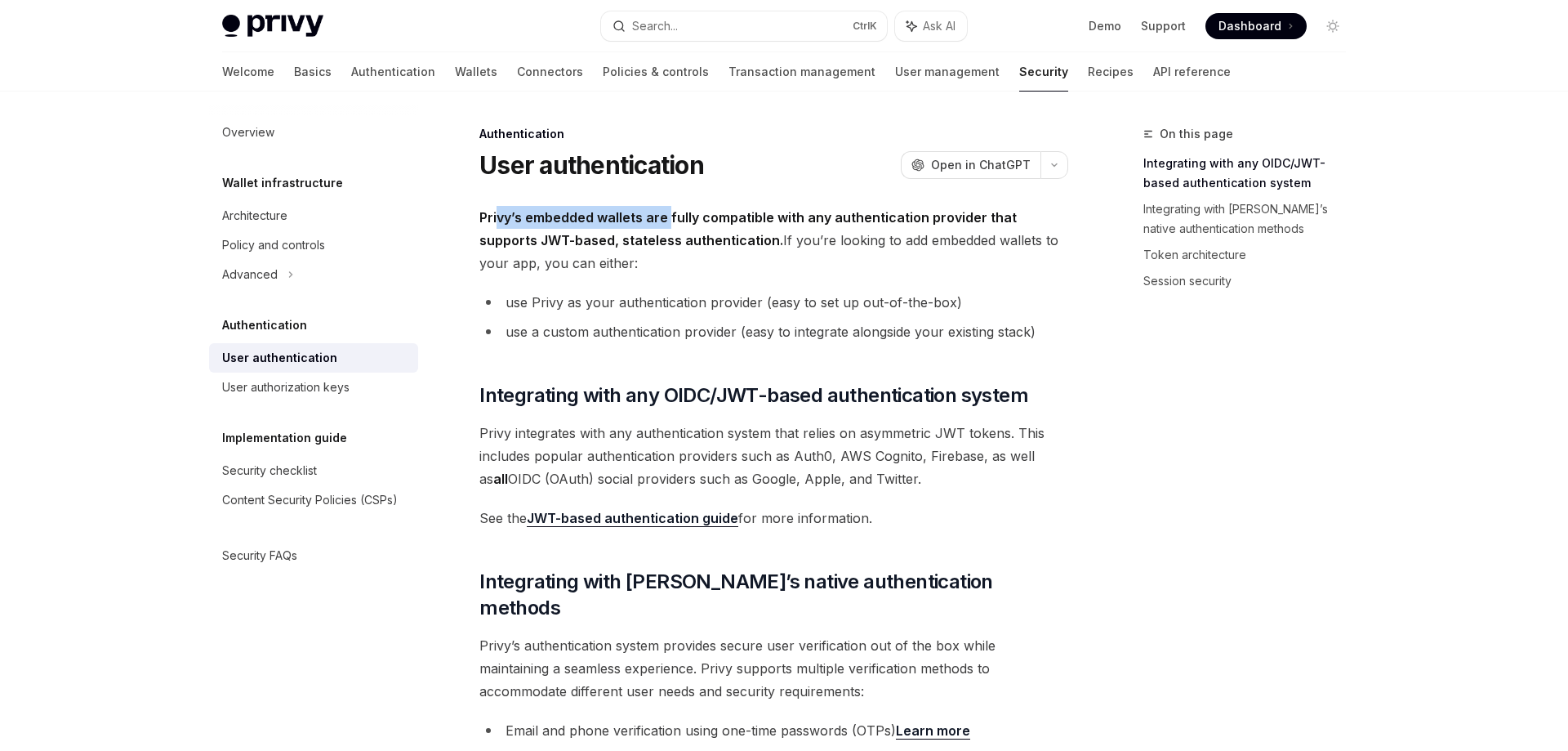
drag, startPoint x: 499, startPoint y: 225, endPoint x: 668, endPoint y: 218, distance: 169.1
click at [668, 218] on span "Privy’s embedded wallets are fully compatible with any authentication provider …" at bounding box center [774, 240] width 589 height 68
click at [668, 218] on strong "Privy’s embedded wallets are fully compatible with any authentication provider …" at bounding box center [748, 229] width 537 height 40
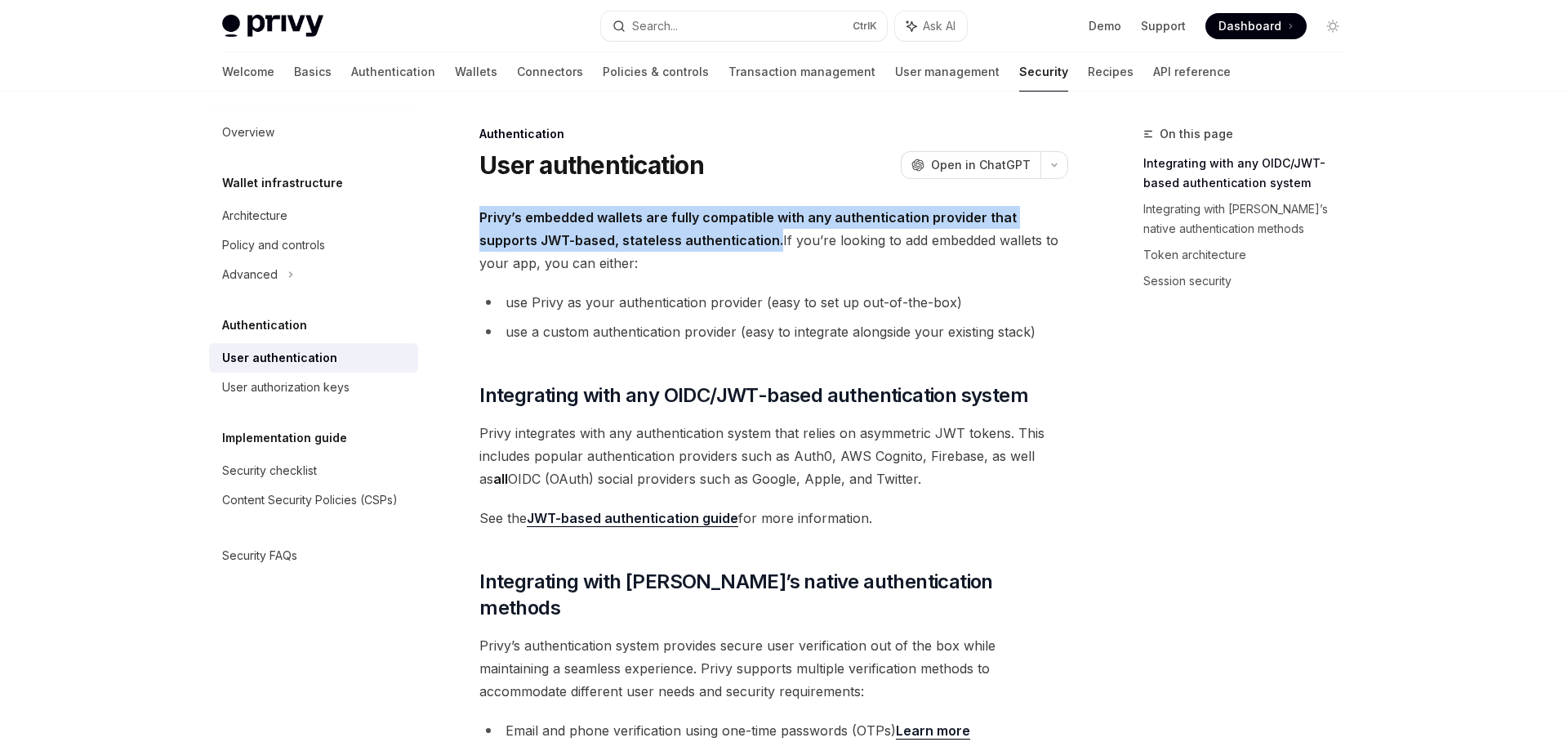
click at [668, 218] on strong "Privy’s embedded wallets are fully compatible with any authentication provider …" at bounding box center [748, 229] width 537 height 40
click at [733, 223] on strong "Privy’s embedded wallets are fully compatible with any authentication provider …" at bounding box center [748, 229] width 537 height 40
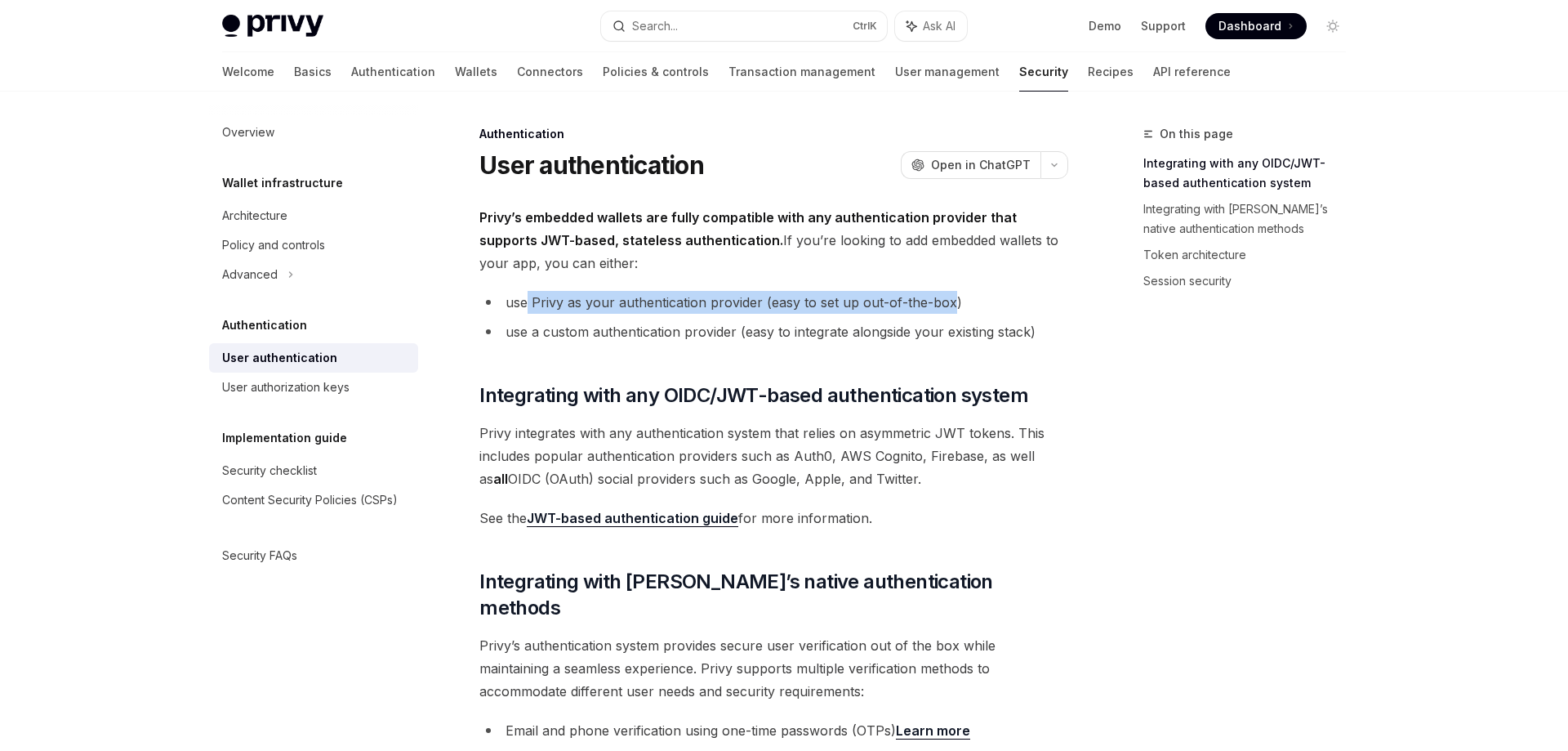
drag, startPoint x: 527, startPoint y: 304, endPoint x: 947, endPoint y: 292, distance: 420.2
click at [947, 292] on li "use Privy as your authentication provider (easy to set up out-of-the-box)" at bounding box center [774, 302] width 589 height 22
click at [631, 302] on li "use Privy as your authentication provider (easy to set up out-of-the-box)" at bounding box center [774, 302] width 589 height 22
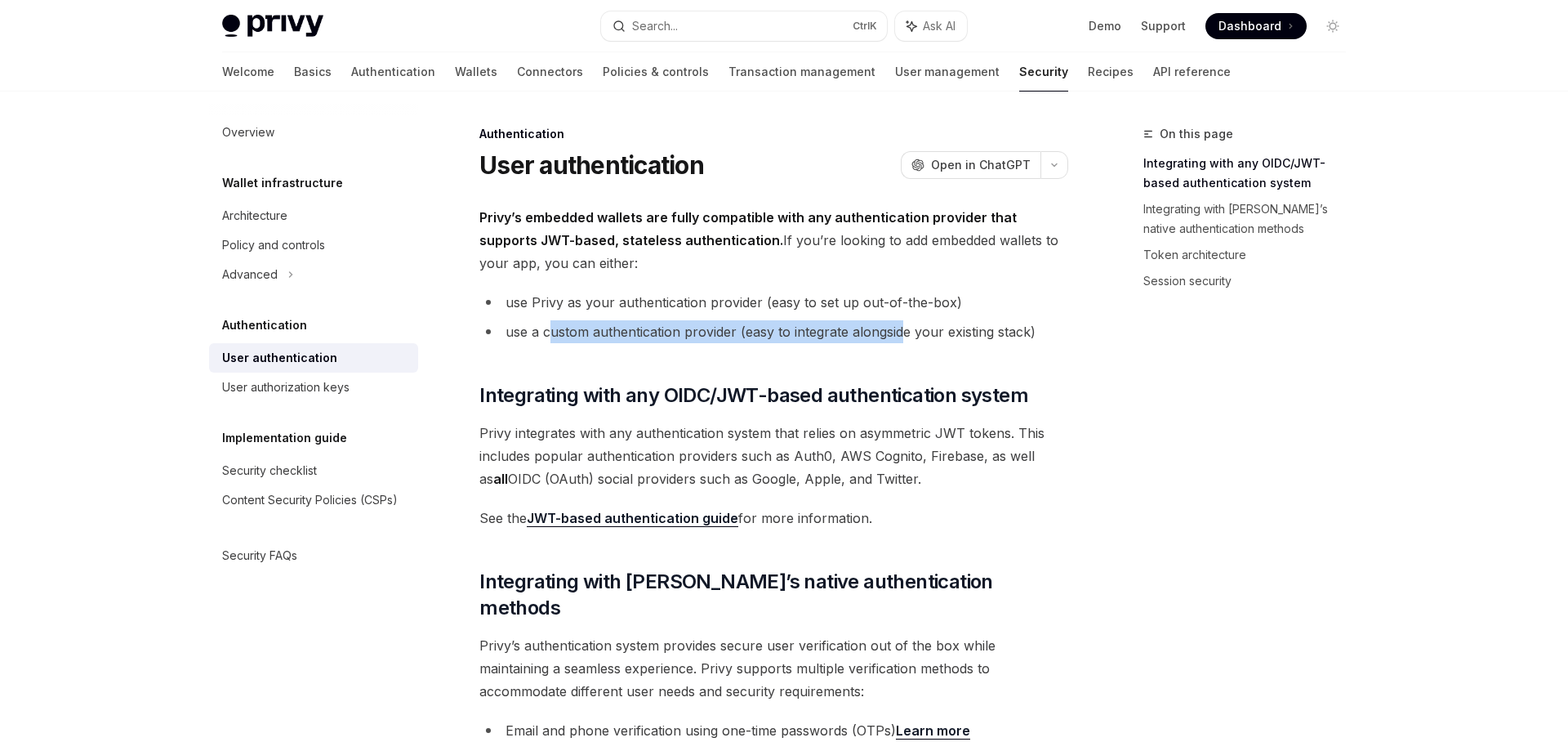
drag, startPoint x: 551, startPoint y: 328, endPoint x: 905, endPoint y: 325, distance: 354.0
click at [901, 327] on li "use a custom authentication provider (easy to integrate alongside your existing…" at bounding box center [774, 331] width 589 height 22
click at [917, 325] on li "use a custom authentication provider (easy to integrate alongside your existing…" at bounding box center [774, 331] width 589 height 22
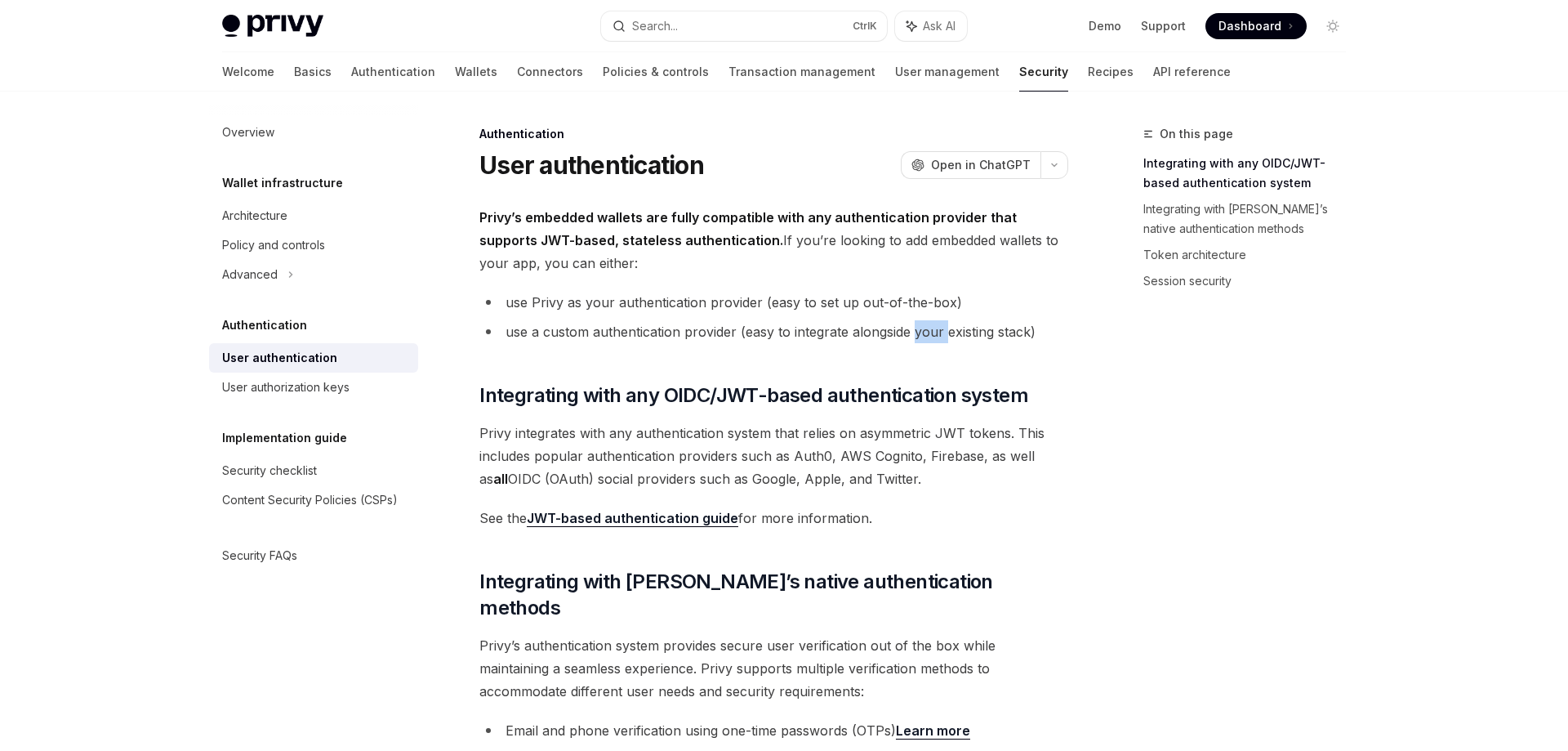
click at [917, 325] on li "use a custom authentication provider (easy to integrate alongside your existing…" at bounding box center [774, 331] width 589 height 22
click at [751, 301] on li "use Privy as your authentication provider (easy to set up out-of-the-box)" at bounding box center [774, 302] width 589 height 22
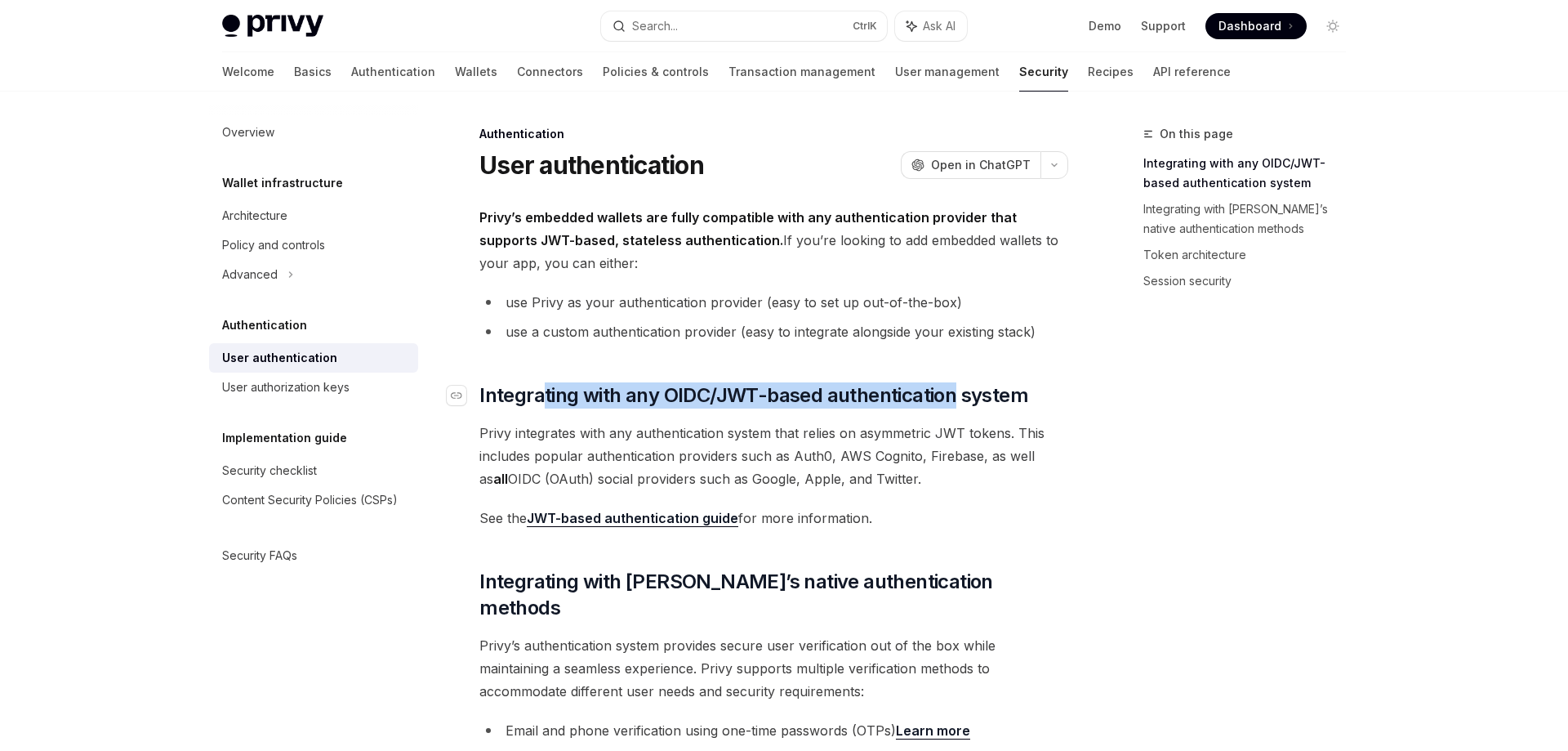
drag, startPoint x: 546, startPoint y: 393, endPoint x: 957, endPoint y: 399, distance: 411.0
click at [957, 399] on span "Integrating with any OIDC/JWT-based authentication system" at bounding box center [753, 394] width 549 height 26
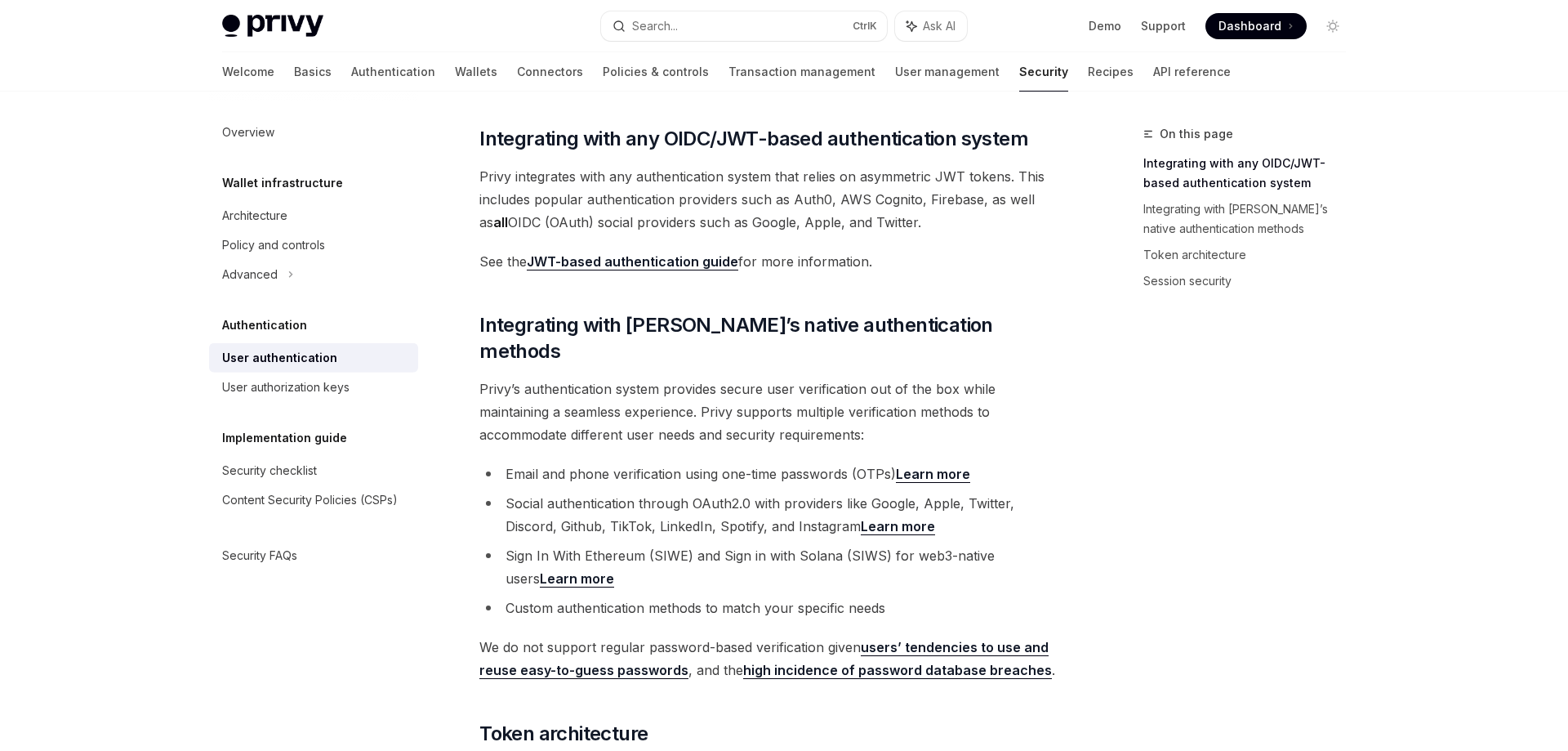
scroll to position [258, 0]
drag, startPoint x: 745, startPoint y: 328, endPoint x: 769, endPoint y: 331, distance: 24.2
click at [780, 329] on span "Integrating with [PERSON_NAME]’s native authentication methods" at bounding box center [774, 336] width 589 height 52
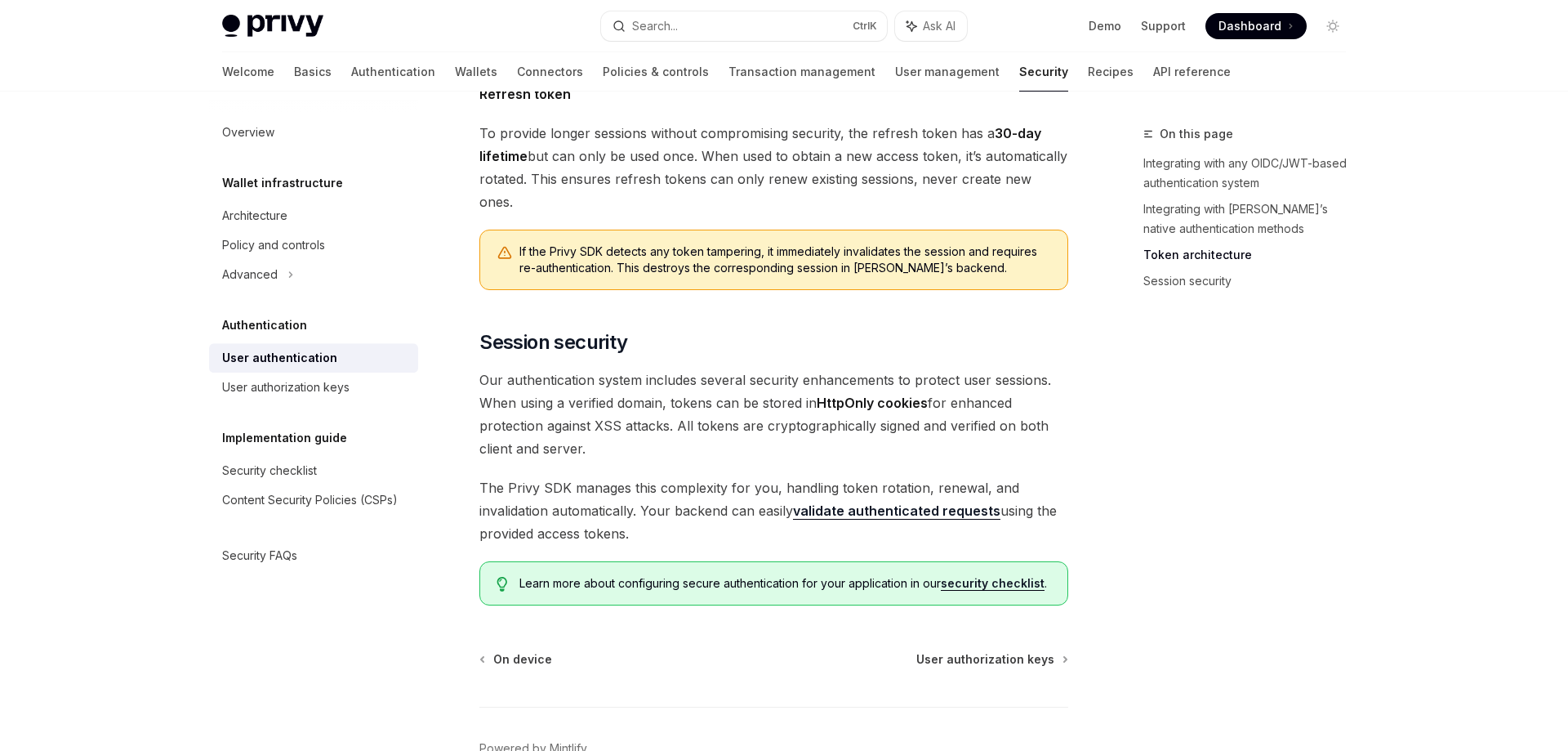
scroll to position [1276, 0]
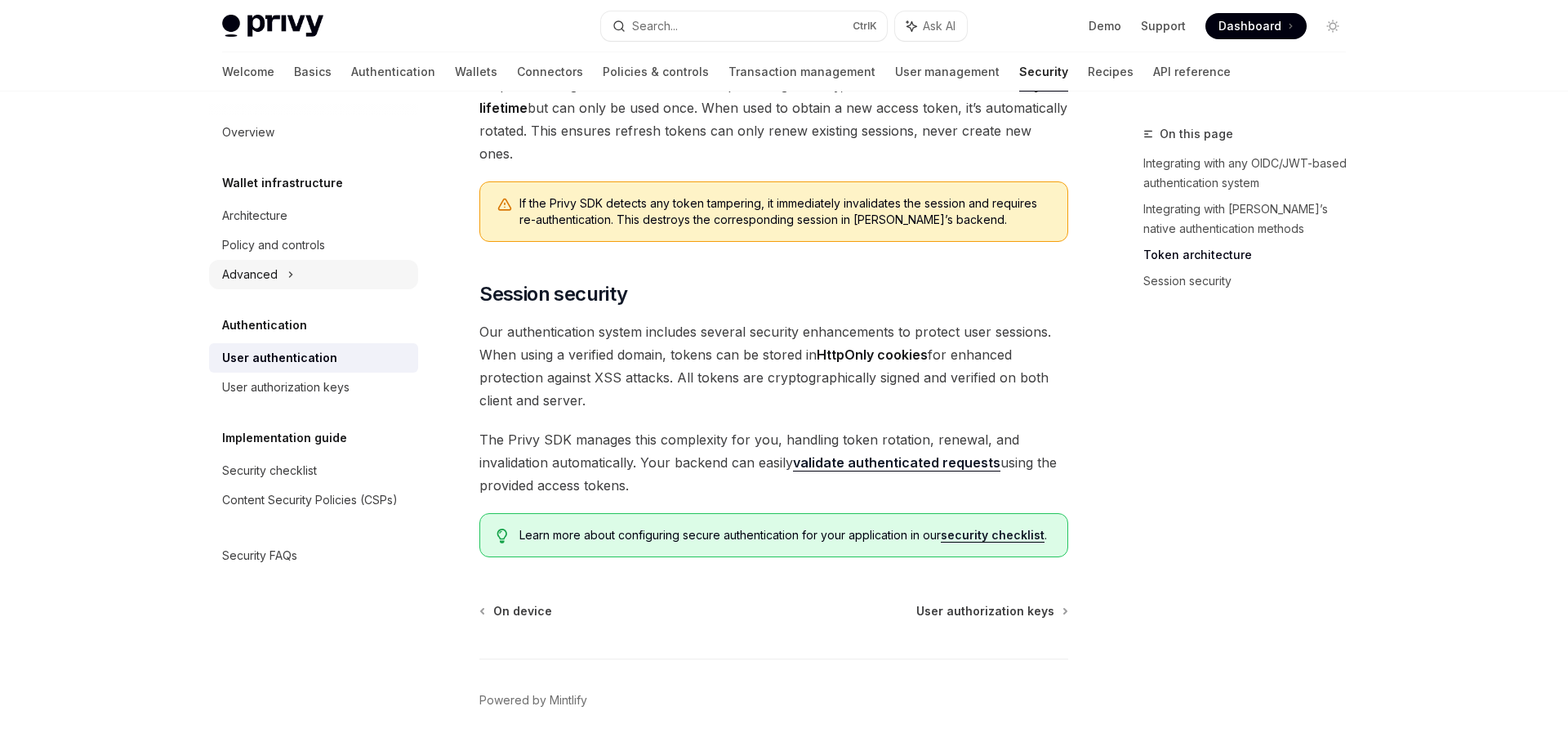
click at [280, 273] on div "Advanced" at bounding box center [313, 274] width 209 height 30
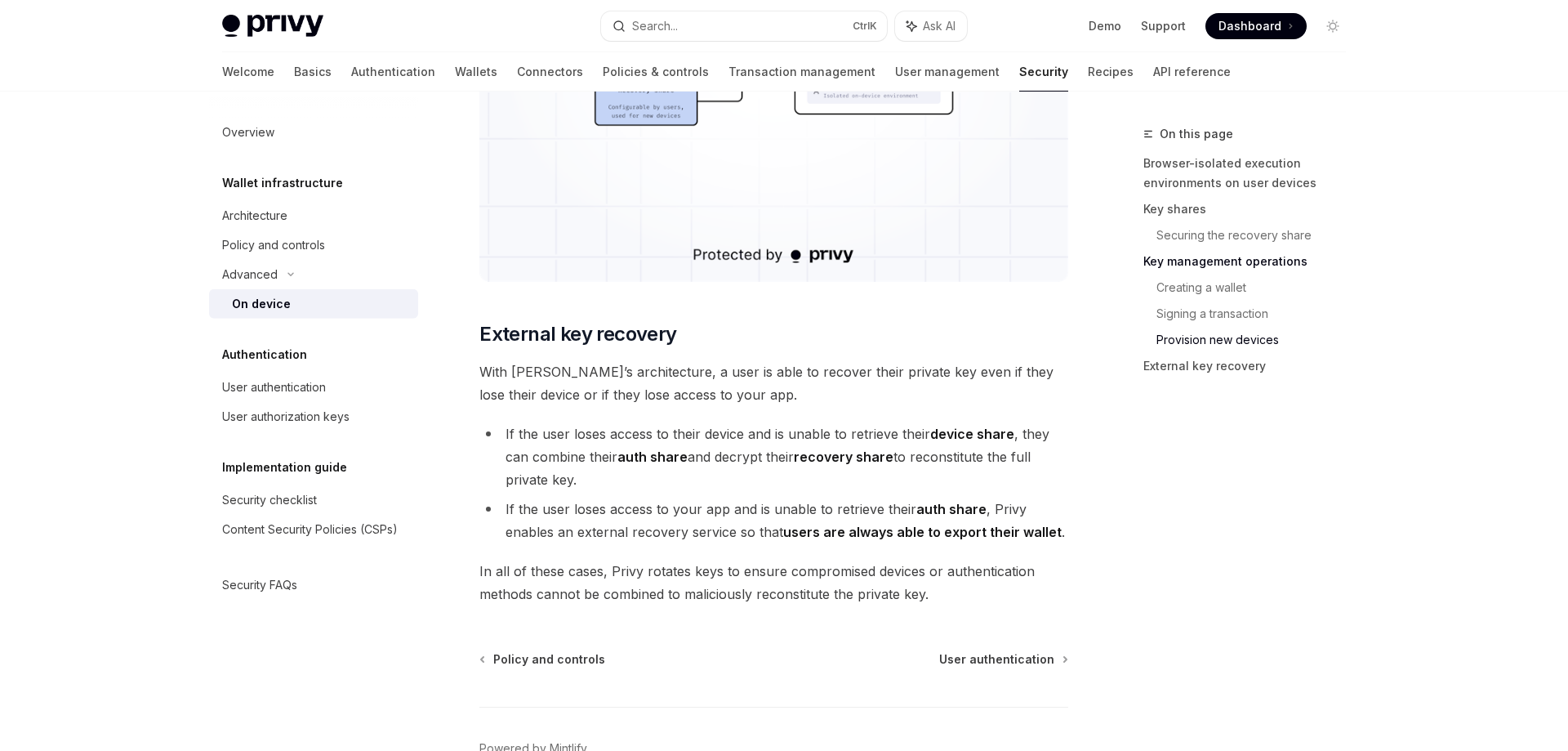
scroll to position [4304, 0]
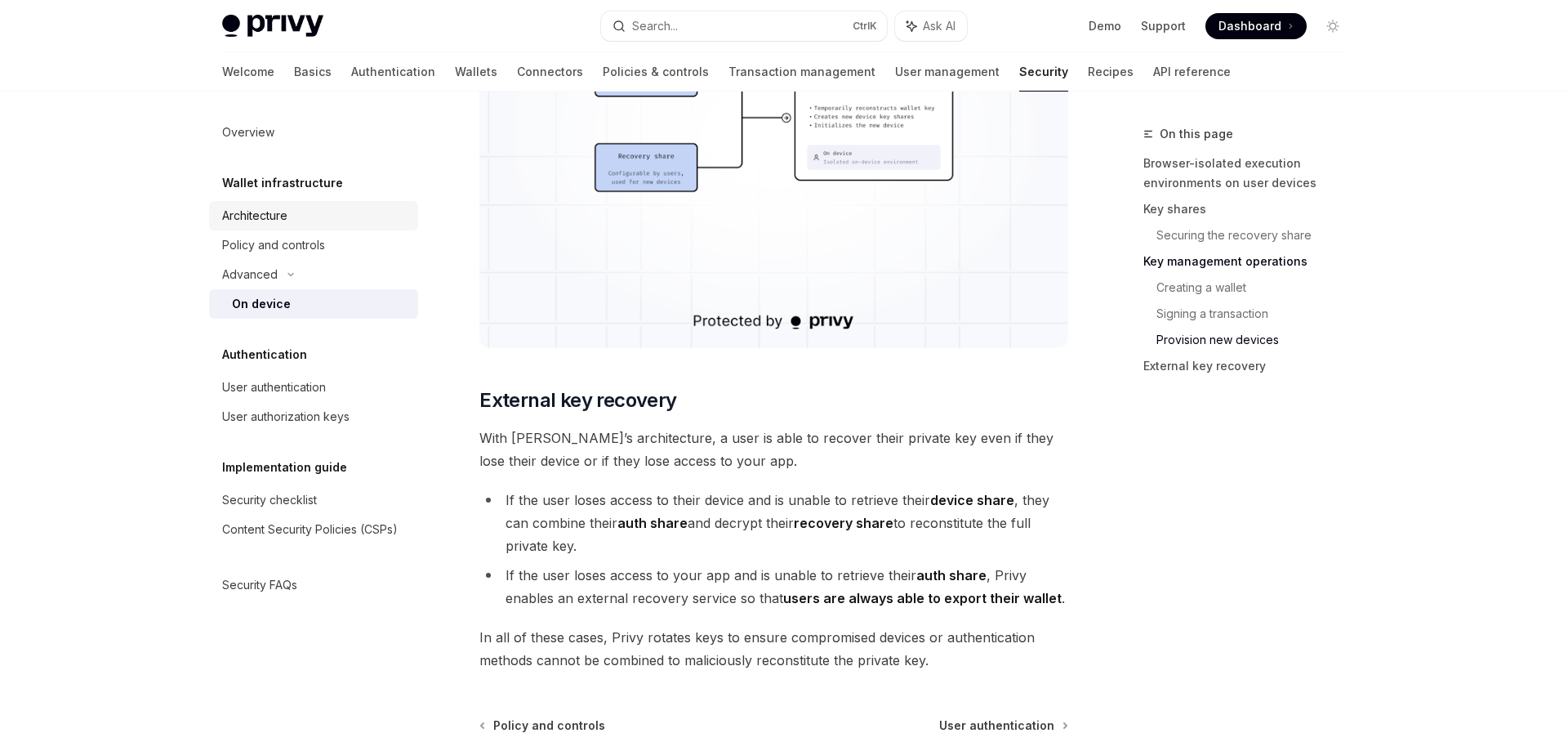
click at [254, 221] on div "Architecture" at bounding box center [254, 216] width 66 height 20
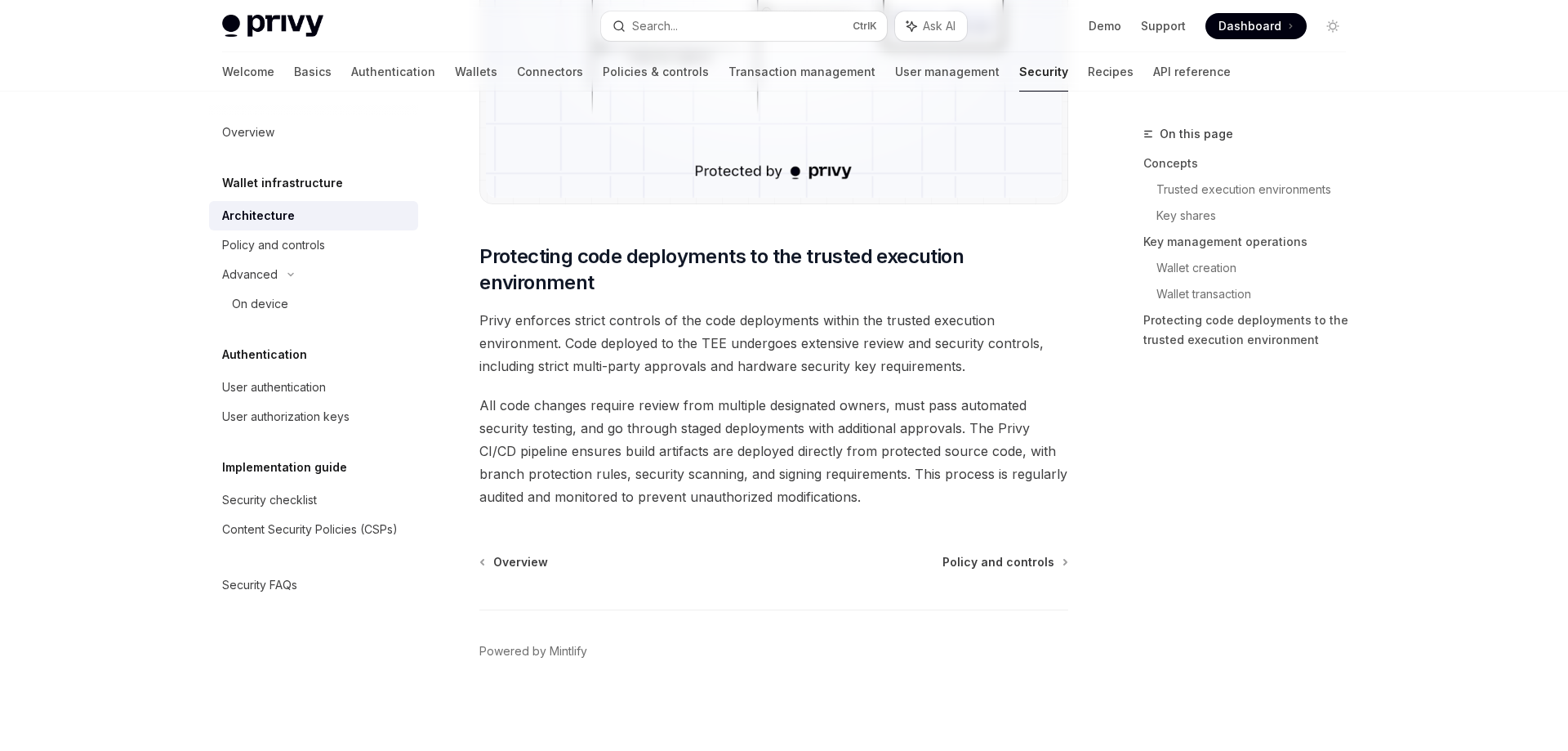
type textarea "*"
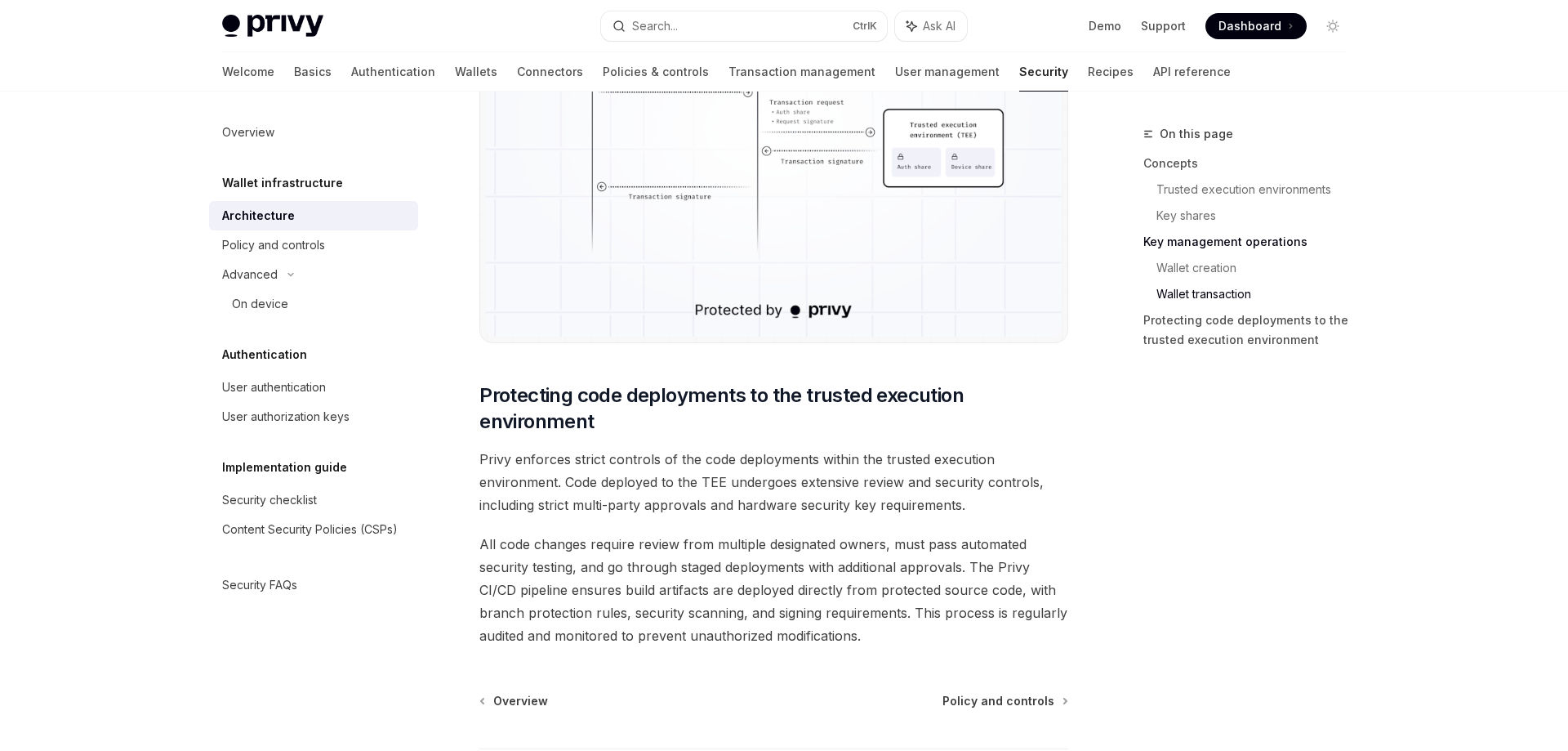
scroll to position [3368, 0]
